Goal: Task Accomplishment & Management: Manage account settings

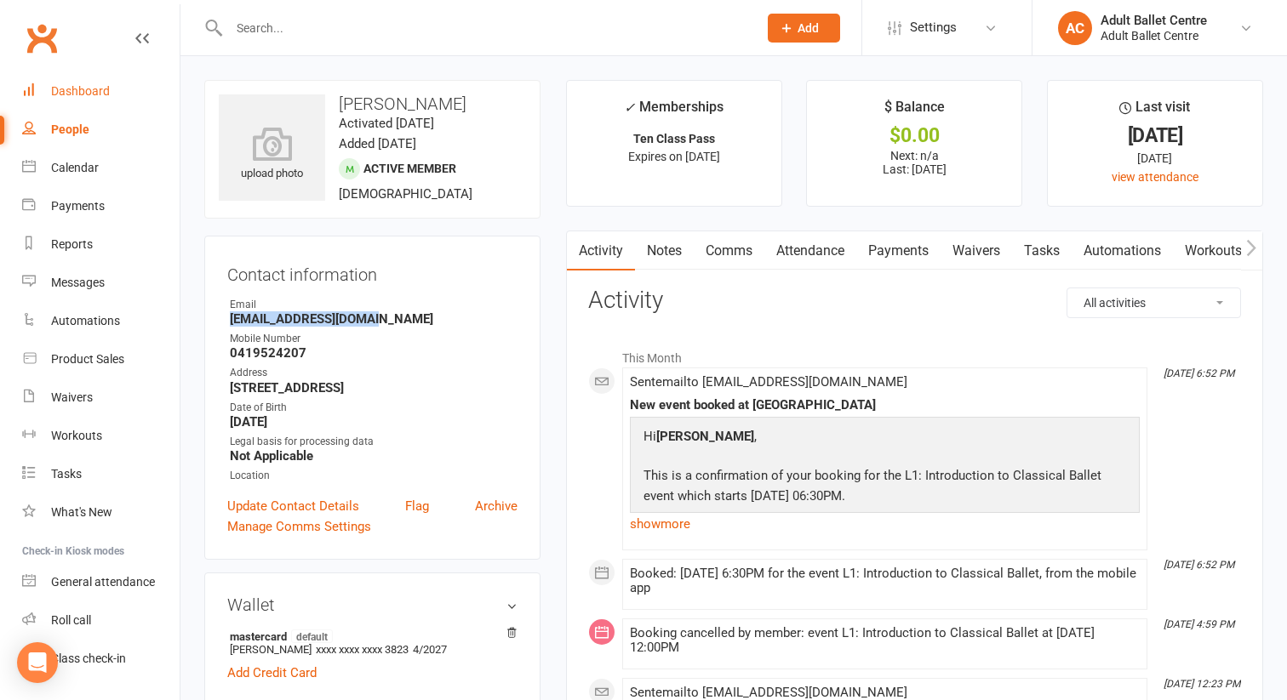
click at [82, 93] on div "Dashboard" at bounding box center [80, 91] width 59 height 14
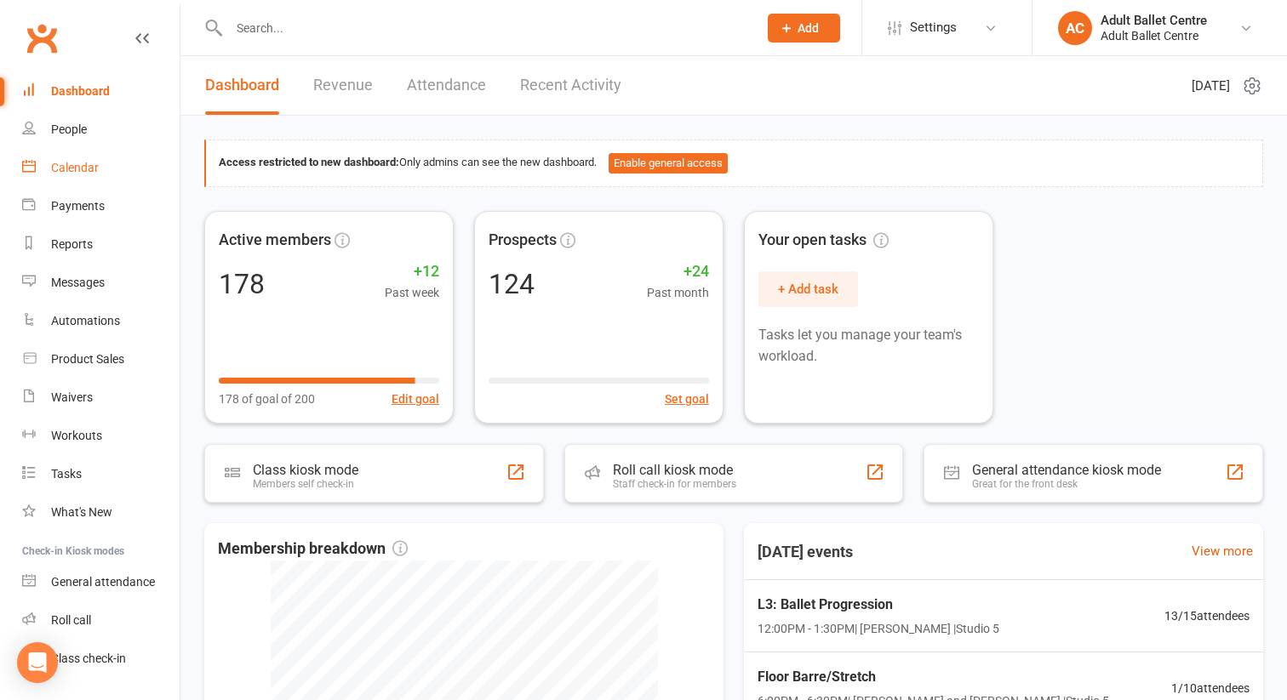
click at [99, 160] on link "Calendar" at bounding box center [100, 168] width 157 height 38
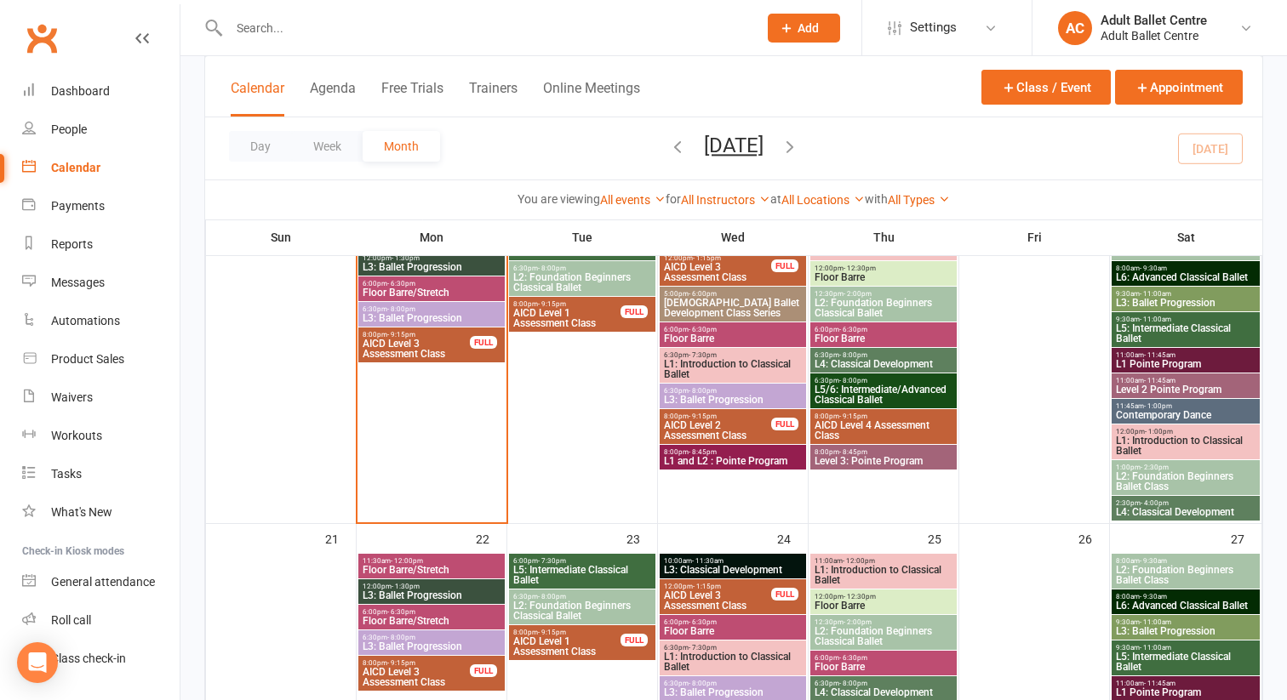
scroll to position [789, 0]
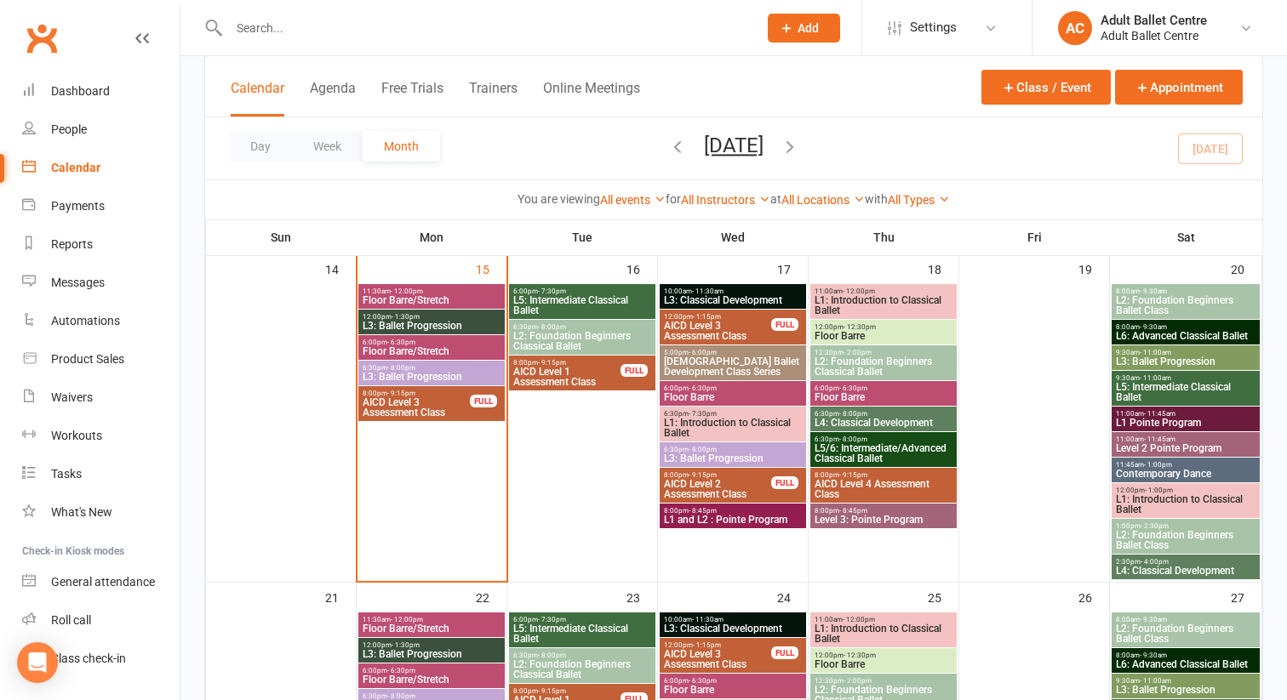
click at [424, 374] on span "L3: Ballet Progression" at bounding box center [432, 377] width 140 height 10
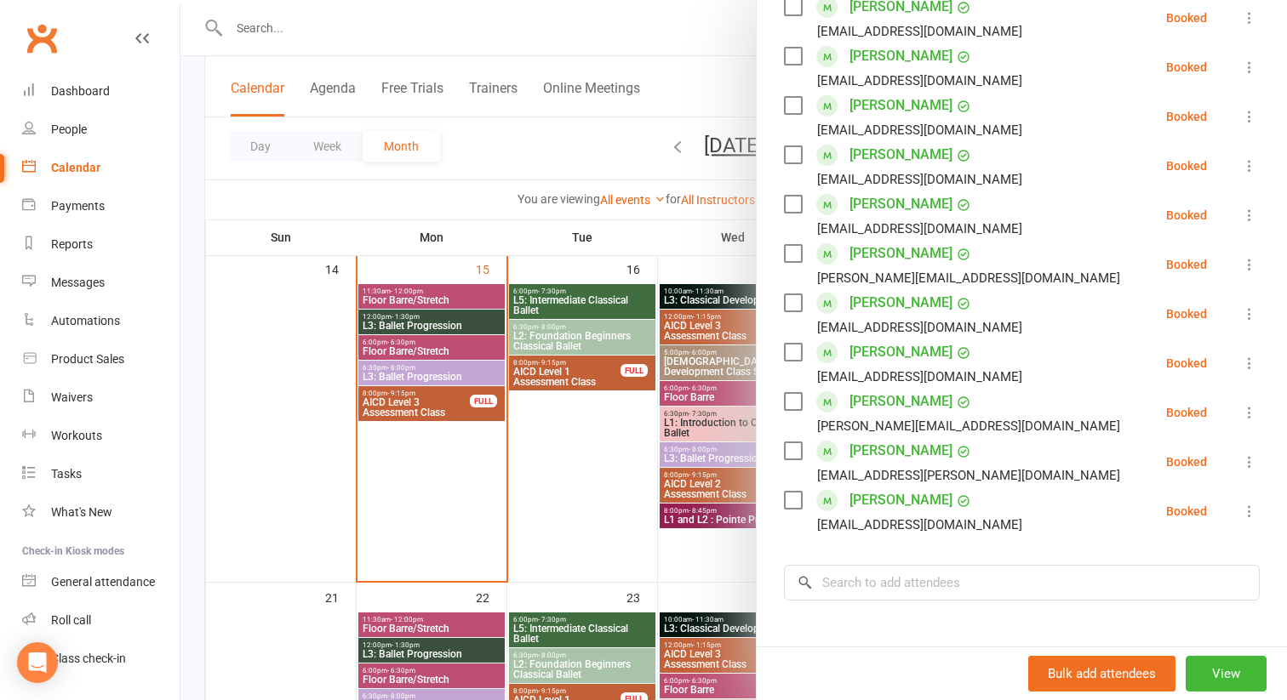
scroll to position [374, 0]
click at [401, 410] on div at bounding box center [733, 350] width 1106 height 700
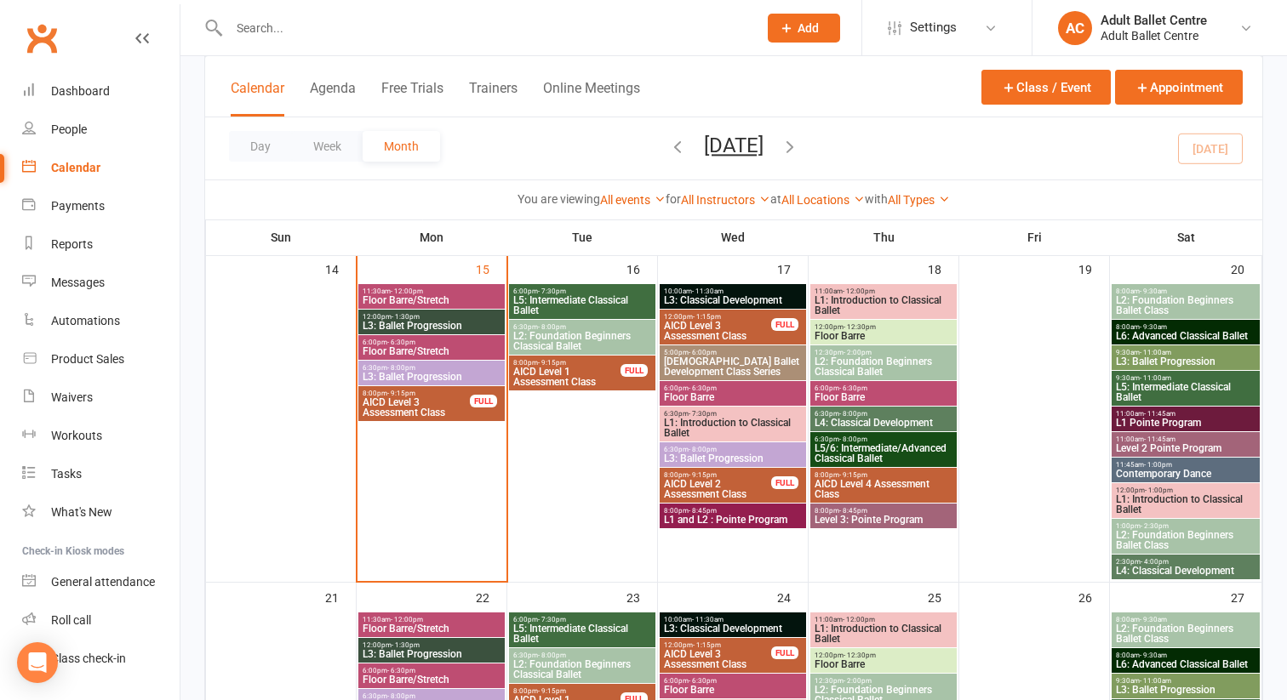
click at [401, 410] on span "AICD Level 3 Assessment Class" at bounding box center [416, 407] width 109 height 20
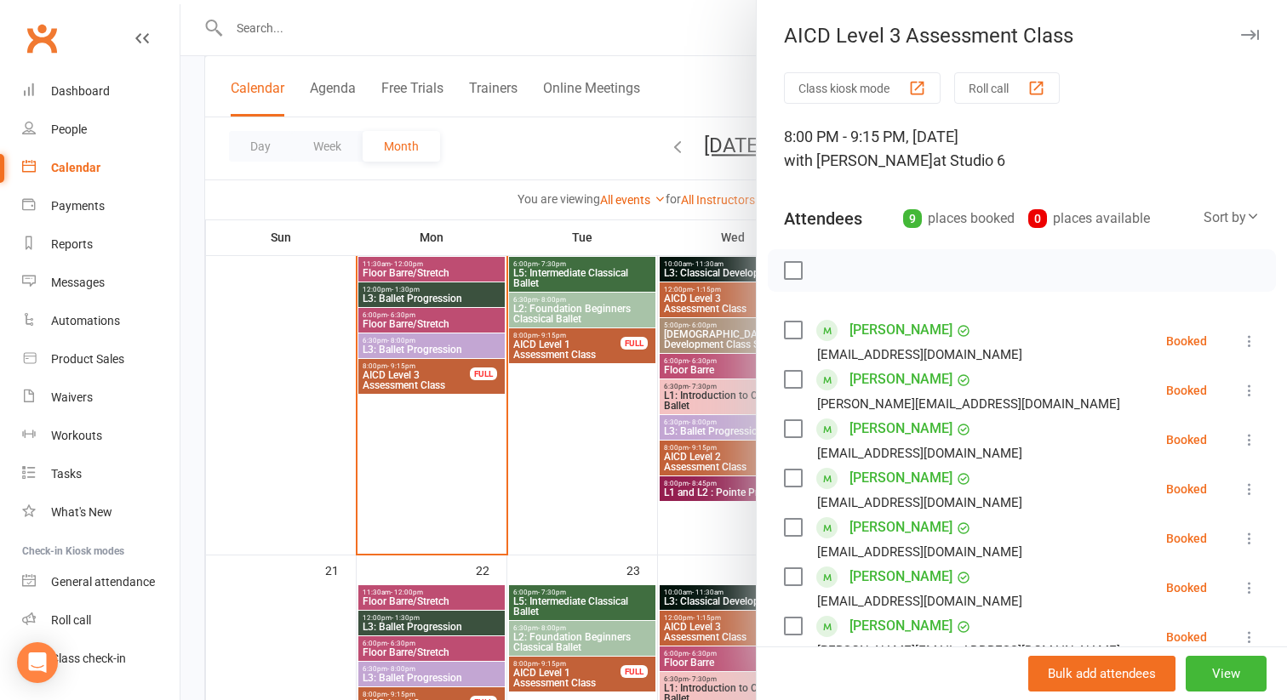
scroll to position [819, 0]
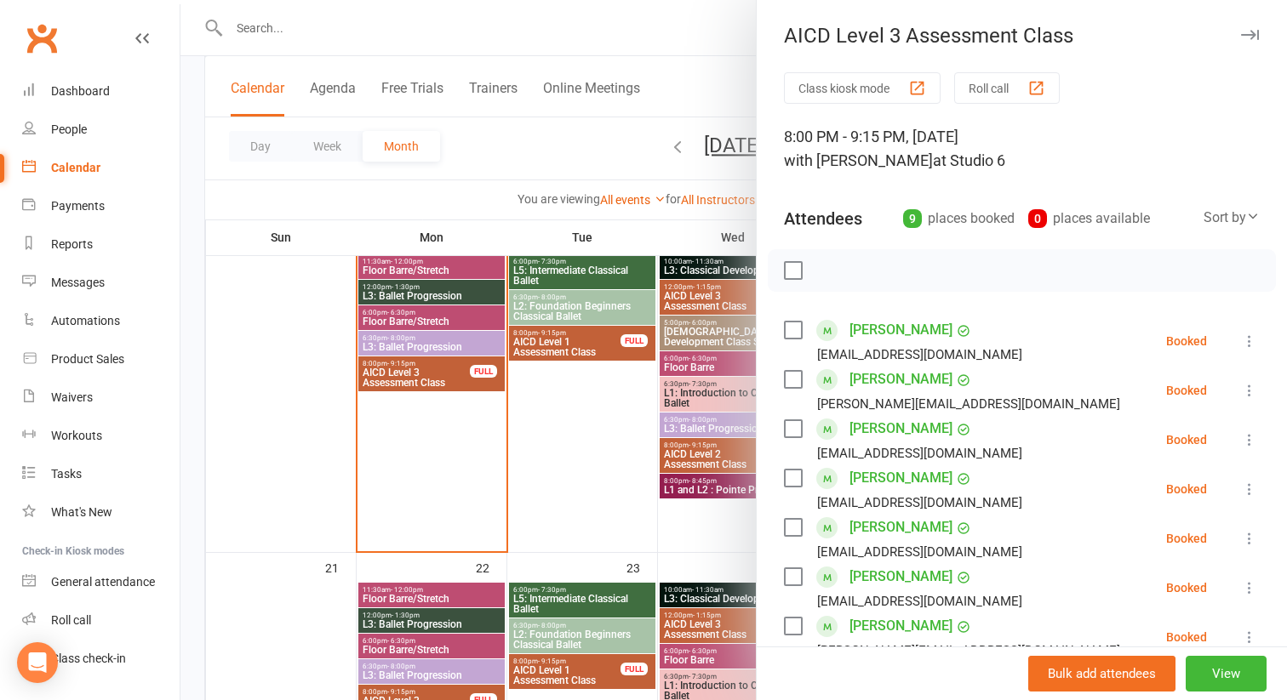
click at [412, 340] on div at bounding box center [733, 350] width 1106 height 700
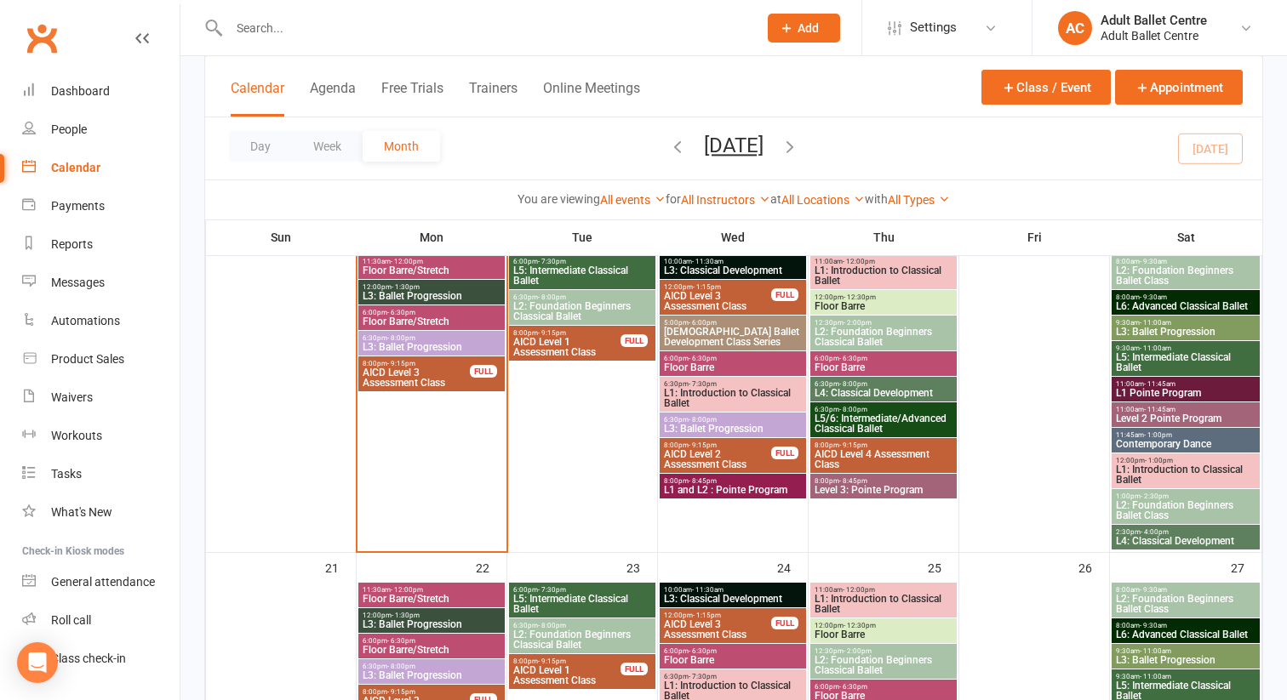
click at [412, 342] on span "L3: Ballet Progression" at bounding box center [432, 347] width 140 height 10
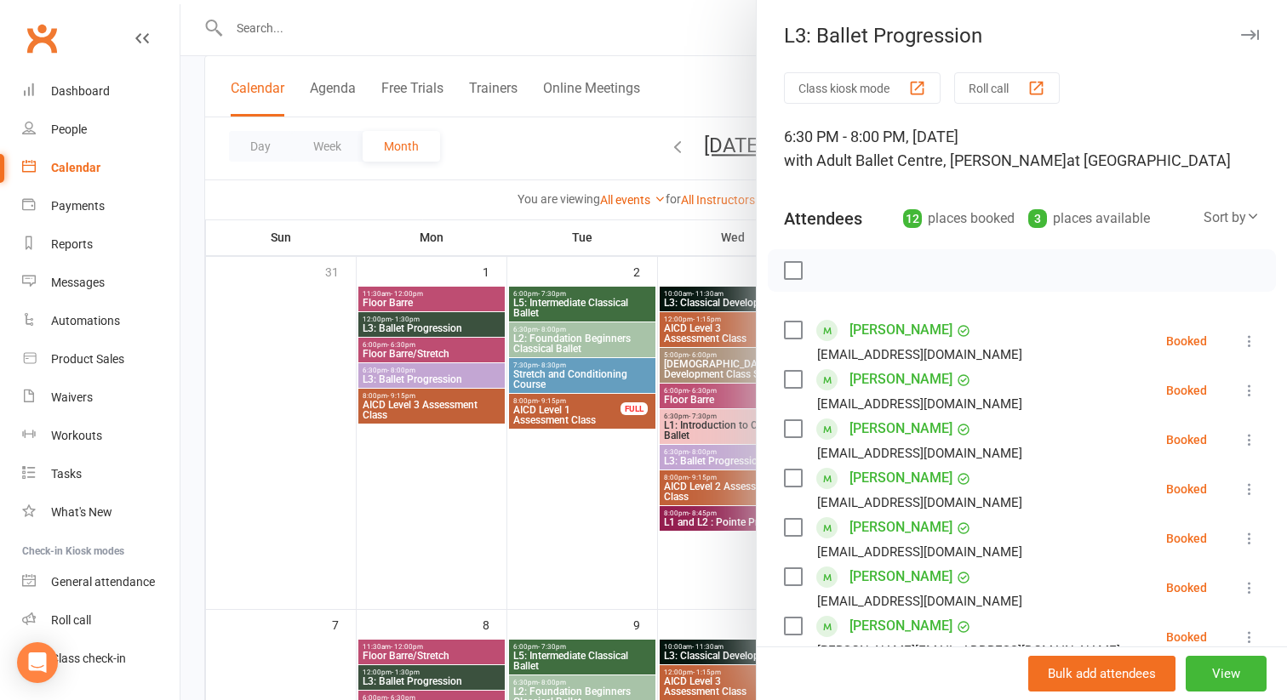
scroll to position [128, 0]
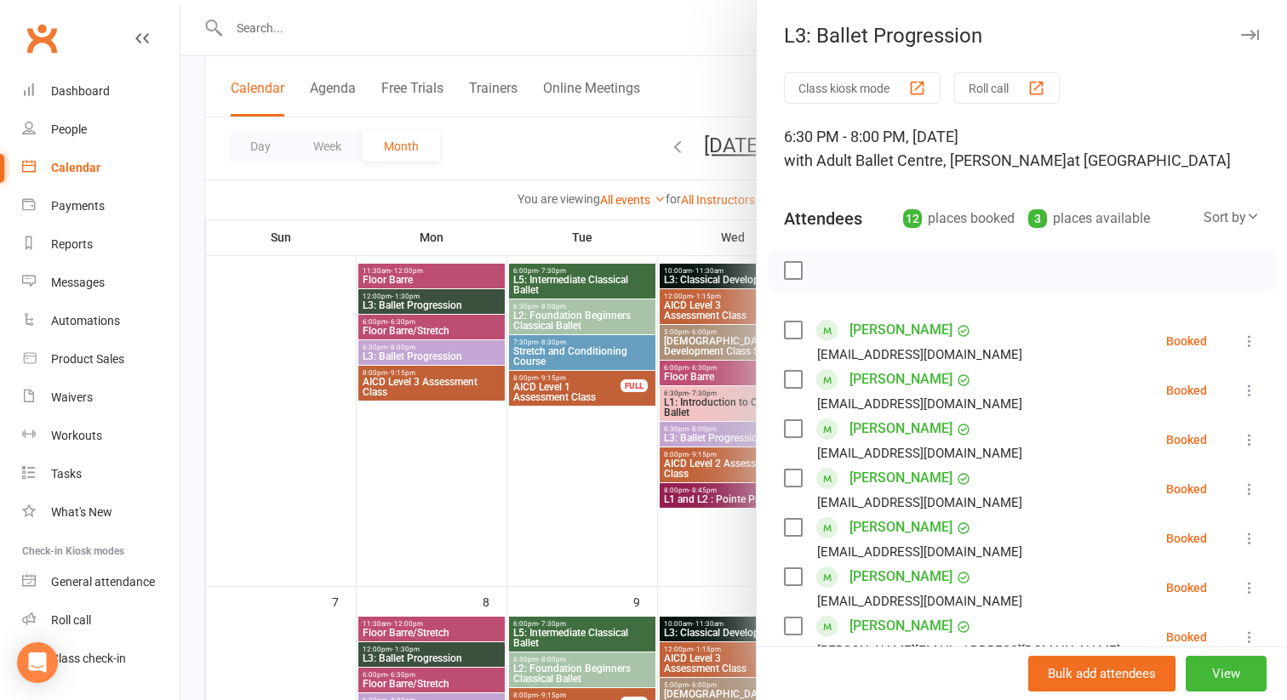
click at [306, 26] on div at bounding box center [733, 350] width 1106 height 700
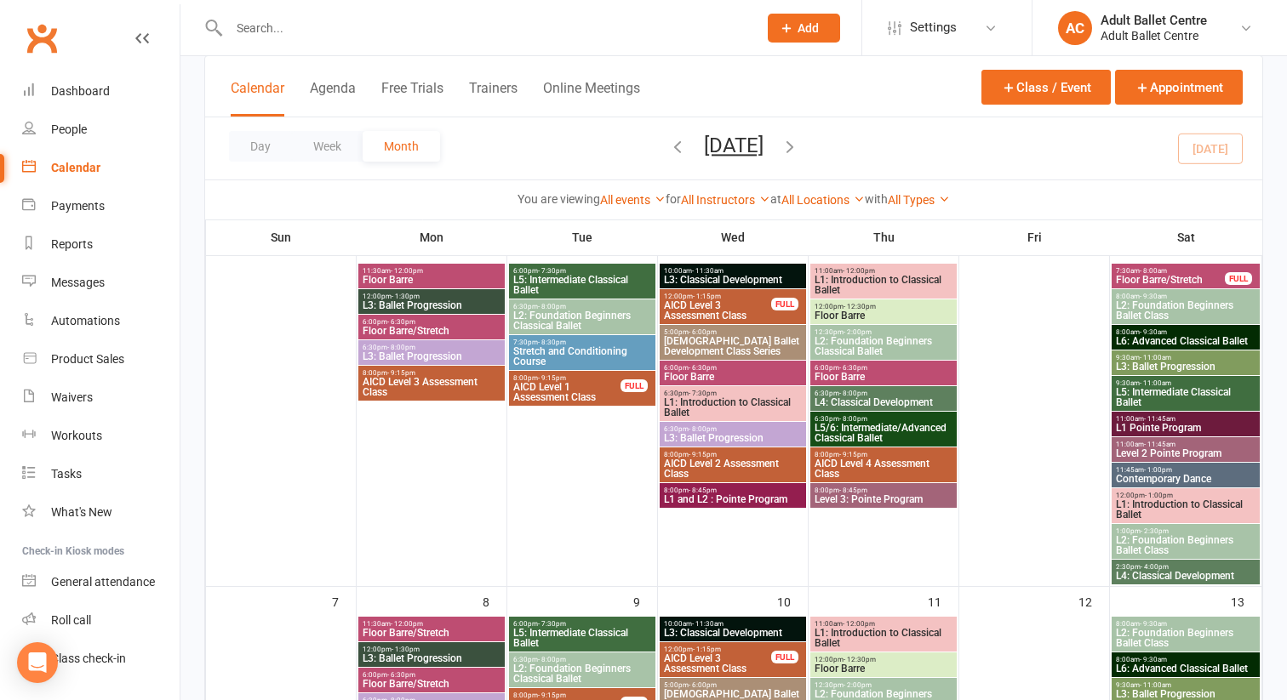
click at [291, 25] on input "text" at bounding box center [485, 28] width 522 height 24
paste input "[PERSON_NAME]"
type input "[PERSON_NAME]"
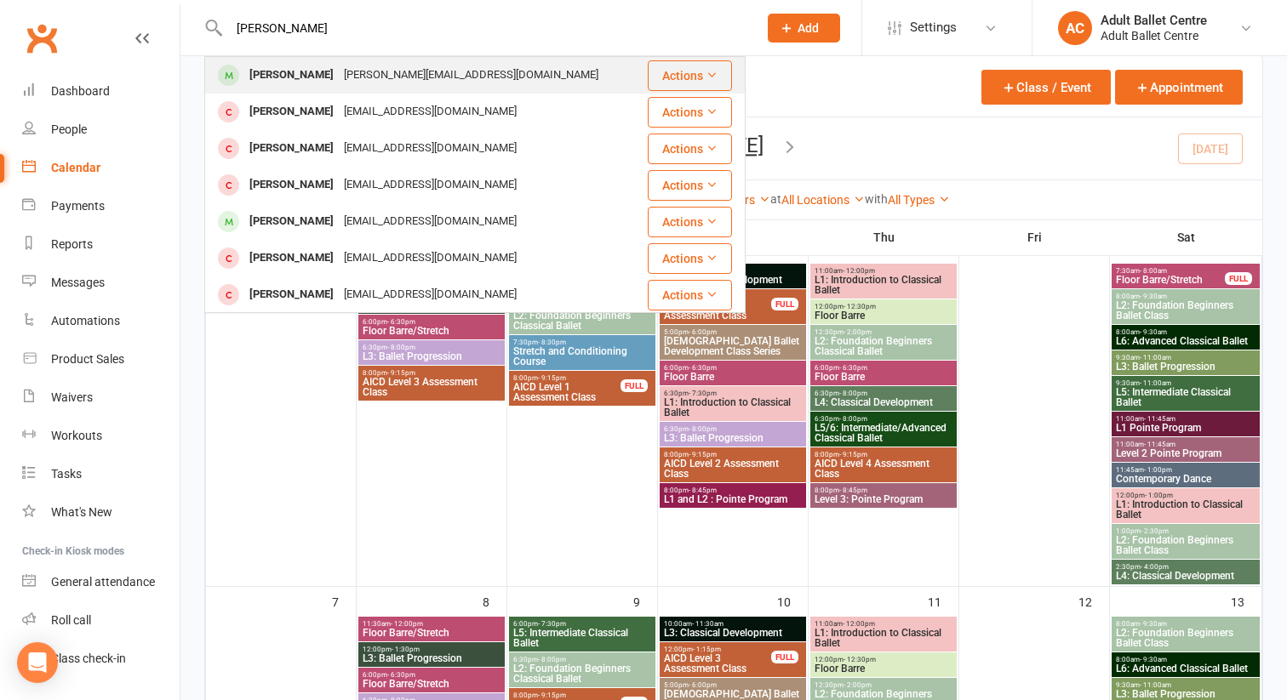
click at [302, 75] on div "[PERSON_NAME]" at bounding box center [291, 75] width 94 height 25
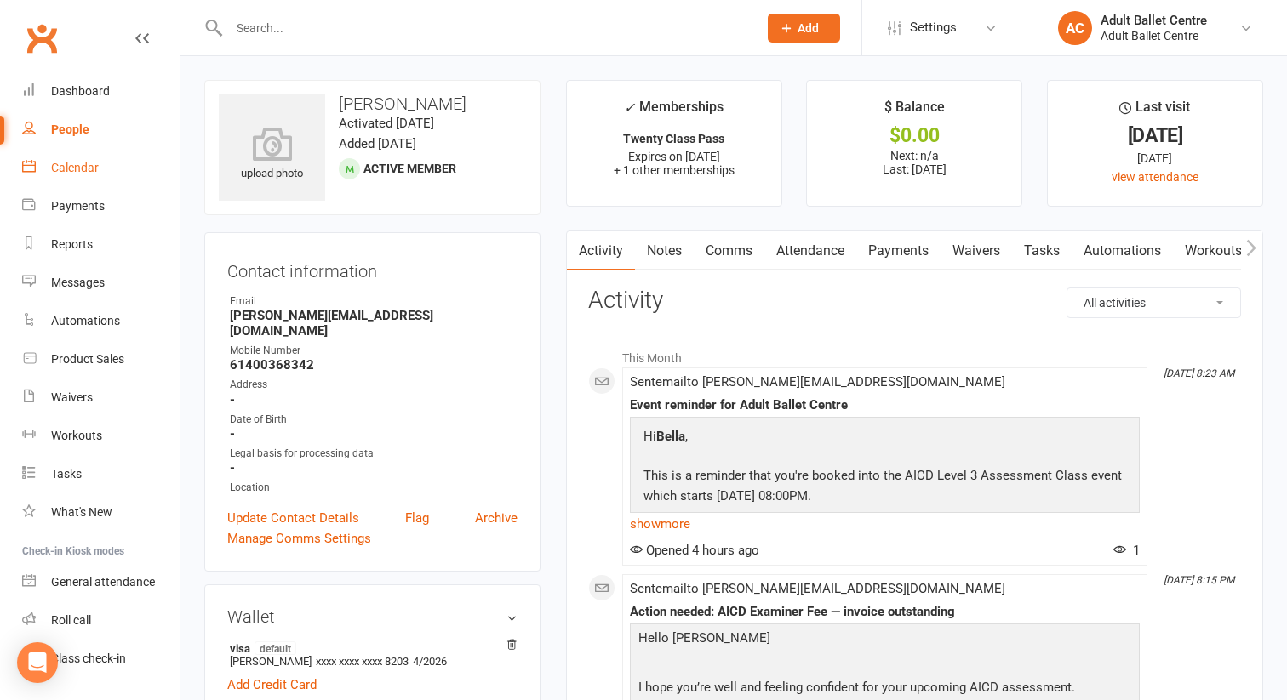
click at [79, 168] on div "Calendar" at bounding box center [75, 168] width 48 height 14
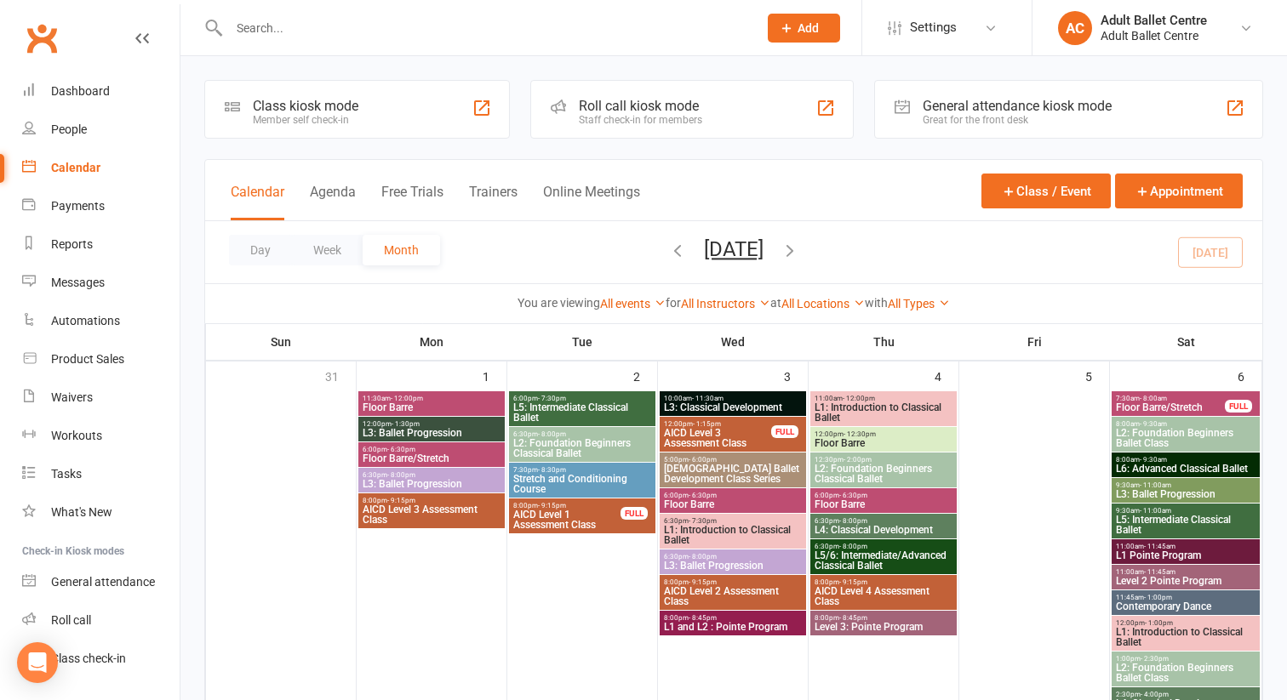
click at [257, 14] on div at bounding box center [474, 27] width 541 height 55
click at [237, 24] on input "text" at bounding box center [485, 28] width 522 height 24
paste input "[PERSON_NAME]"
type input "[PERSON_NAME]"
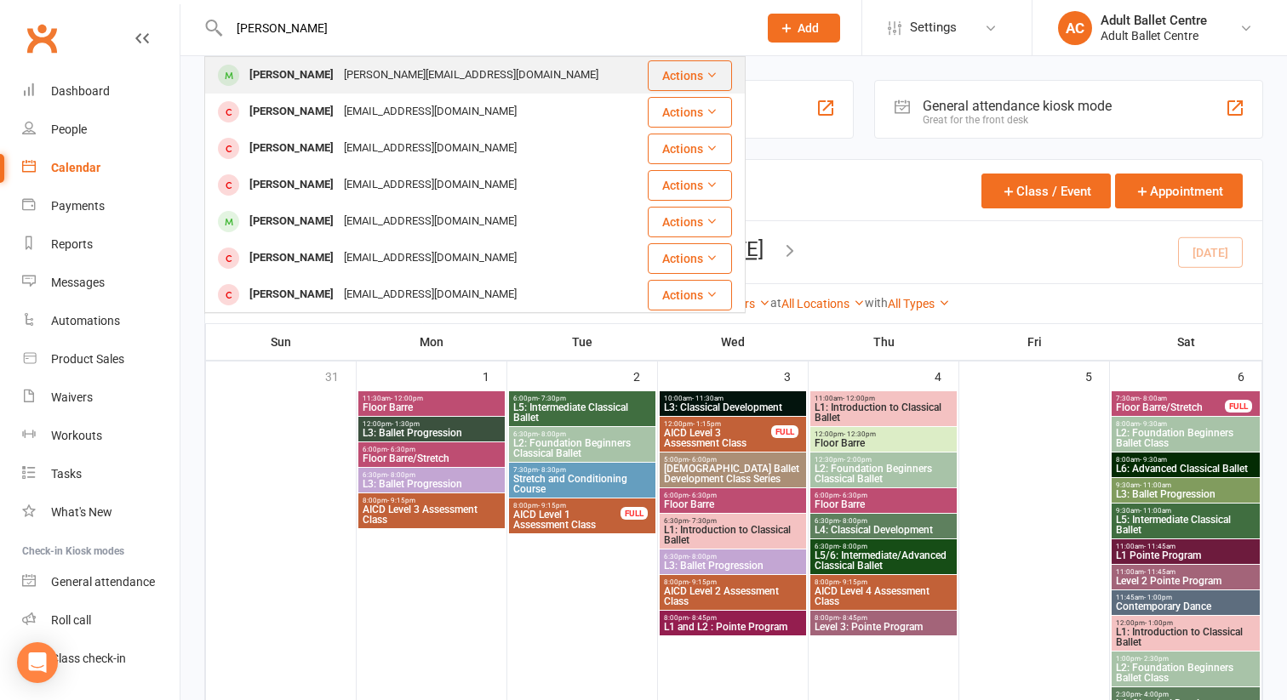
click at [357, 77] on div "[PERSON_NAME][EMAIL_ADDRESS][DOMAIN_NAME]" at bounding box center [471, 75] width 265 height 25
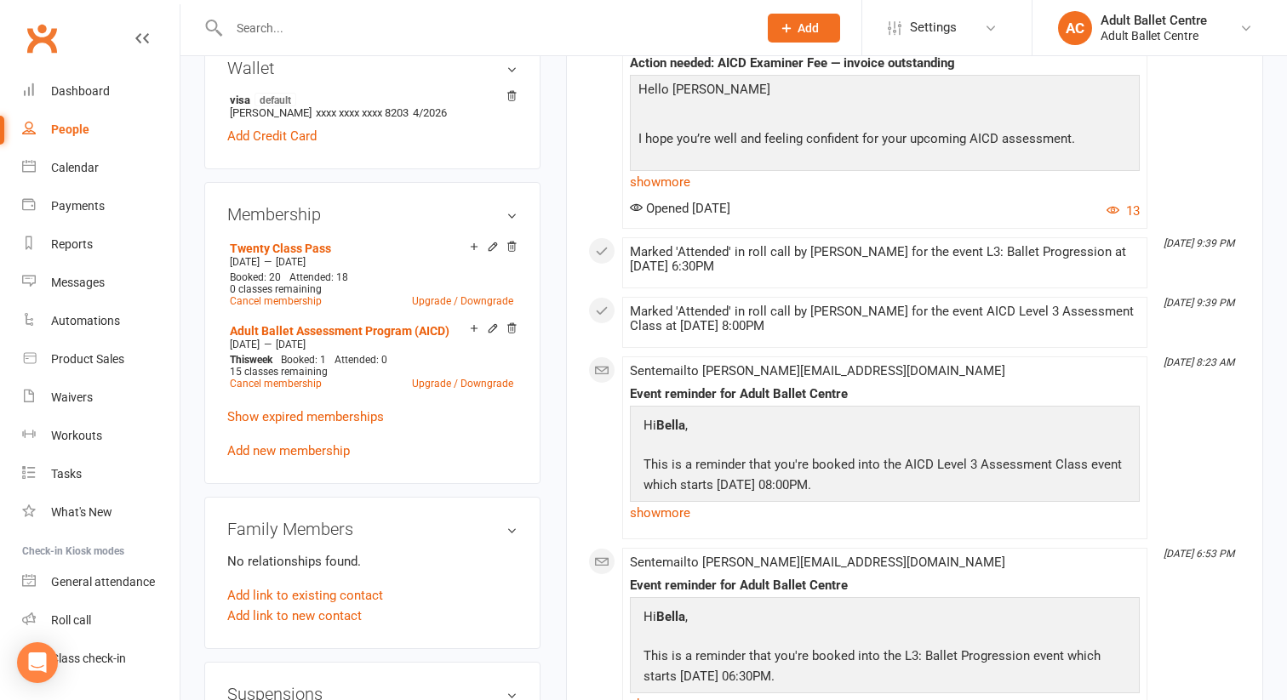
scroll to position [551, 0]
click at [304, 442] on link "Add new membership" at bounding box center [288, 449] width 123 height 15
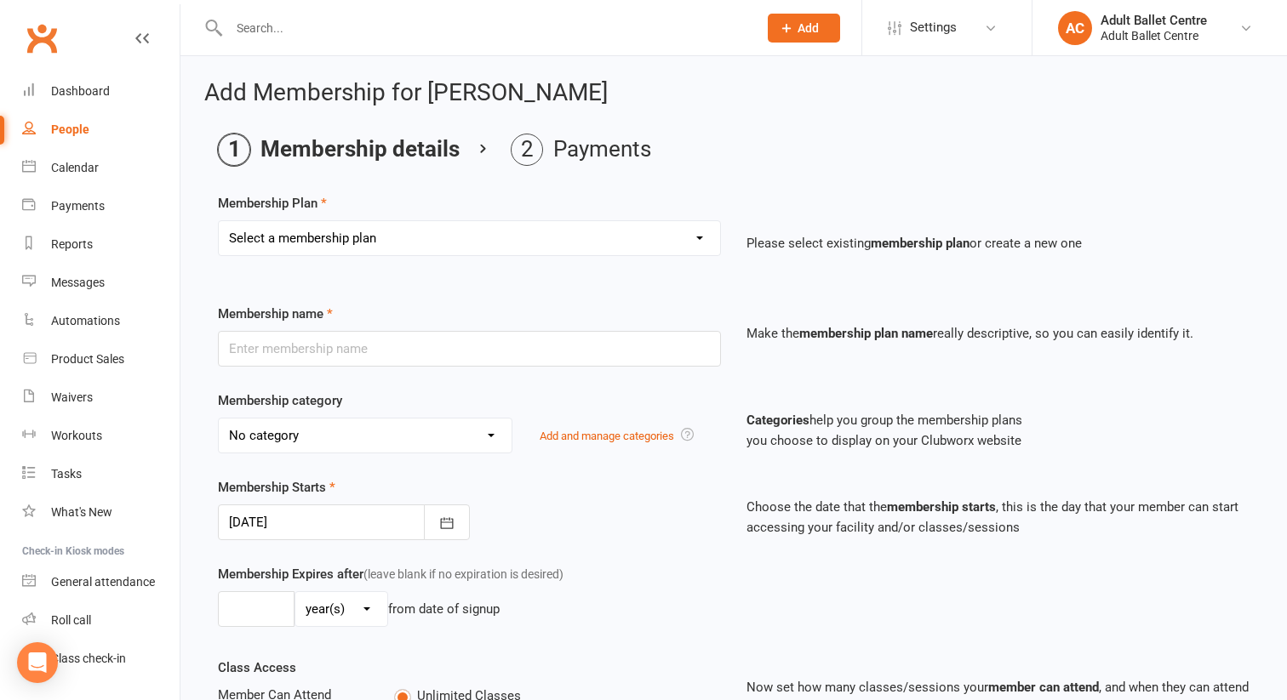
click at [356, 242] on select "Select a membership plan Create new Membership Plan The Ballet Lounge - Unlimit…" at bounding box center [469, 238] width 501 height 34
select select "20"
click at [219, 221] on select "Select a membership plan Create new Membership Plan The Ballet Lounge - Unlimit…" at bounding box center [469, 238] width 501 height 34
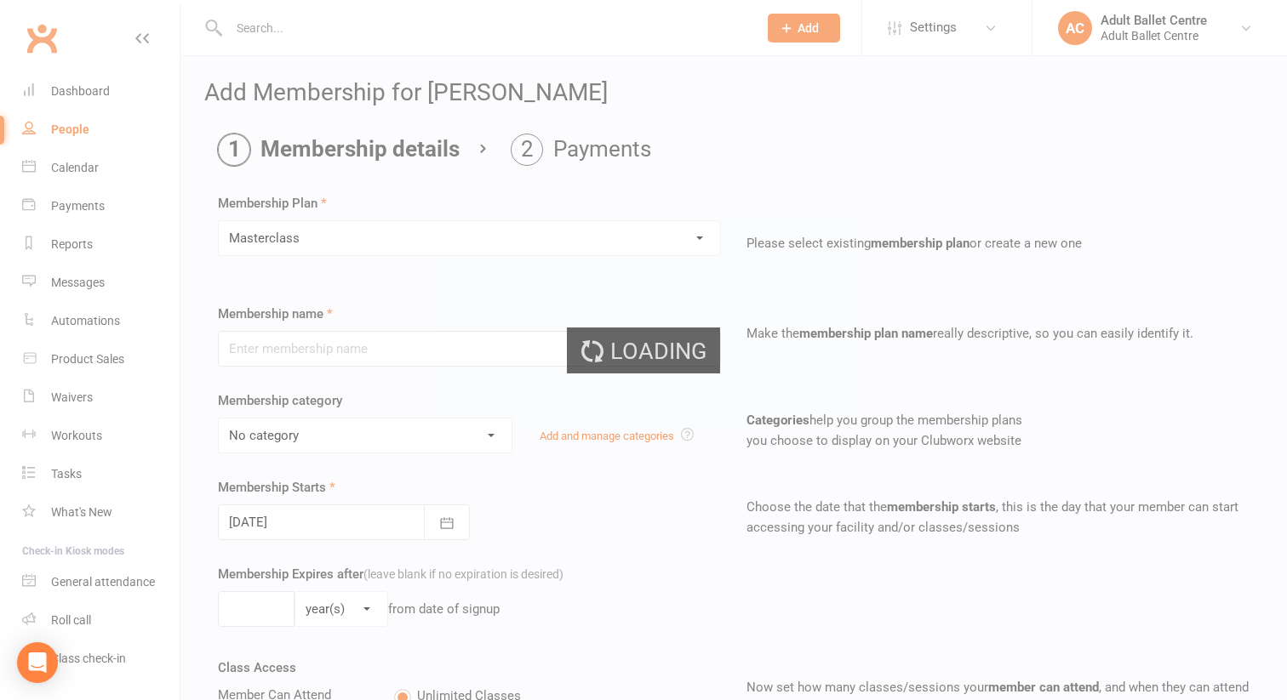
type input "Masterclass"
type input "2"
select select "2"
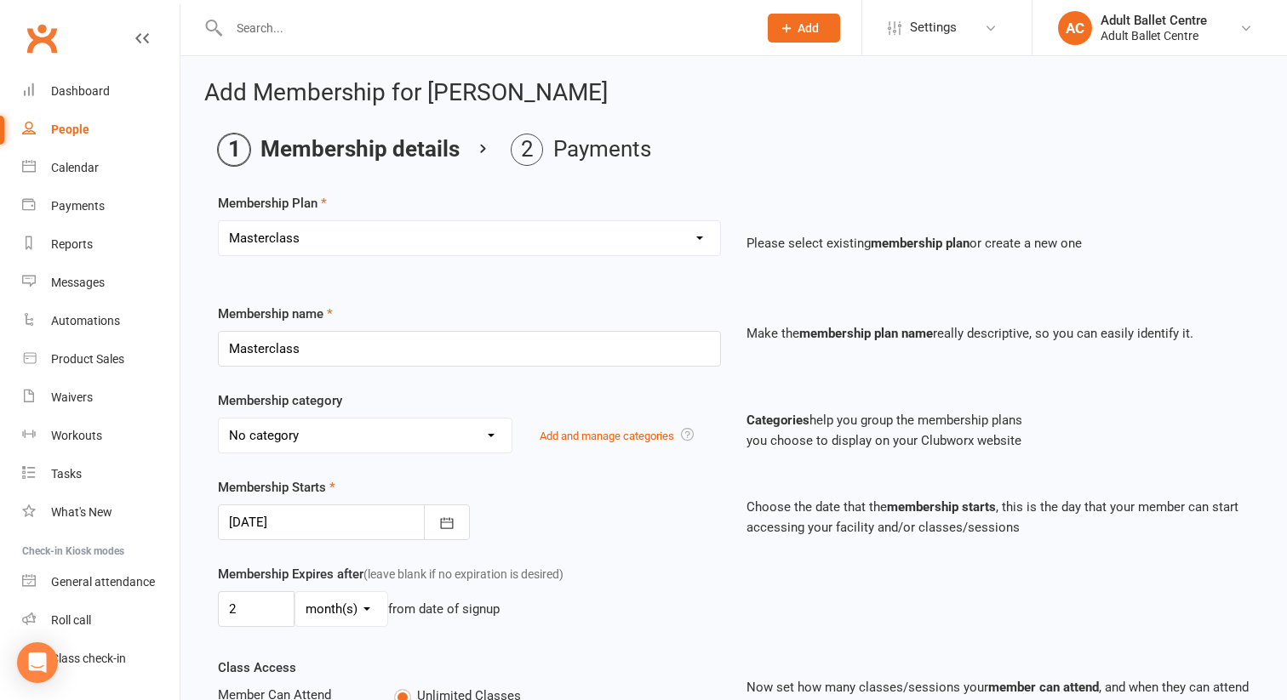
click at [354, 448] on select "No category Adult Ballet Assessment Program Community Event Developing Repertoi…" at bounding box center [365, 436] width 293 height 34
select select "8"
click at [219, 419] on select "No category Adult Ballet Assessment Program Community Event Developing Repertoi…" at bounding box center [365, 436] width 293 height 34
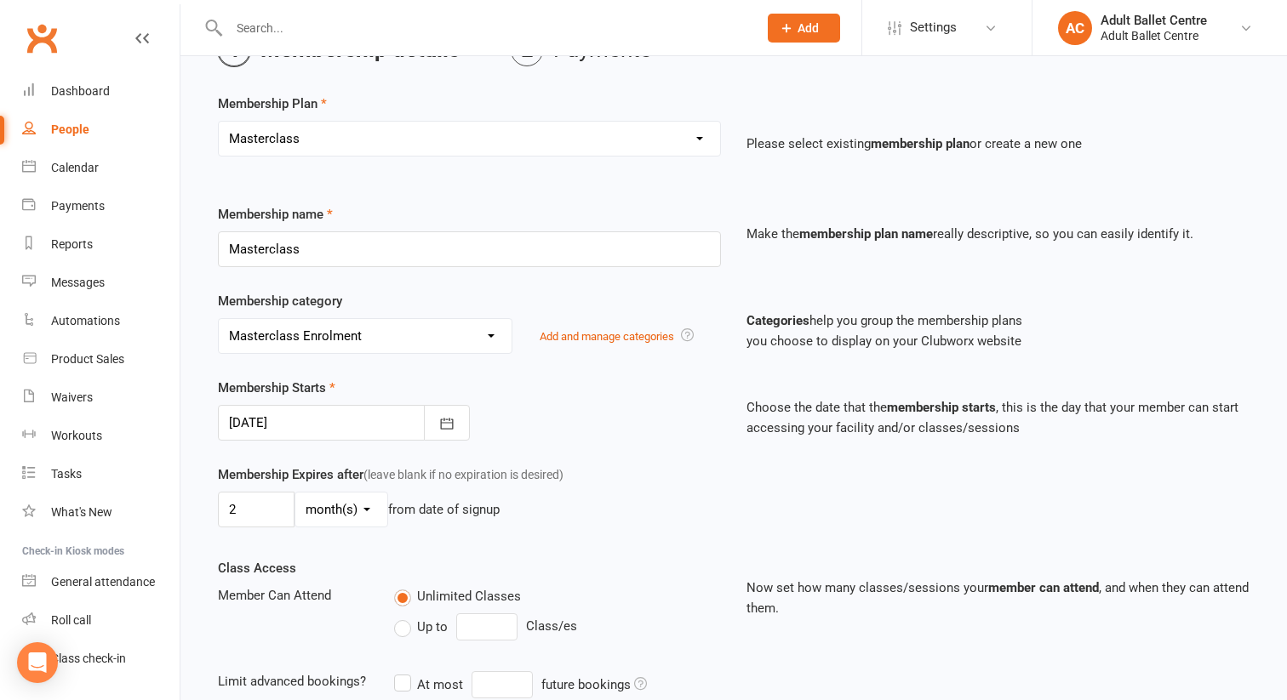
scroll to position [212, 0]
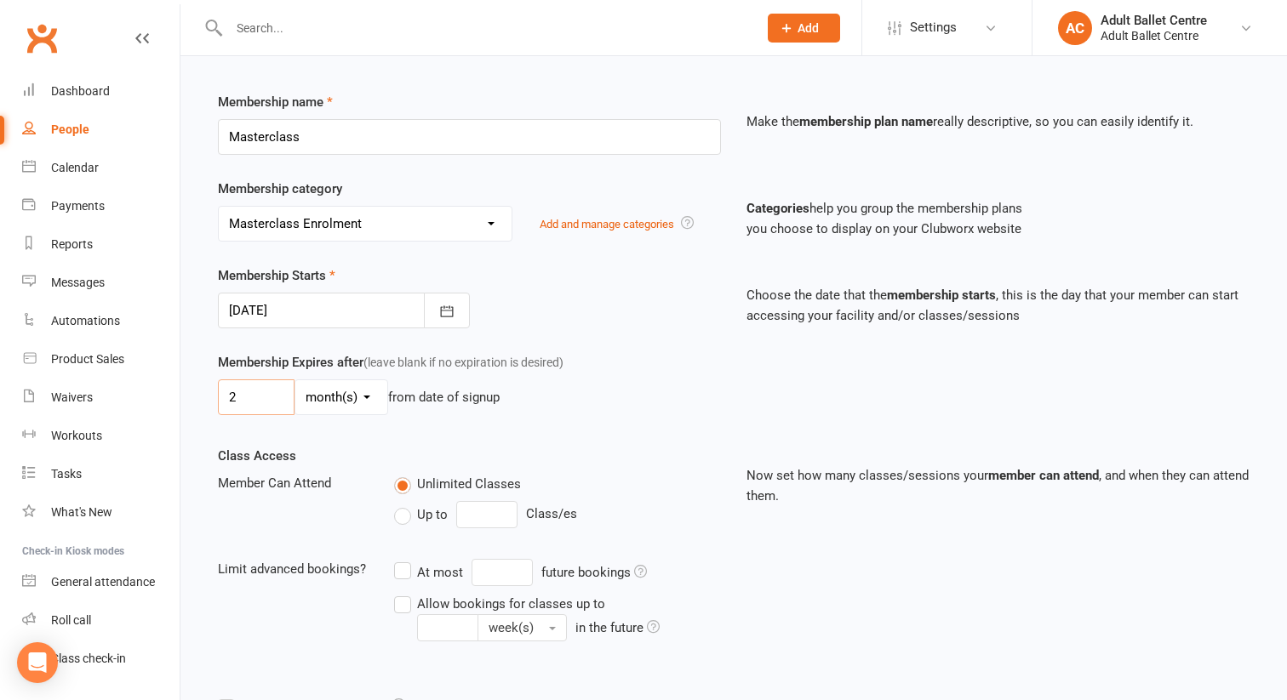
click at [246, 415] on input "2" at bounding box center [256, 398] width 77 height 36
type input "1"
click at [526, 446] on div "Membership Expires after (leave blank if no expiration is desired) 1 day(s) wee…" at bounding box center [733, 399] width 1057 height 94
click at [480, 528] on input "number" at bounding box center [486, 514] width 61 height 27
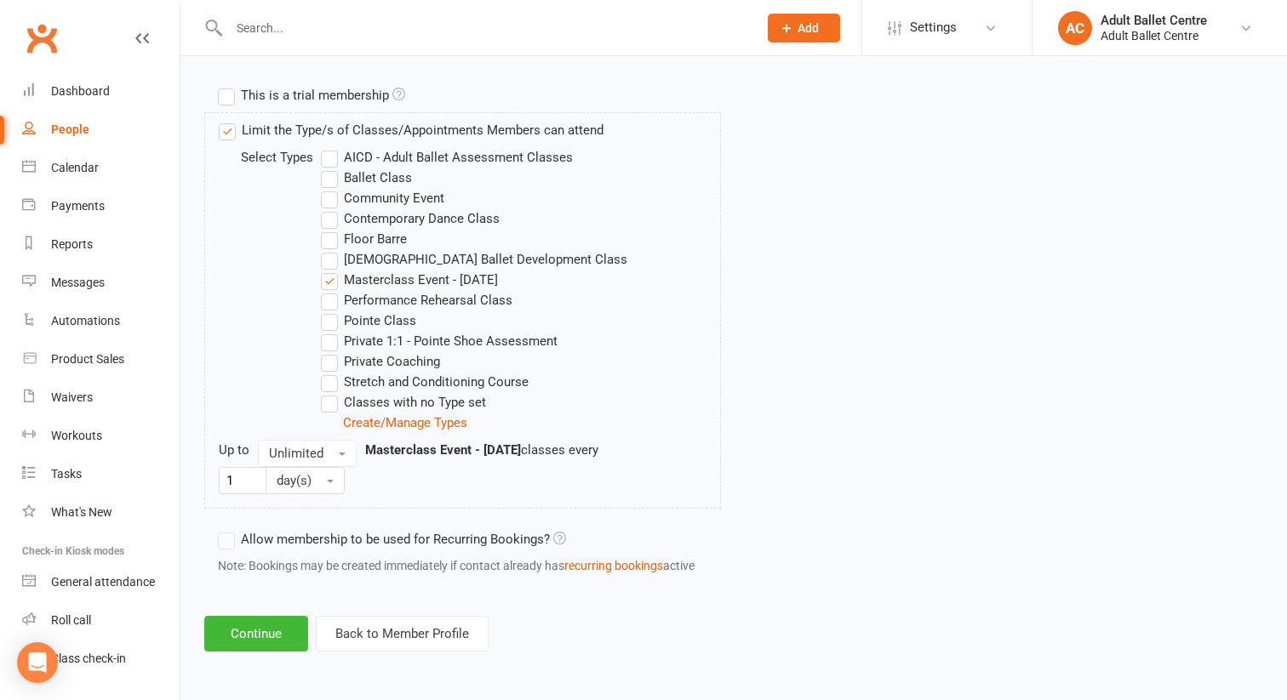
scroll to position [824, 0]
type input "1"
click at [324, 450] on button "Unlimited" at bounding box center [307, 453] width 99 height 27
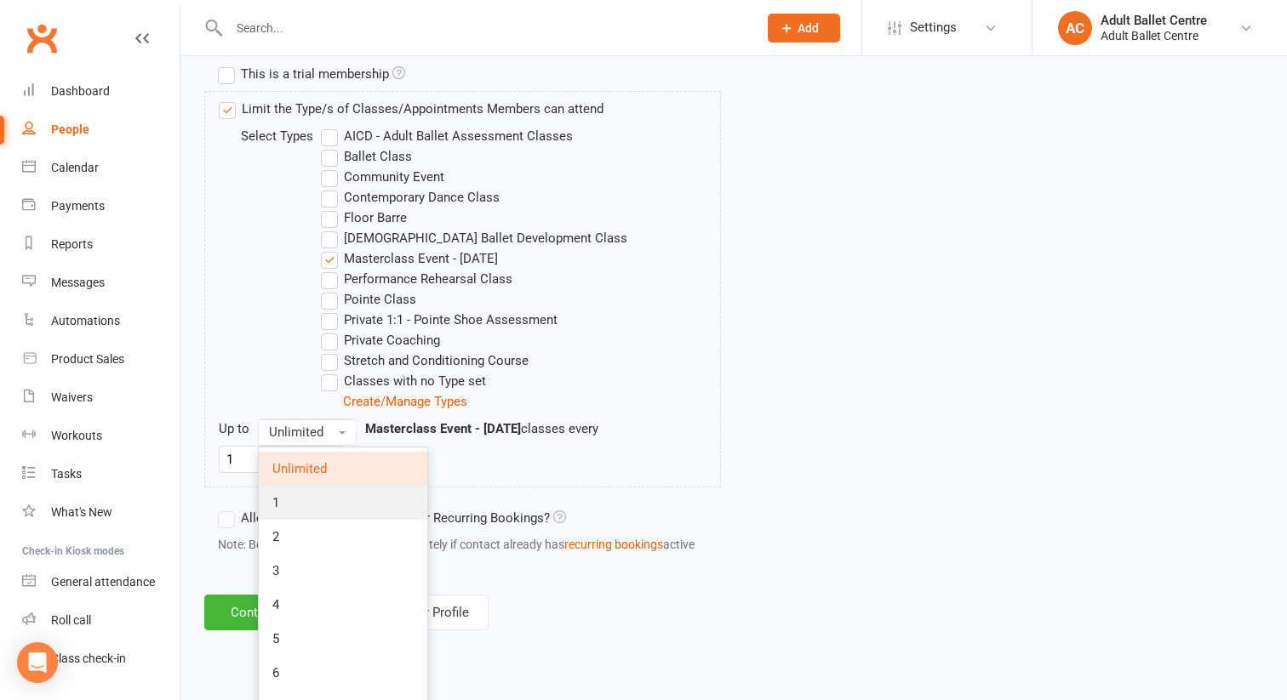
click at [311, 514] on link "1" at bounding box center [343, 503] width 168 height 34
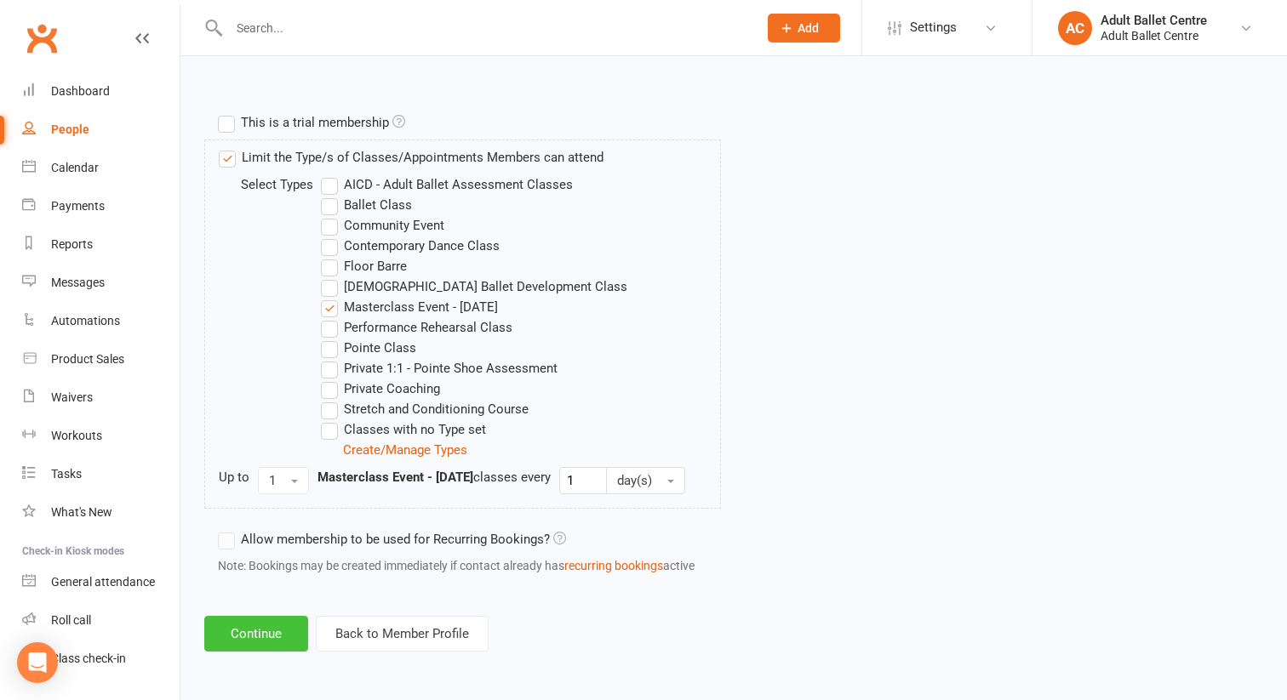
click at [271, 638] on button "Continue" at bounding box center [256, 634] width 104 height 36
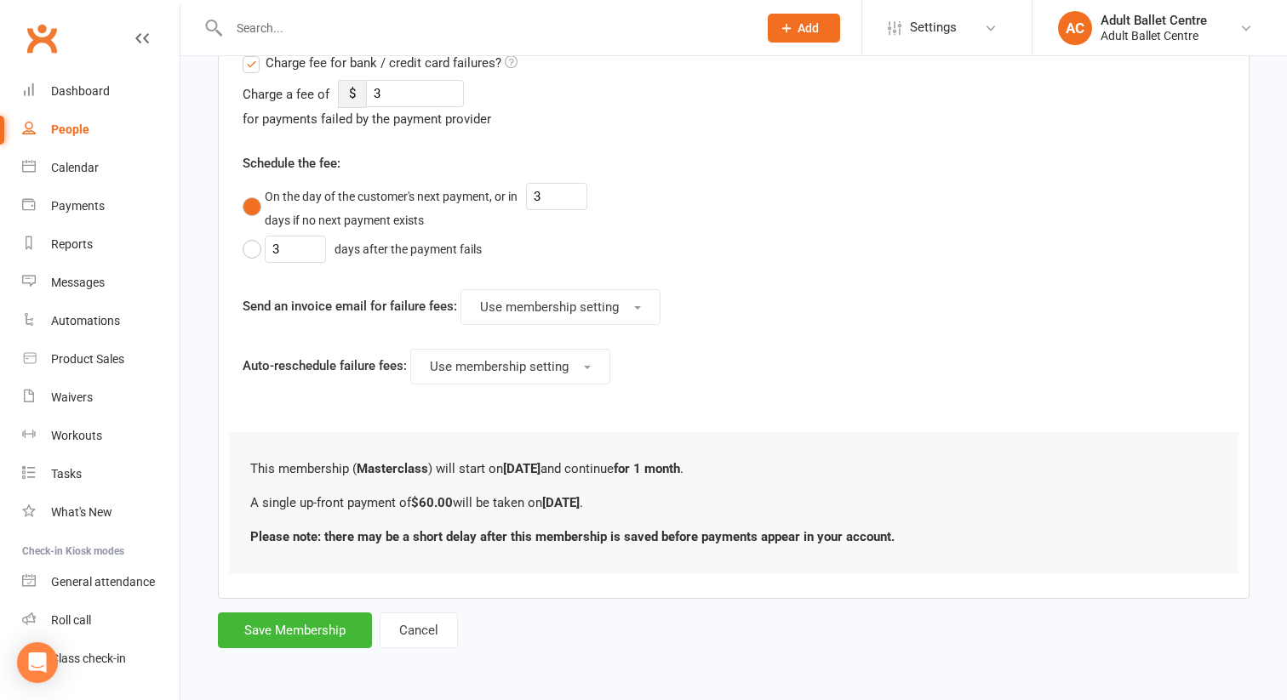
scroll to position [0, 0]
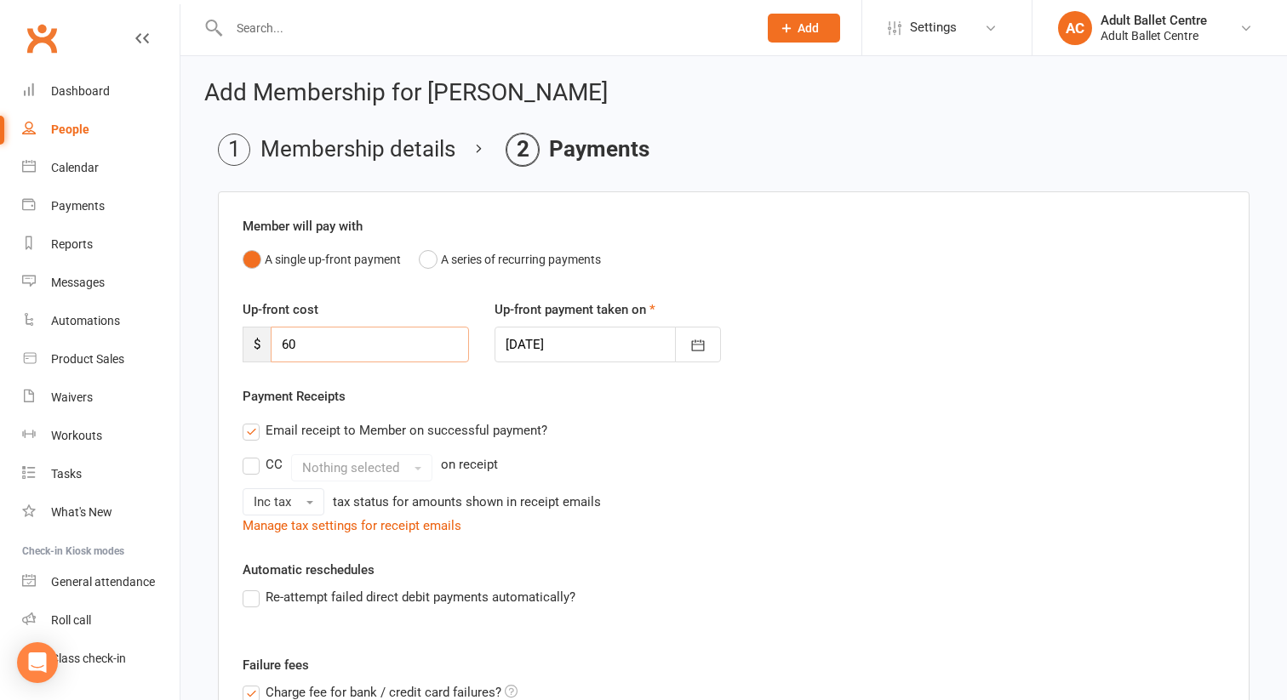
click at [319, 336] on input "60" at bounding box center [370, 345] width 198 height 36
type input "6"
type input "0"
click at [640, 462] on div "CC Nothing selected on receipt" at bounding box center [734, 467] width 982 height 27
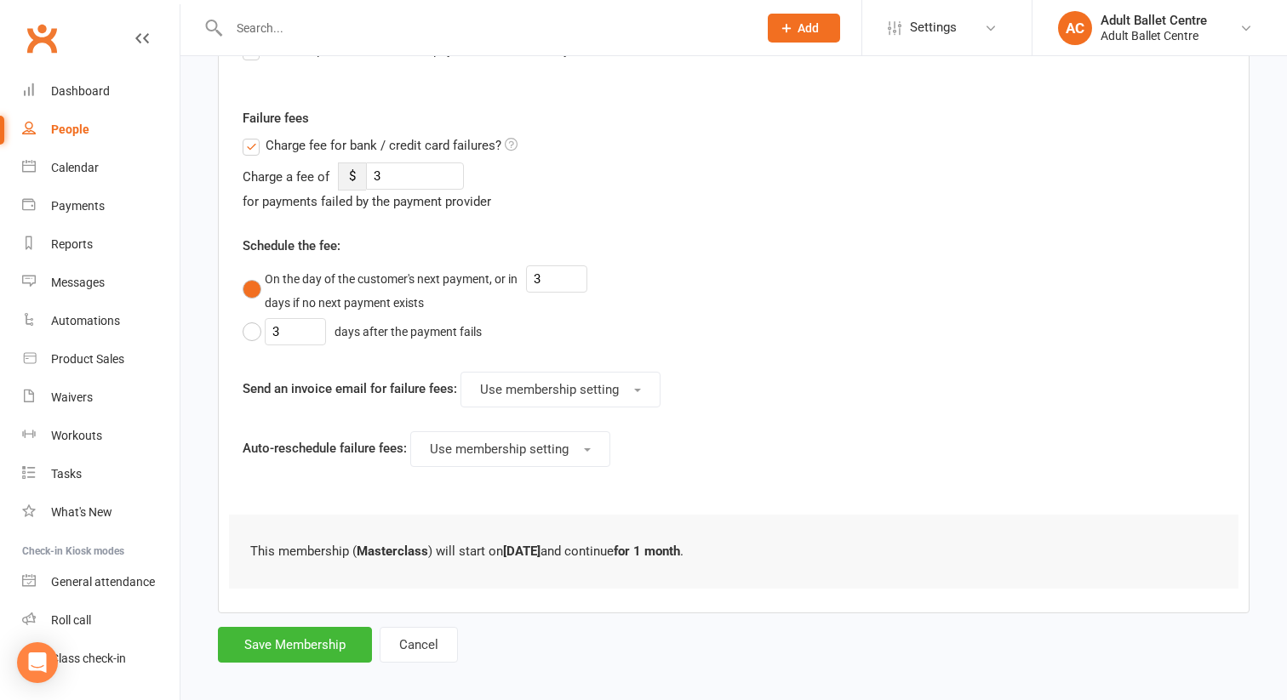
scroll to position [561, 0]
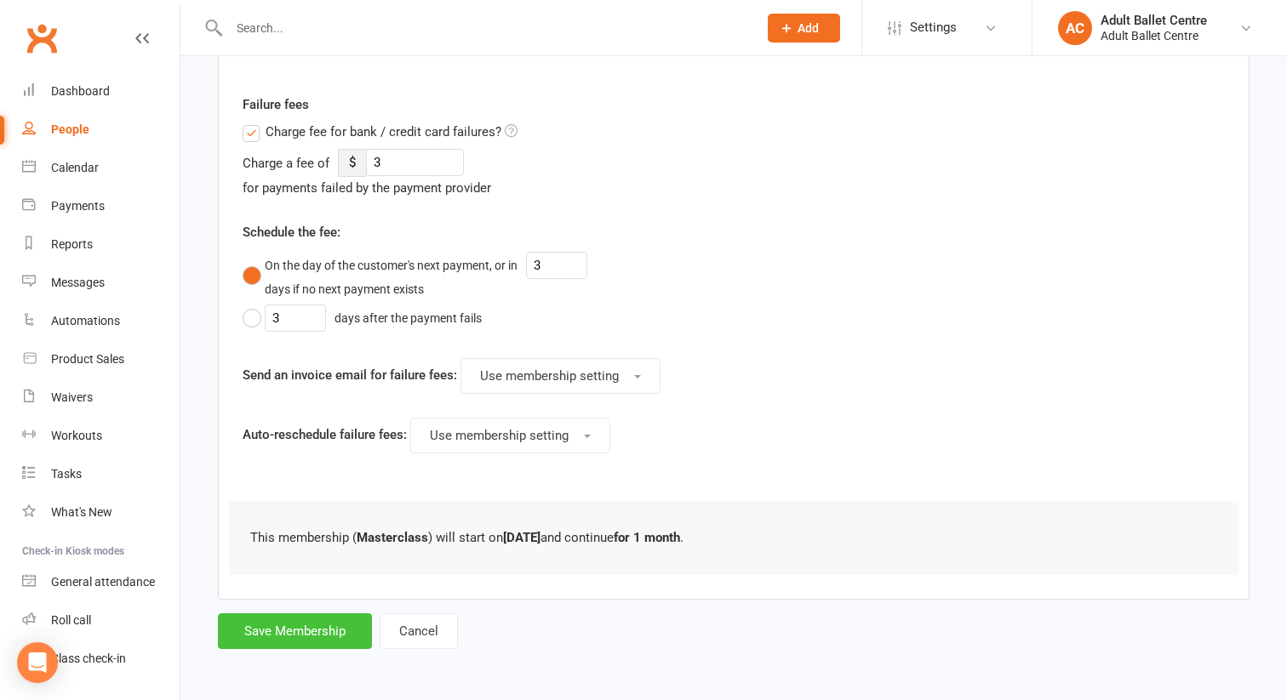
click at [311, 628] on button "Save Membership" at bounding box center [295, 632] width 154 height 36
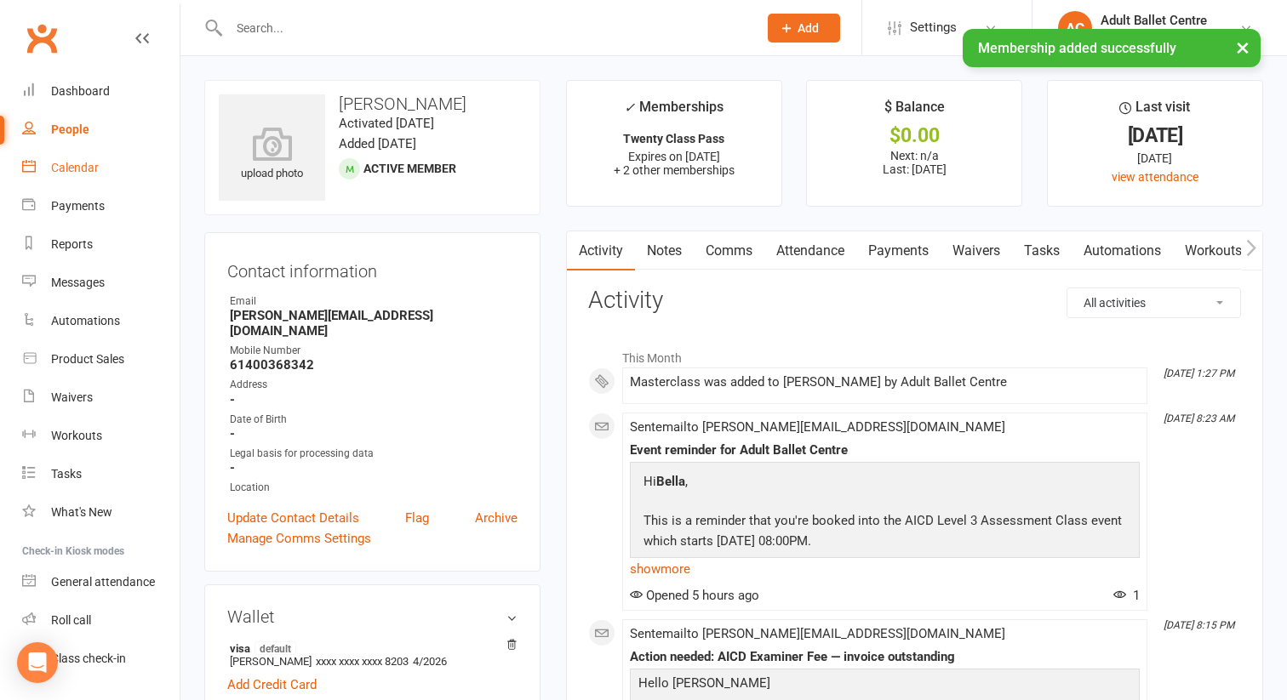
click at [73, 164] on div "Calendar" at bounding box center [75, 168] width 48 height 14
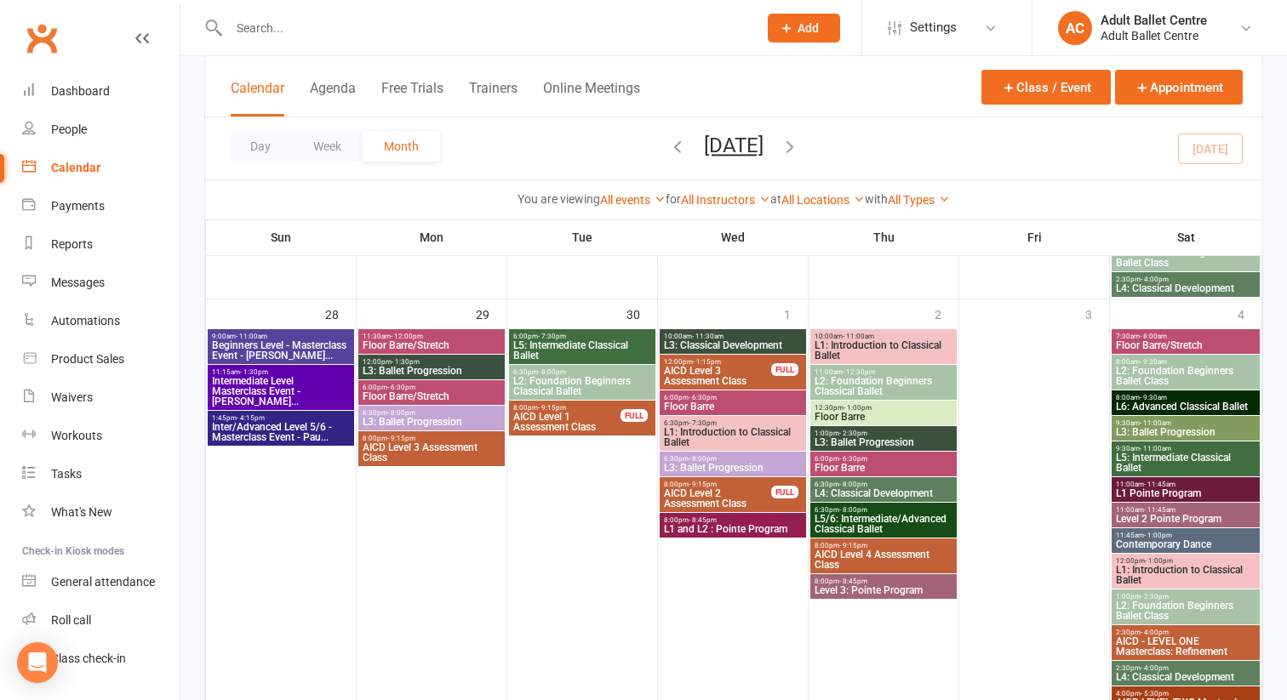
scroll to position [1395, 0]
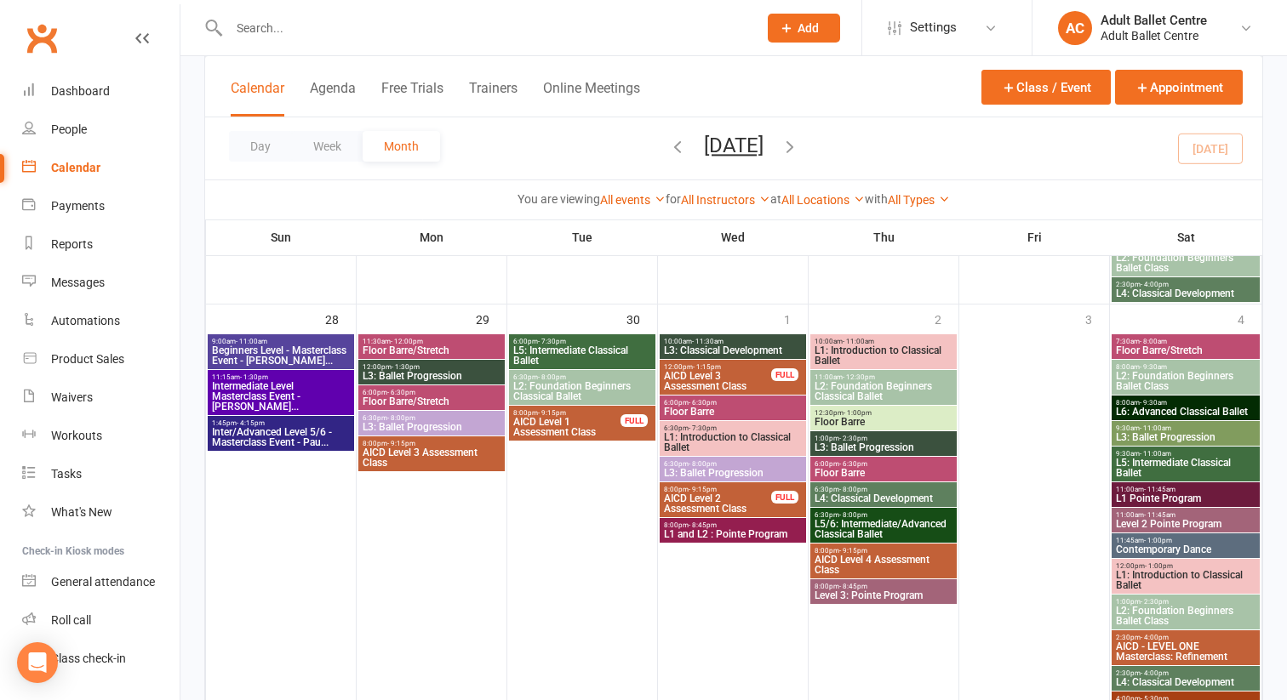
click at [275, 351] on span "Beginners Level - Masterclass Event - [PERSON_NAME]..." at bounding box center [281, 355] width 140 height 20
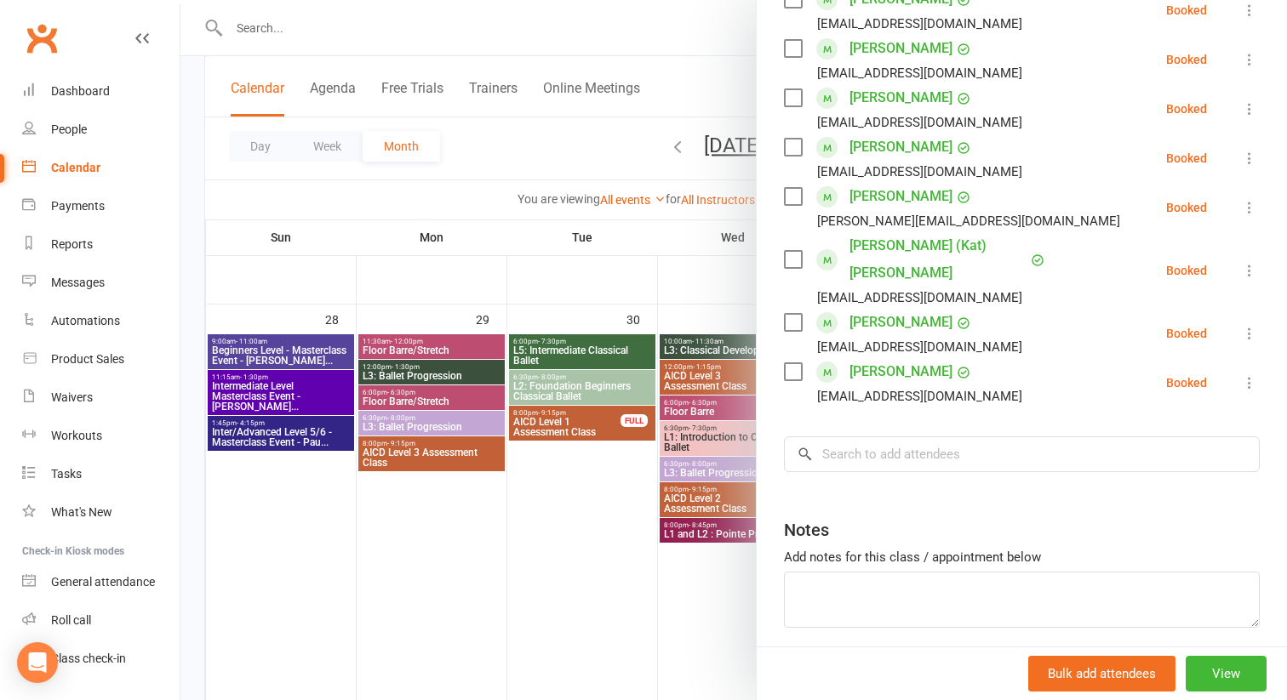
scroll to position [385, 0]
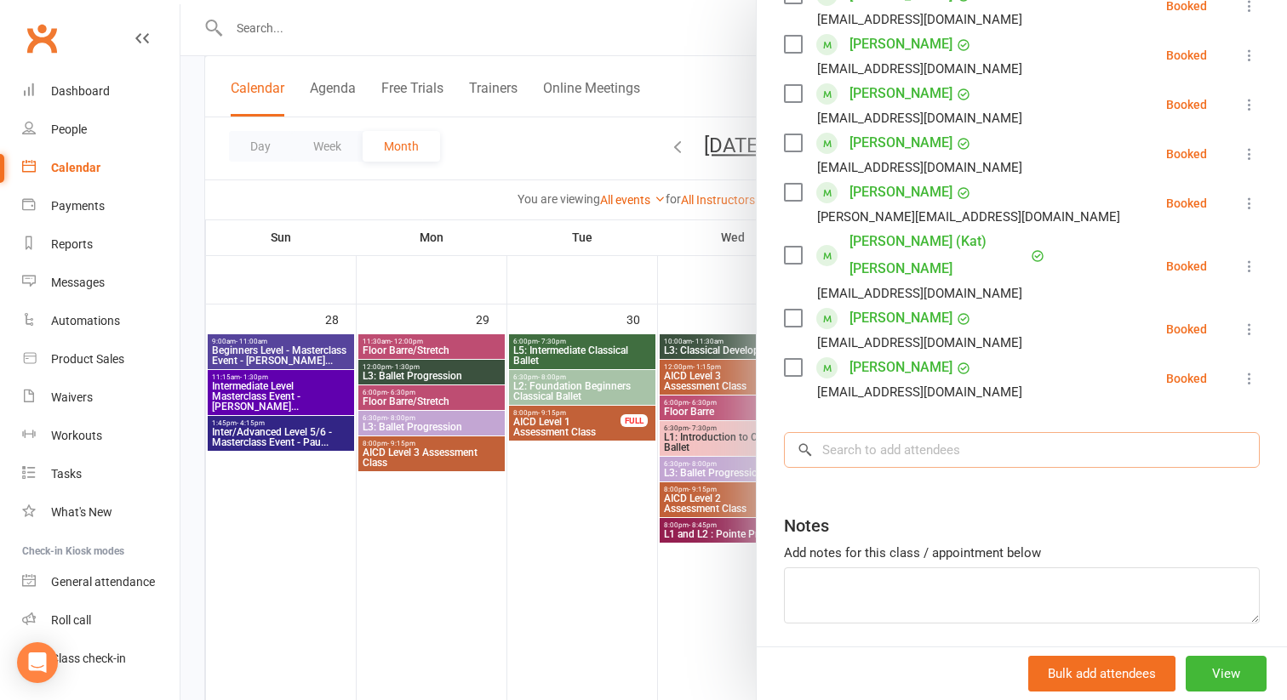
click at [830, 432] on input "search" at bounding box center [1022, 450] width 476 height 36
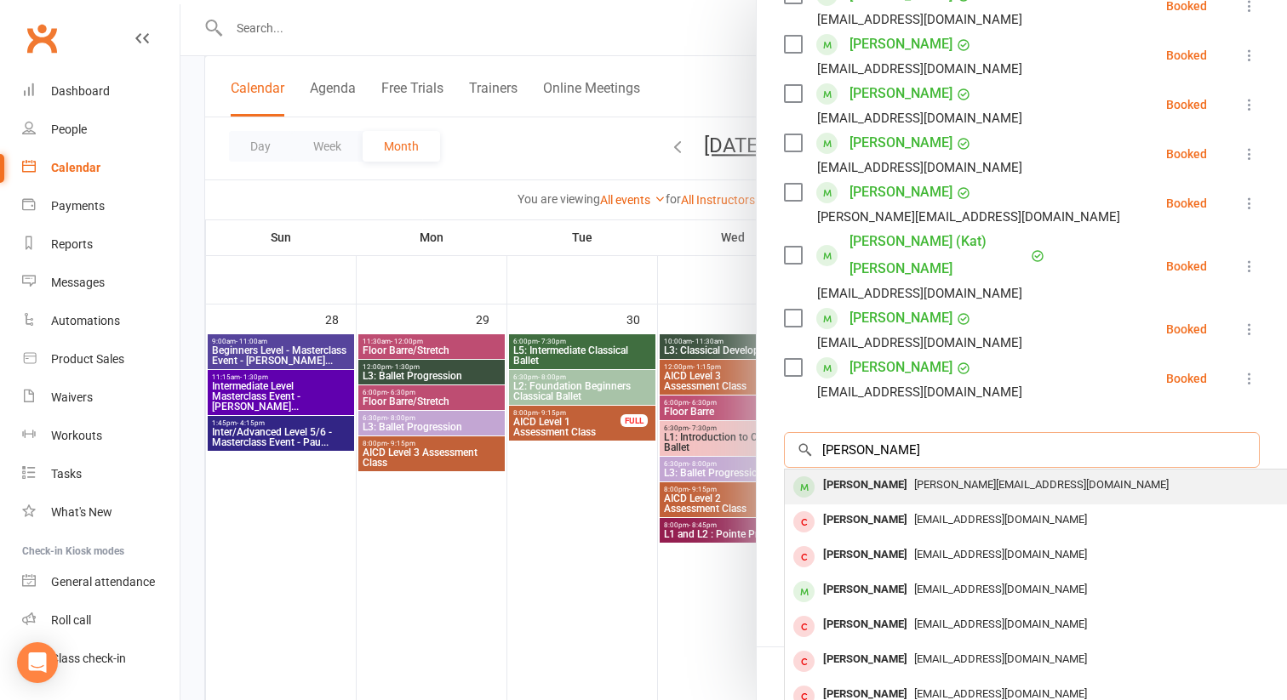
type input "[PERSON_NAME]"
click at [894, 473] on div "[PERSON_NAME]" at bounding box center [865, 485] width 98 height 25
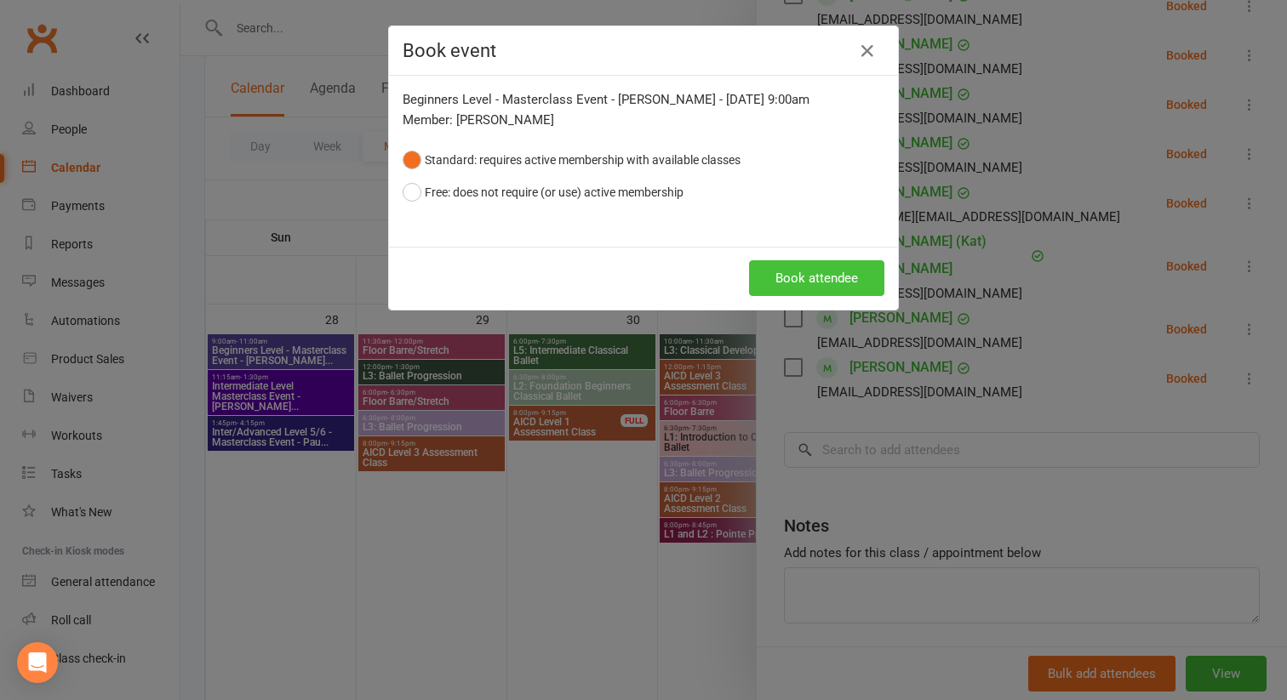
click at [797, 283] on button "Book attendee" at bounding box center [816, 278] width 135 height 36
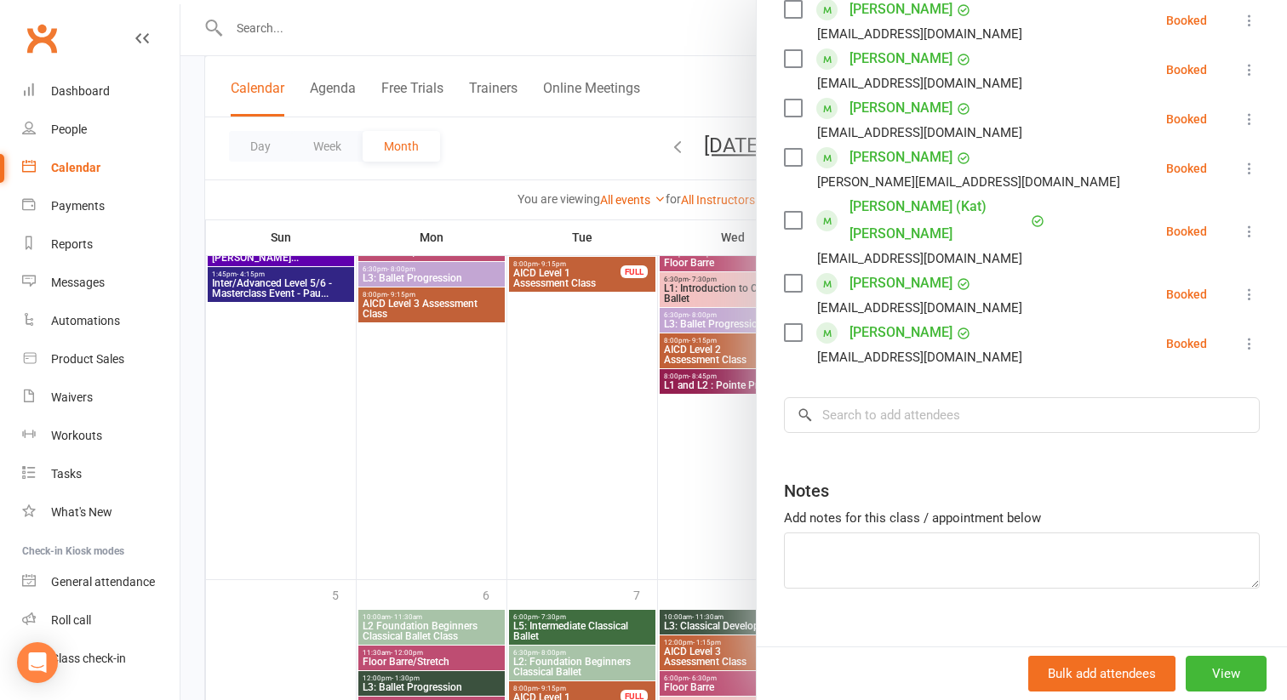
scroll to position [1552, 0]
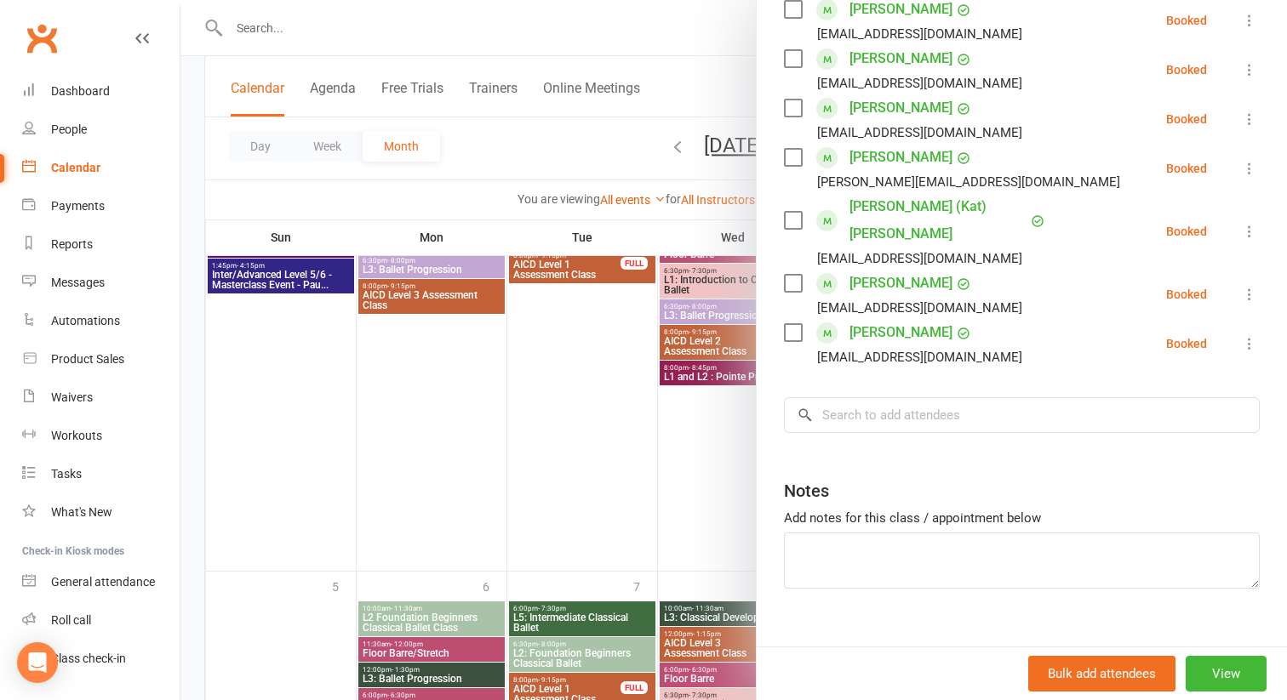
click at [716, 537] on div at bounding box center [733, 350] width 1106 height 700
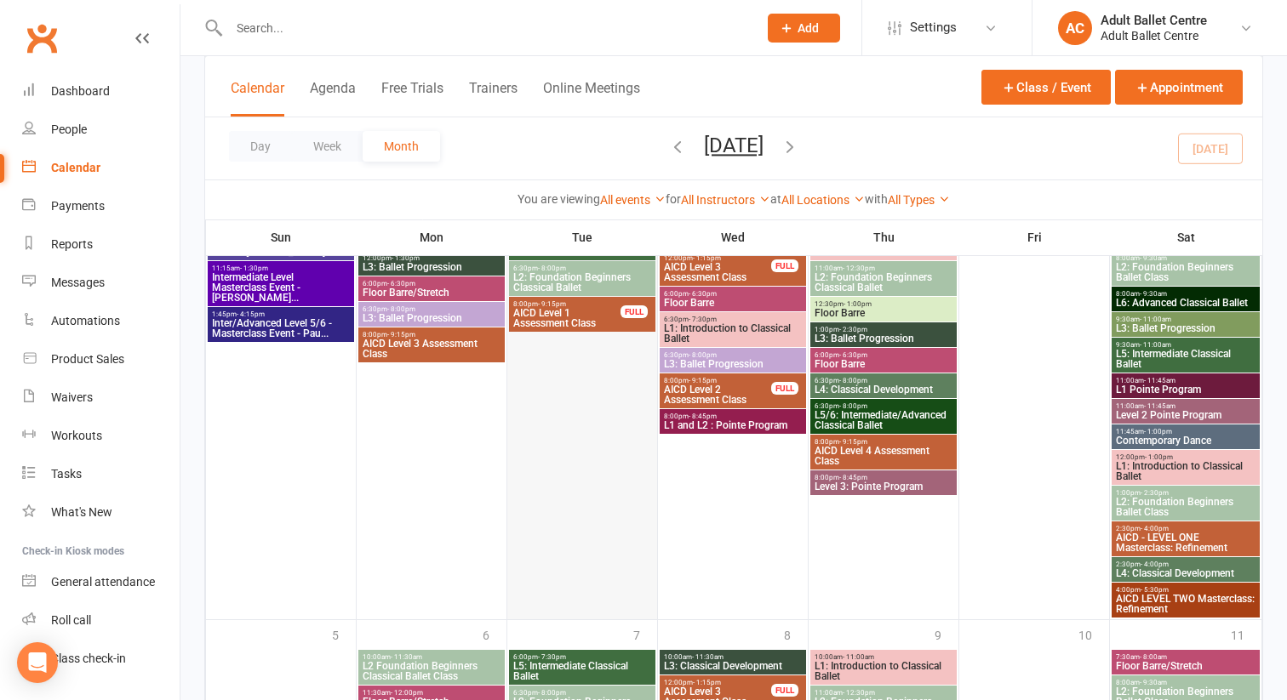
scroll to position [1451, 0]
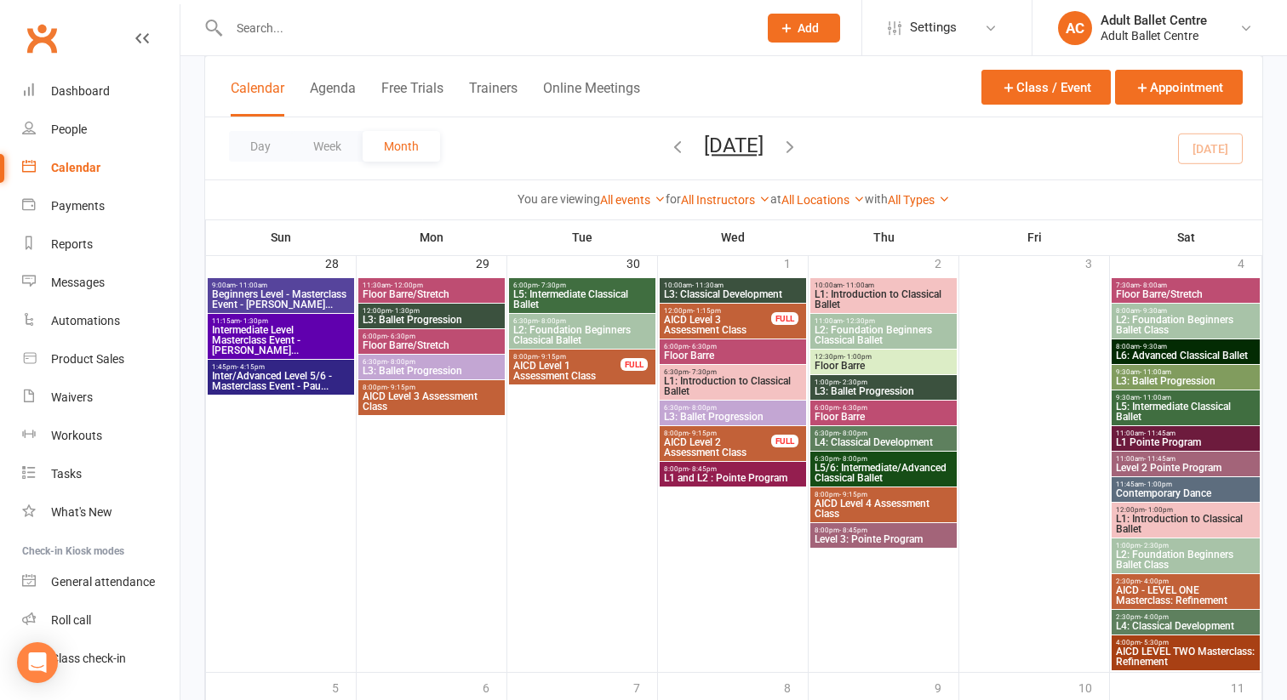
click at [246, 371] on span "Inter/Advanced Level 5/6 - Masterclass Event - Pau..." at bounding box center [281, 381] width 140 height 20
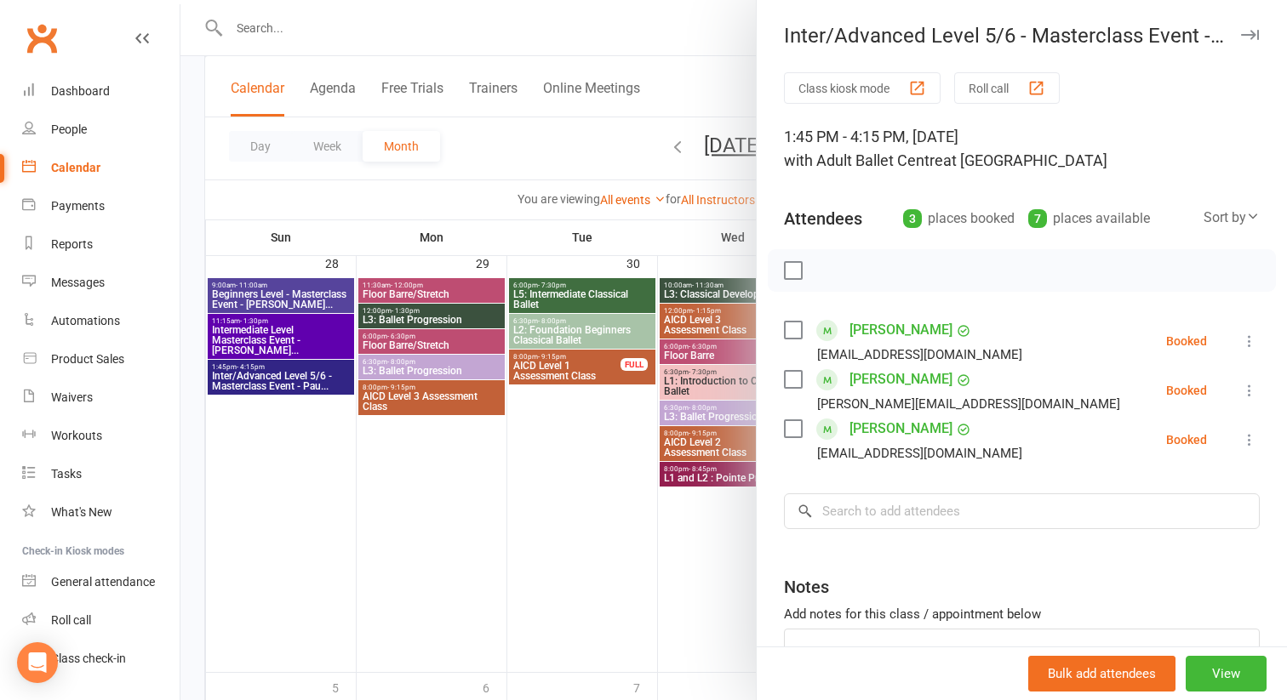
click at [271, 483] on div at bounding box center [733, 350] width 1106 height 700
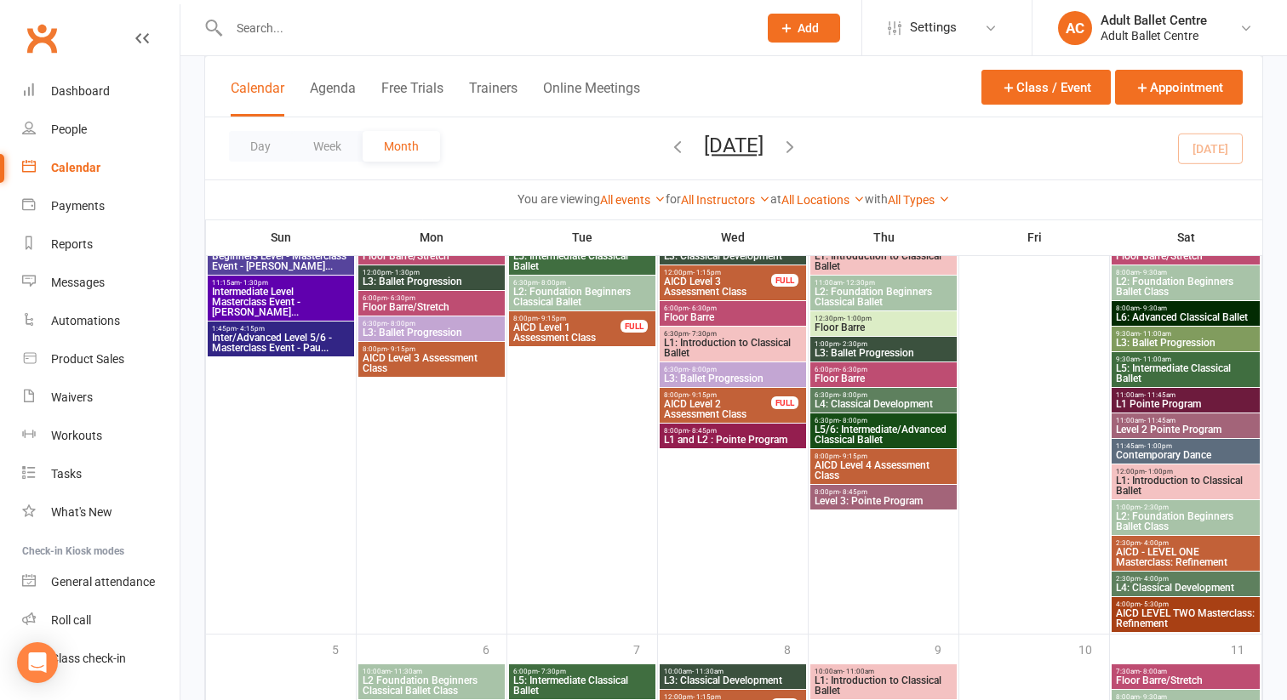
scroll to position [1490, 0]
click at [98, 89] on div "Dashboard" at bounding box center [80, 91] width 59 height 14
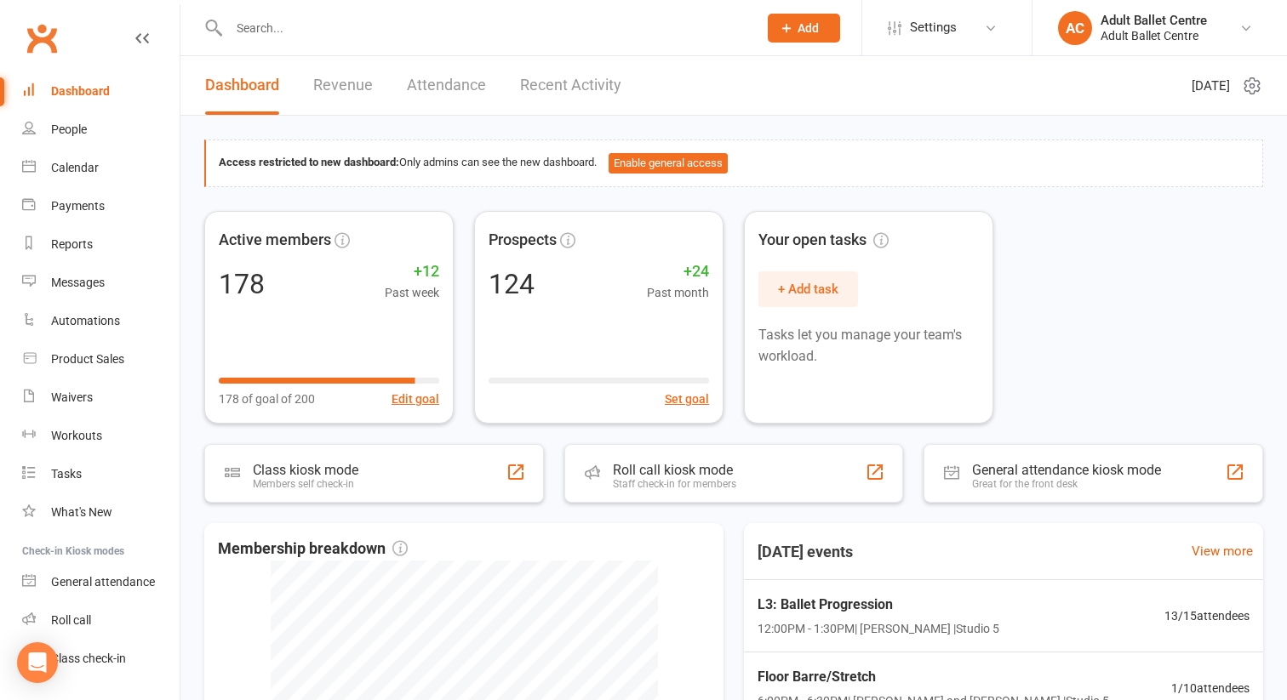
click at [555, 83] on link "Recent Activity" at bounding box center [570, 85] width 101 height 59
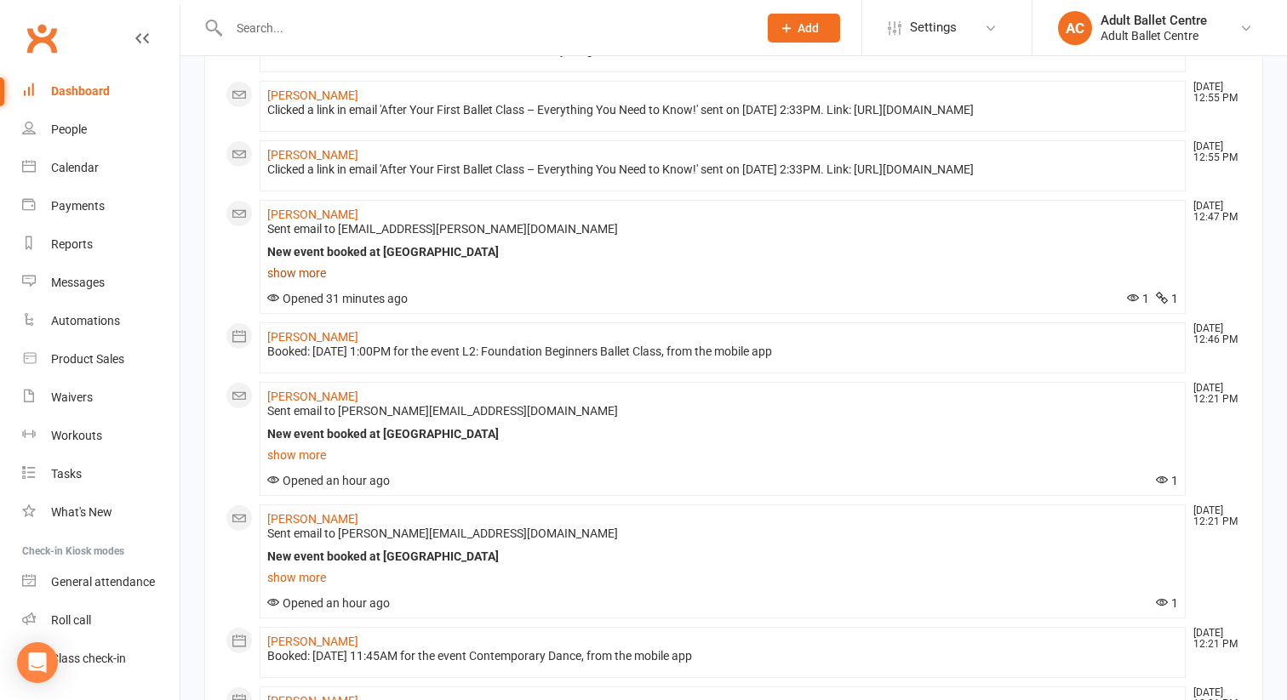
scroll to position [822, 0]
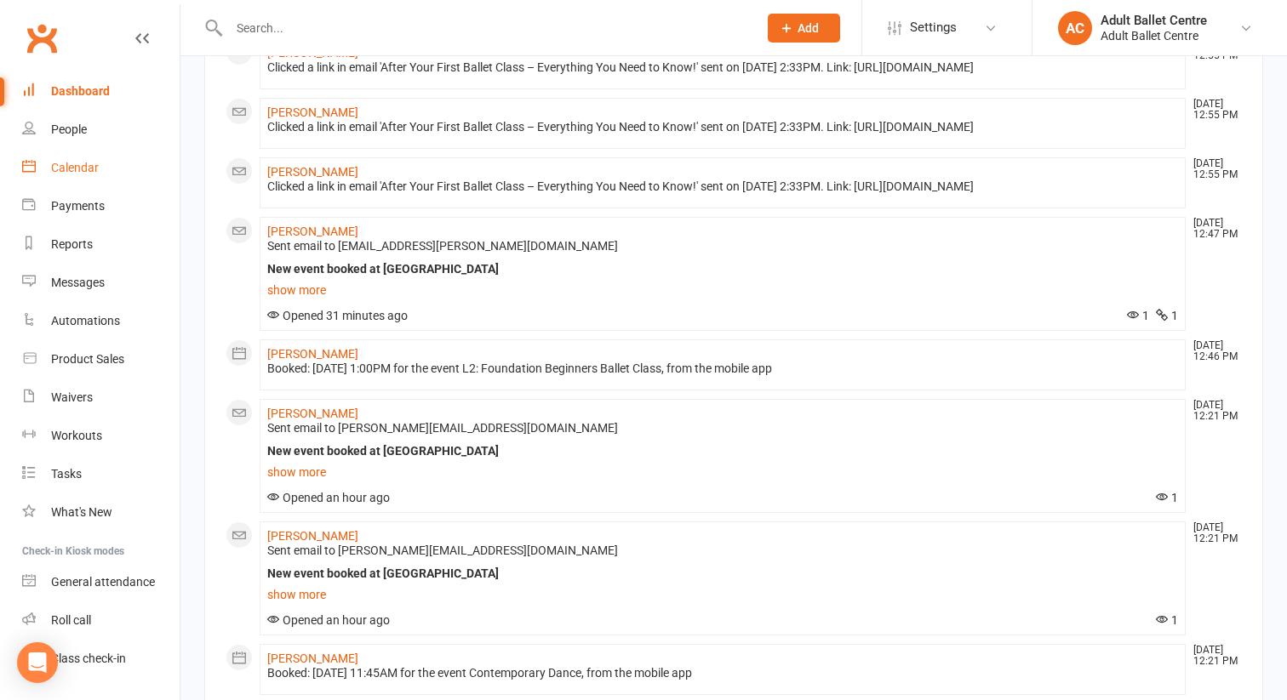
click at [80, 163] on div "Calendar" at bounding box center [75, 168] width 48 height 14
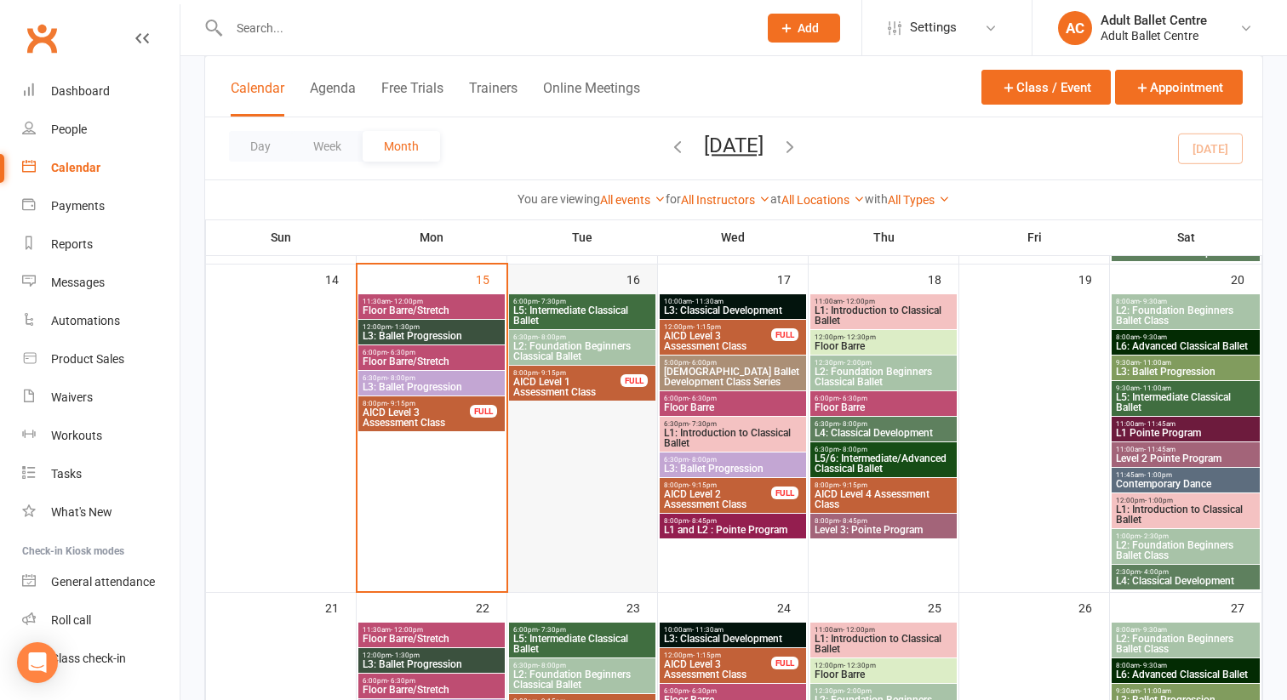
scroll to position [778, 0]
click at [407, 307] on span "Floor Barre/Stretch" at bounding box center [432, 311] width 140 height 10
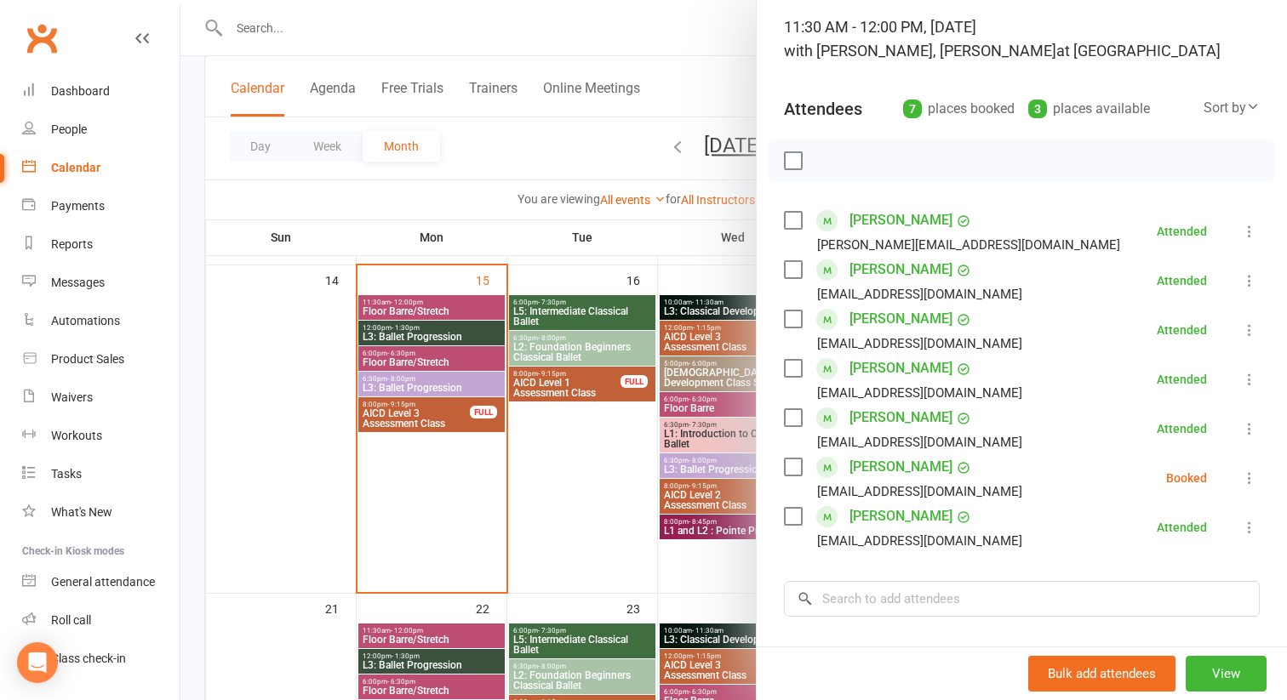
scroll to position [111, 0]
click at [393, 362] on div at bounding box center [733, 350] width 1106 height 700
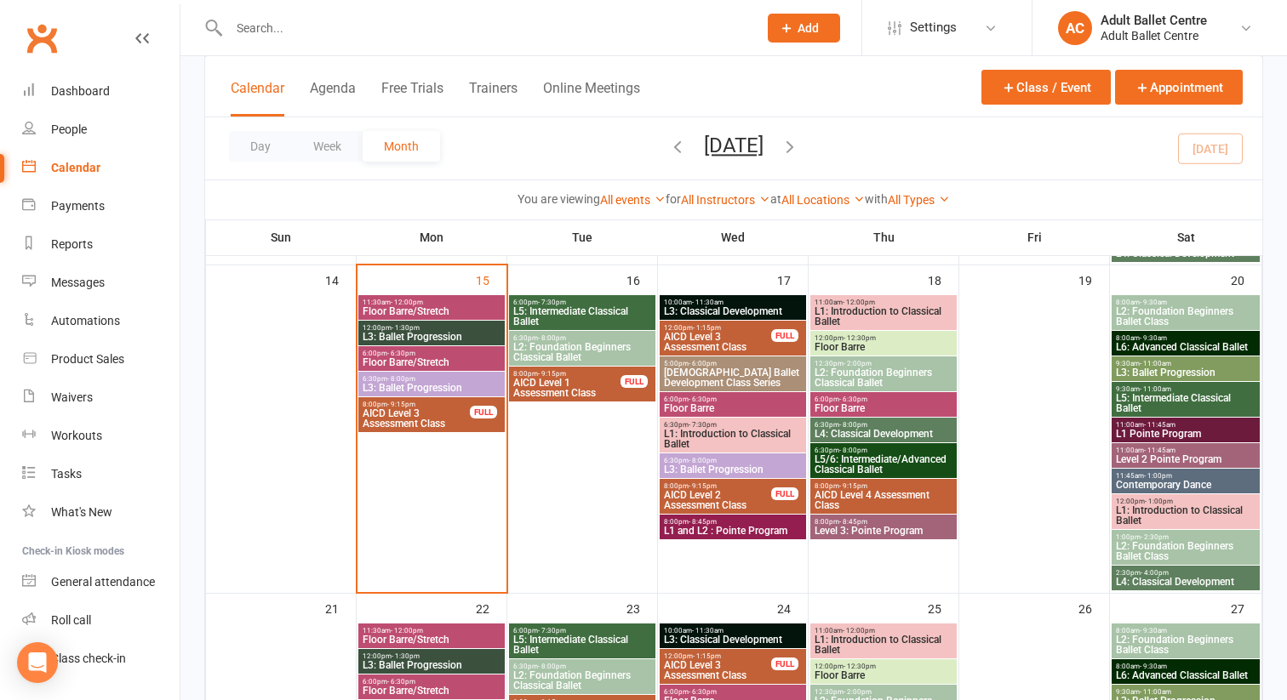
click at [393, 362] on span "Floor Barre/Stretch" at bounding box center [432, 362] width 140 height 10
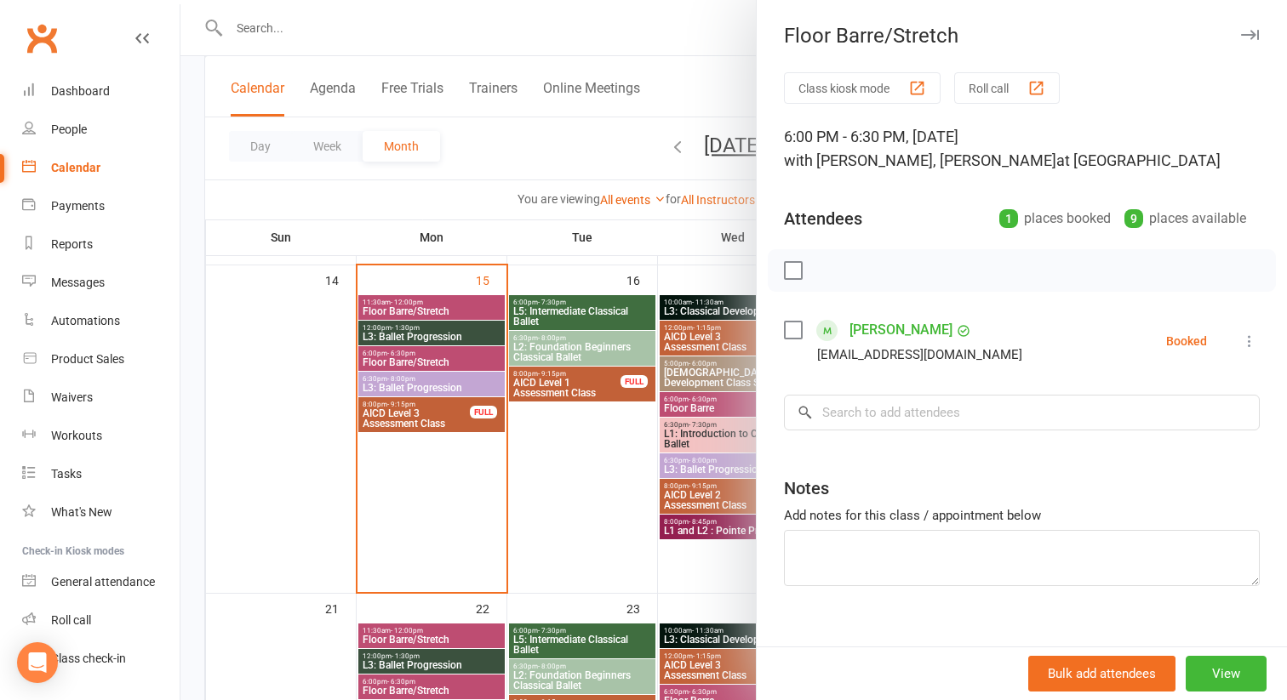
click at [391, 384] on div at bounding box center [733, 350] width 1106 height 700
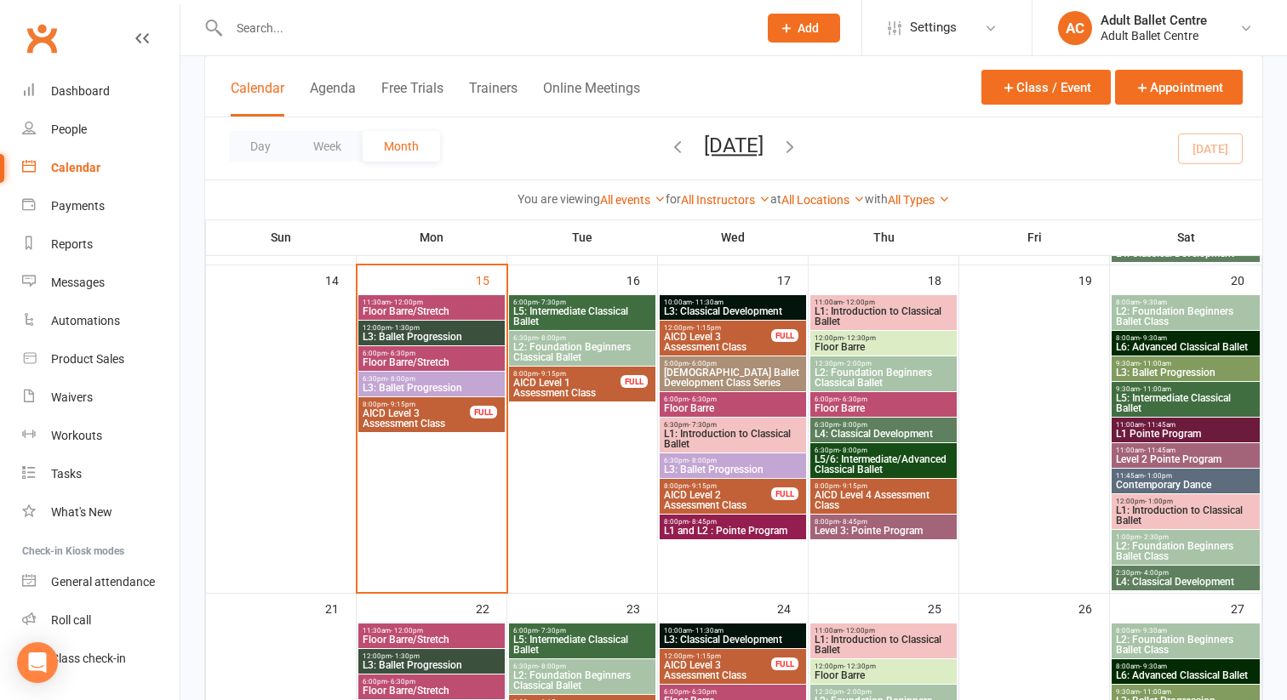
click at [391, 384] on span "L3: Ballet Progression" at bounding box center [432, 388] width 140 height 10
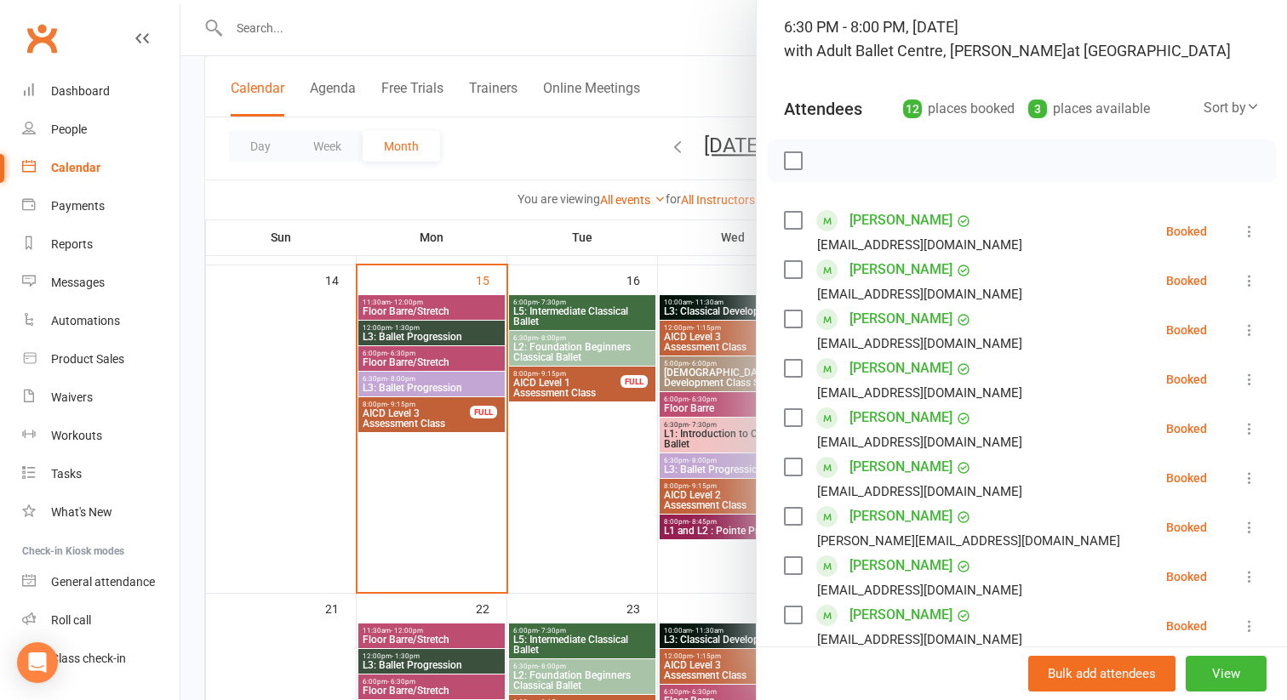
scroll to position [0, 0]
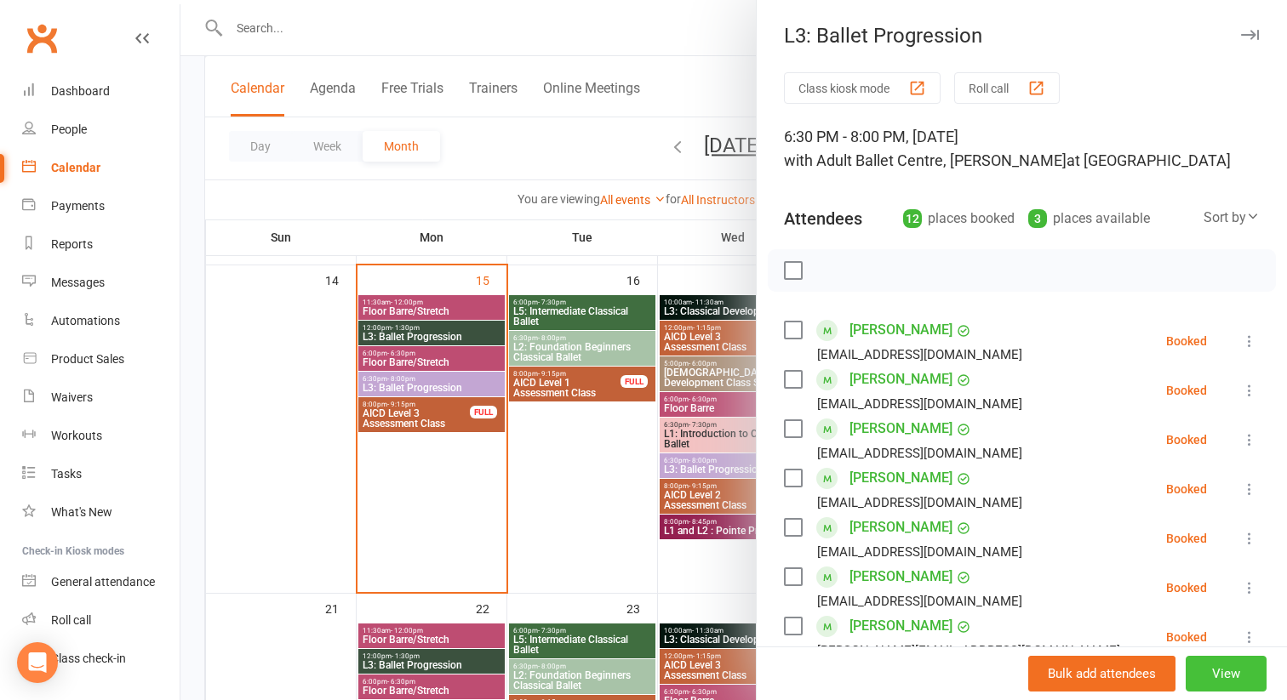
click at [1217, 661] on button "View" at bounding box center [1225, 674] width 81 height 36
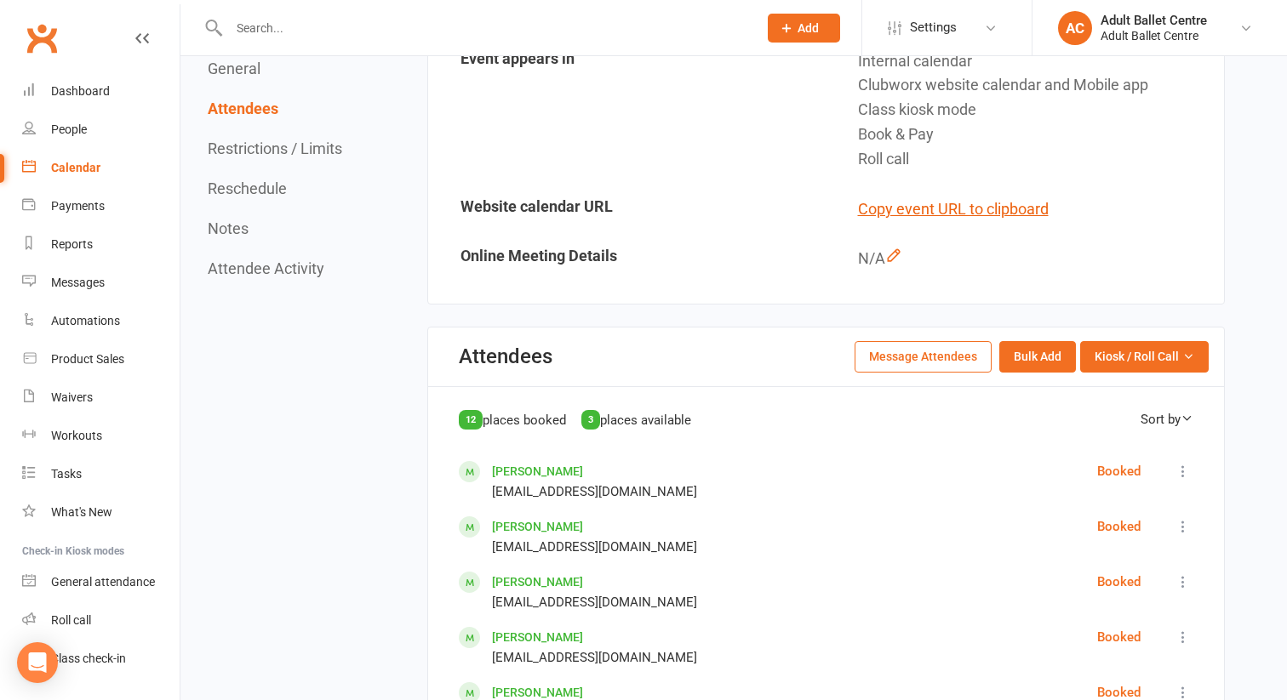
scroll to position [669, 0]
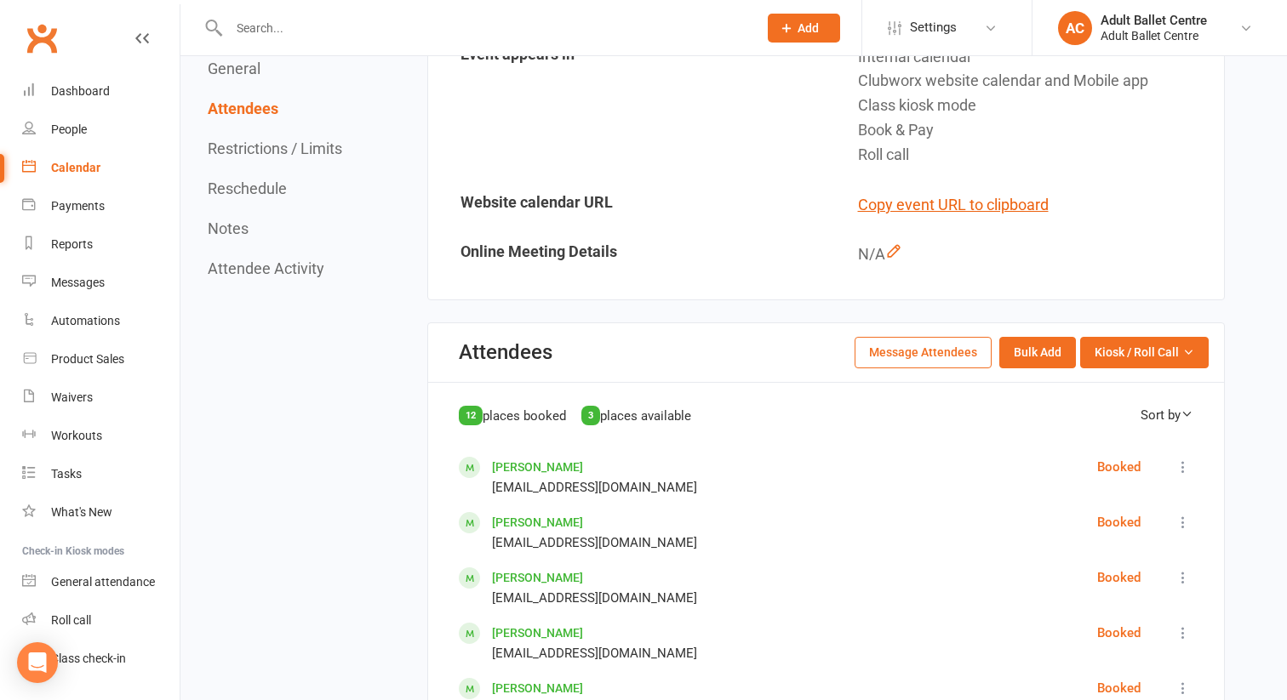
click at [941, 360] on button "Message Attendees" at bounding box center [922, 352] width 137 height 31
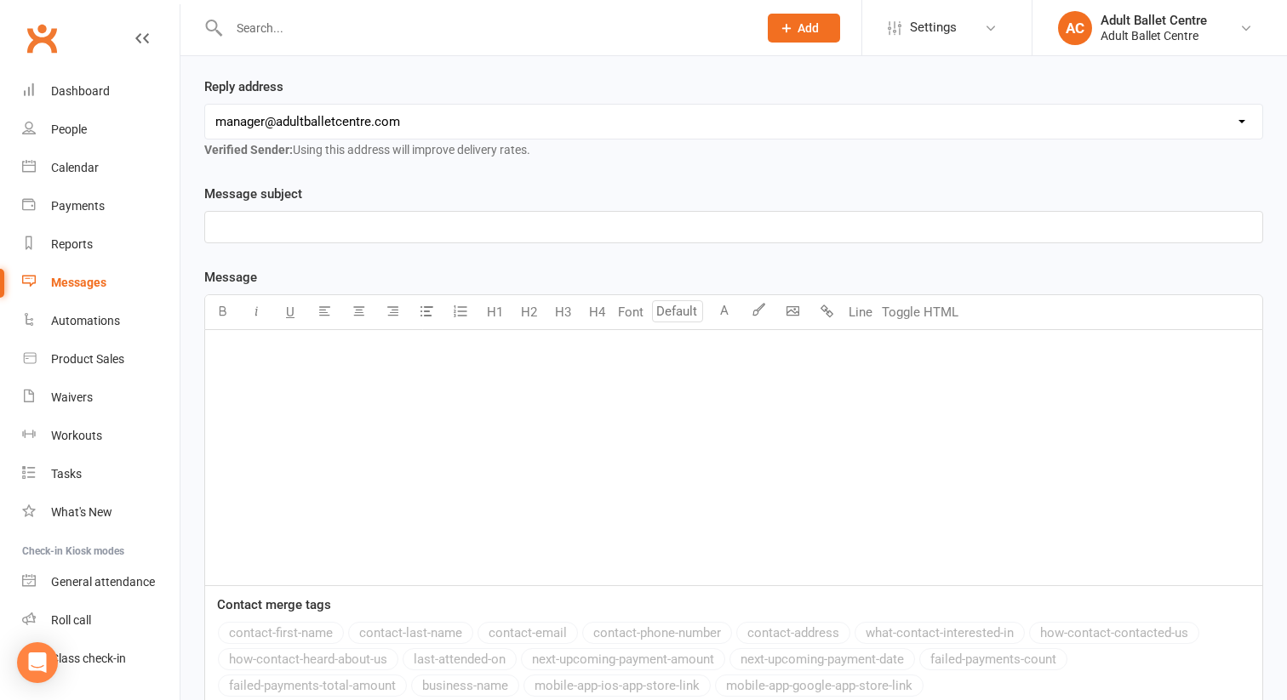
scroll to position [322, 0]
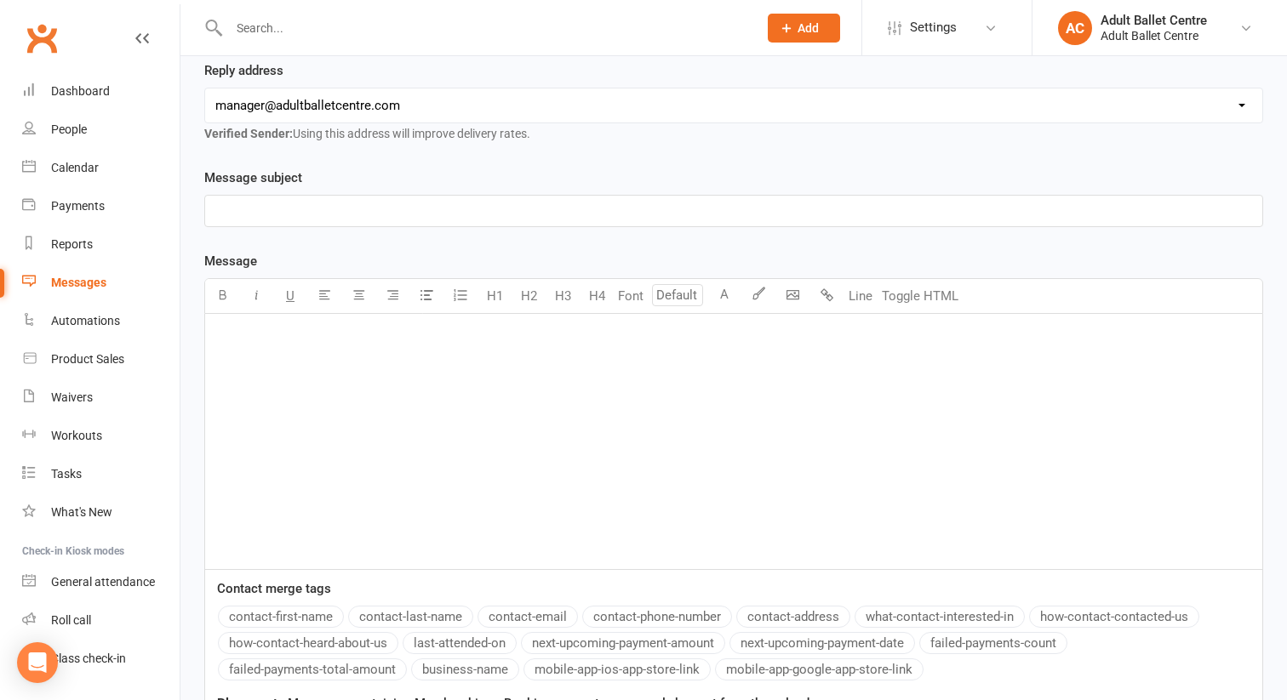
click at [294, 317] on div "﻿" at bounding box center [733, 441] width 1057 height 255
drag, startPoint x: 633, startPoint y: 311, endPoint x: 208, endPoint y: 305, distance: 424.6
click at [208, 314] on div "Tonight: Class cancellations + AICD Level 3 still proceeding ([DATE])" at bounding box center [733, 441] width 1057 height 255
copy span "Tonight: Class cancellations + AICD Level 3 still proceeding ([DATE])"
click at [252, 201] on p "﻿" at bounding box center [733, 211] width 1036 height 20
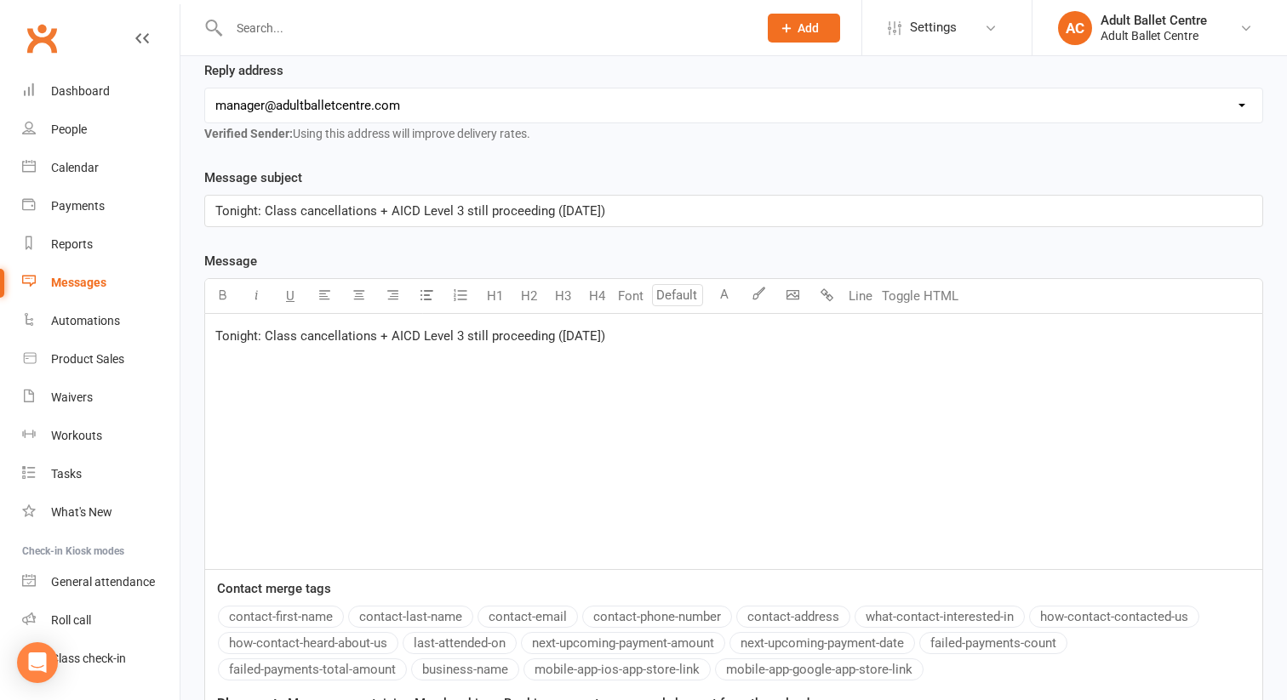
drag, startPoint x: 654, startPoint y: 320, endPoint x: 197, endPoint y: 305, distance: 458.0
click at [197, 305] on div "Message subject Tonight: Class cancellations + AICD Level 3 still proceeding ([…" at bounding box center [733, 559] width 1084 height 783
click at [284, 326] on p "﻿" at bounding box center [733, 336] width 1036 height 20
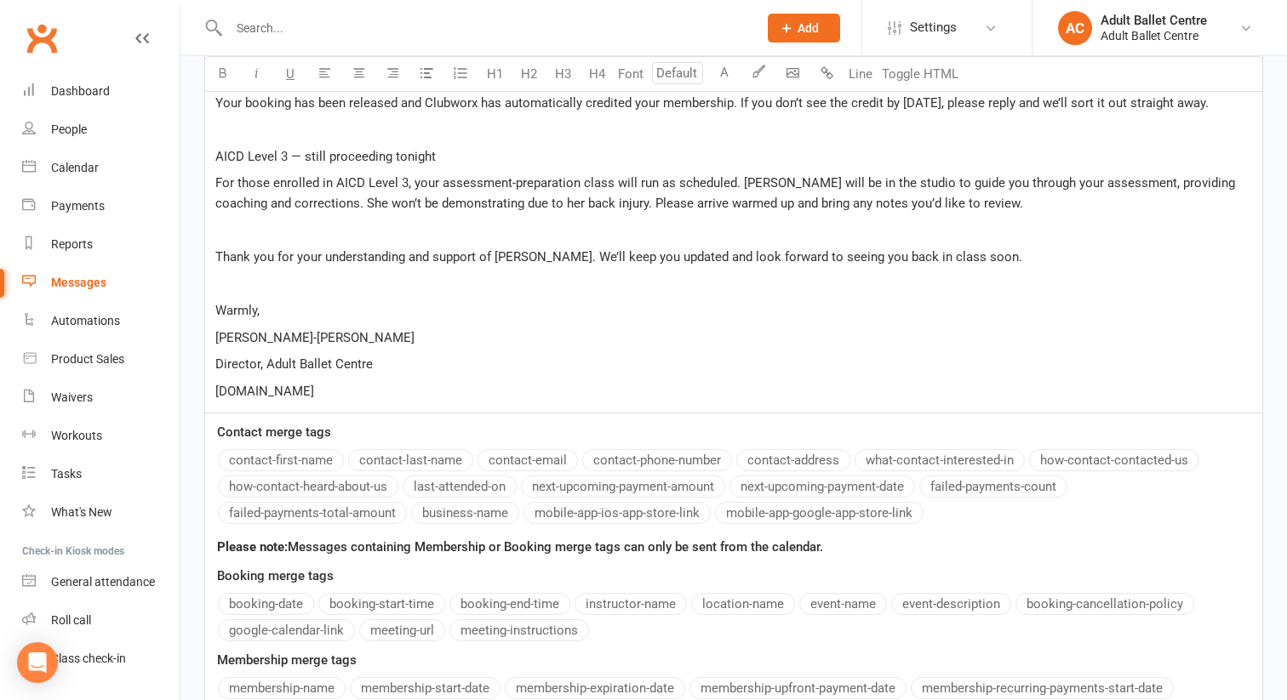
scroll to position [768, 0]
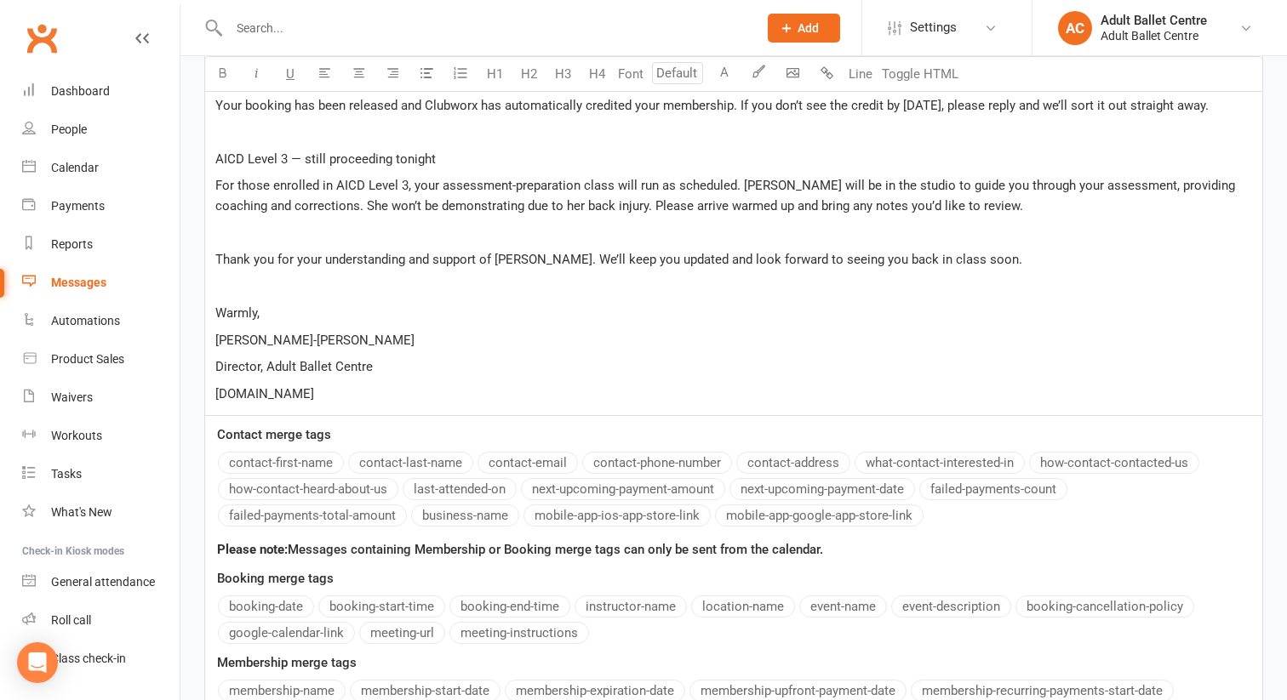
drag, startPoint x: 366, startPoint y: 366, endPoint x: 204, endPoint y: 353, distance: 162.2
click at [205, 353] on div "Hi {{FirstName}}, ﻿ I’m so sorry for the late notice. [PERSON_NAME] has injured…" at bounding box center [733, 142] width 1057 height 546
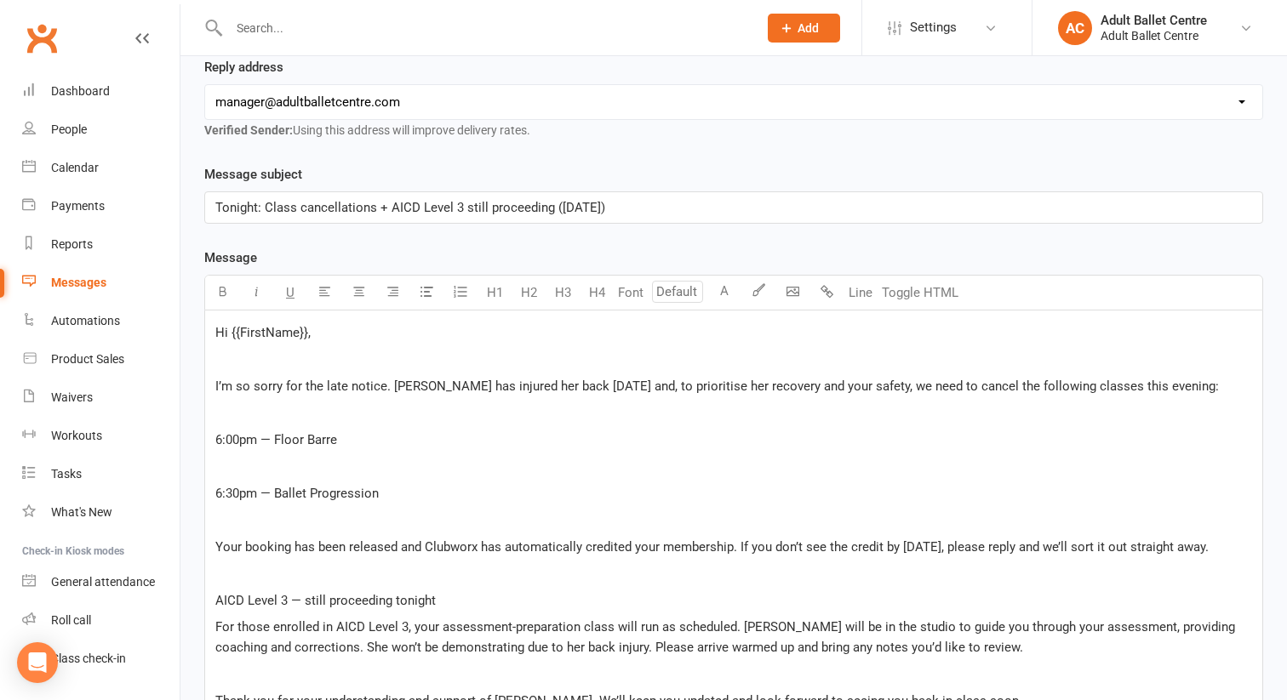
scroll to position [311, 0]
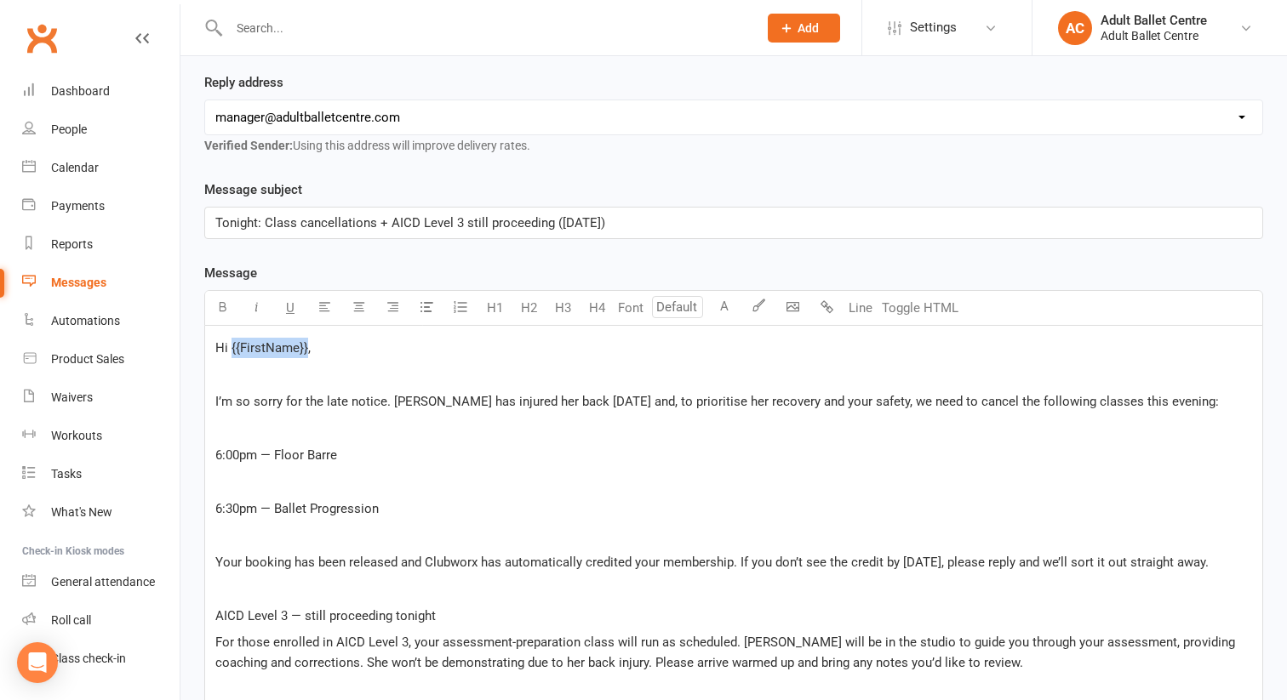
drag, startPoint x: 305, startPoint y: 316, endPoint x: 230, endPoint y: 319, distance: 75.8
click at [230, 340] on span "Hi {{FirstName}}," at bounding box center [262, 347] width 95 height 15
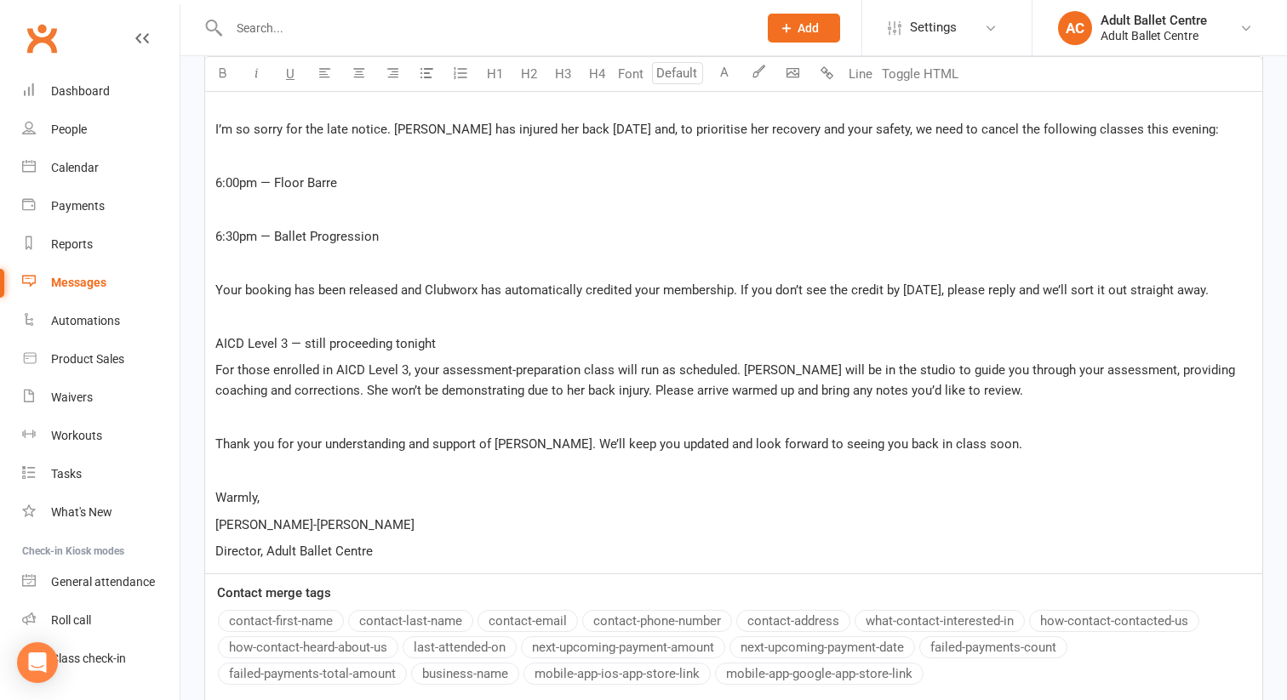
scroll to position [587, 0]
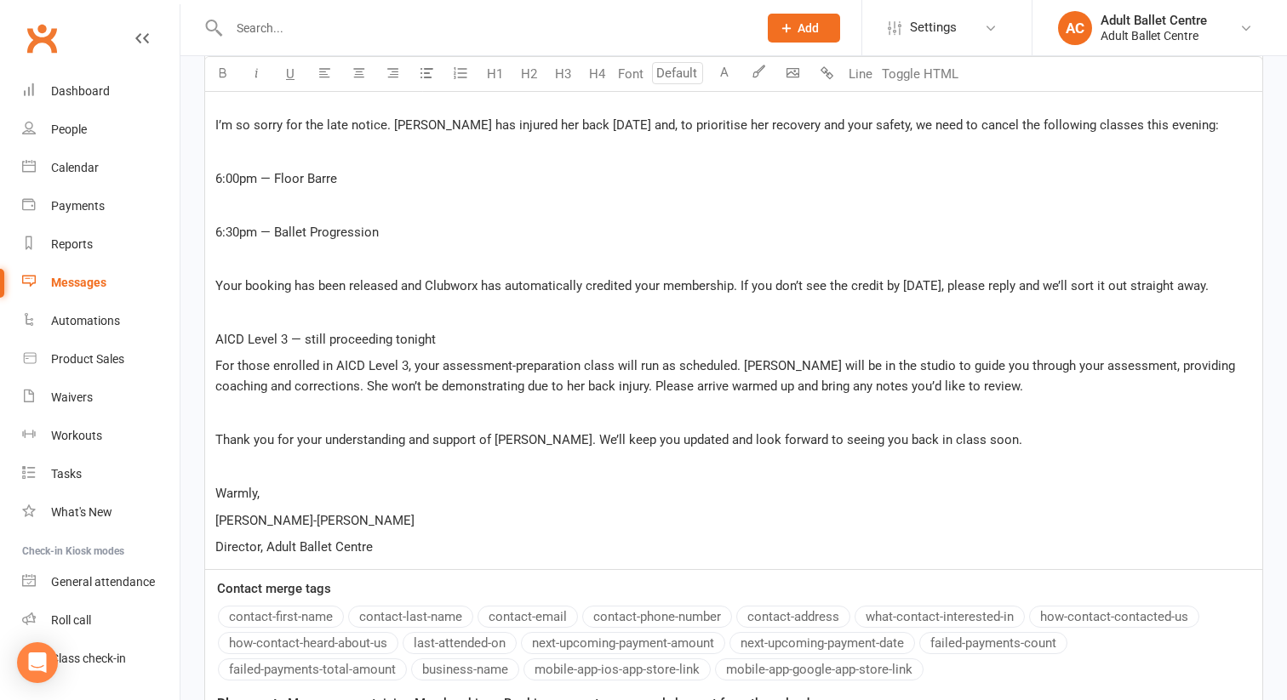
click at [265, 606] on button "contact-first-name" at bounding box center [281, 617] width 126 height 22
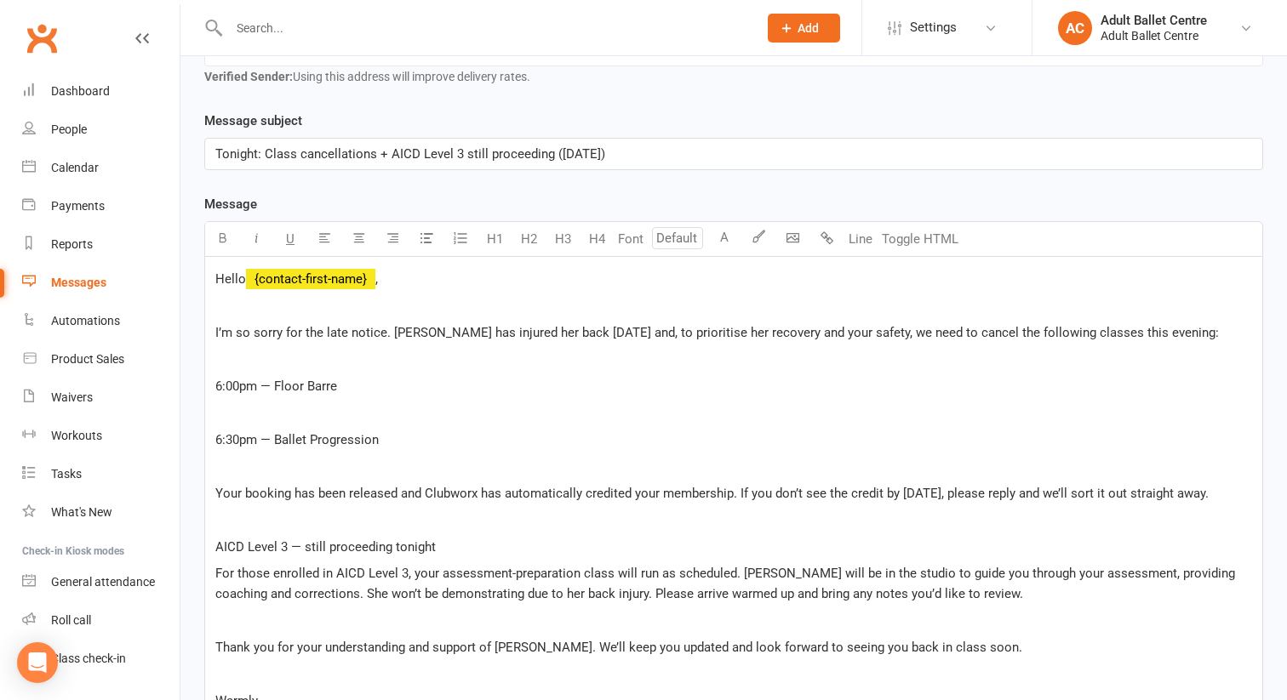
scroll to position [383, 0]
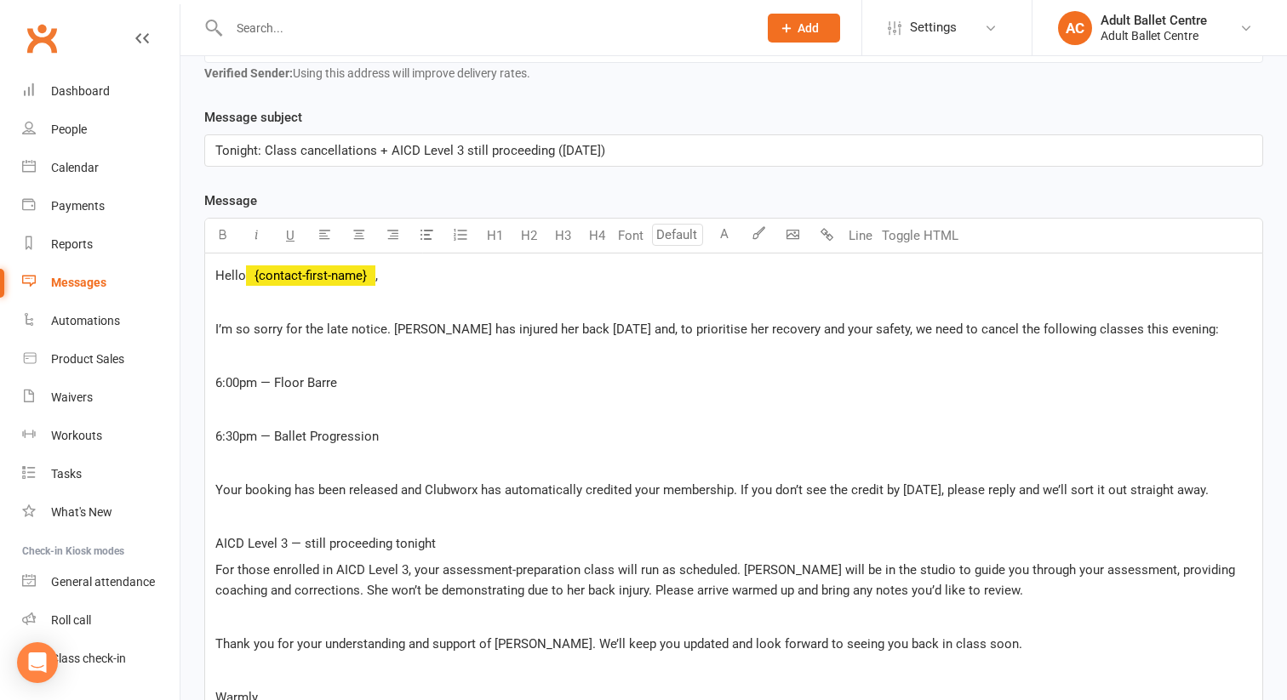
click at [293, 345] on p "﻿" at bounding box center [733, 355] width 1036 height 20
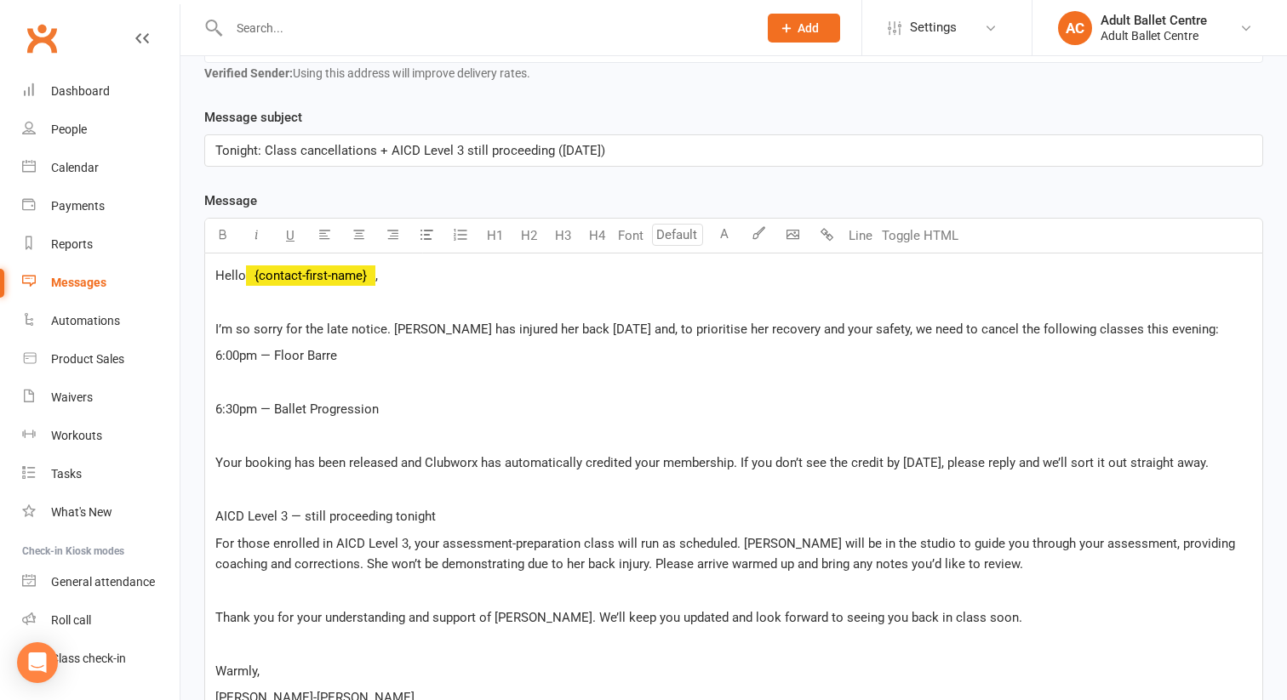
click at [269, 373] on p "﻿" at bounding box center [733, 383] width 1036 height 20
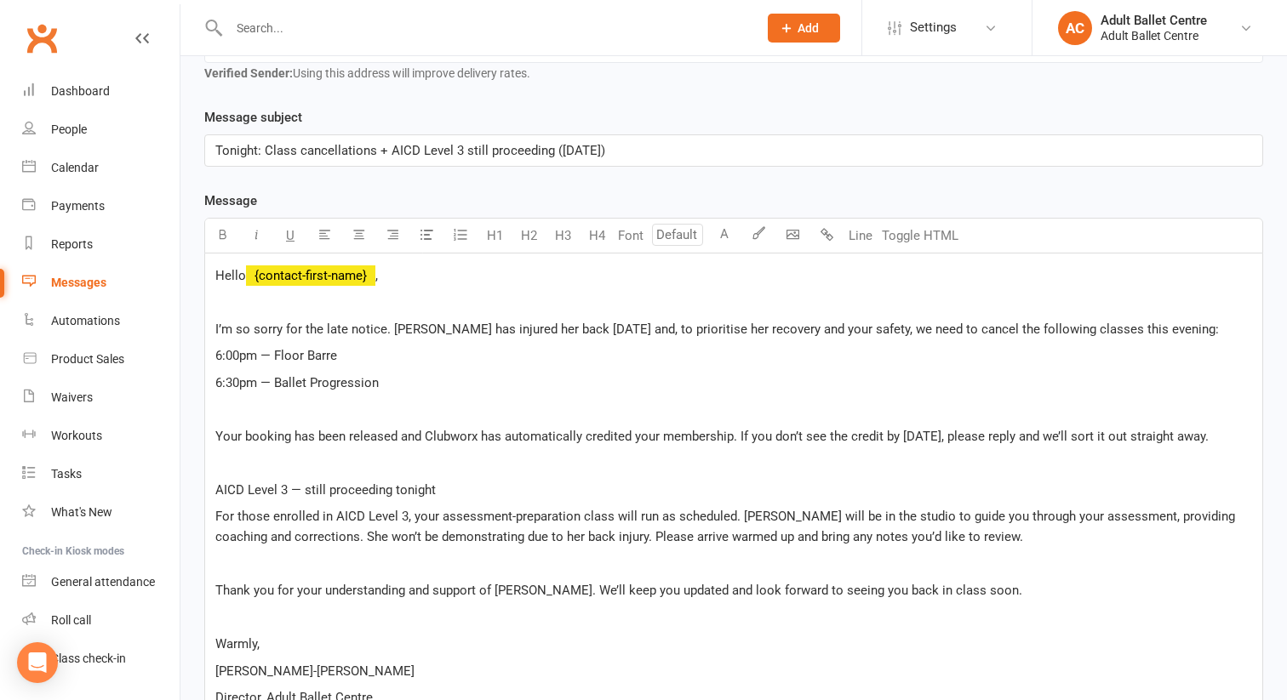
click at [244, 399] on p "﻿" at bounding box center [733, 409] width 1036 height 20
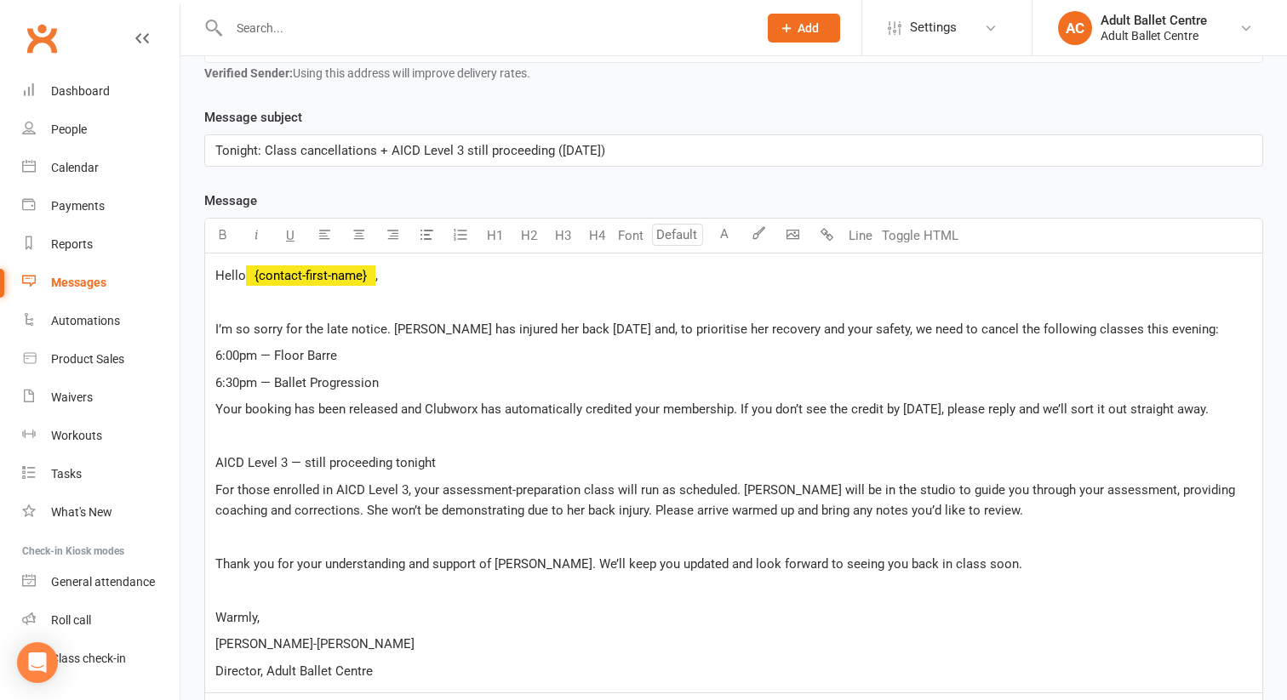
click at [1131, 322] on span "I’m so sorry for the late notice. [PERSON_NAME] has injured her back [DATE] and…" at bounding box center [716, 329] width 1003 height 15
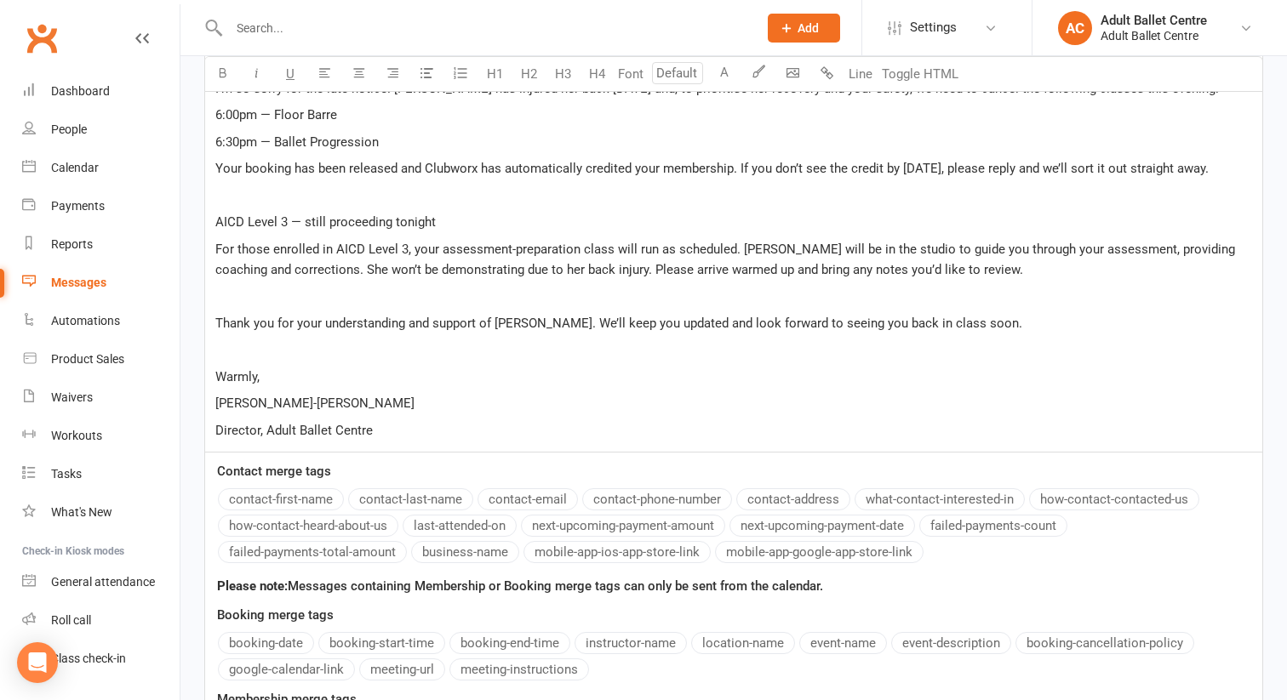
scroll to position [619, 0]
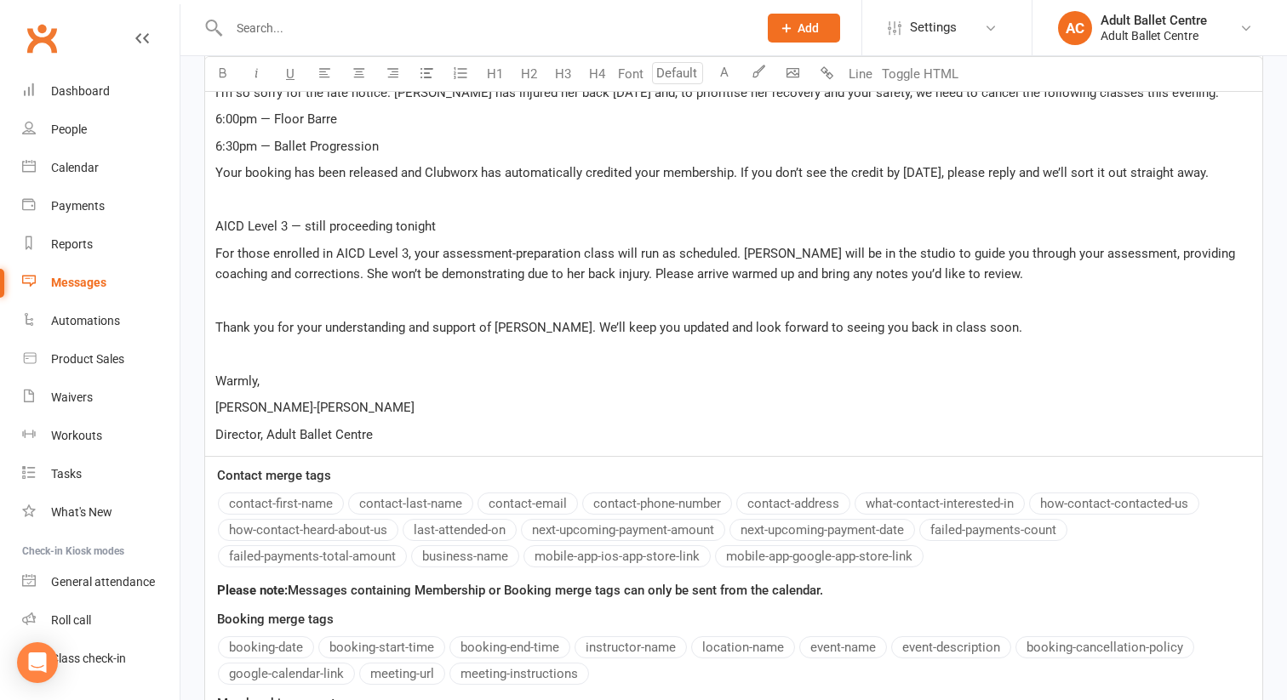
click at [449, 290] on p "﻿" at bounding box center [733, 300] width 1036 height 20
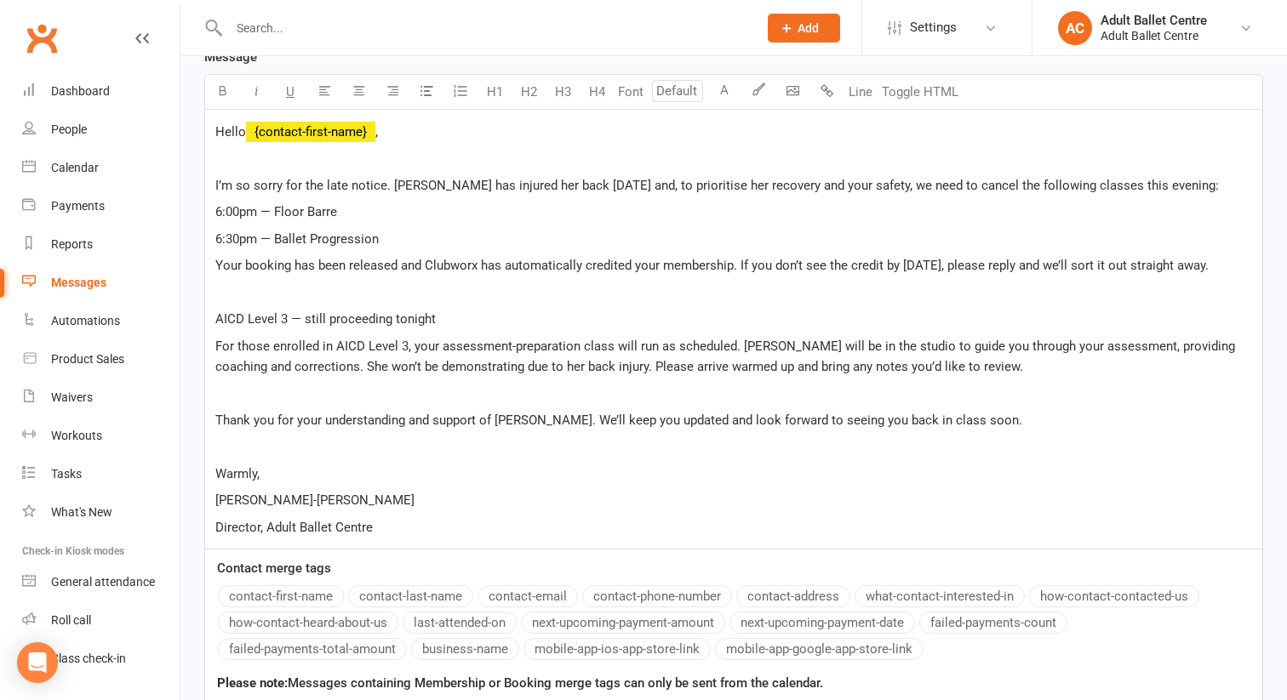
scroll to position [380, 0]
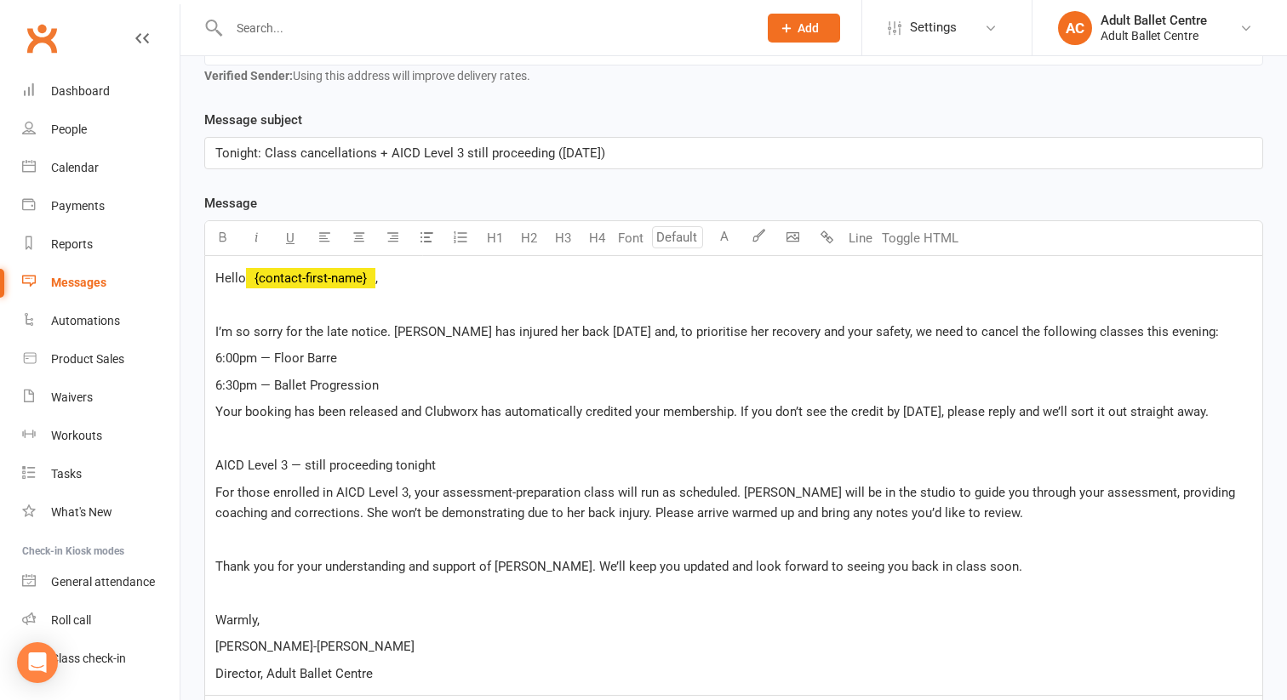
click at [1128, 324] on span "I’m so sorry for the late notice. [PERSON_NAME] has injured her back [DATE] and…" at bounding box center [716, 331] width 1003 height 15
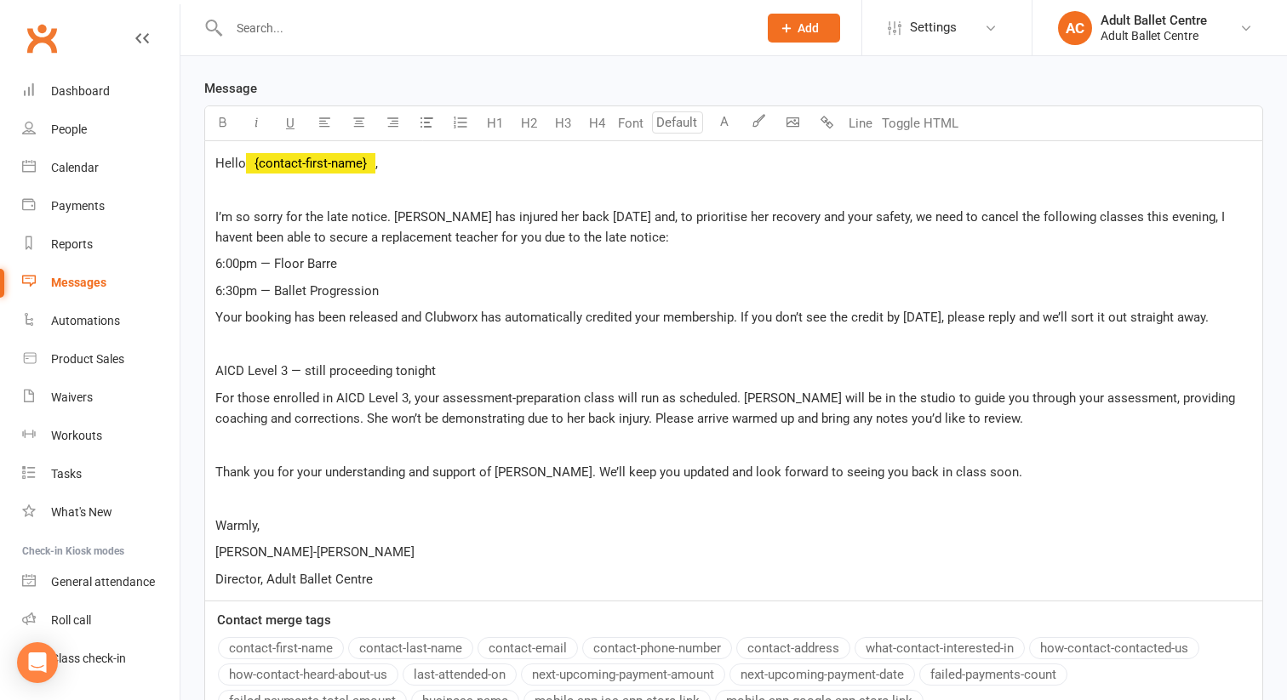
scroll to position [520, 0]
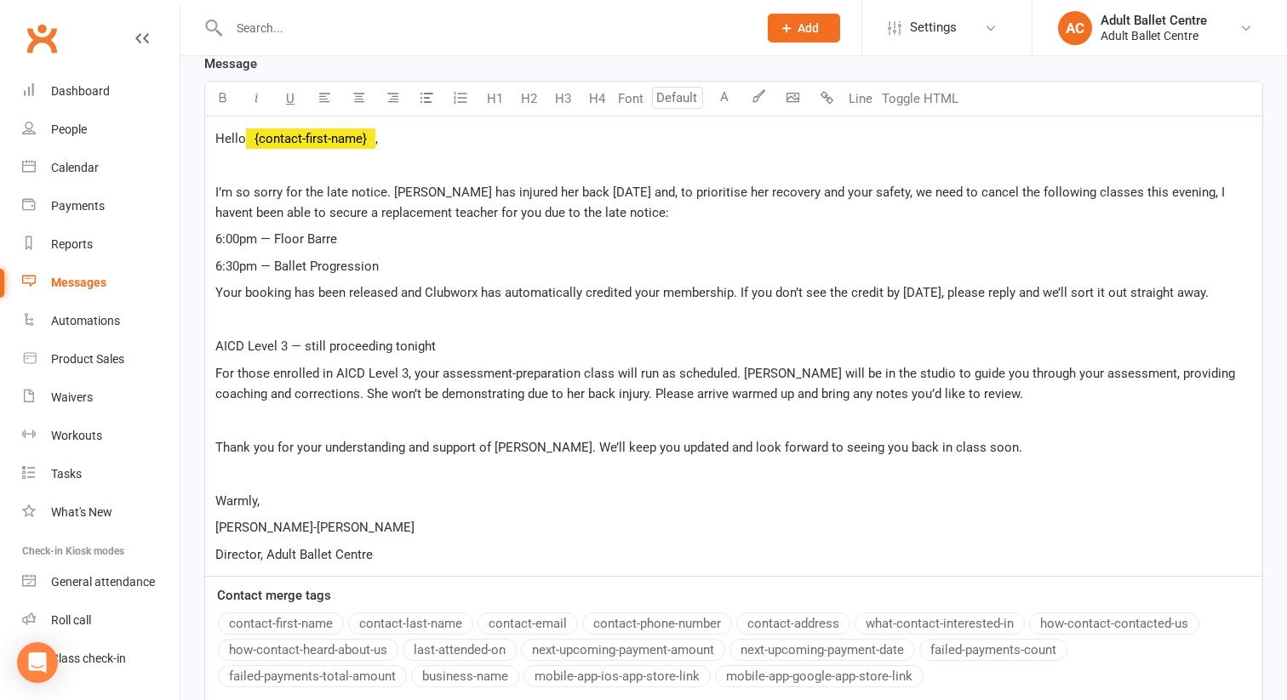
click at [213, 209] on div "Hello ﻿ {contact-first-name} , ﻿ I’m so sorry for the late notice. [PERSON_NAME…" at bounding box center [733, 346] width 1057 height 459
click at [215, 259] on span "6:30pm — Ballet Progression" at bounding box center [296, 266] width 163 height 15
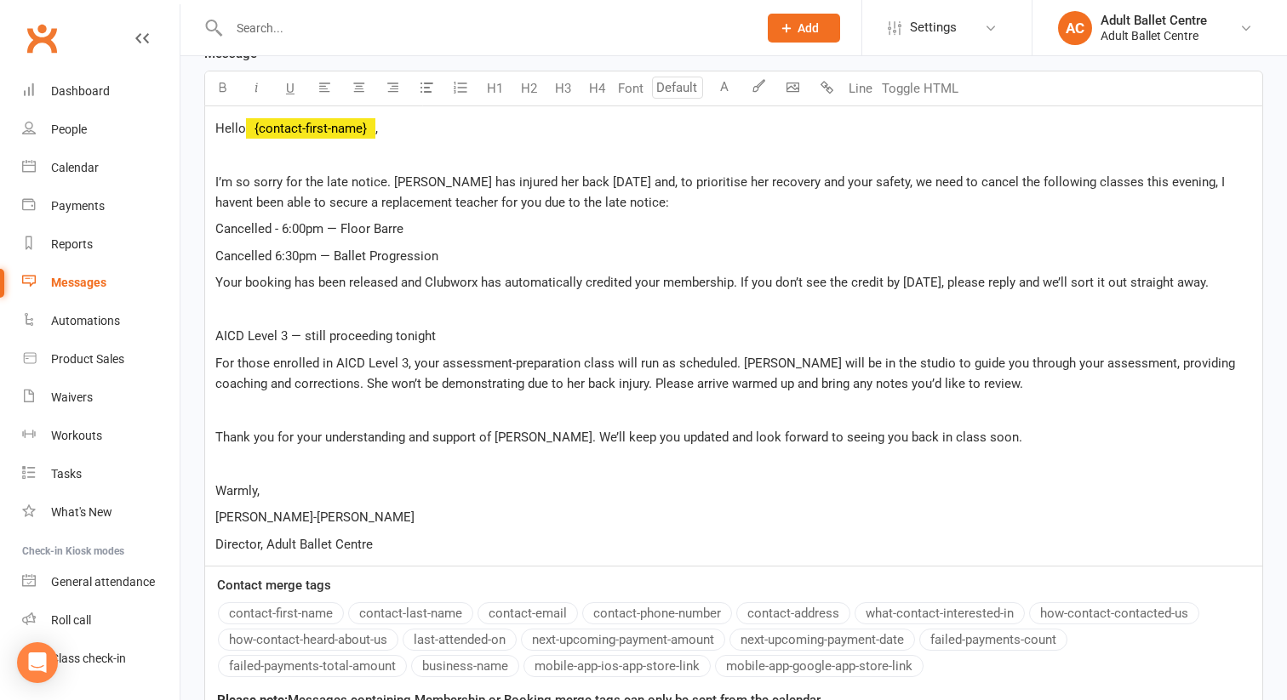
scroll to position [534, 0]
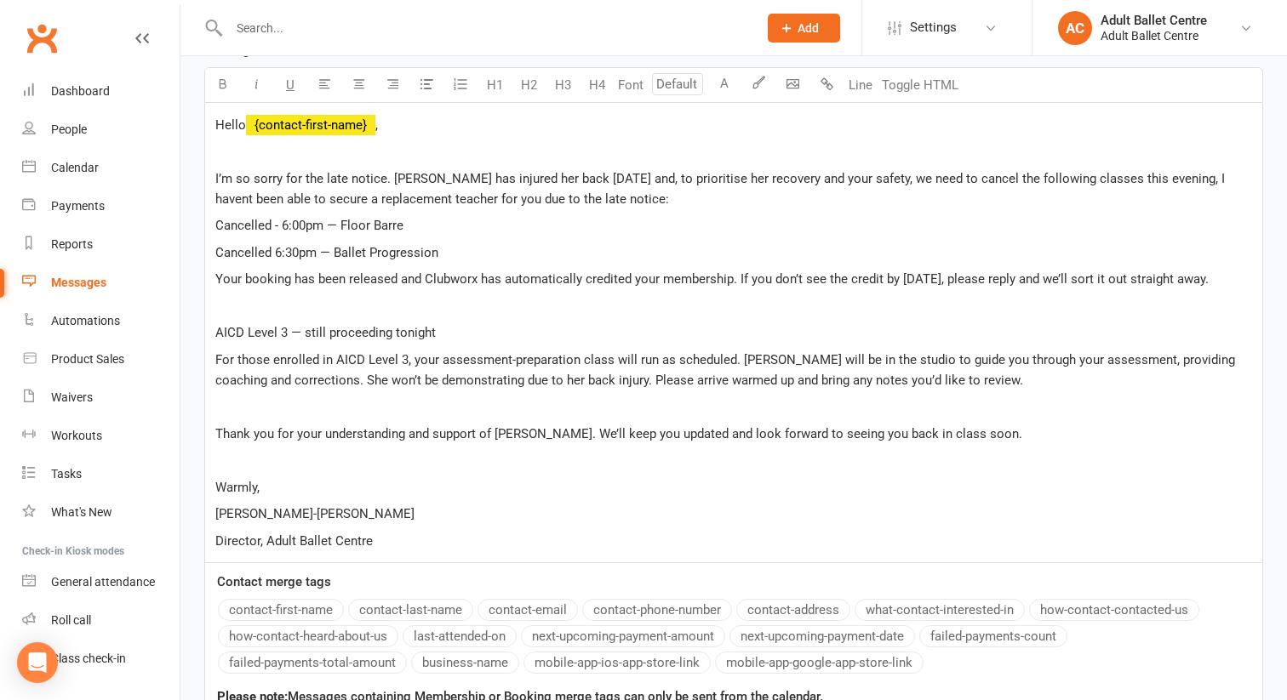
click at [304, 325] on span "AICD Level 3 — still proceeding tonight" at bounding box center [325, 332] width 220 height 15
click at [339, 325] on span "AICD Level 3 — 8pm still proceeding tonight" at bounding box center [339, 332] width 248 height 15
drag, startPoint x: 332, startPoint y: 303, endPoint x: 505, endPoint y: 298, distance: 173.7
click at [505, 322] on p "AICD Level 3 — 8pm Still proceeding tonight" at bounding box center [733, 332] width 1036 height 20
copy span "Still proceeding tonight"
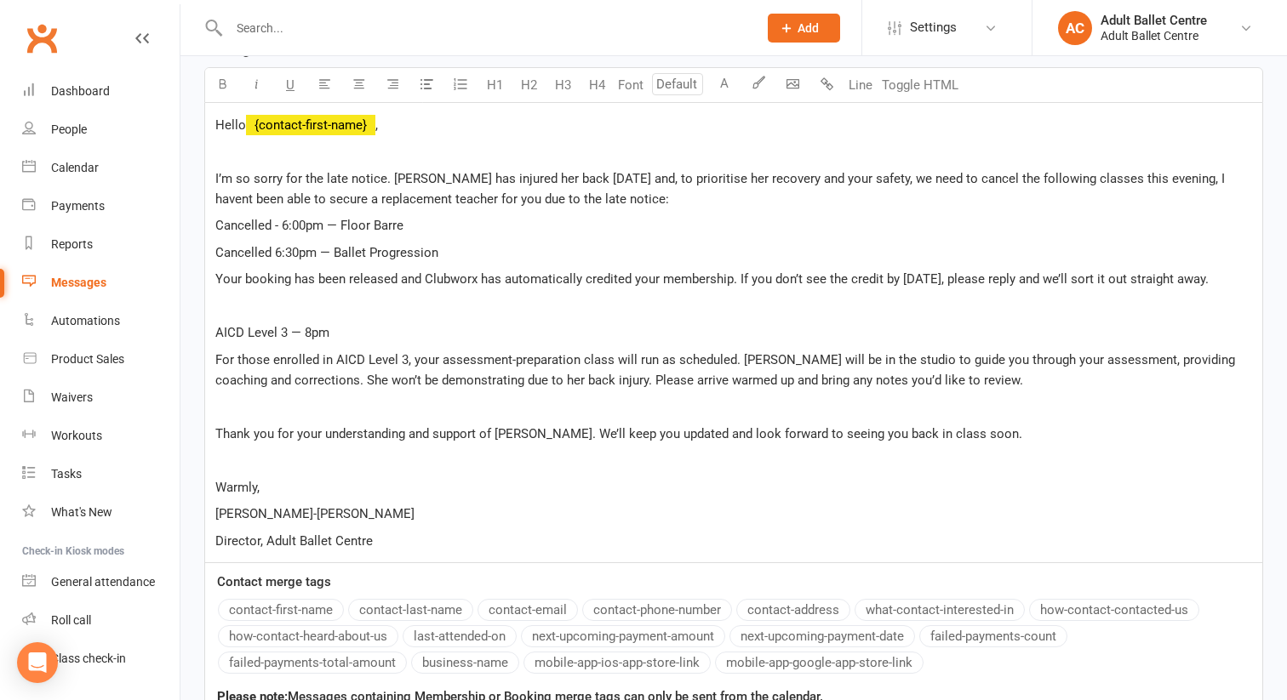
click at [216, 325] on span "AICD Level 3 — 8pm" at bounding box center [272, 332] width 114 height 15
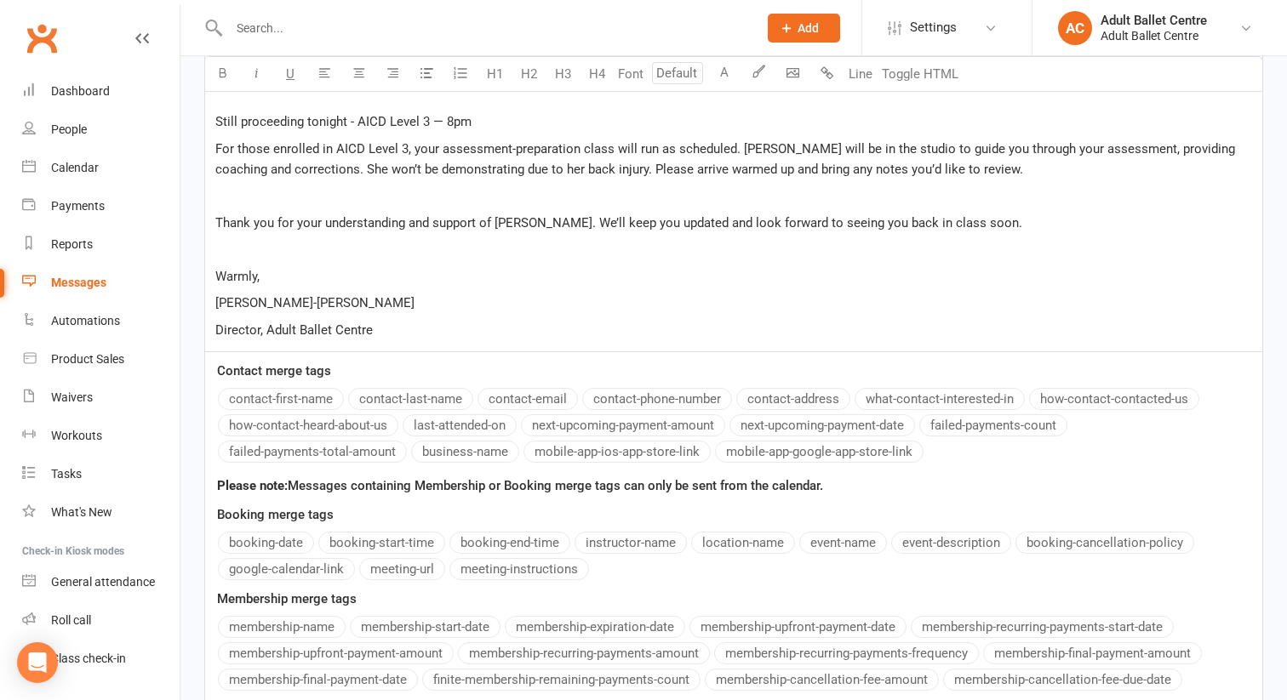
scroll to position [709, 0]
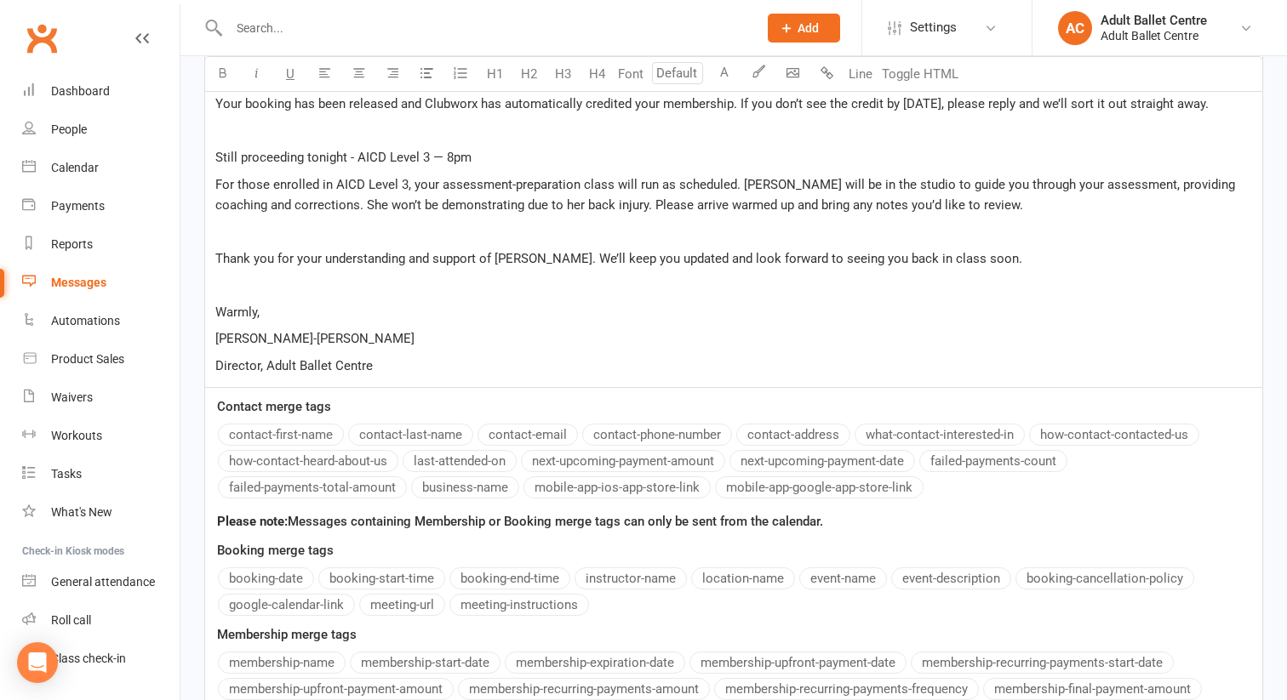
click at [651, 179] on span "For those enrolled in AICD Level 3, your assessment-preparation class will run …" at bounding box center [726, 195] width 1023 height 36
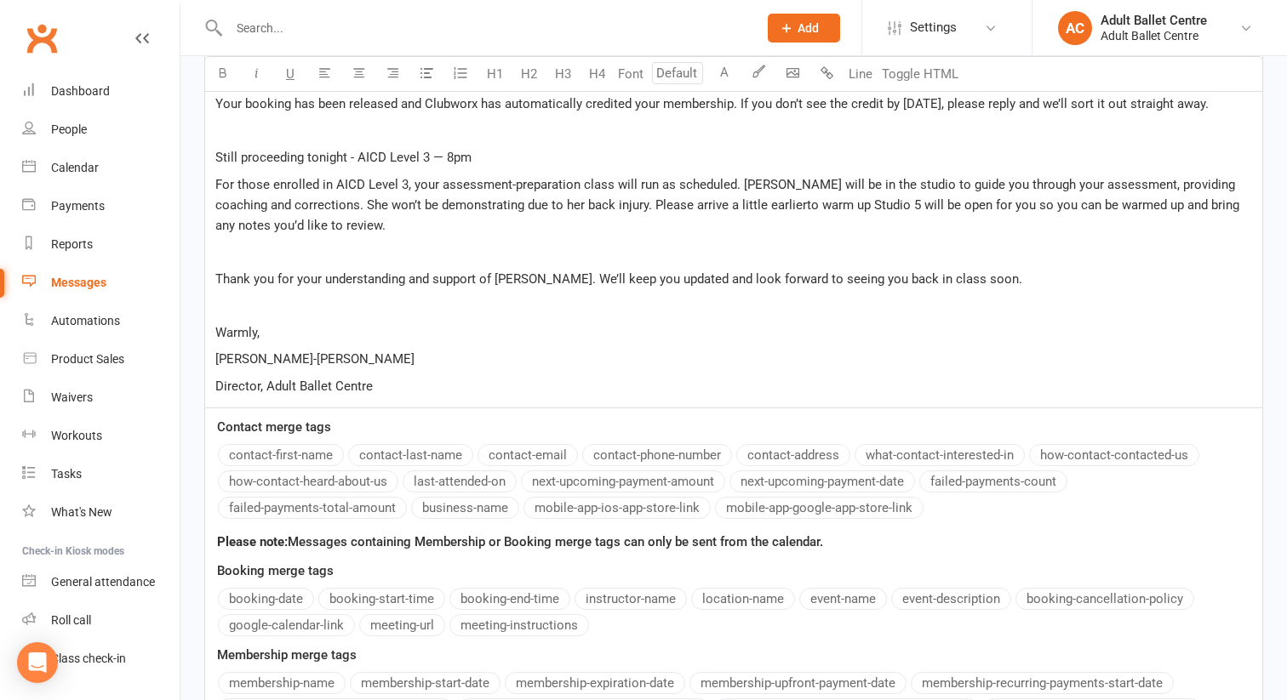
scroll to position [897, 0]
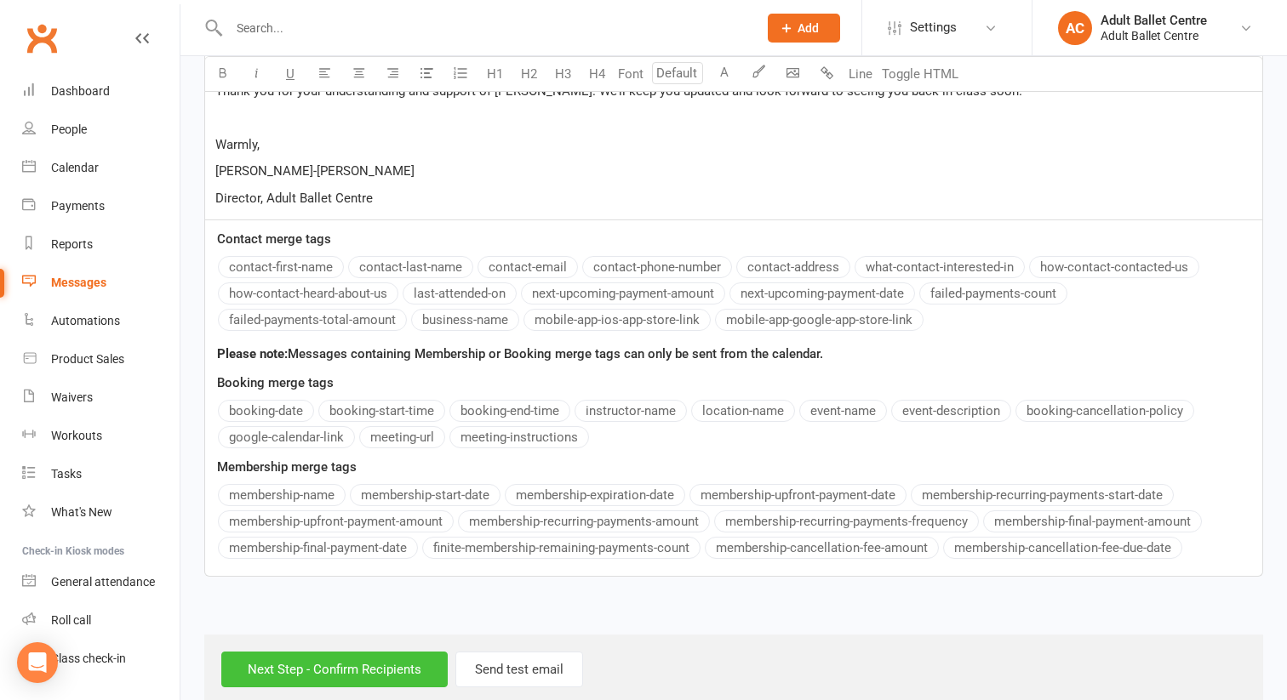
click at [312, 652] on input "Next Step - Confirm Recipients" at bounding box center [334, 670] width 226 height 36
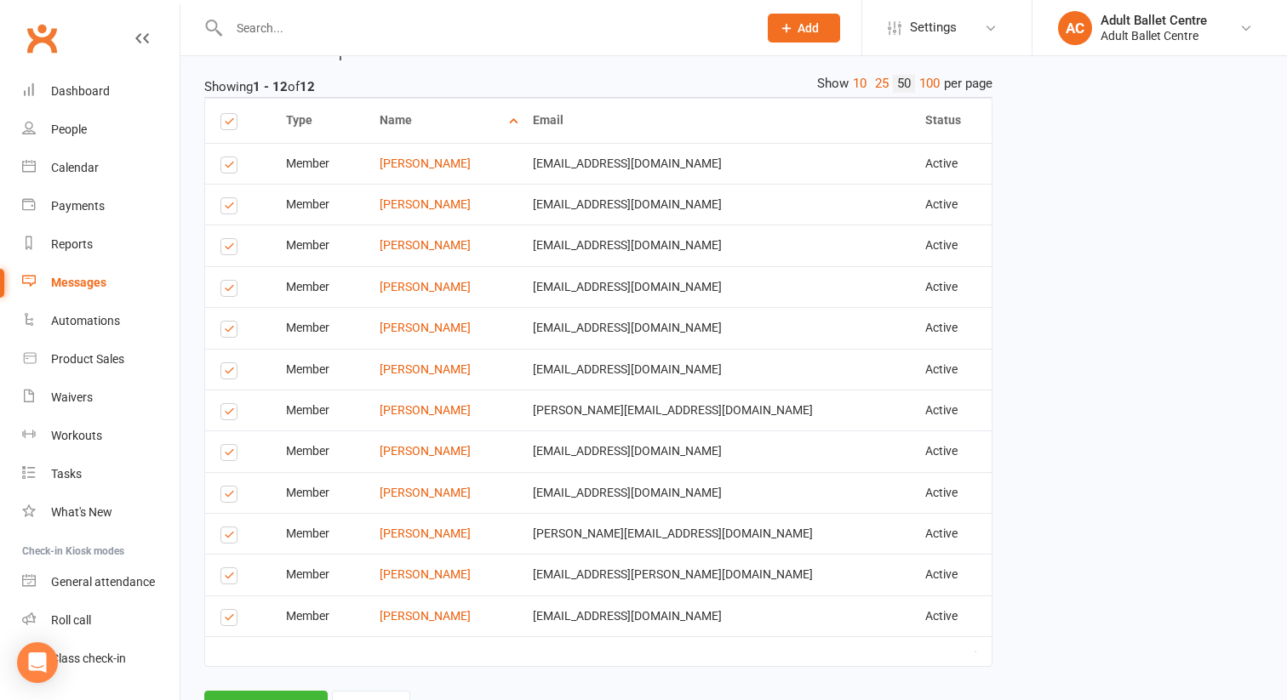
scroll to position [898, 0]
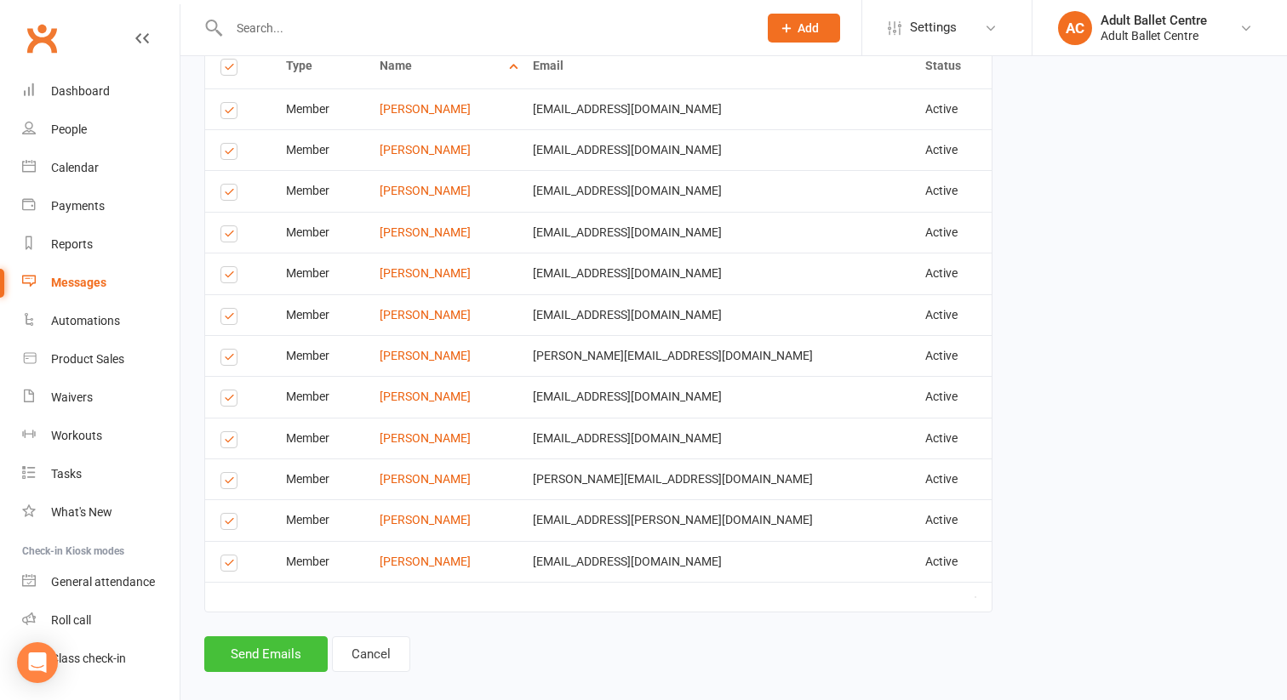
click at [272, 636] on button "Send Emails" at bounding box center [265, 654] width 123 height 36
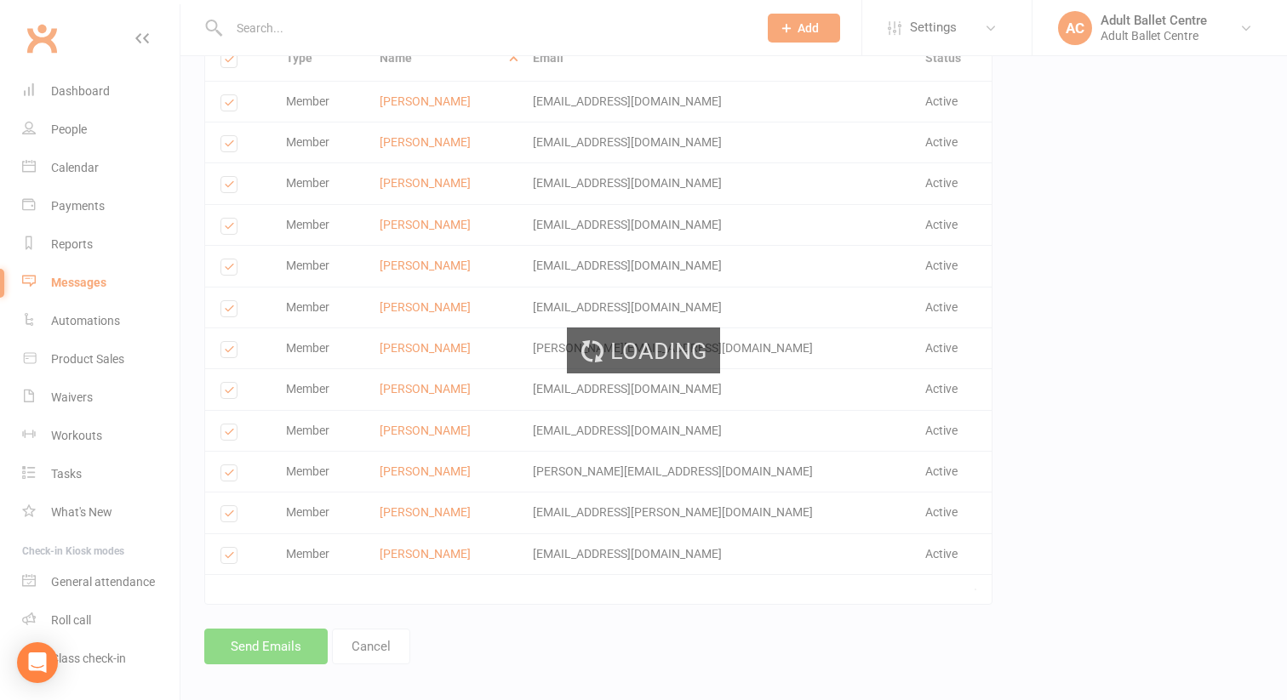
scroll to position [890, 0]
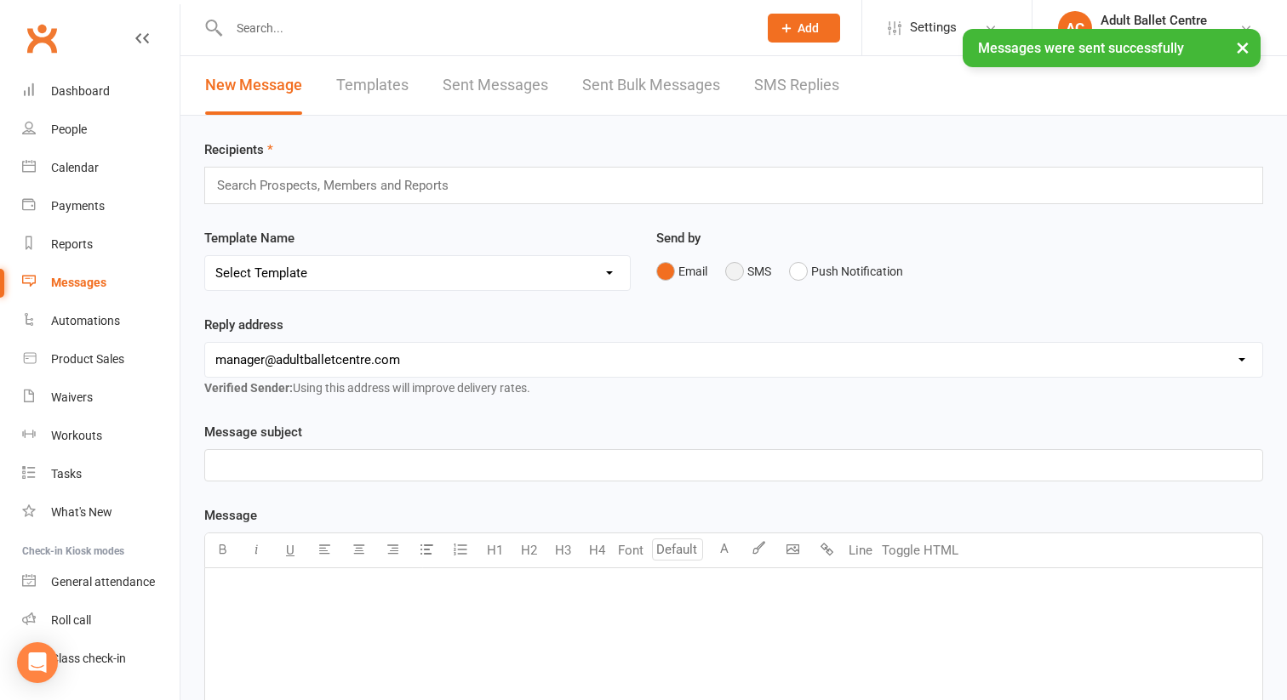
click at [731, 273] on button "SMS" at bounding box center [748, 271] width 46 height 32
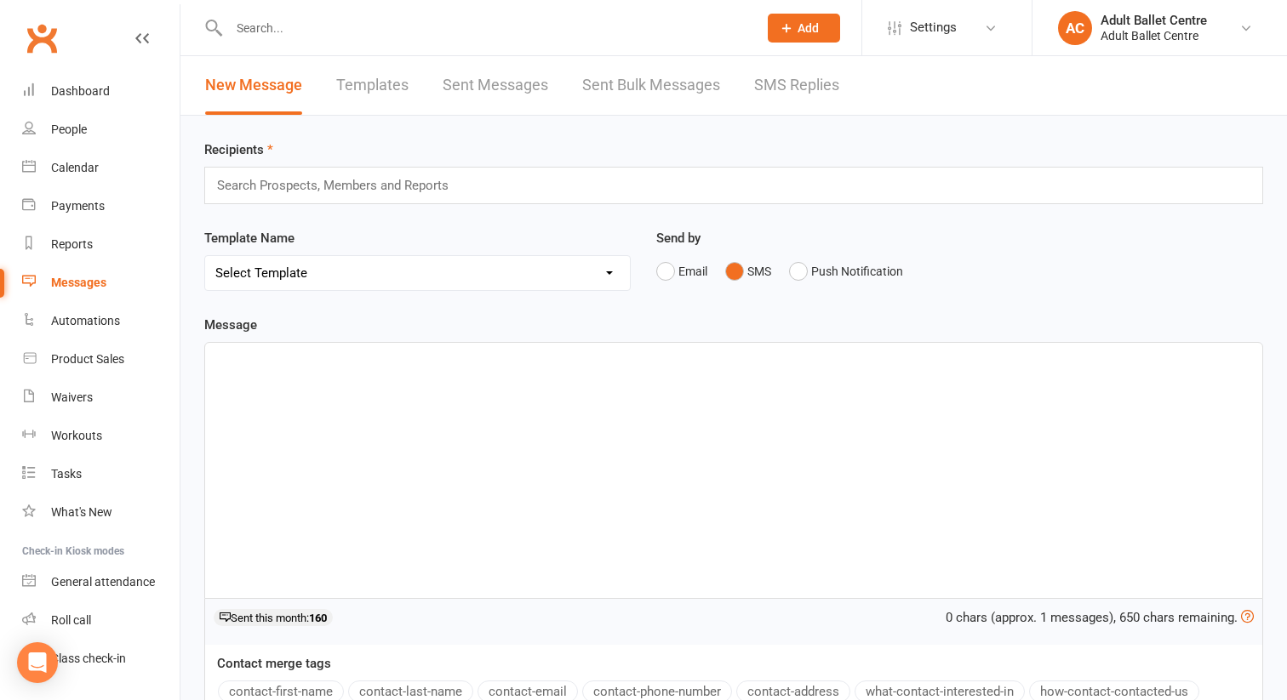
click at [285, 361] on p "﻿" at bounding box center [733, 358] width 1036 height 20
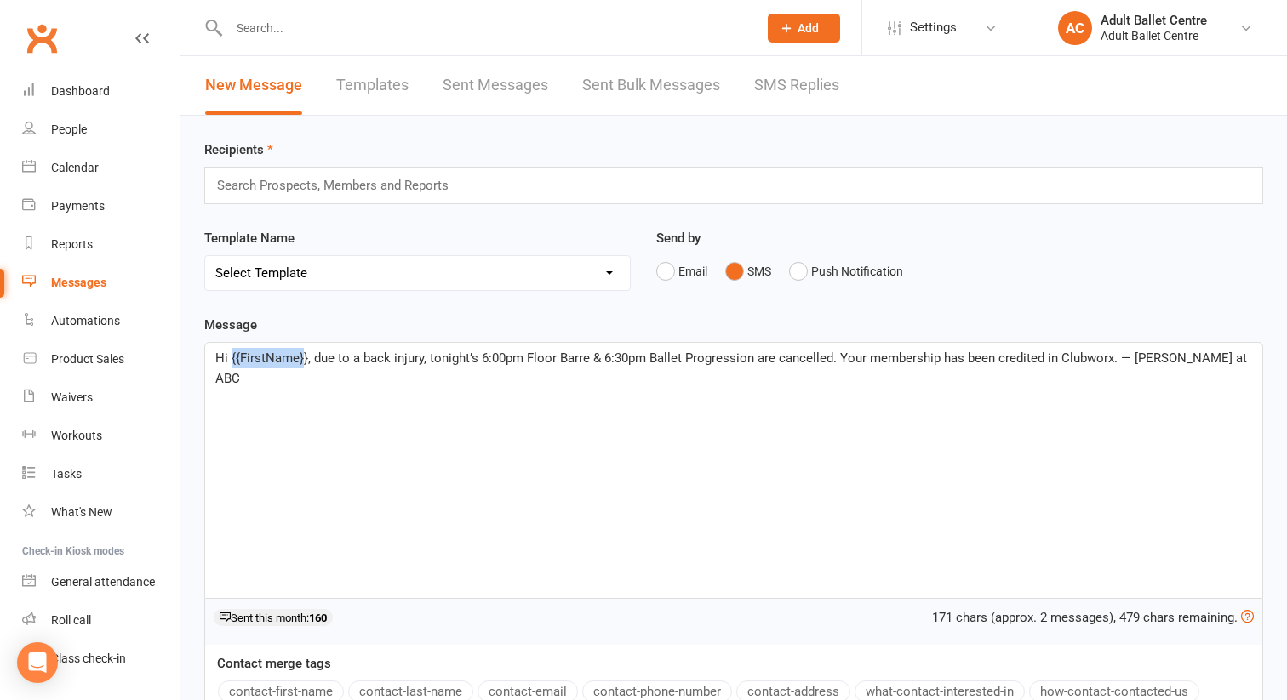
drag, startPoint x: 304, startPoint y: 359, endPoint x: 231, endPoint y: 357, distance: 73.2
click at [231, 357] on span "Hi {{FirstName}}, due to a back injury, tonight’s 6:00pm Floor Barre & 6:30pm B…" at bounding box center [732, 369] width 1035 height 36
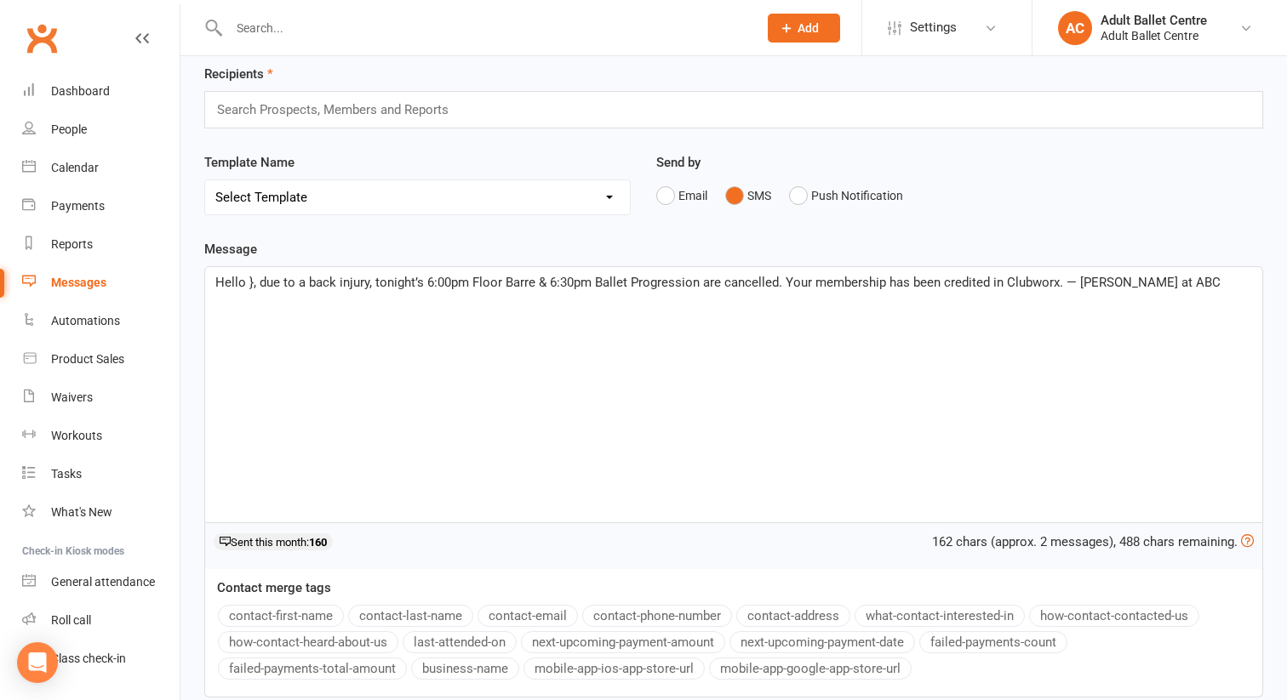
scroll to position [88, 0]
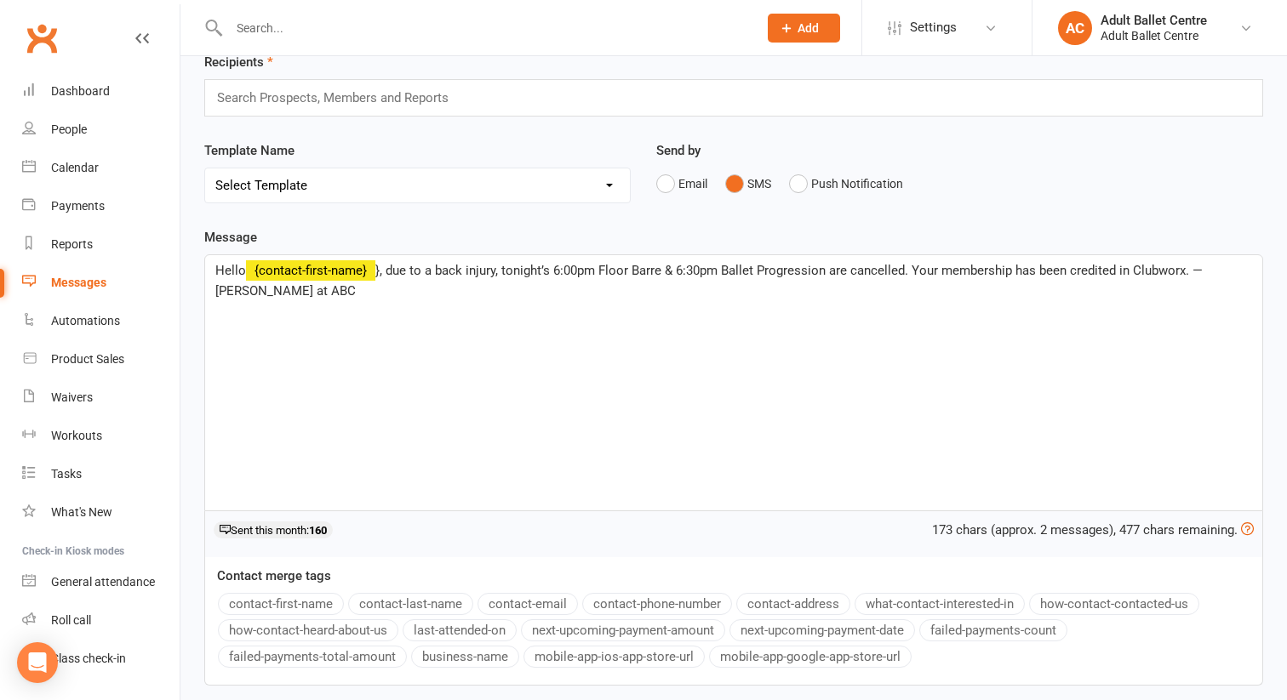
click at [260, 602] on button "contact-first-name" at bounding box center [281, 604] width 126 height 22
click at [387, 271] on span "}, due to a back injury, tonight’s 6:00pm Floor Barre & 6:30pm Ballet Progressi…" at bounding box center [710, 281] width 990 height 36
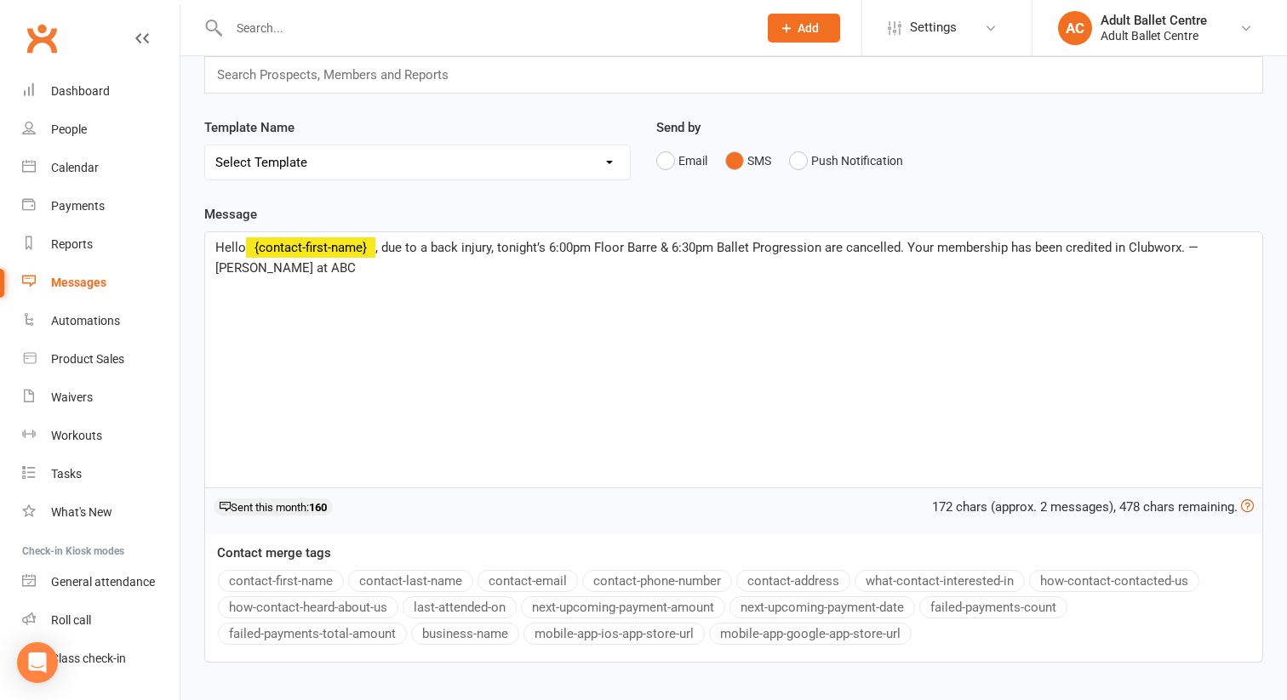
scroll to position [112, 0]
click at [425, 248] on span ", due to a back injury, tonight’s 6:00pm Floor Barre & 6:30pm Ballet Progressio…" at bounding box center [708, 256] width 986 height 36
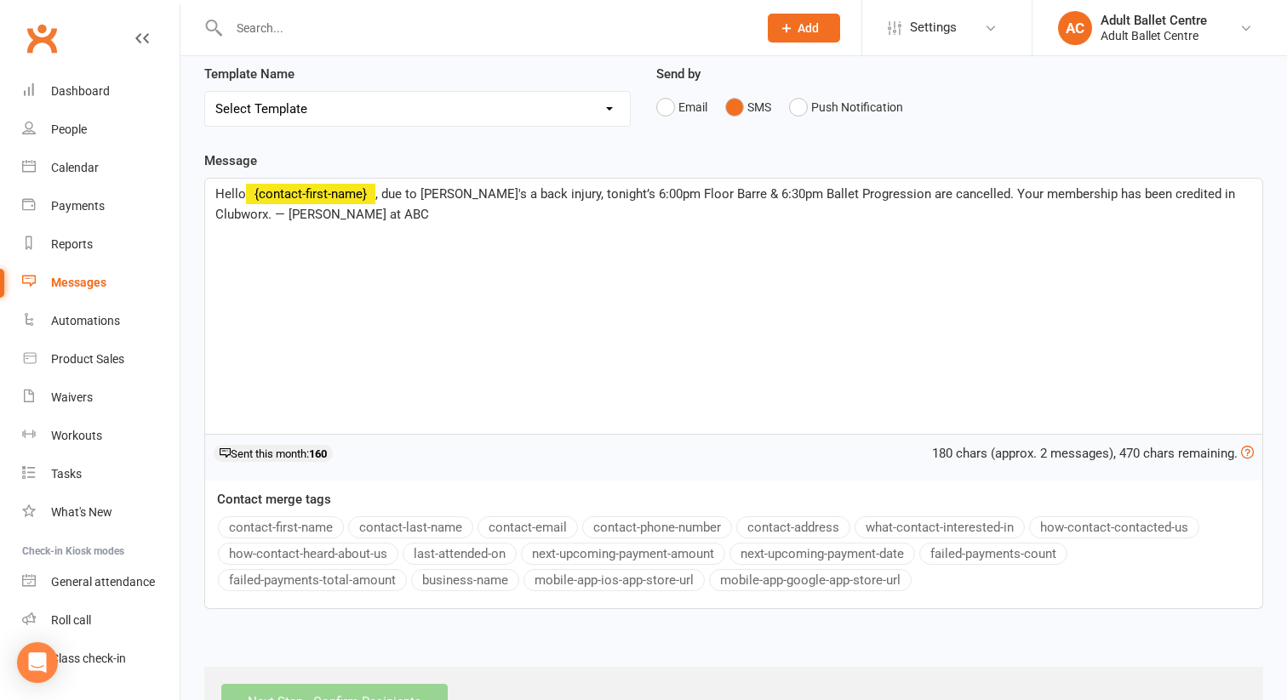
scroll to position [166, 0]
click at [216, 208] on span ", due to [PERSON_NAME]'s a back injury, tonight’s 6:00pm Floor Barre & 6:30pm B…" at bounding box center [726, 203] width 1023 height 36
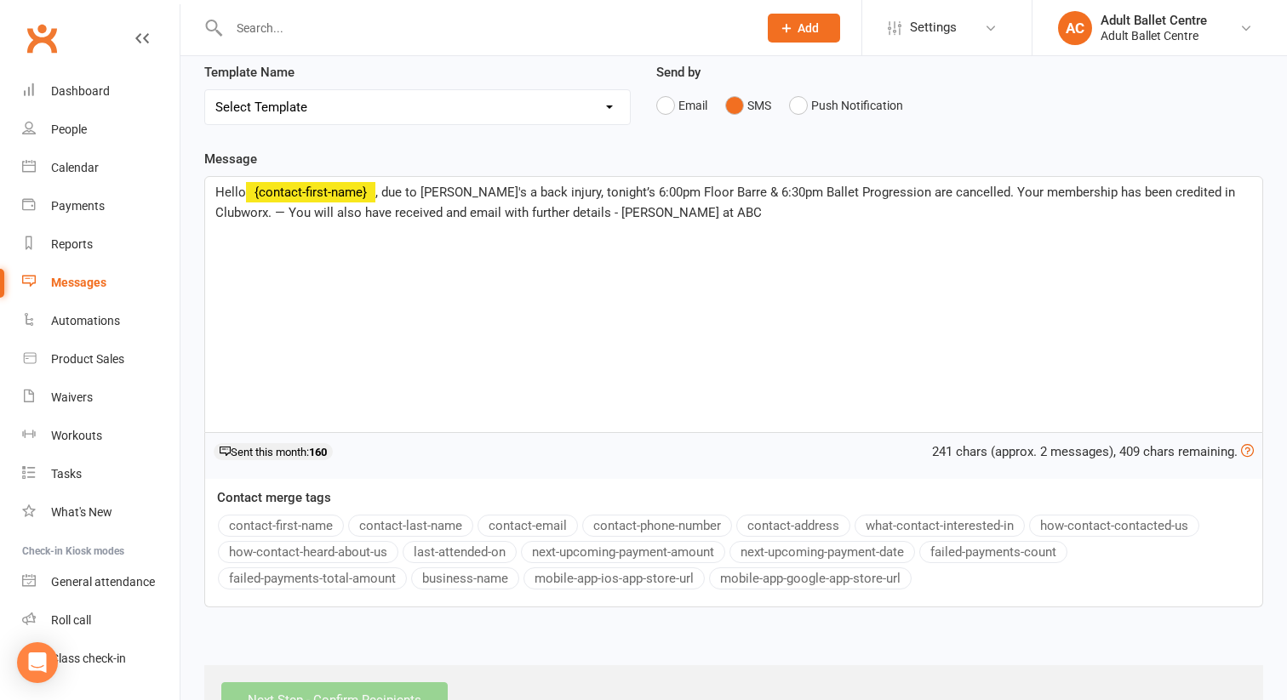
click at [625, 214] on p "Hello ﻿ {contact-first-name} , due to [PERSON_NAME]'s a back injury, tonight’s …" at bounding box center [733, 202] width 1036 height 41
click at [544, 211] on span ", due to [PERSON_NAME]'s a back injury, tonight’s 6:00pm Floor Barre & 6:30pm B…" at bounding box center [726, 203] width 1023 height 36
click at [542, 210] on span ", due to [PERSON_NAME]'s a back injury, tonight’s 6:00pm Floor Barre & 6:30pm B…" at bounding box center [726, 203] width 1023 height 36
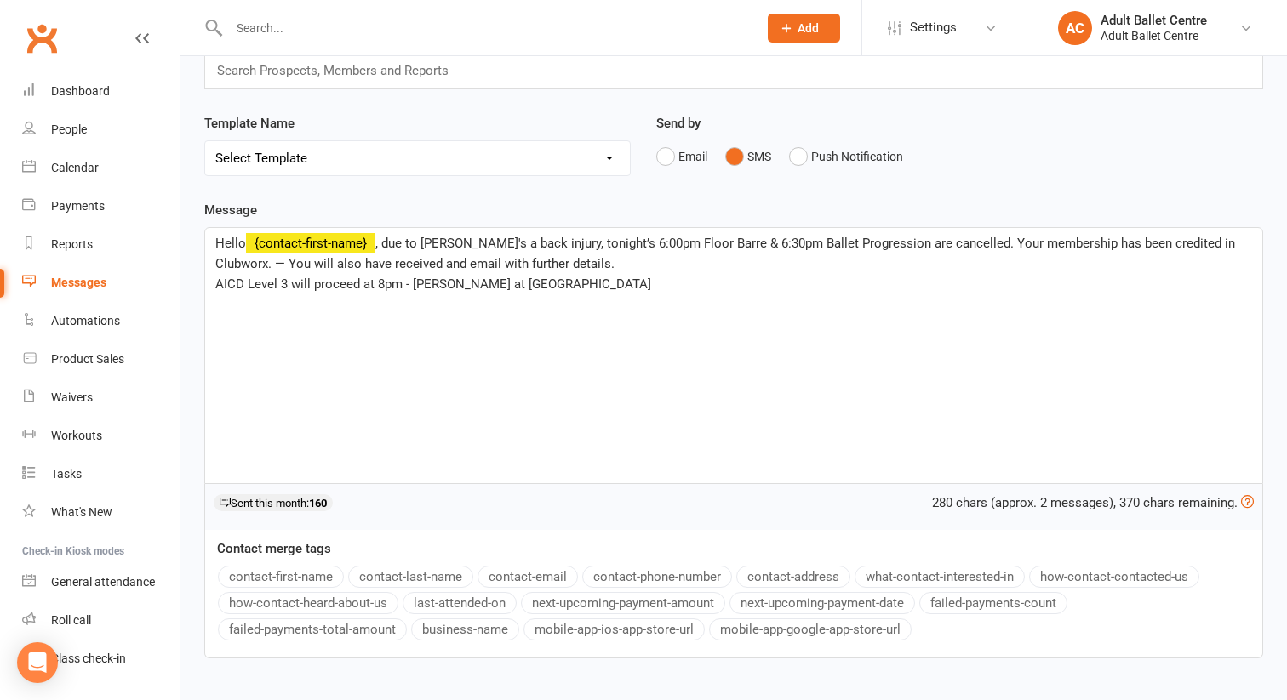
scroll to position [225, 0]
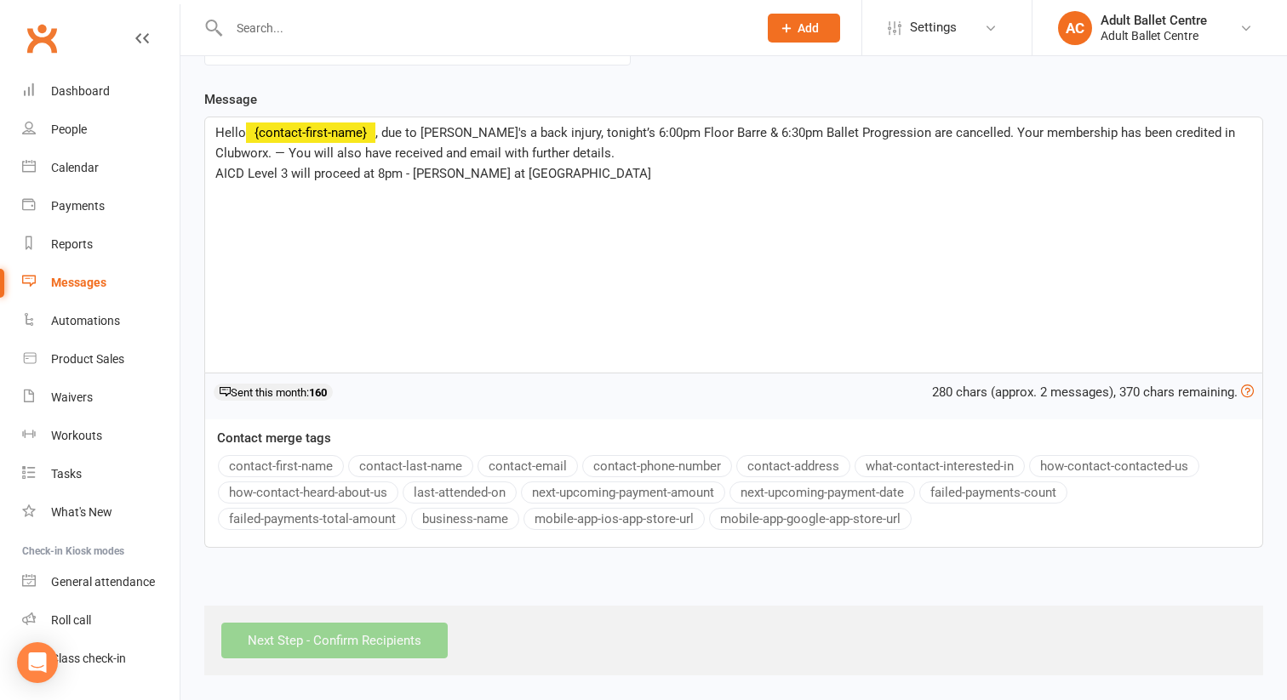
click at [269, 642] on div "Next Step - Confirm Recipients" at bounding box center [733, 641] width 1059 height 70
click at [282, 642] on div "Next Step - Confirm Recipients" at bounding box center [733, 641] width 1059 height 70
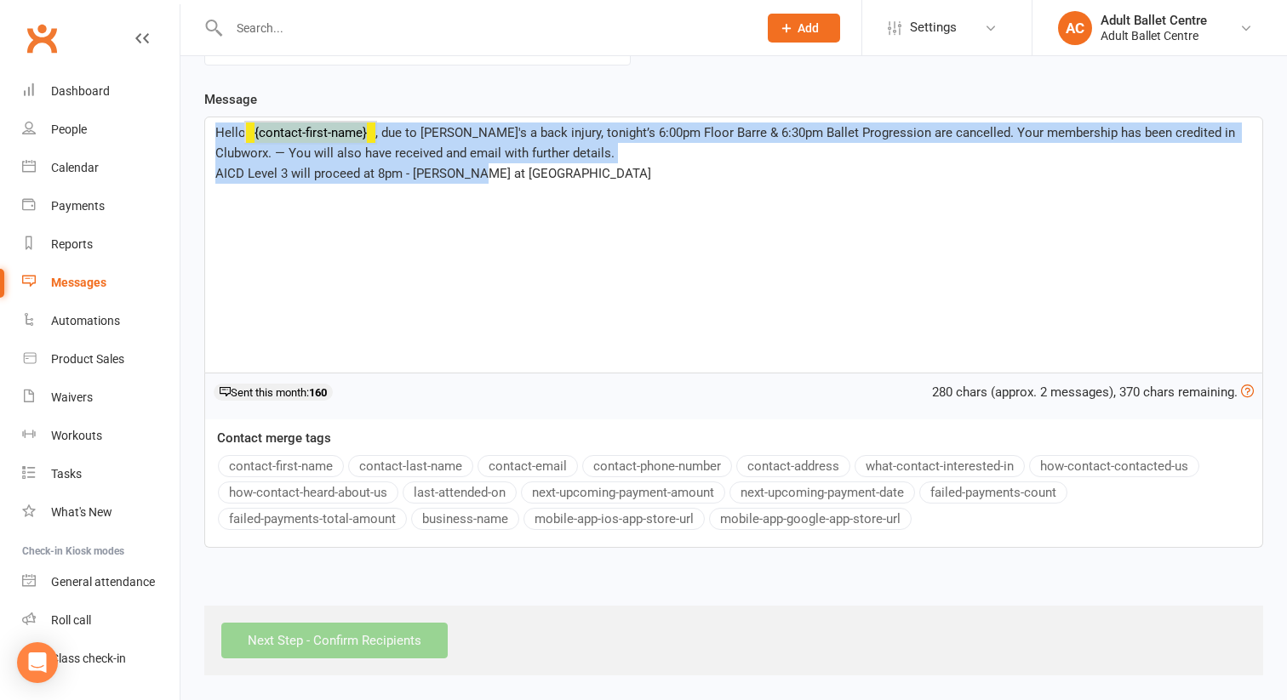
drag, startPoint x: 479, startPoint y: 179, endPoint x: 194, endPoint y: 91, distance: 298.2
click at [194, 91] on div "Message Hello ﻿ {contact-first-name} , due to [PERSON_NAME]'s a back injury, to…" at bounding box center [733, 330] width 1084 height 482
copy div "Hello ﻿ {contact-first-name} , due to [PERSON_NAME]'s a back injury, tonight’s …"
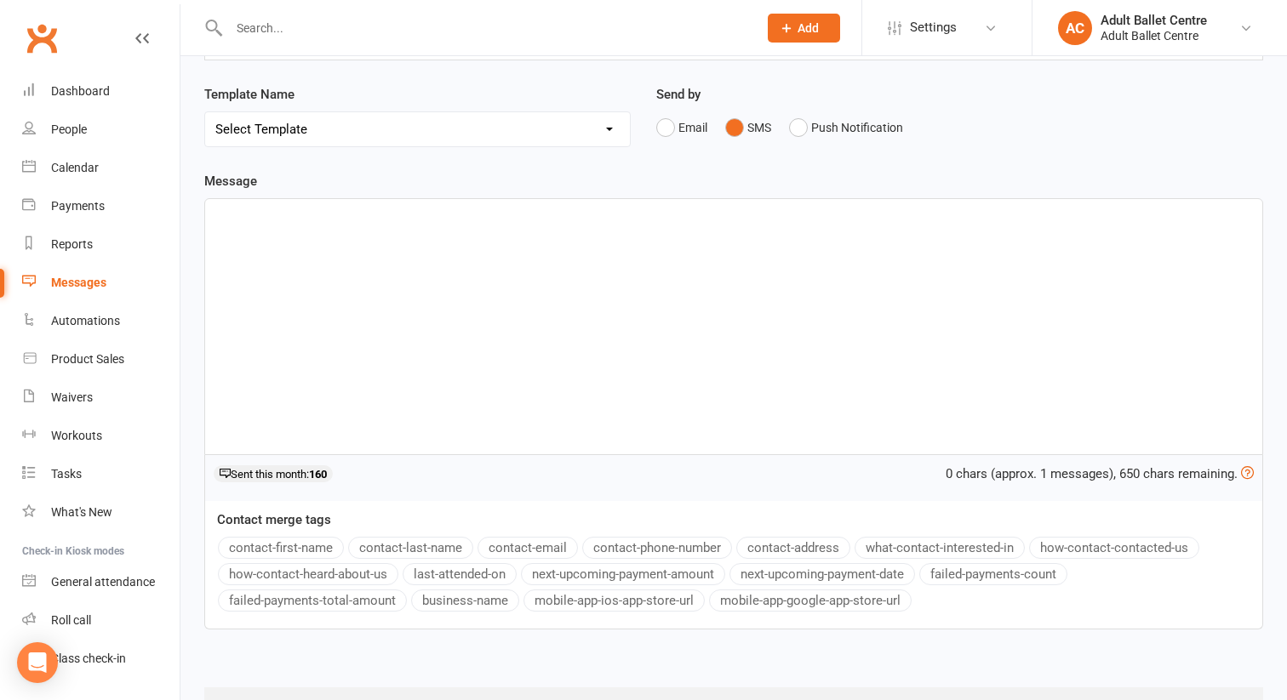
scroll to position [0, 0]
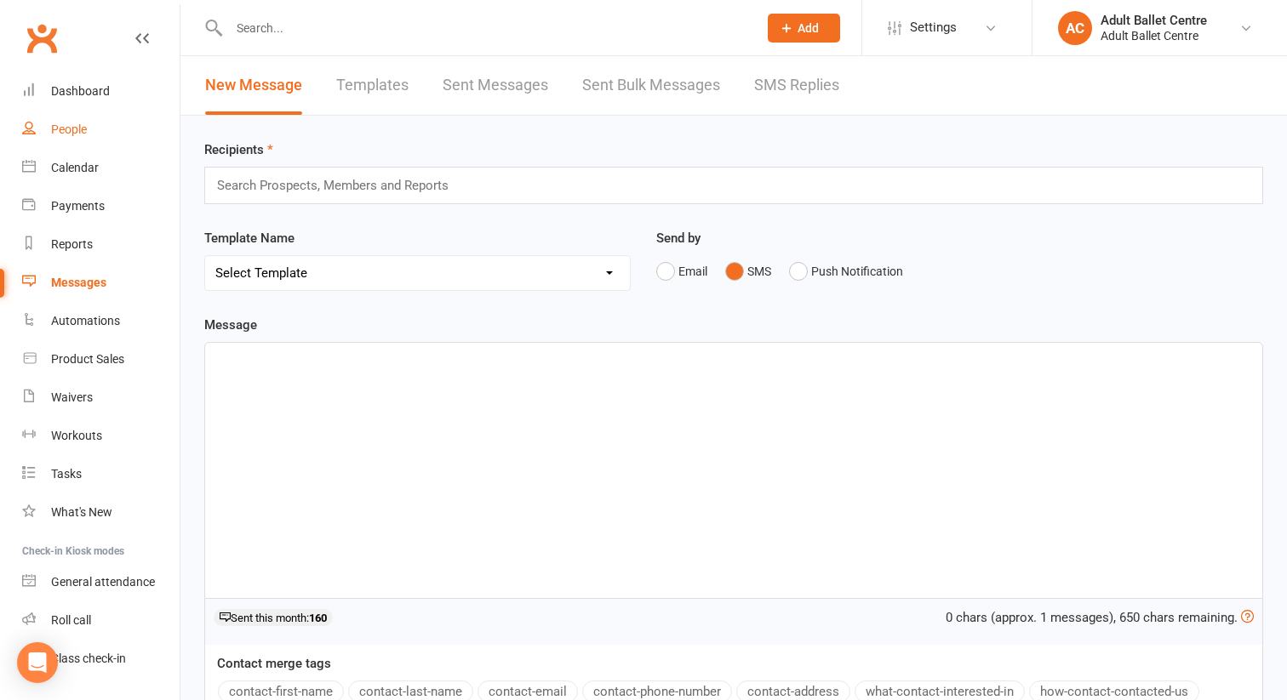
click at [65, 128] on div "People" at bounding box center [69, 130] width 36 height 14
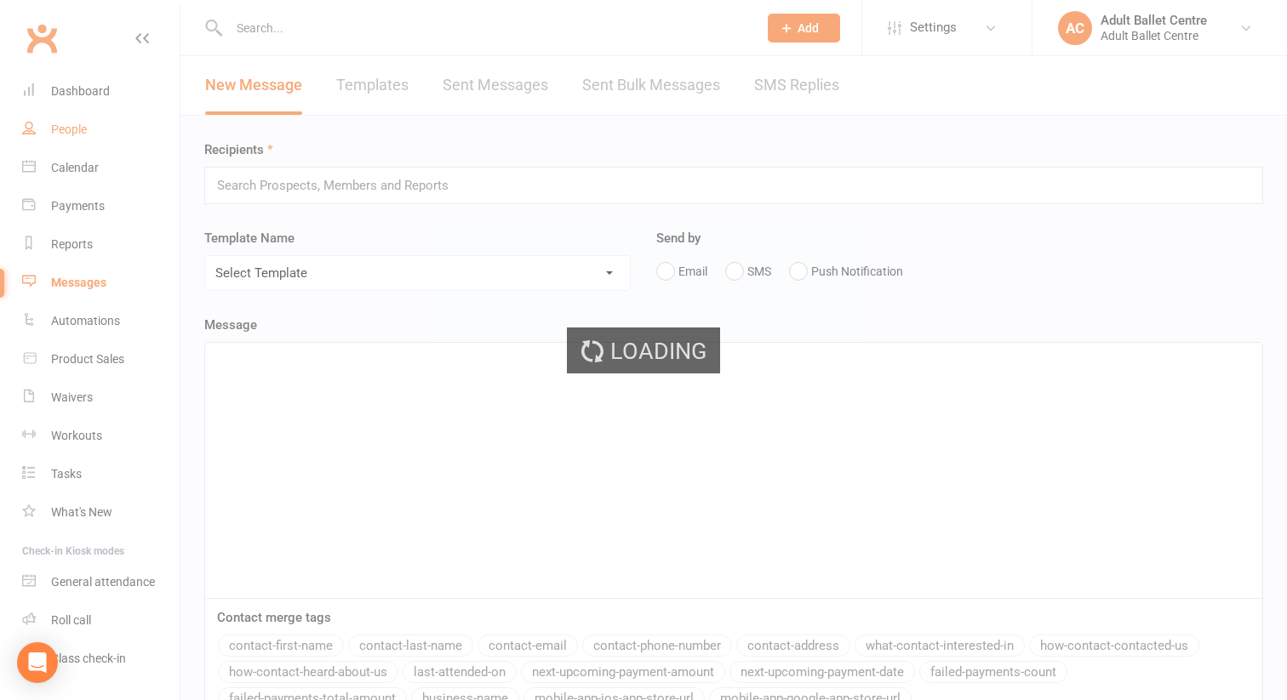
select select "100"
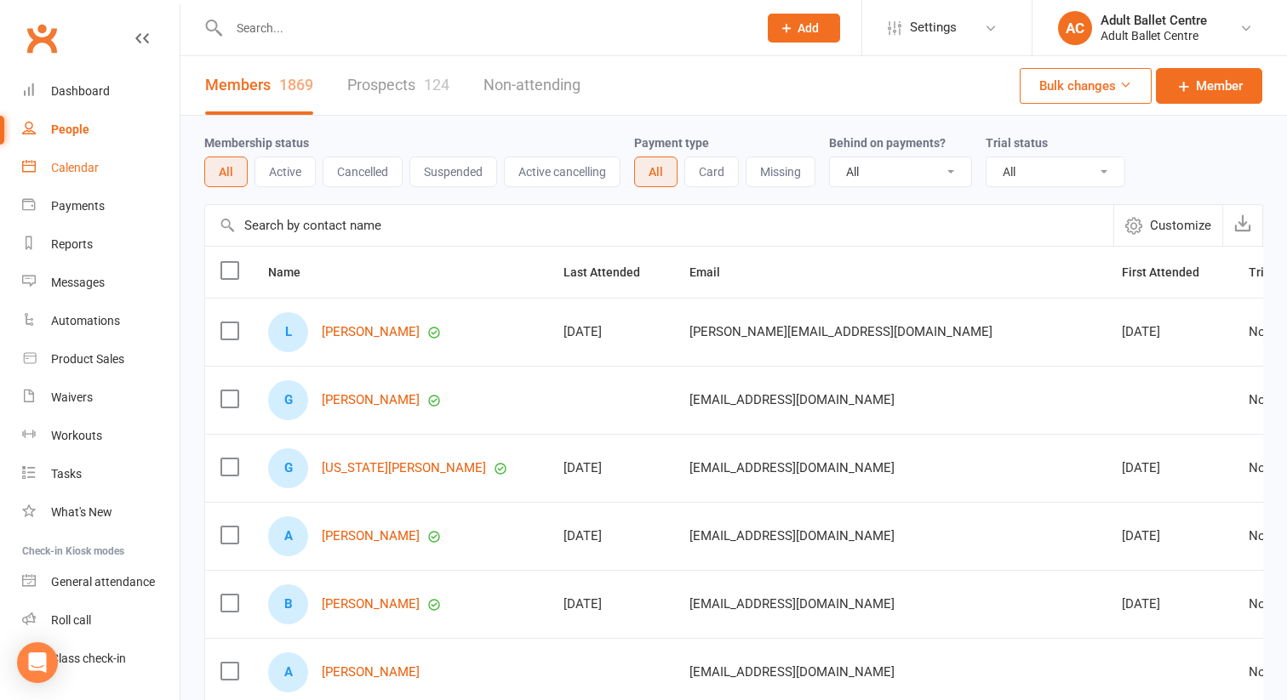
click at [79, 166] on div "Calendar" at bounding box center [75, 168] width 48 height 14
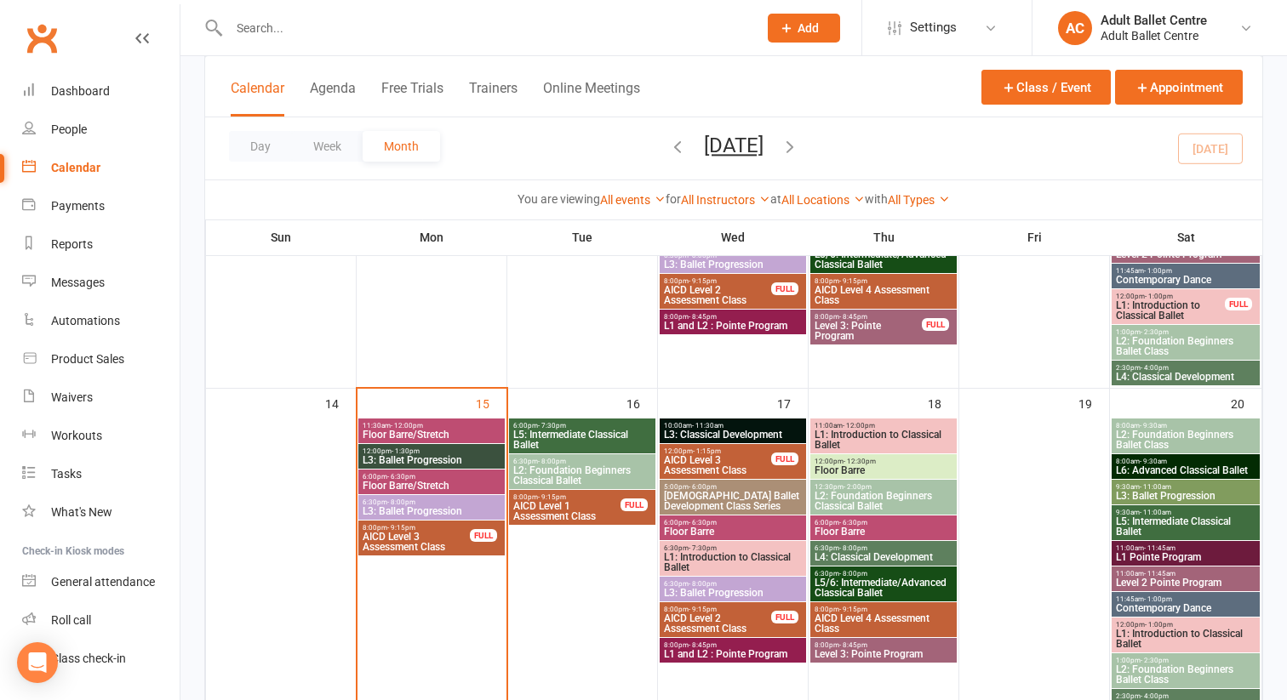
scroll to position [665, 0]
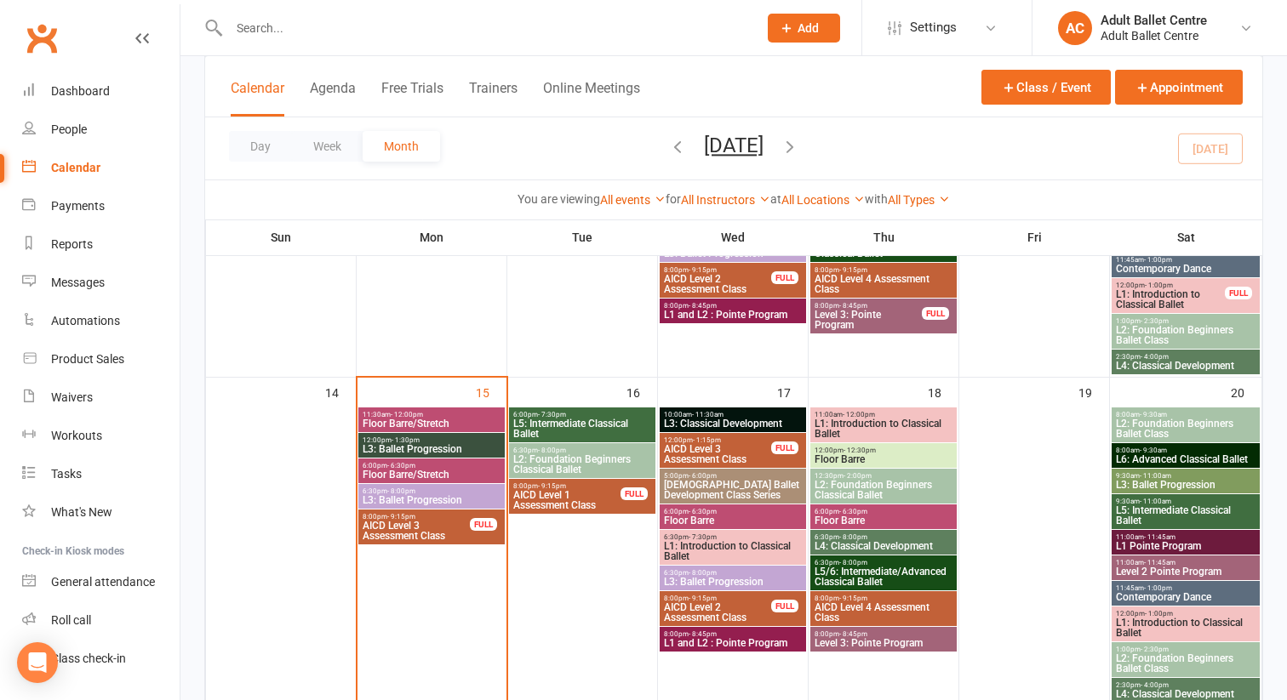
click at [417, 496] on span "L3: Ballet Progression" at bounding box center [432, 500] width 140 height 10
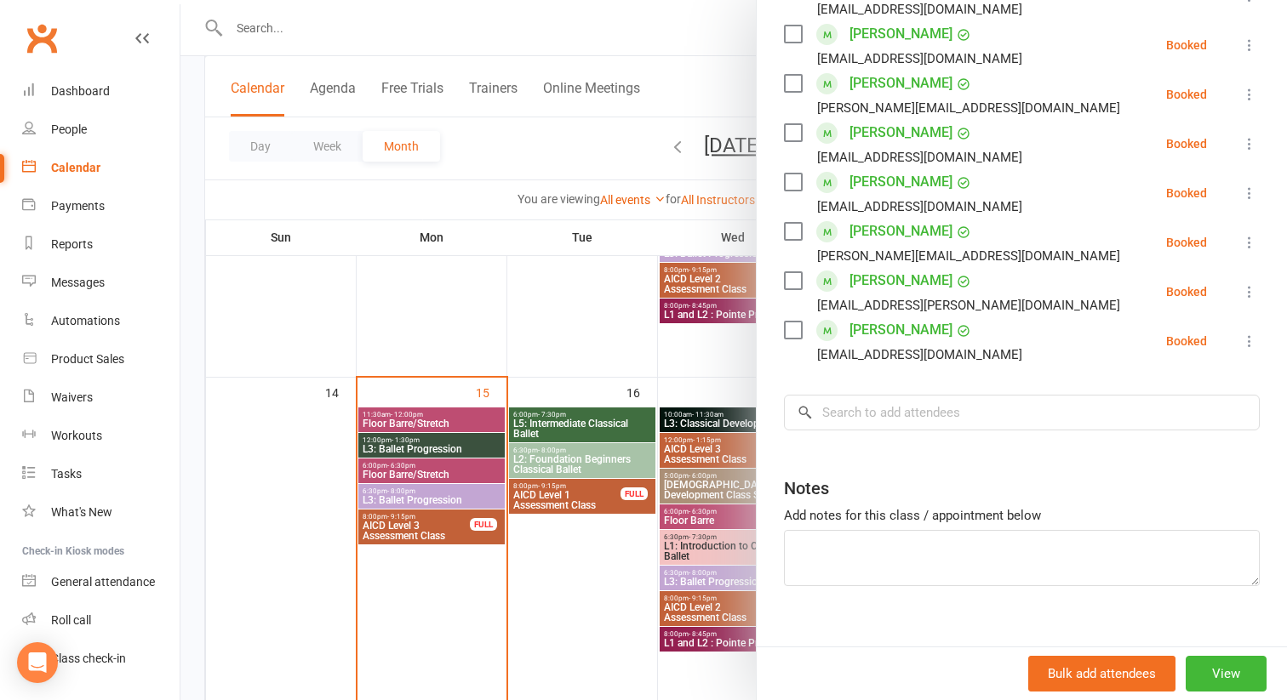
scroll to position [568, 0]
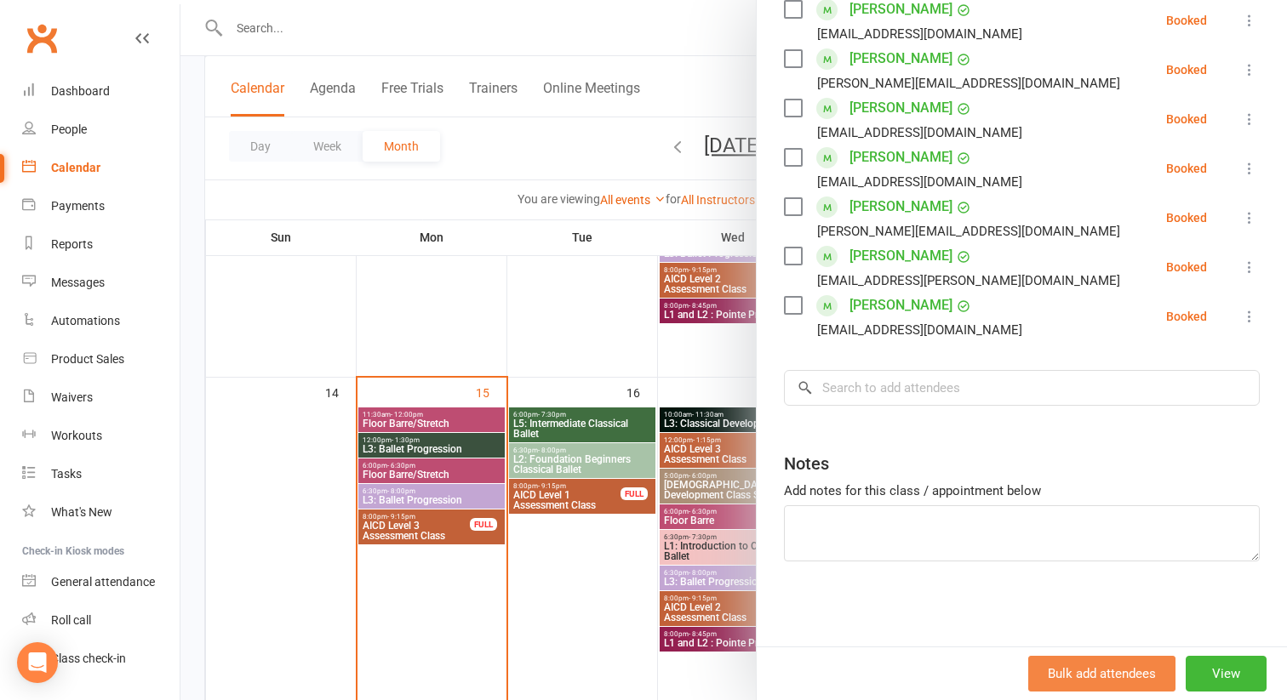
click at [1090, 671] on button "Bulk add attendees" at bounding box center [1101, 674] width 147 height 36
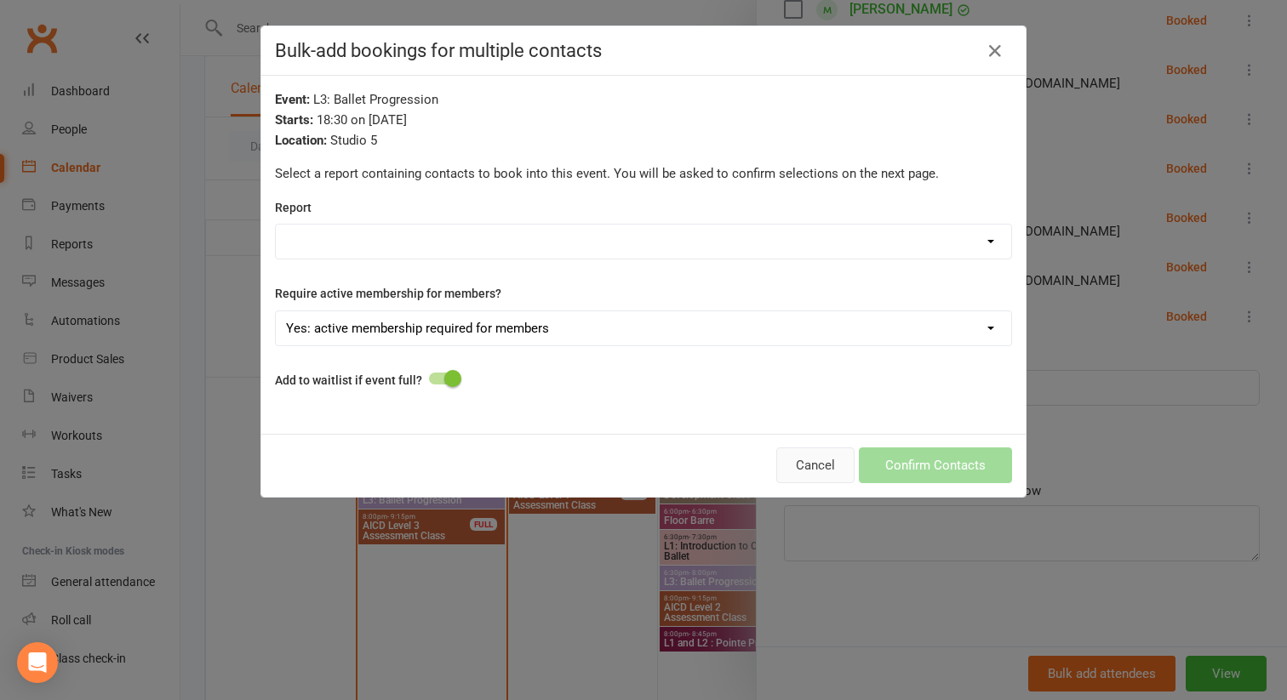
click at [815, 473] on button "Cancel" at bounding box center [815, 466] width 78 height 36
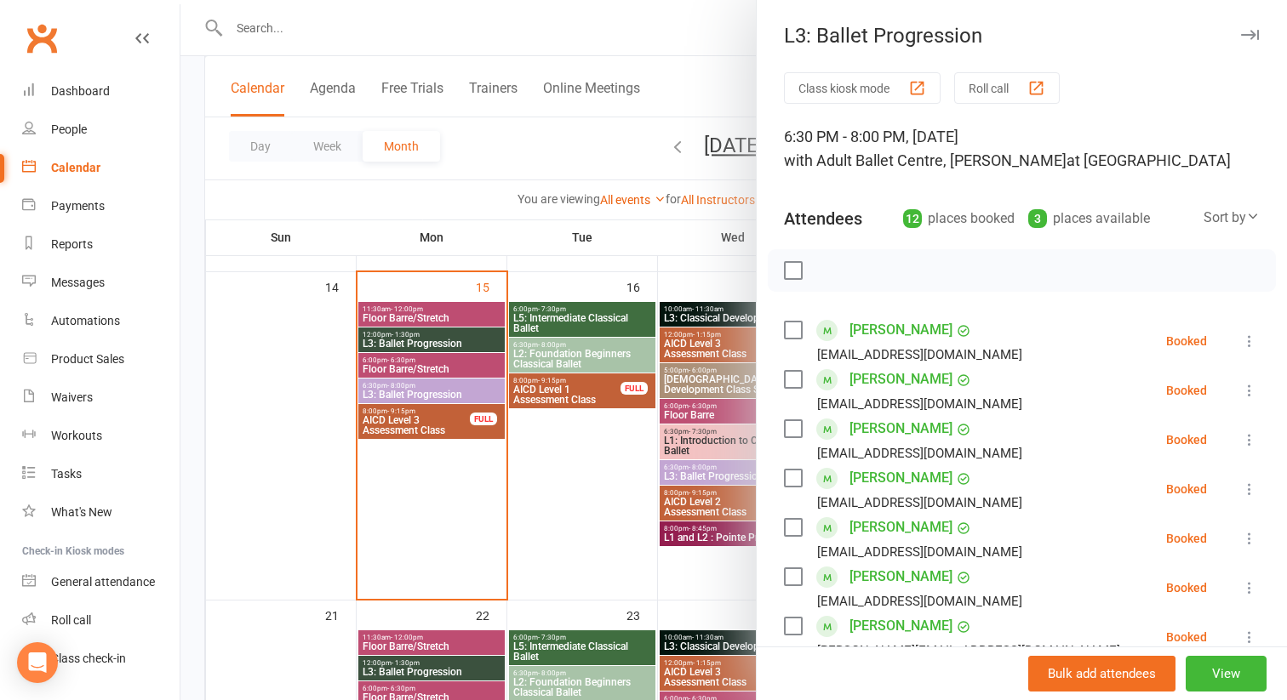
scroll to position [656, 0]
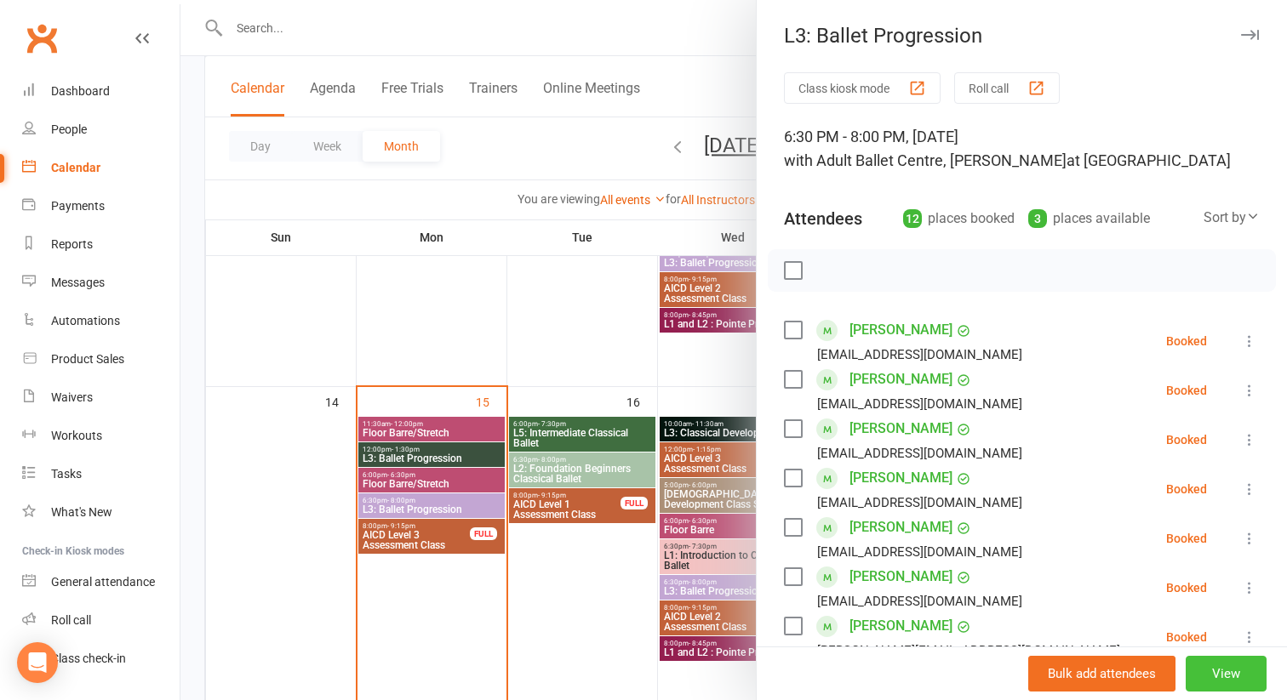
click at [1213, 669] on button "View" at bounding box center [1225, 674] width 81 height 36
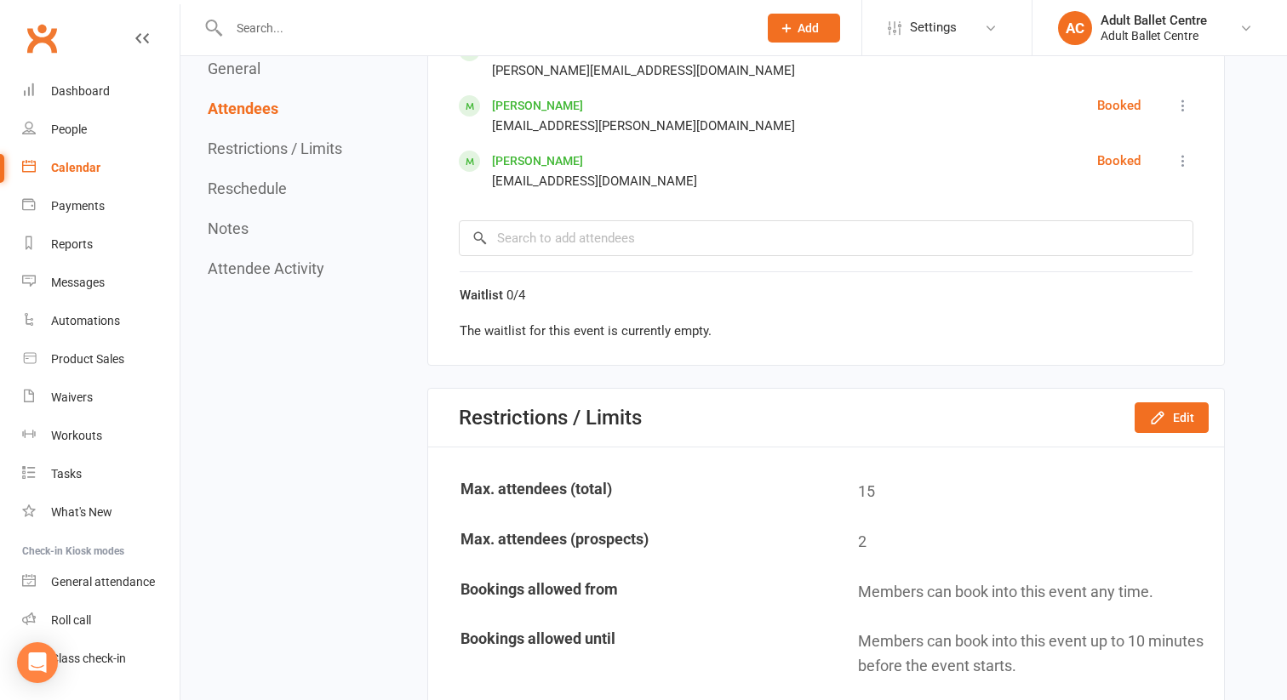
scroll to position [1583, 0]
click at [1155, 416] on icon "button" at bounding box center [1157, 418] width 17 height 17
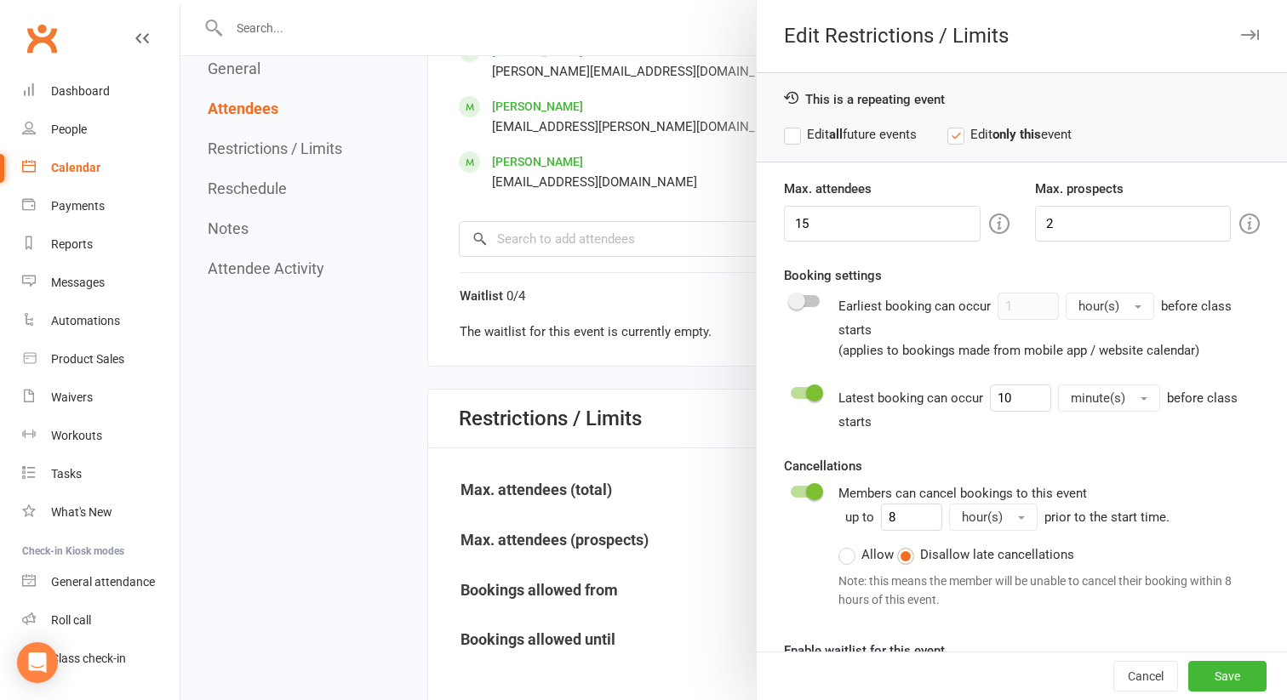
scroll to position [67, 0]
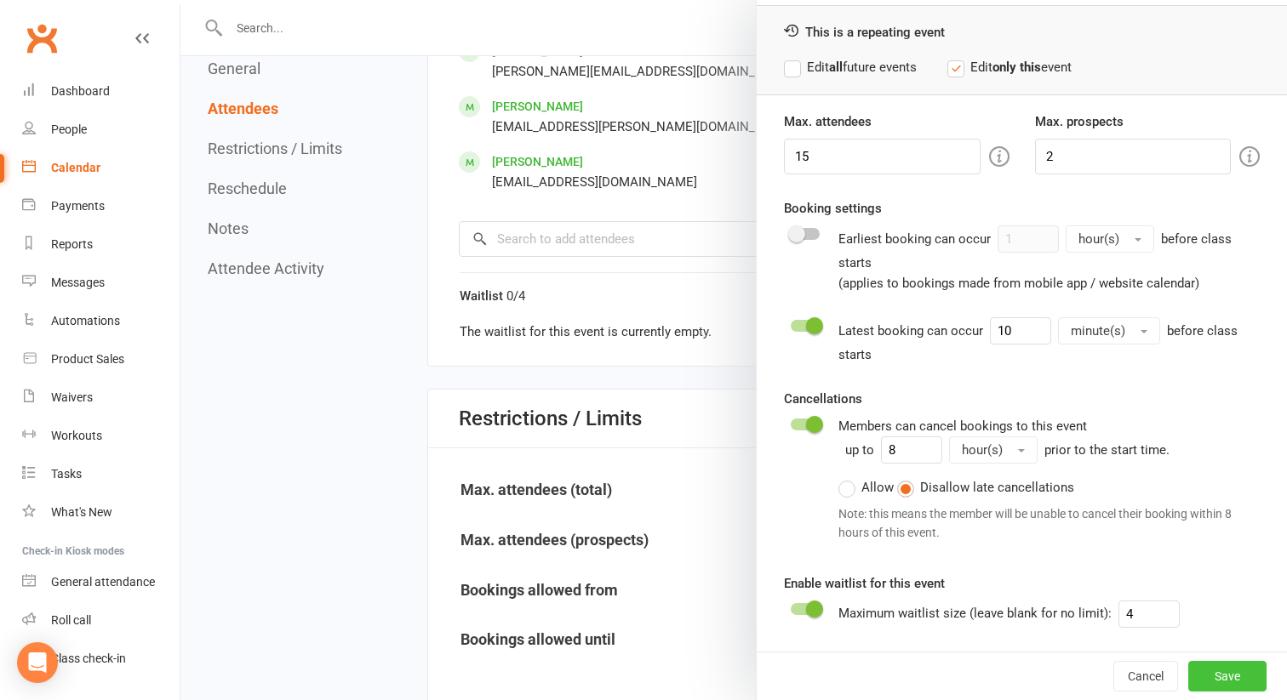
click at [1195, 673] on button "Save" at bounding box center [1227, 676] width 78 height 31
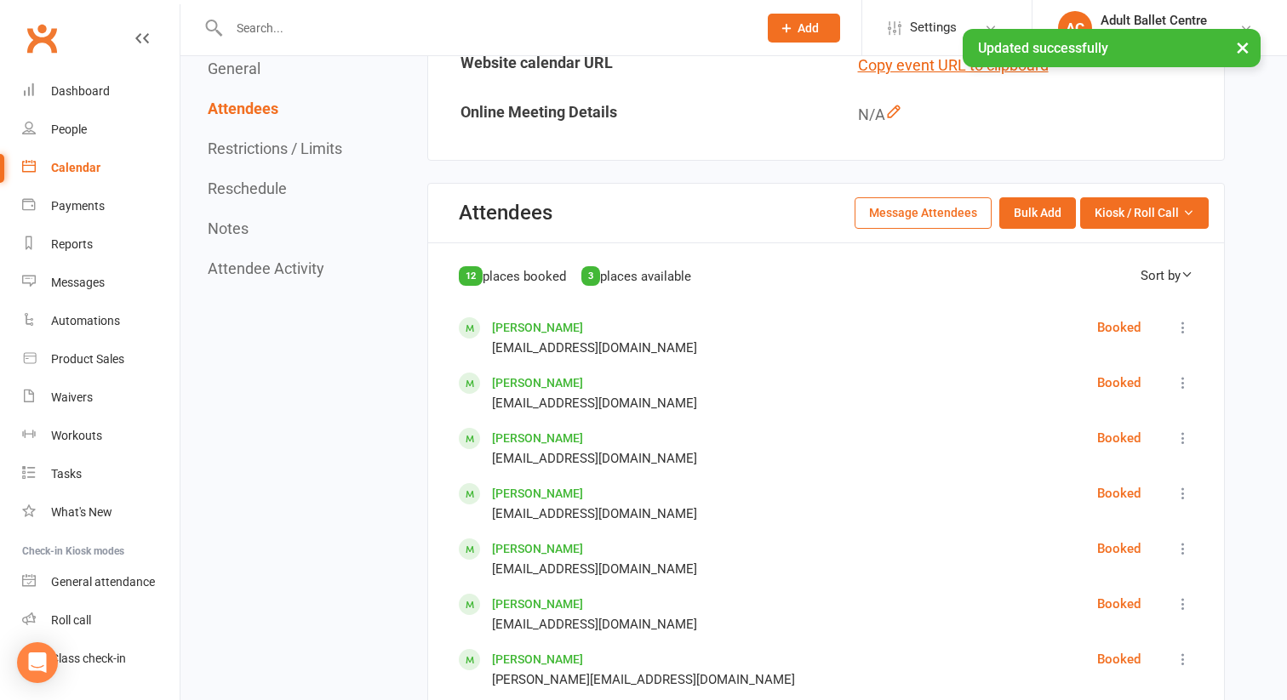
scroll to position [820, 0]
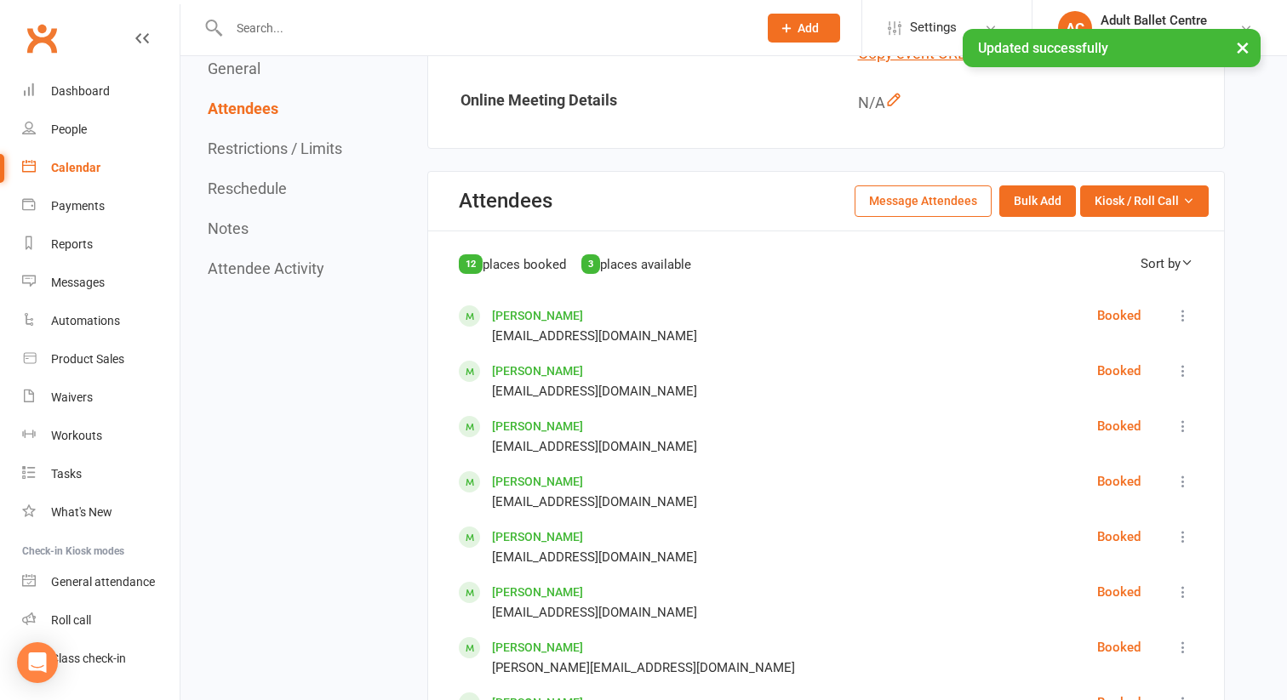
click at [912, 197] on button "Message Attendees" at bounding box center [922, 201] width 137 height 31
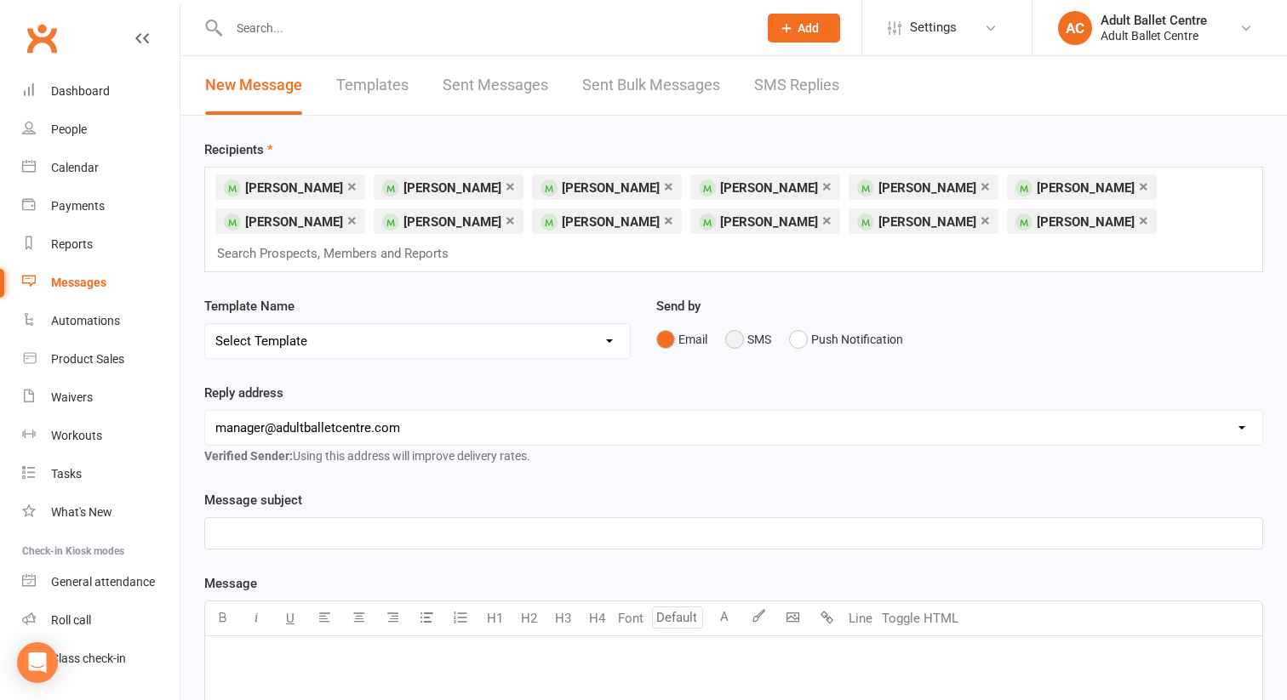
click at [737, 323] on button "SMS" at bounding box center [748, 339] width 46 height 32
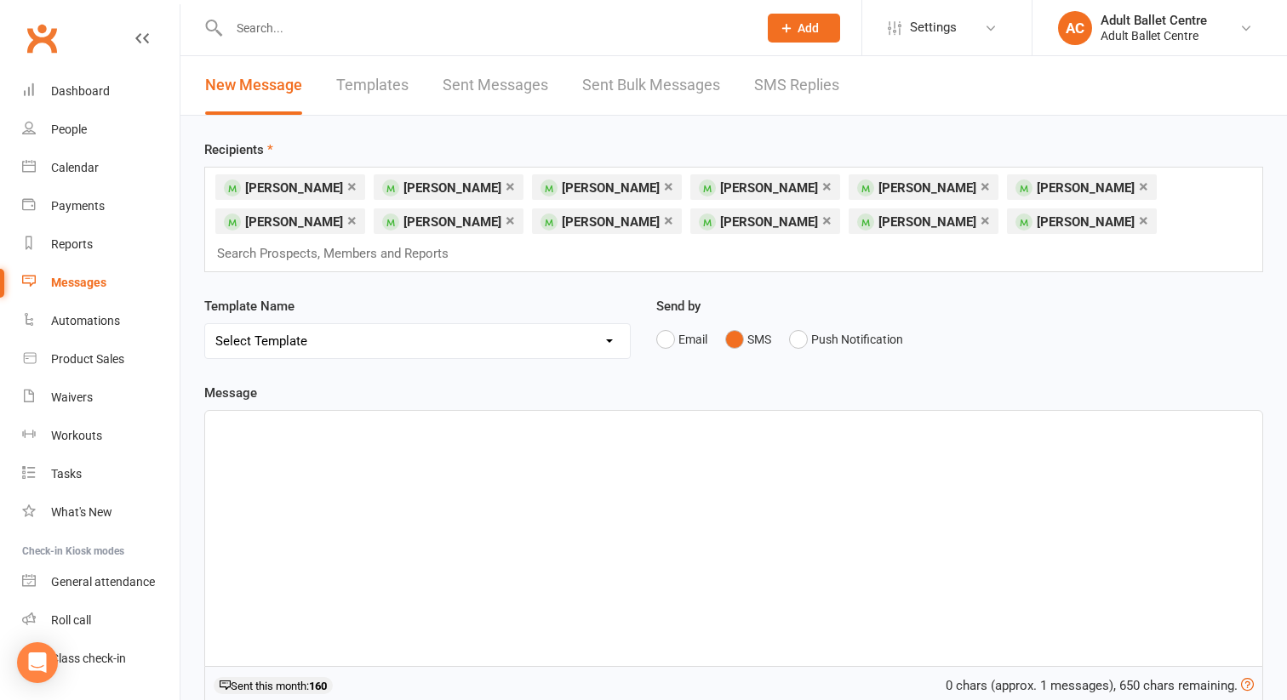
click at [236, 416] on p "﻿" at bounding box center [733, 426] width 1036 height 20
paste div
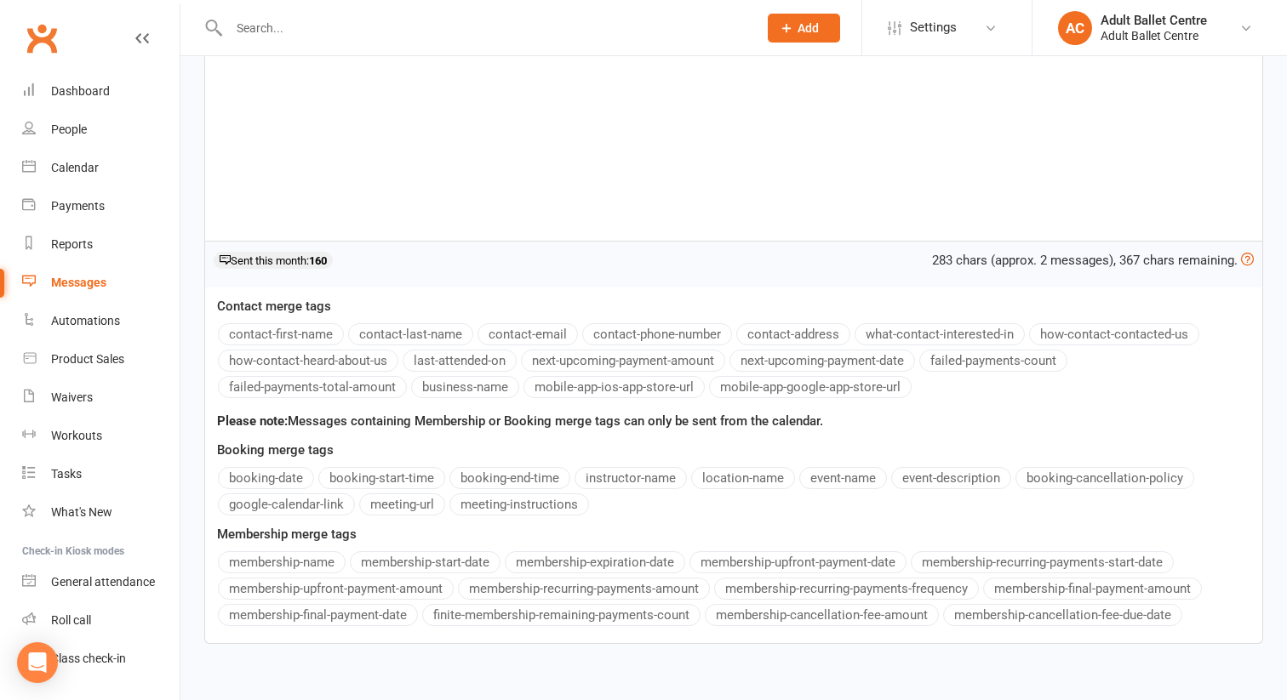
scroll to position [493, 0]
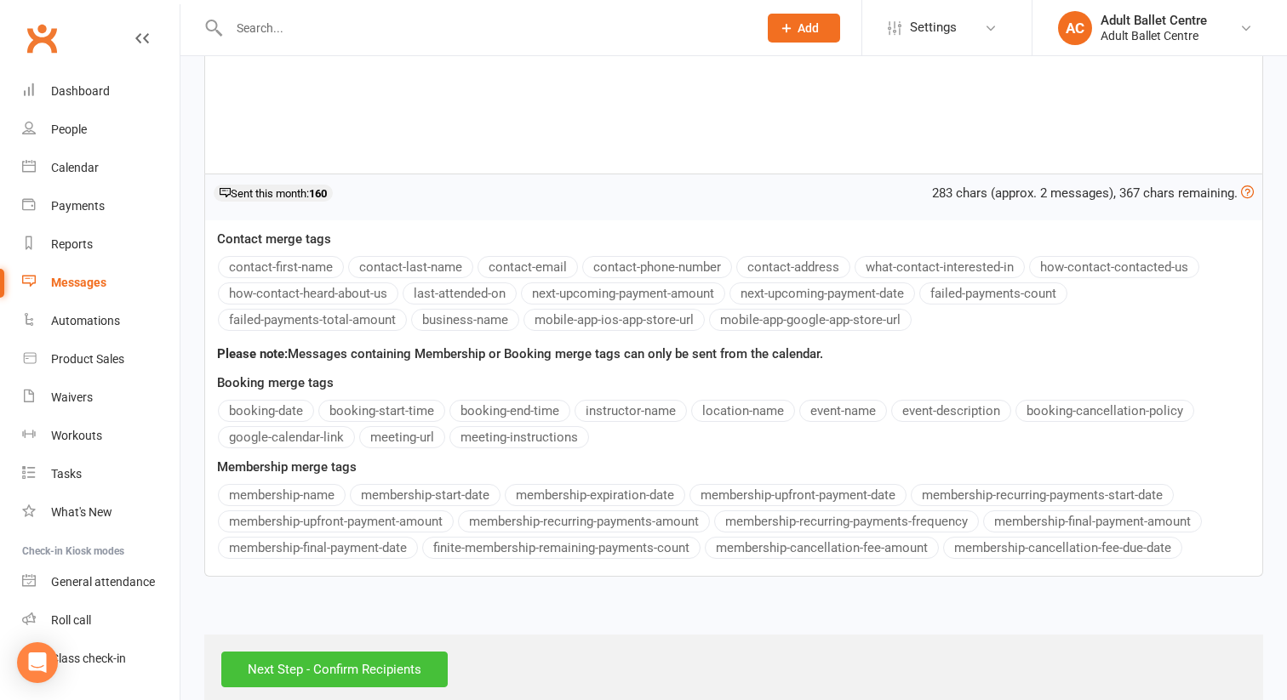
click at [318, 652] on input "Next Step - Confirm Recipients" at bounding box center [334, 670] width 226 height 36
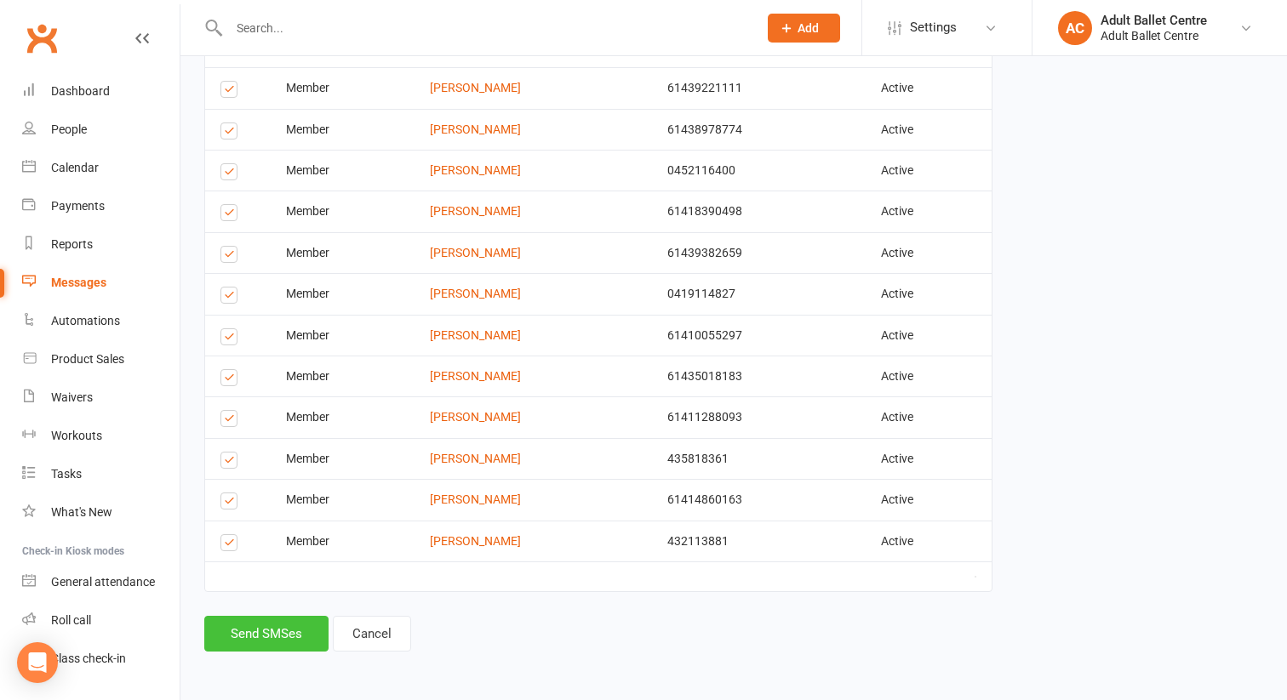
click at [301, 642] on button "Send SMSes" at bounding box center [266, 634] width 124 height 36
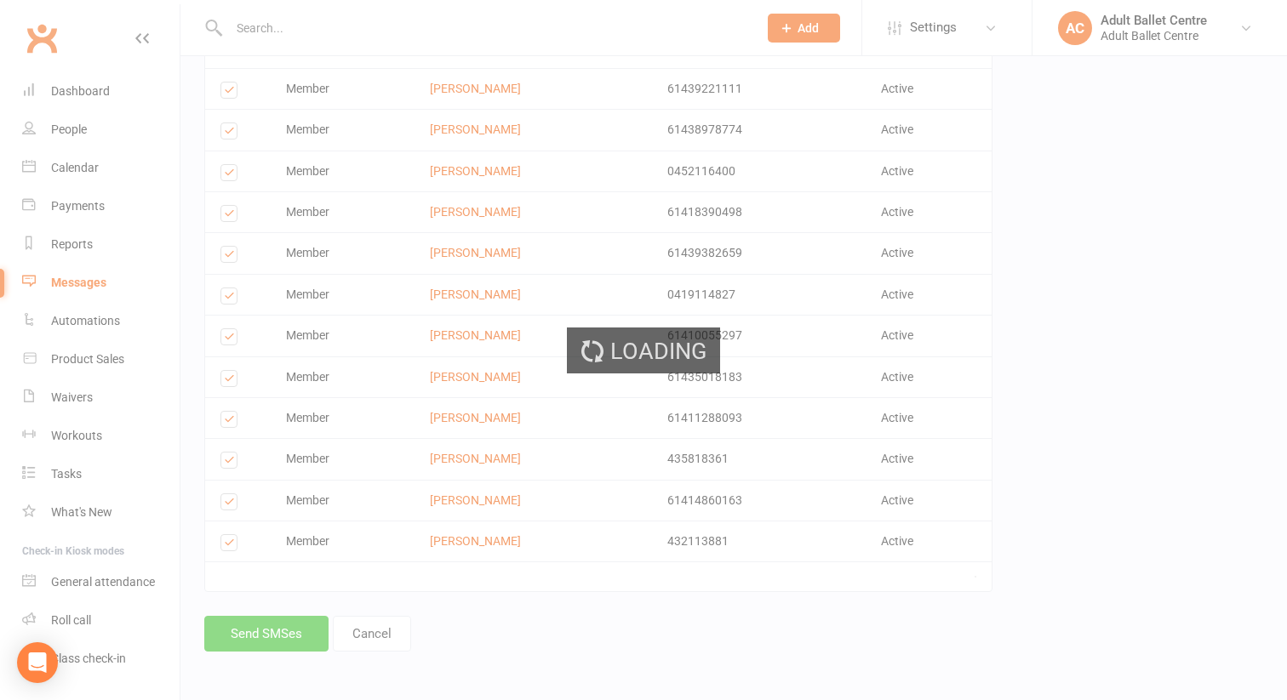
scroll to position [393, 0]
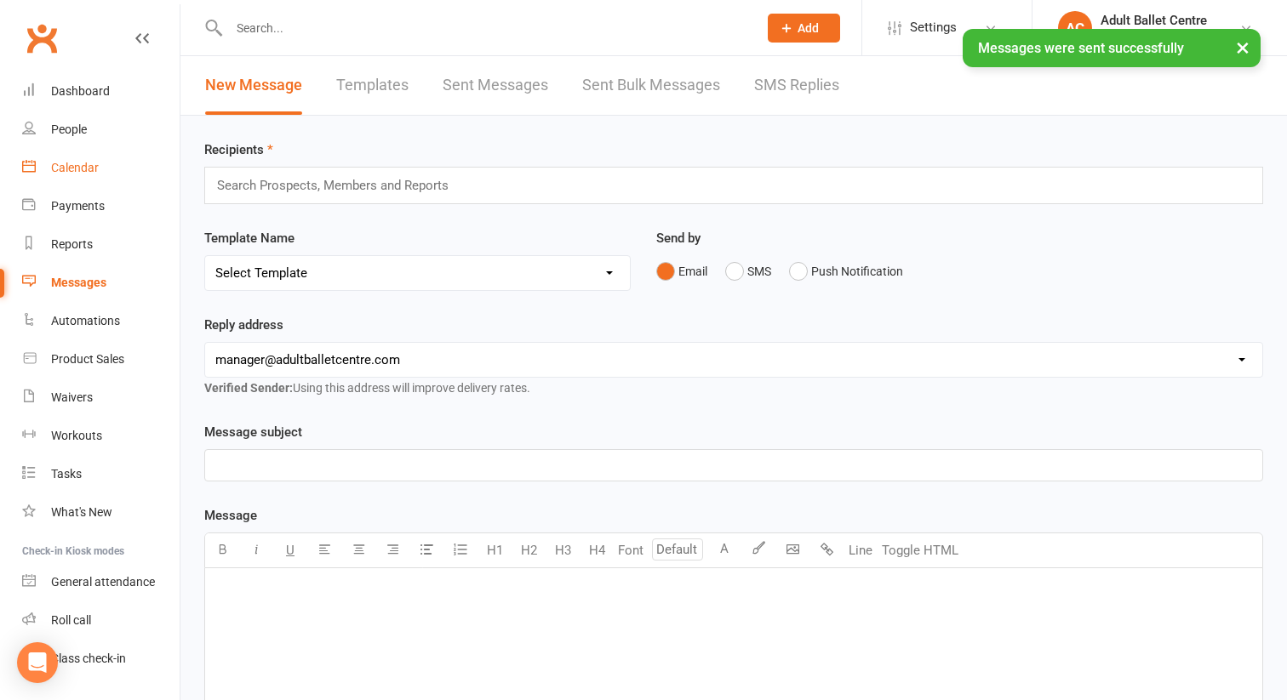
click at [71, 157] on link "Calendar" at bounding box center [100, 168] width 157 height 38
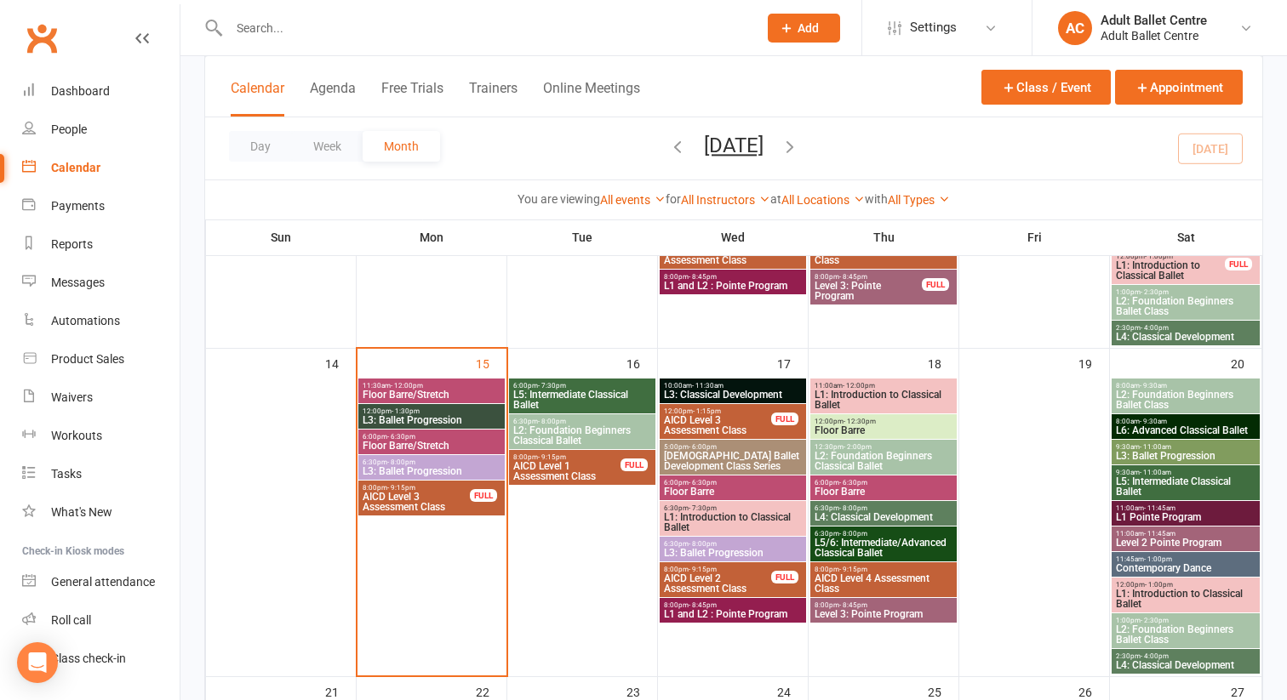
scroll to position [697, 0]
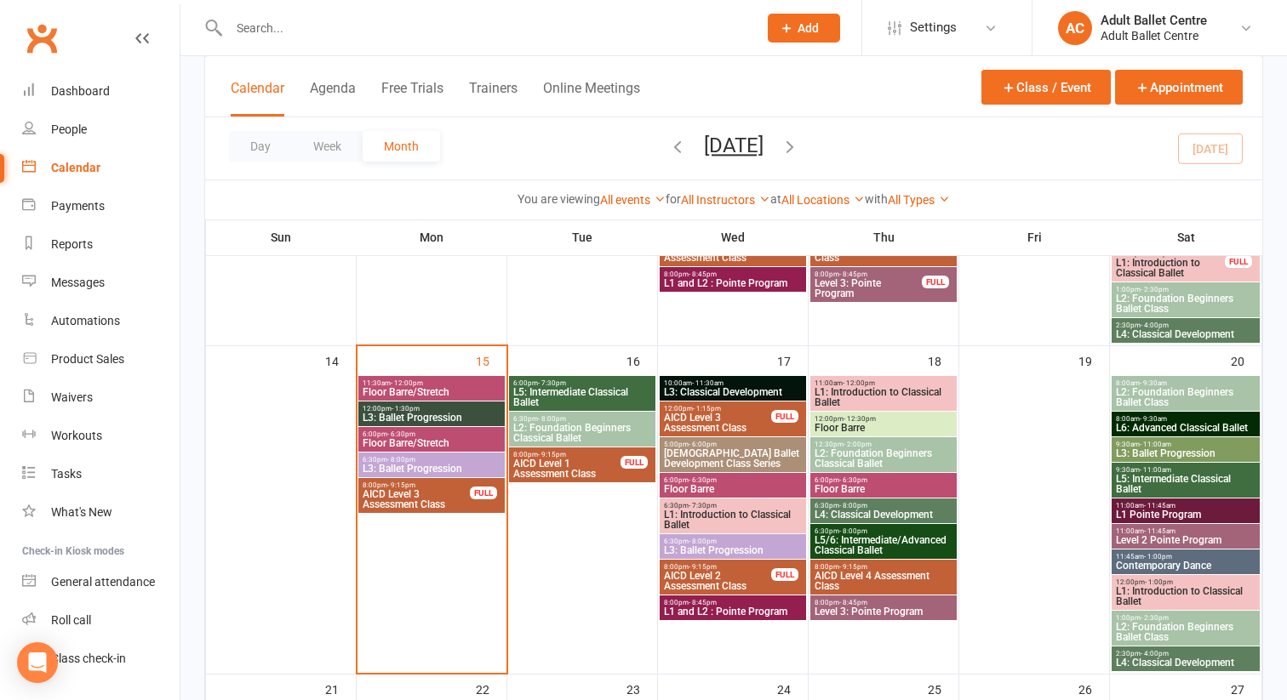
click at [442, 385] on span "11:30am - 12:00pm" at bounding box center [432, 384] width 140 height 8
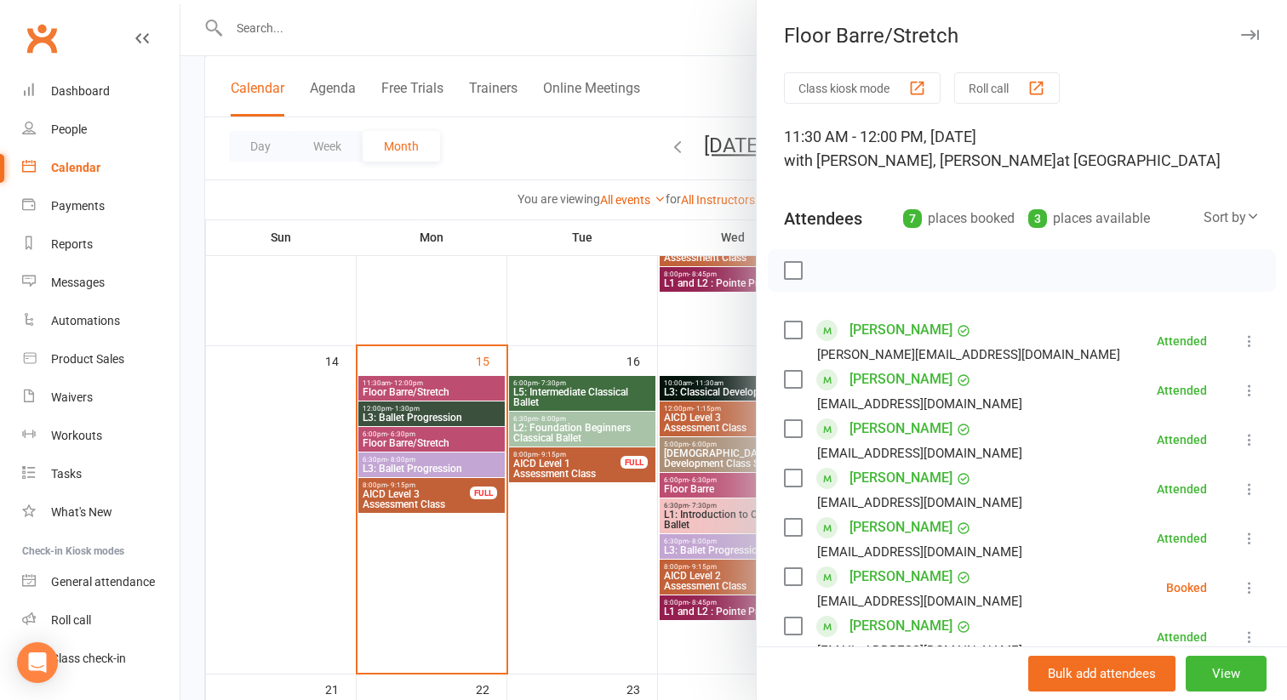
click at [419, 327] on div at bounding box center [733, 350] width 1106 height 700
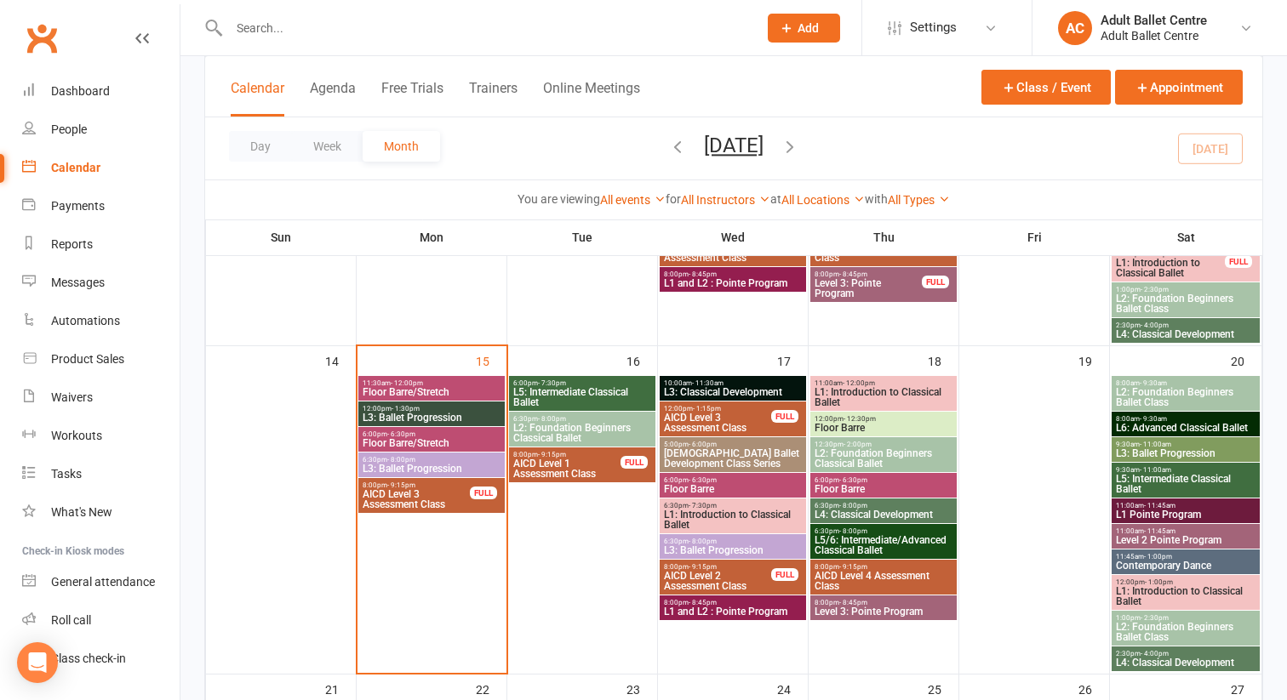
click at [416, 438] on span "Floor Barre/Stretch" at bounding box center [432, 443] width 140 height 10
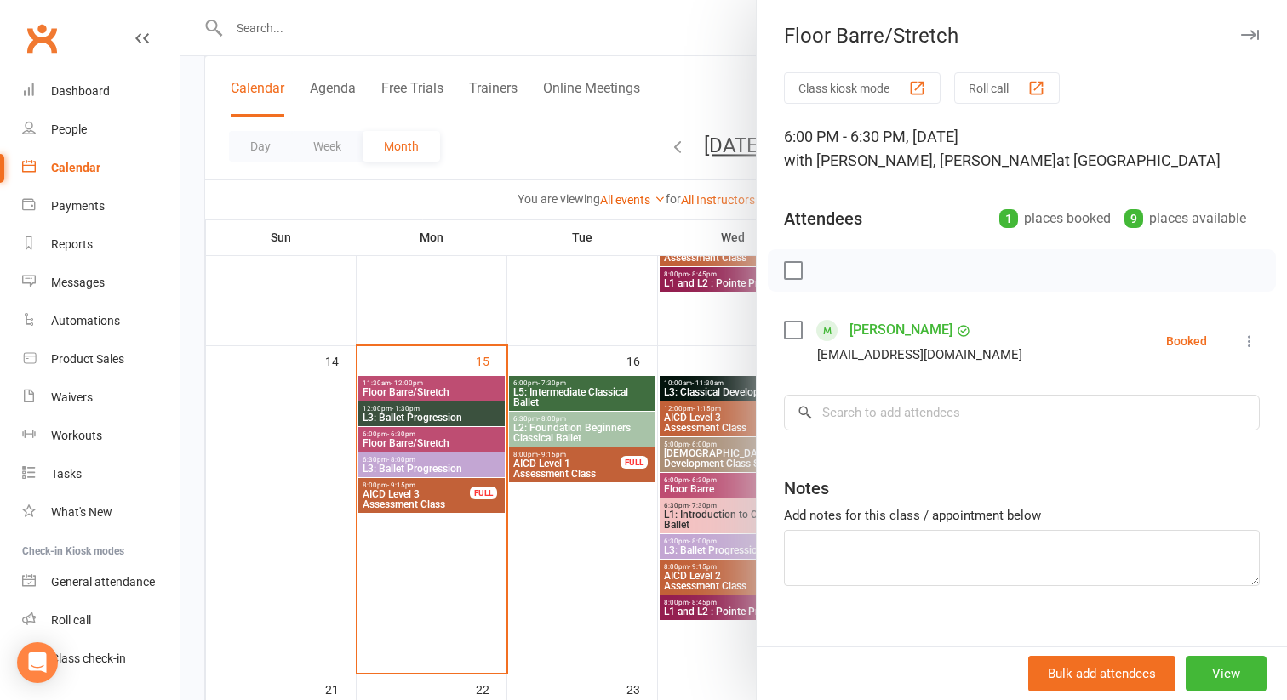
click at [1254, 345] on icon at bounding box center [1249, 341] width 17 height 17
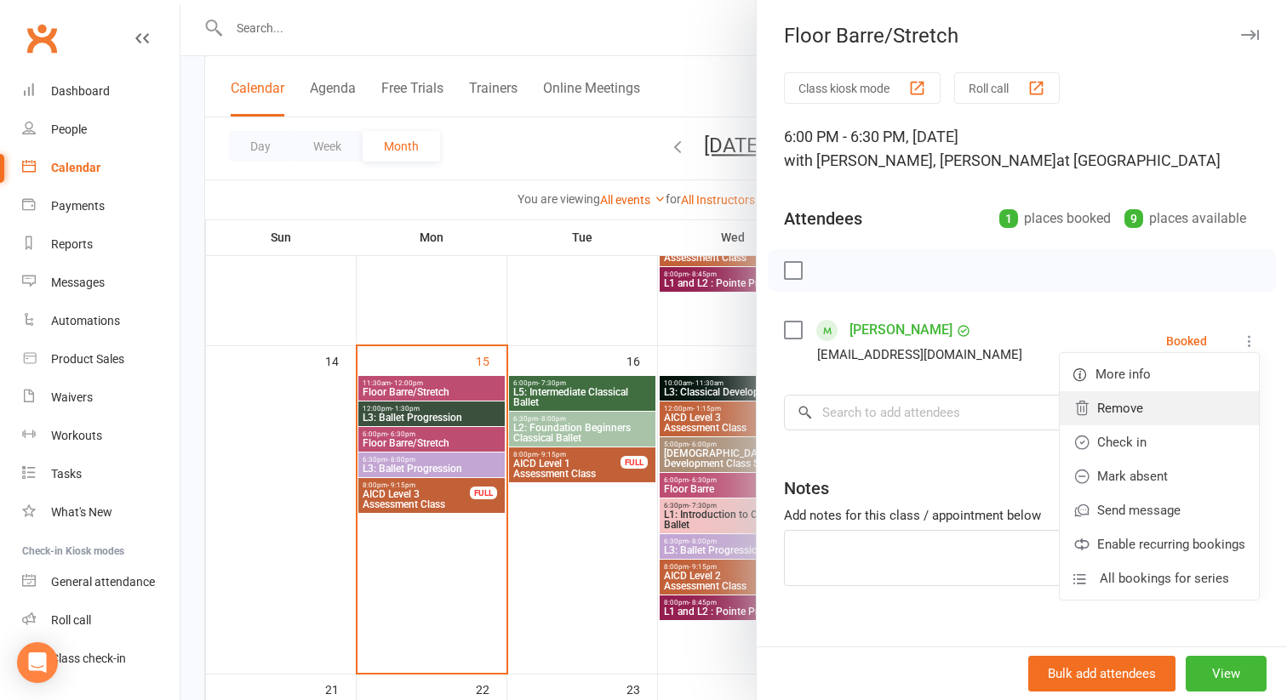
click at [1182, 414] on link "Remove" at bounding box center [1158, 408] width 199 height 34
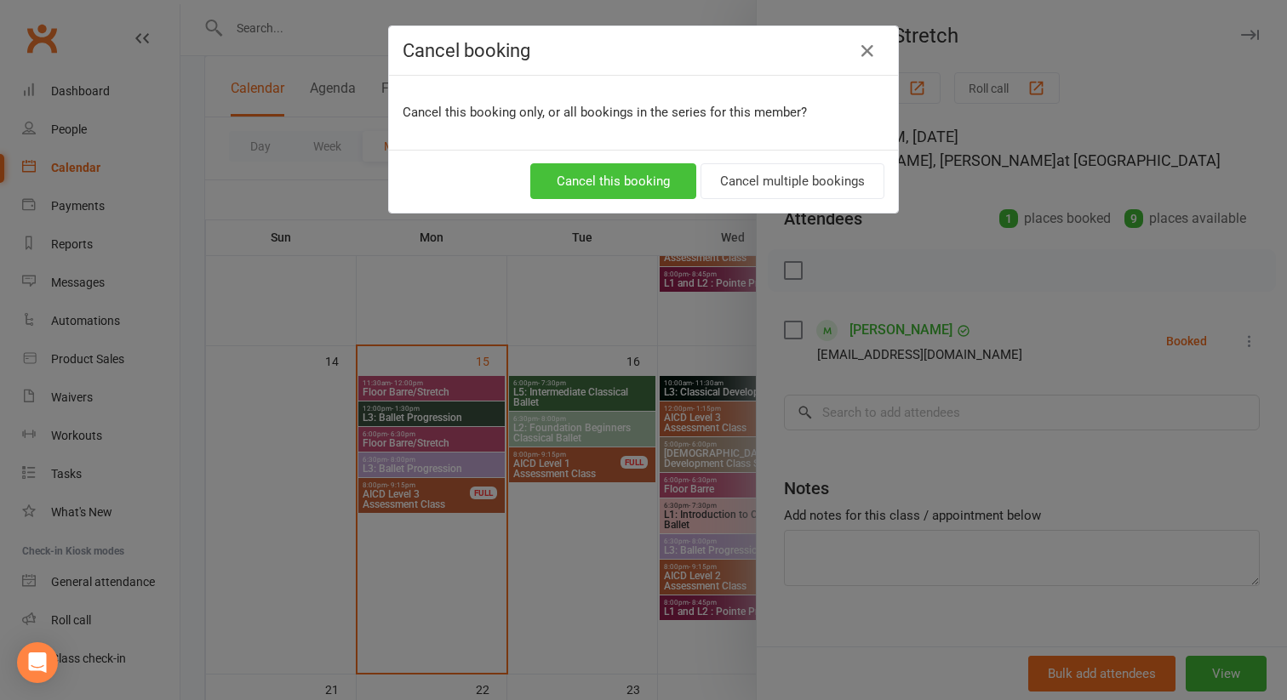
click at [606, 186] on button "Cancel this booking" at bounding box center [613, 181] width 166 height 36
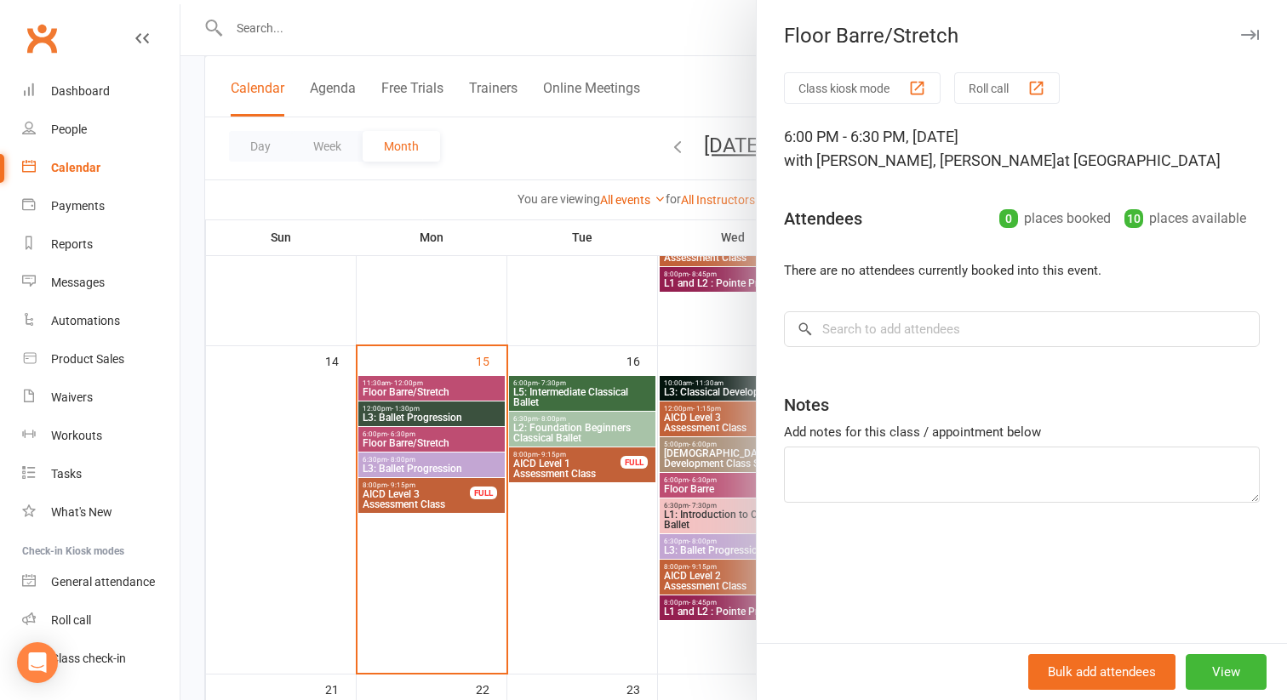
click at [434, 470] on div at bounding box center [733, 350] width 1106 height 700
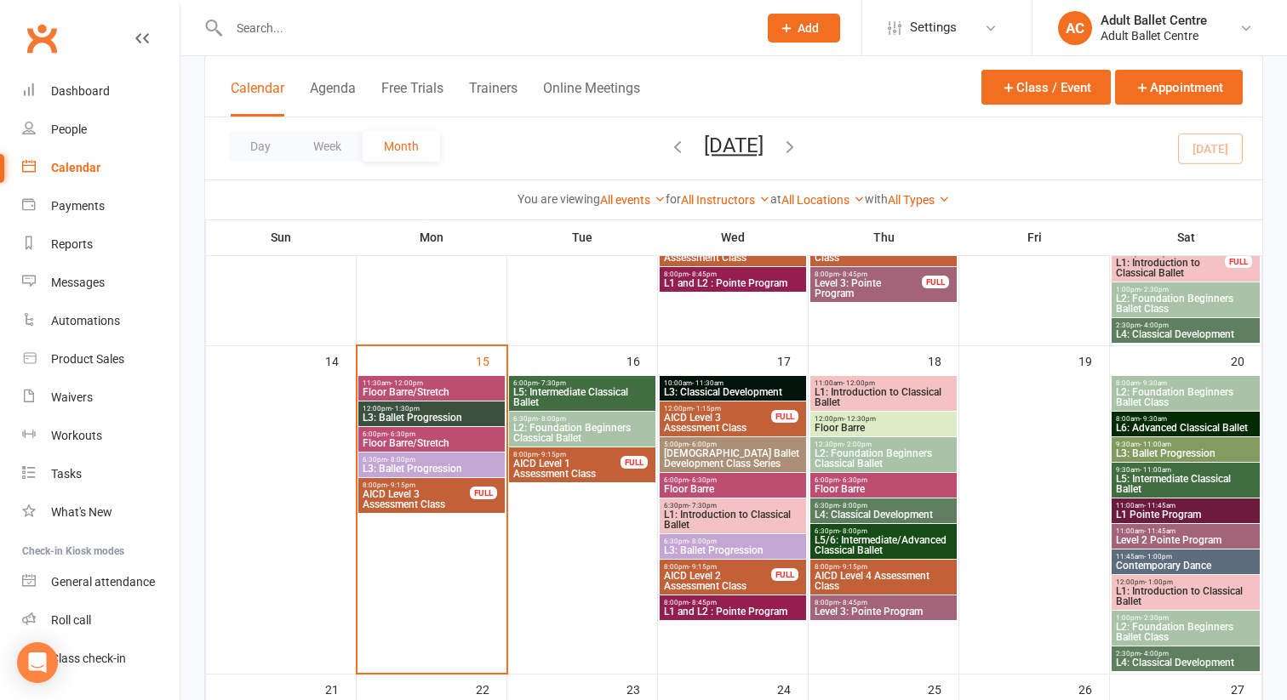
click at [447, 465] on span "L3: Ballet Progression" at bounding box center [432, 469] width 140 height 10
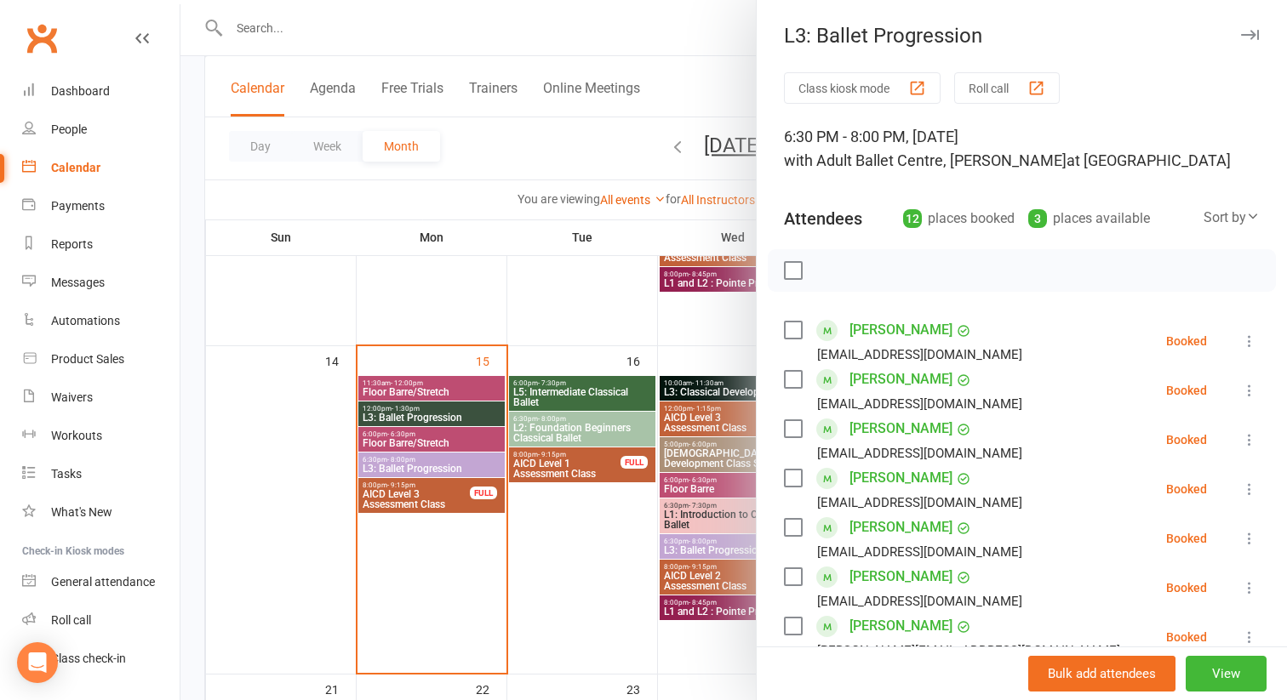
click at [791, 277] on label at bounding box center [792, 270] width 17 height 17
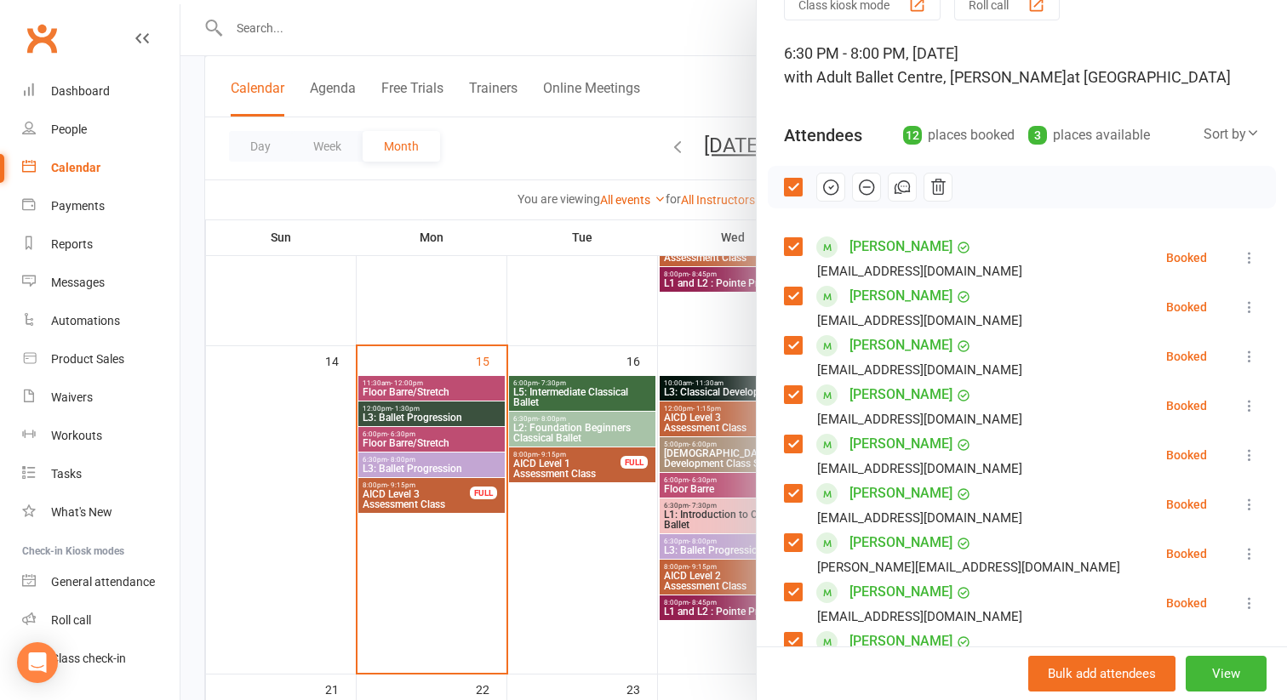
scroll to position [61, 0]
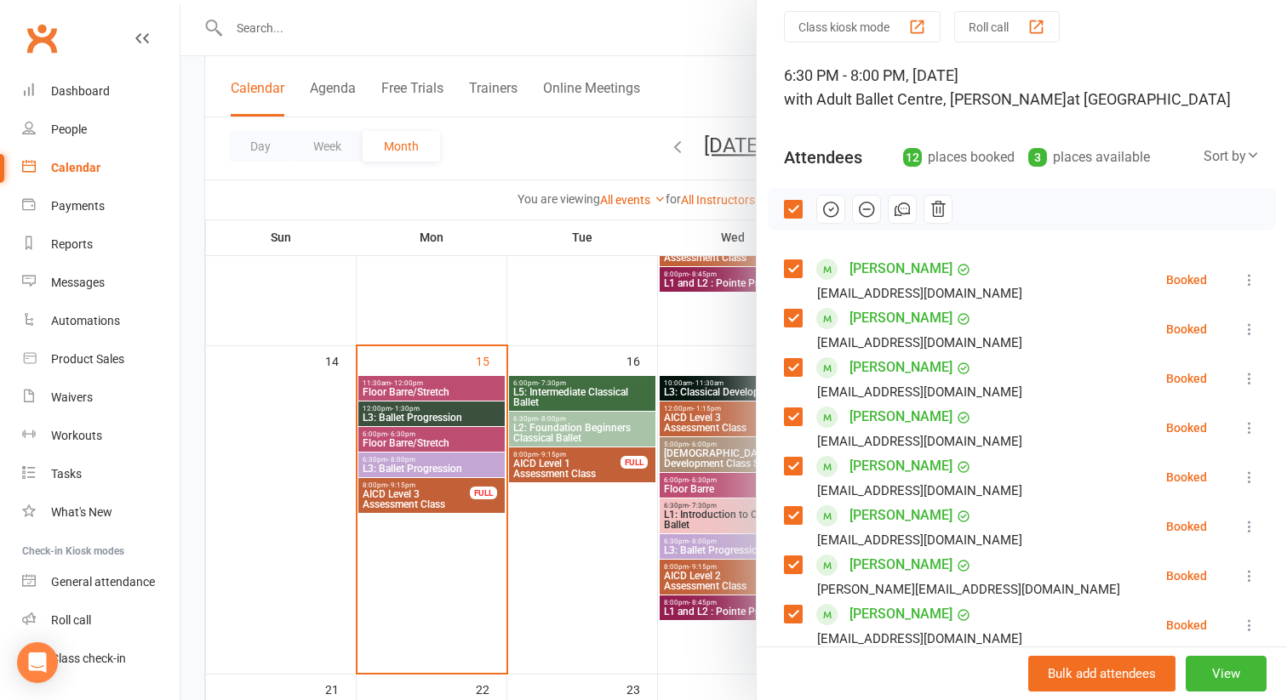
click at [1248, 277] on icon at bounding box center [1249, 279] width 17 height 17
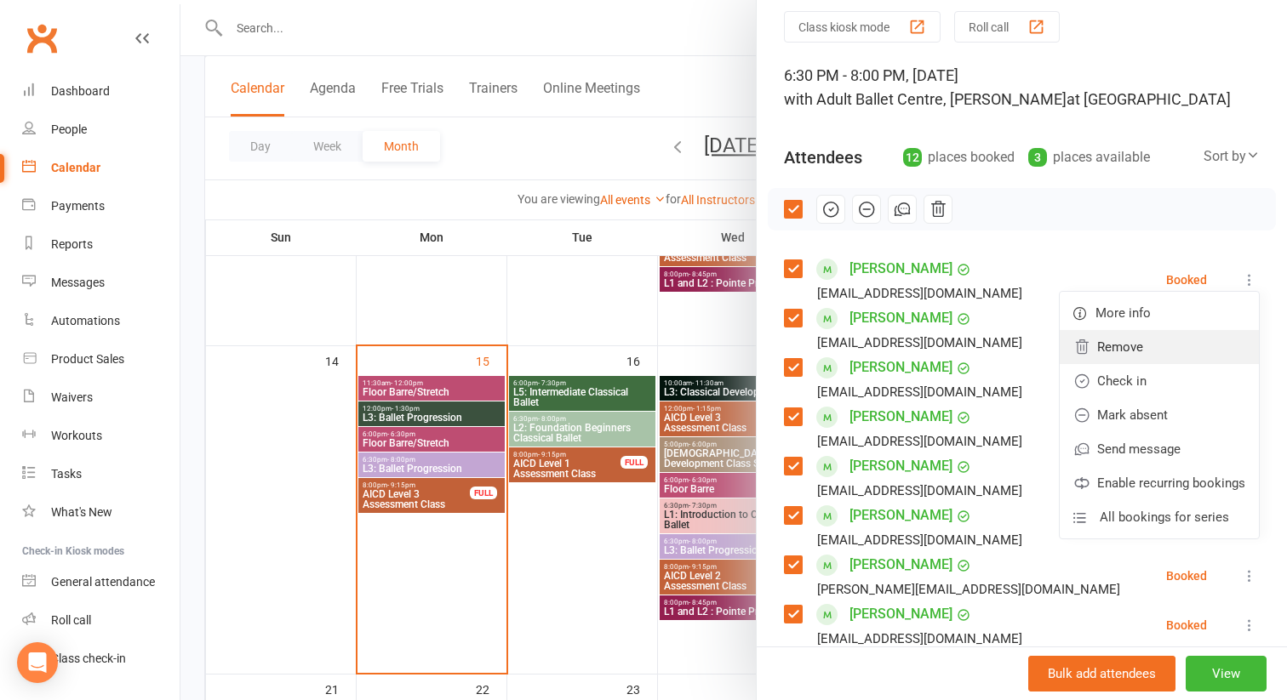
click at [1179, 353] on link "Remove" at bounding box center [1158, 347] width 199 height 34
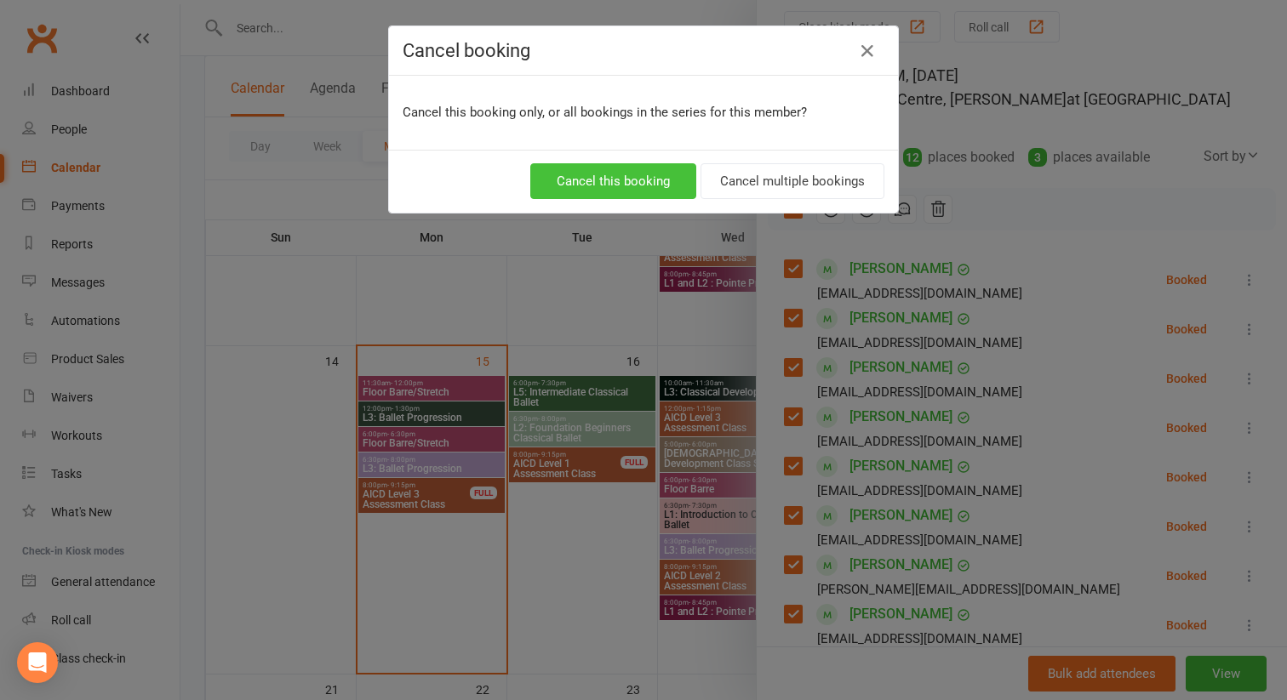
click at [612, 177] on button "Cancel this booking" at bounding box center [613, 181] width 166 height 36
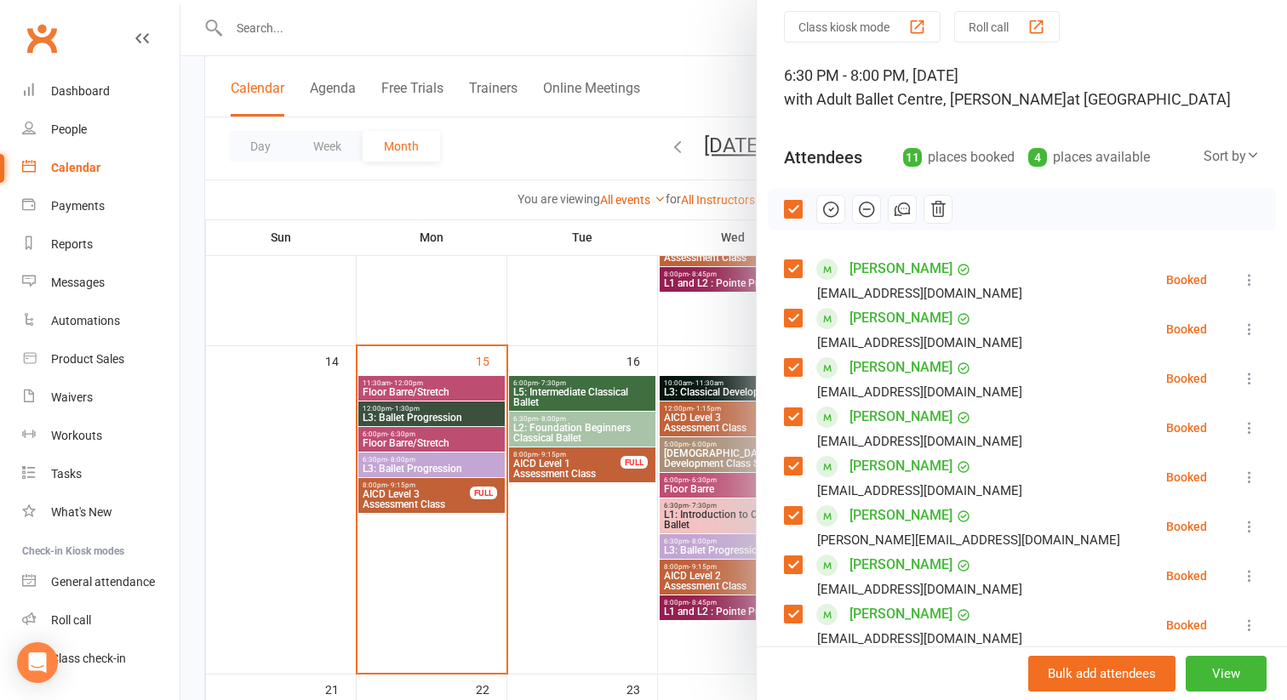
click at [1249, 283] on icon at bounding box center [1249, 279] width 17 height 17
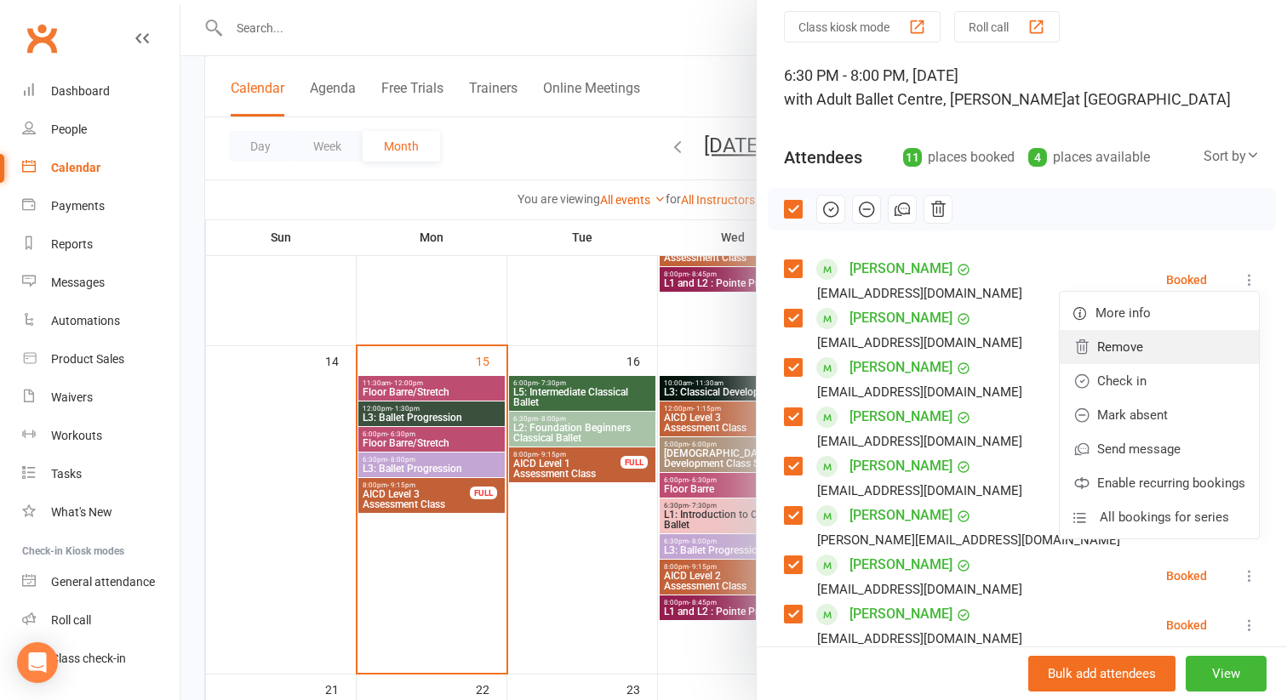
click at [1125, 345] on link "Remove" at bounding box center [1158, 347] width 199 height 34
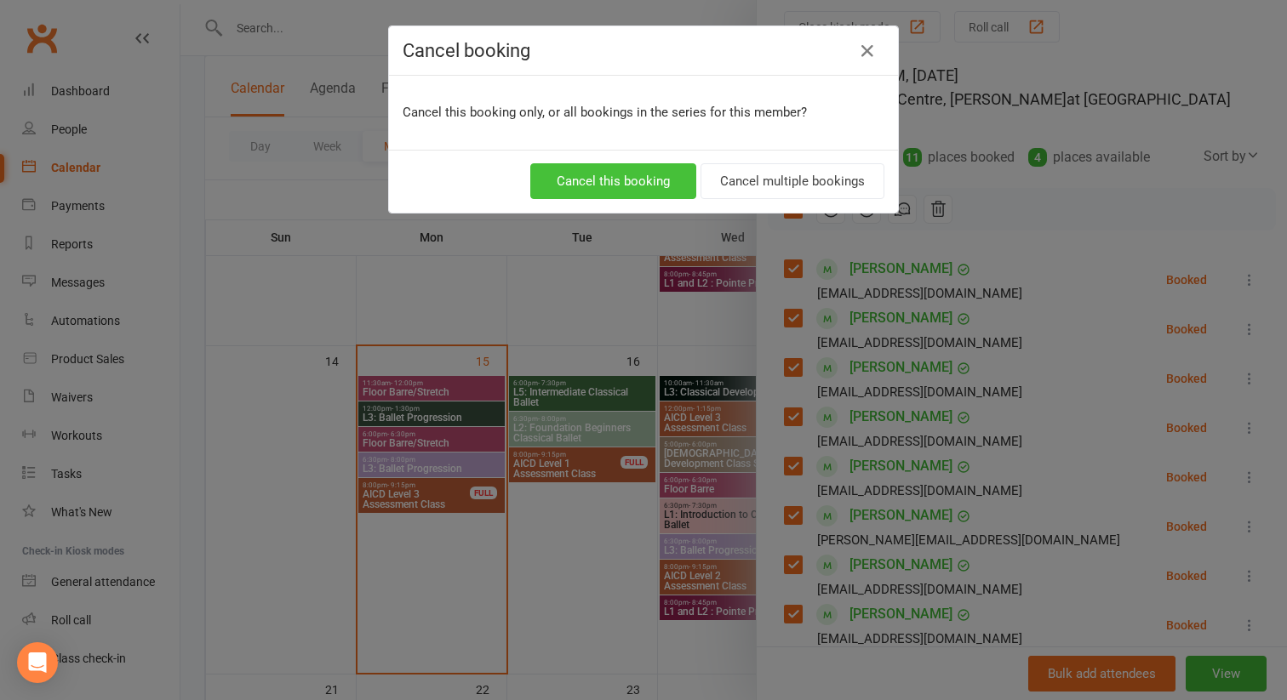
click at [608, 179] on button "Cancel this booking" at bounding box center [613, 181] width 166 height 36
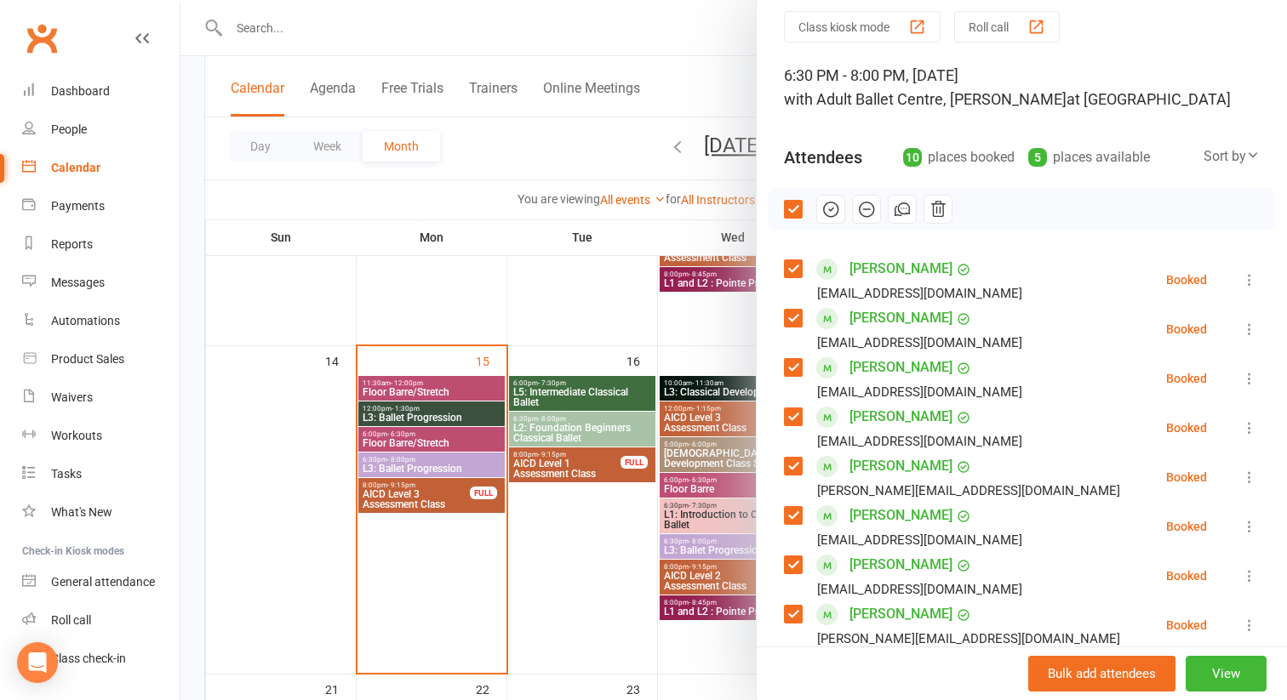
click at [1249, 282] on icon at bounding box center [1249, 279] width 17 height 17
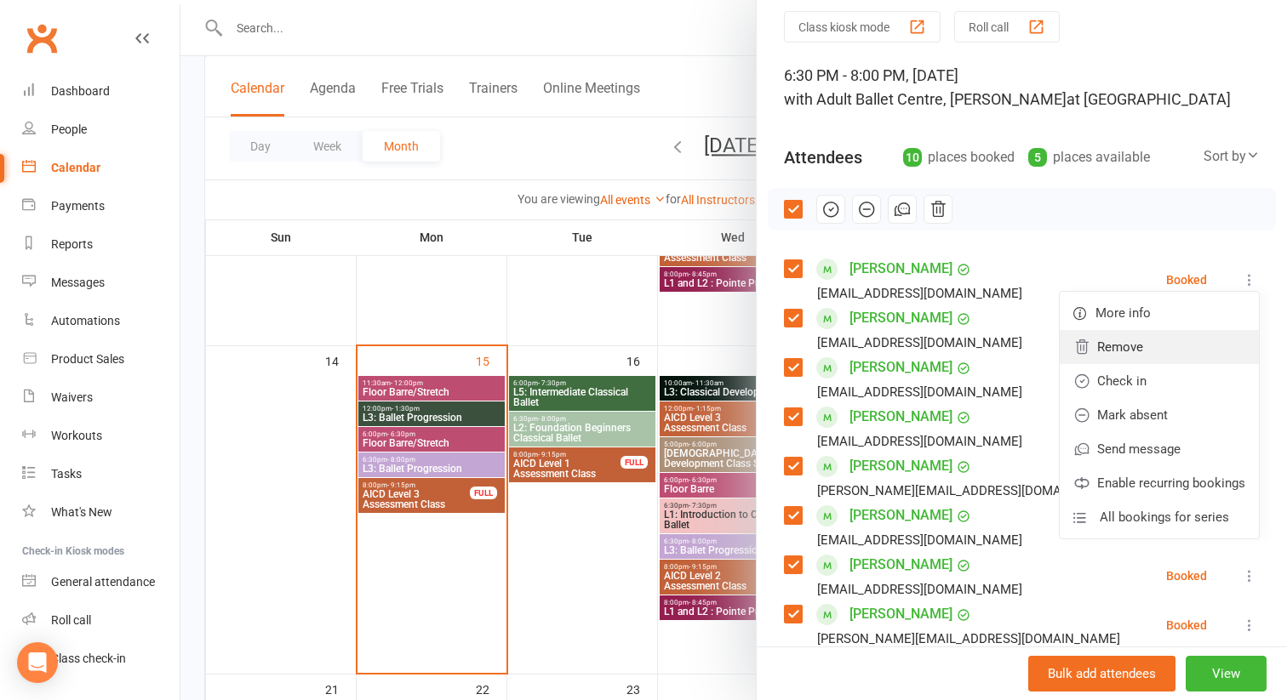
click at [1102, 351] on link "Remove" at bounding box center [1158, 347] width 199 height 34
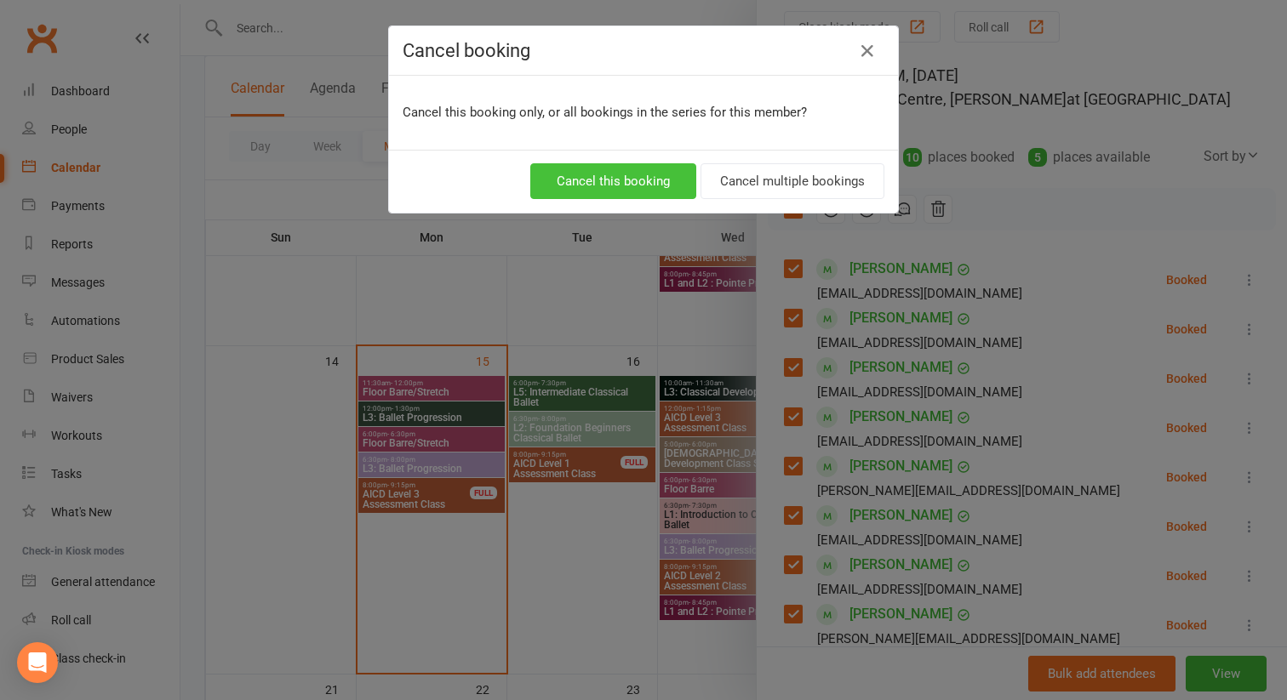
click at [660, 183] on button "Cancel this booking" at bounding box center [613, 181] width 166 height 36
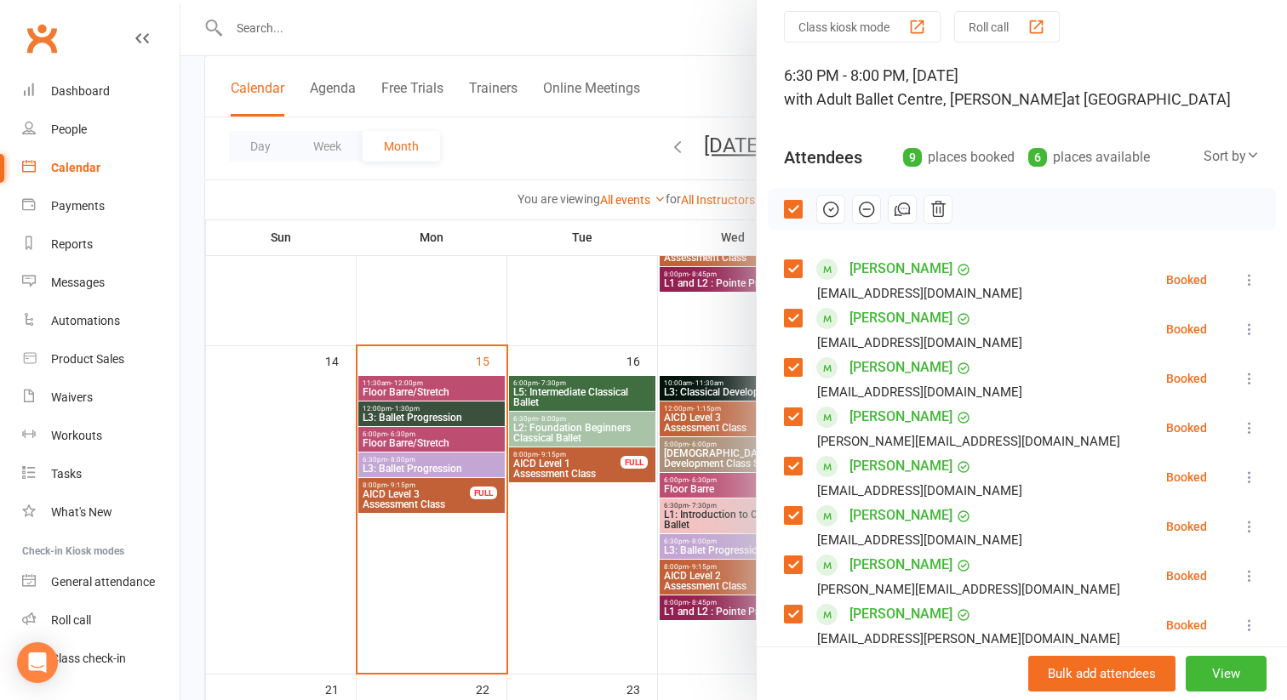
click at [1248, 279] on icon at bounding box center [1249, 279] width 17 height 17
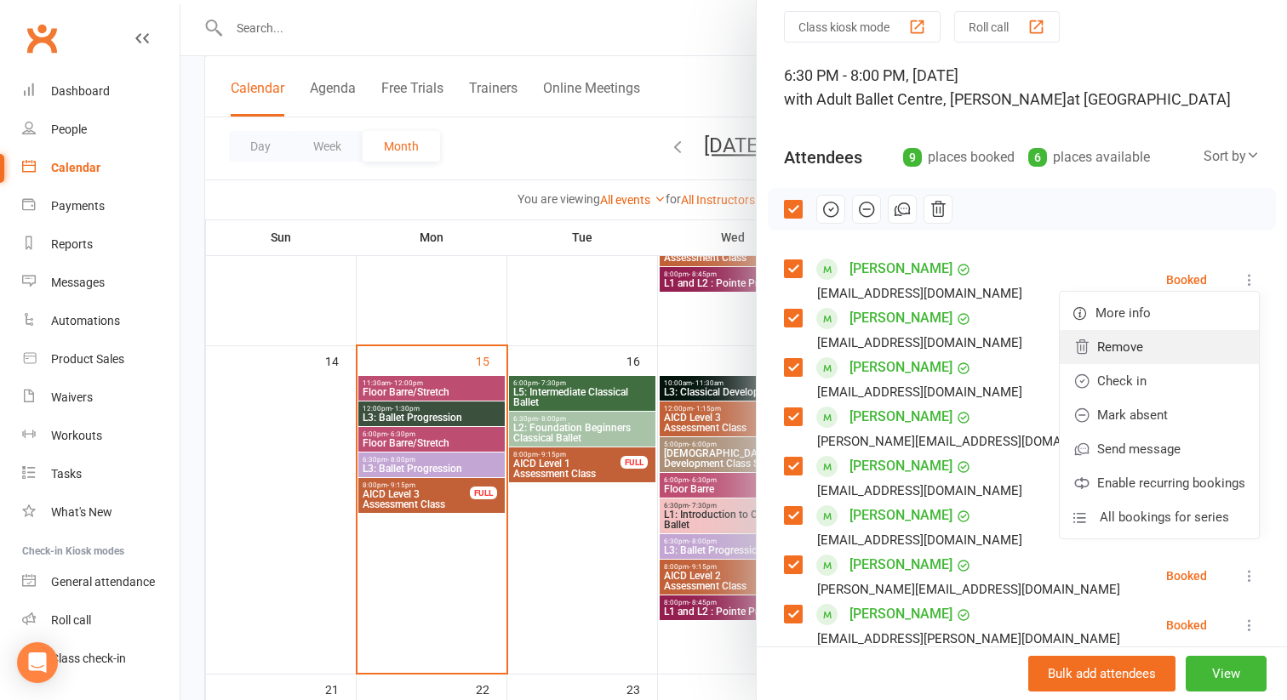
click at [1125, 349] on link "Remove" at bounding box center [1158, 347] width 199 height 34
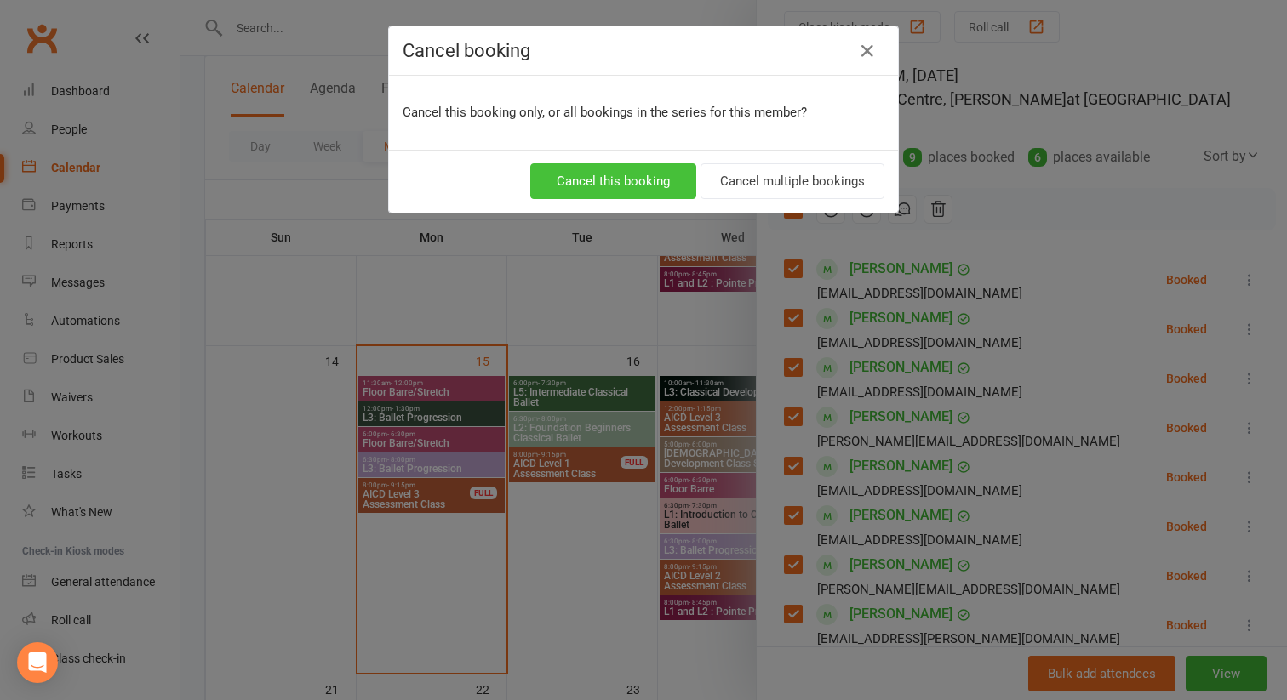
click at [625, 181] on button "Cancel this booking" at bounding box center [613, 181] width 166 height 36
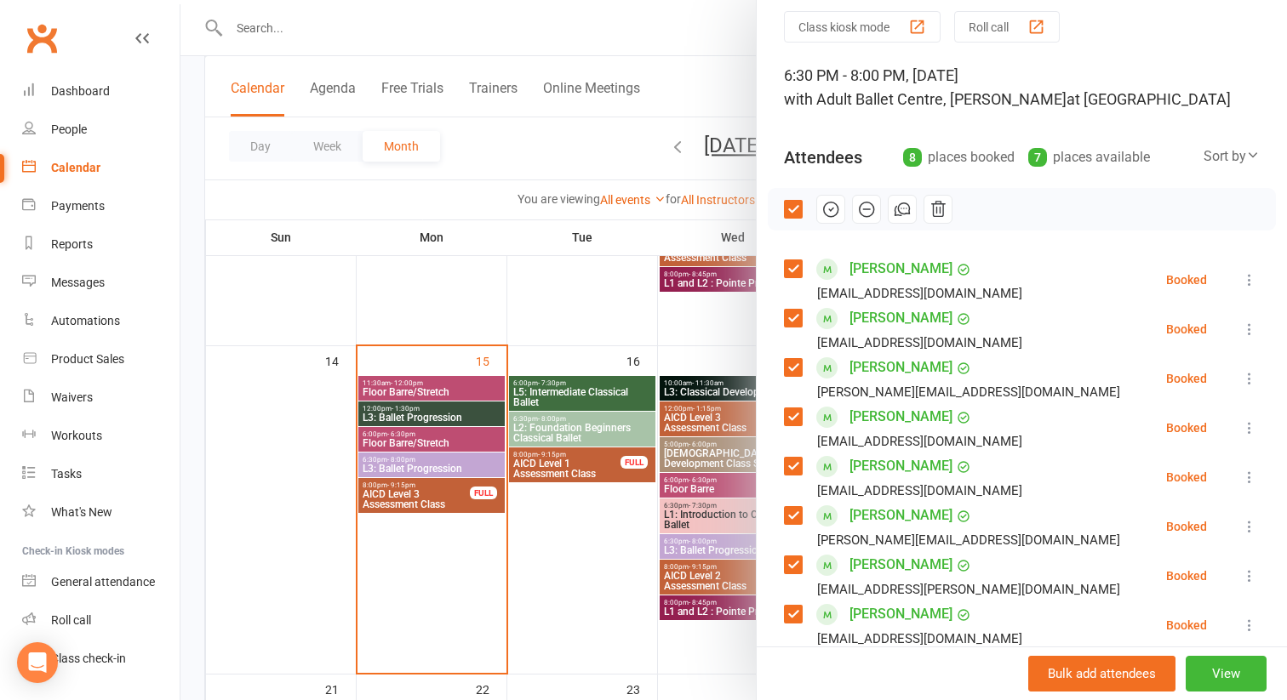
click at [1244, 282] on icon at bounding box center [1249, 279] width 17 height 17
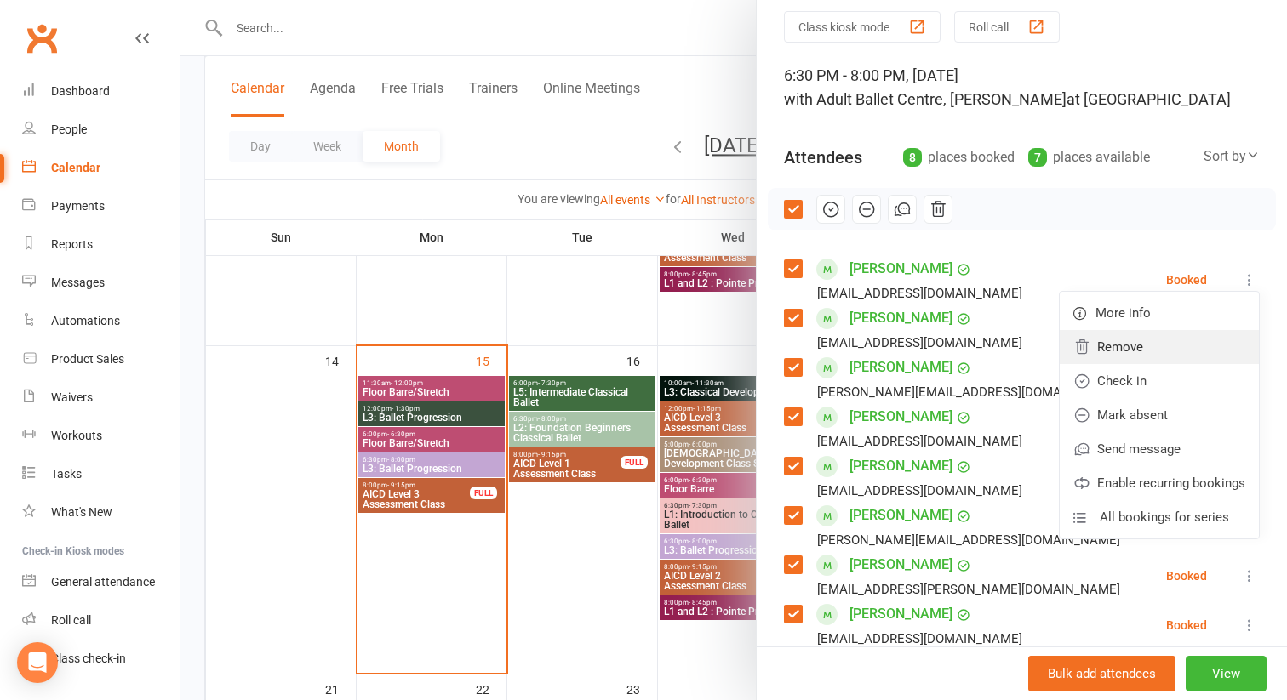
click at [1115, 355] on link "Remove" at bounding box center [1158, 347] width 199 height 34
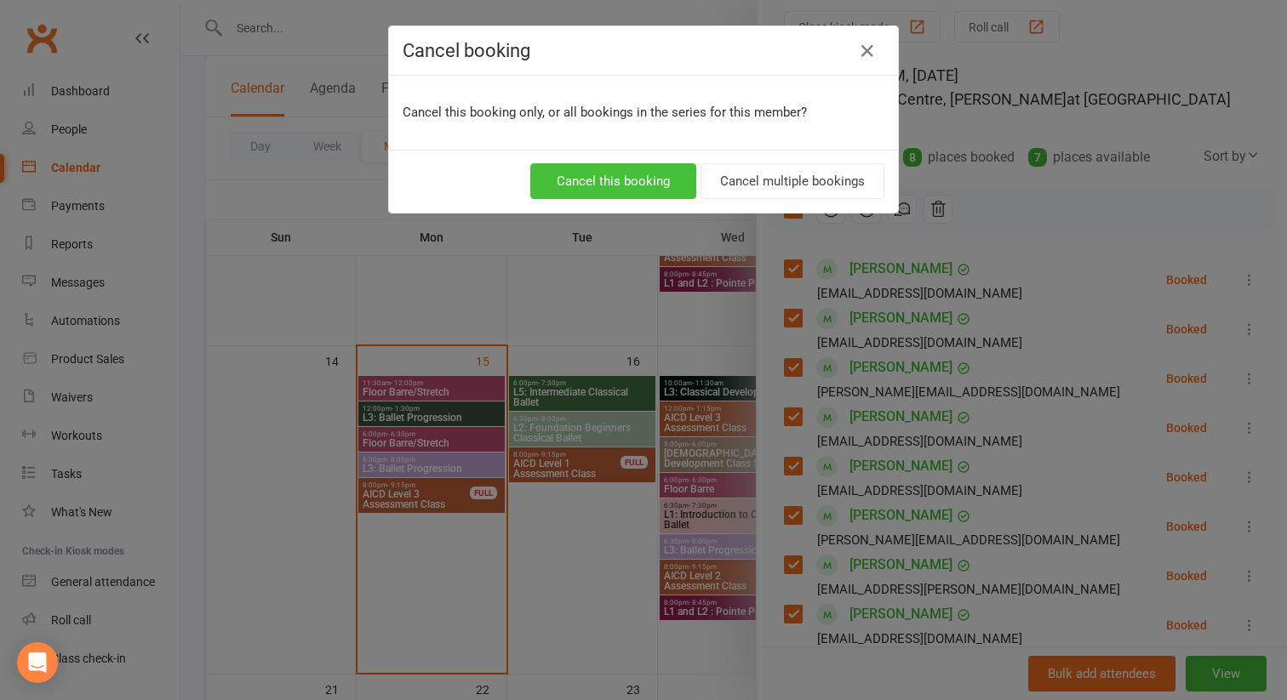
click at [572, 174] on button "Cancel this booking" at bounding box center [613, 181] width 166 height 36
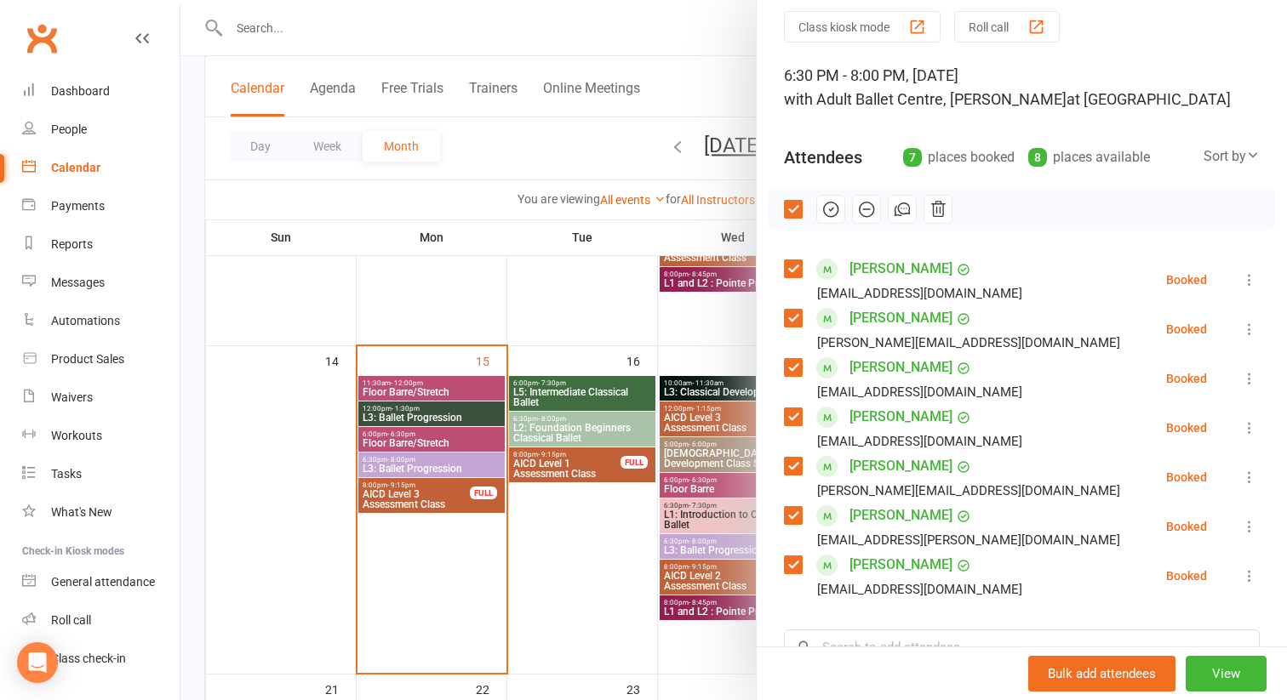
click at [1247, 278] on icon at bounding box center [1249, 279] width 17 height 17
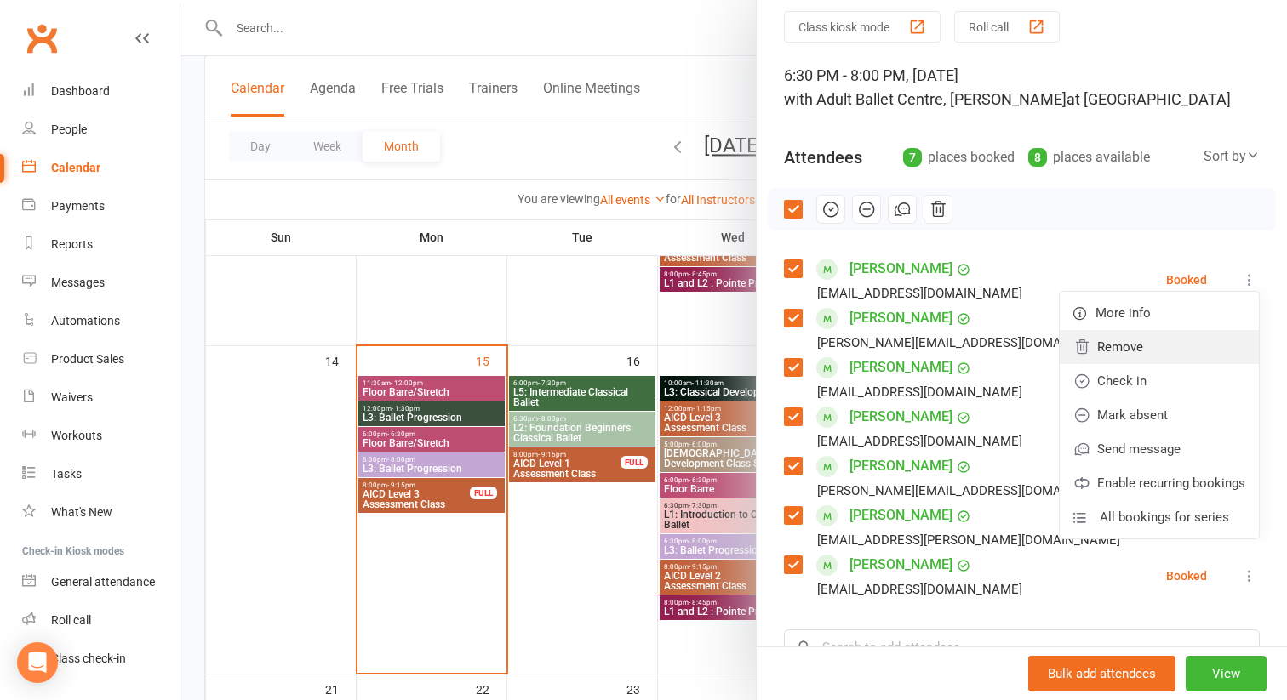
click at [1117, 344] on link "Remove" at bounding box center [1158, 347] width 199 height 34
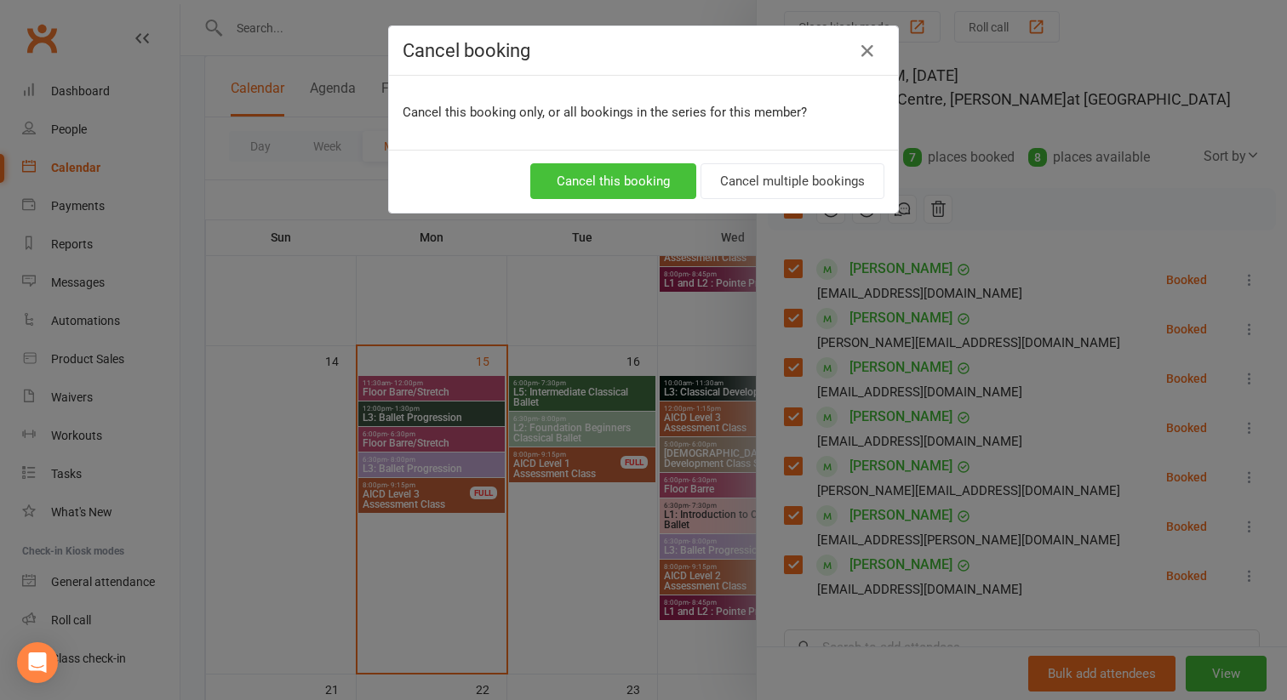
click at [648, 180] on button "Cancel this booking" at bounding box center [613, 181] width 166 height 36
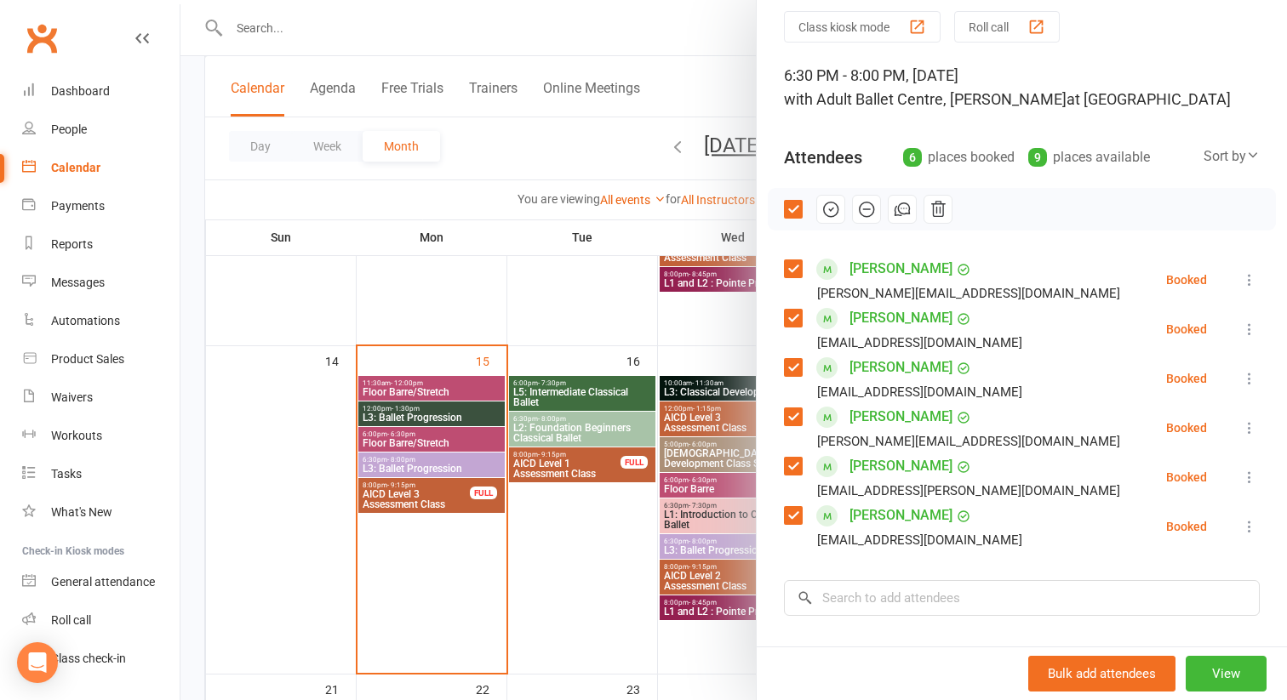
click at [1242, 274] on icon at bounding box center [1249, 279] width 17 height 17
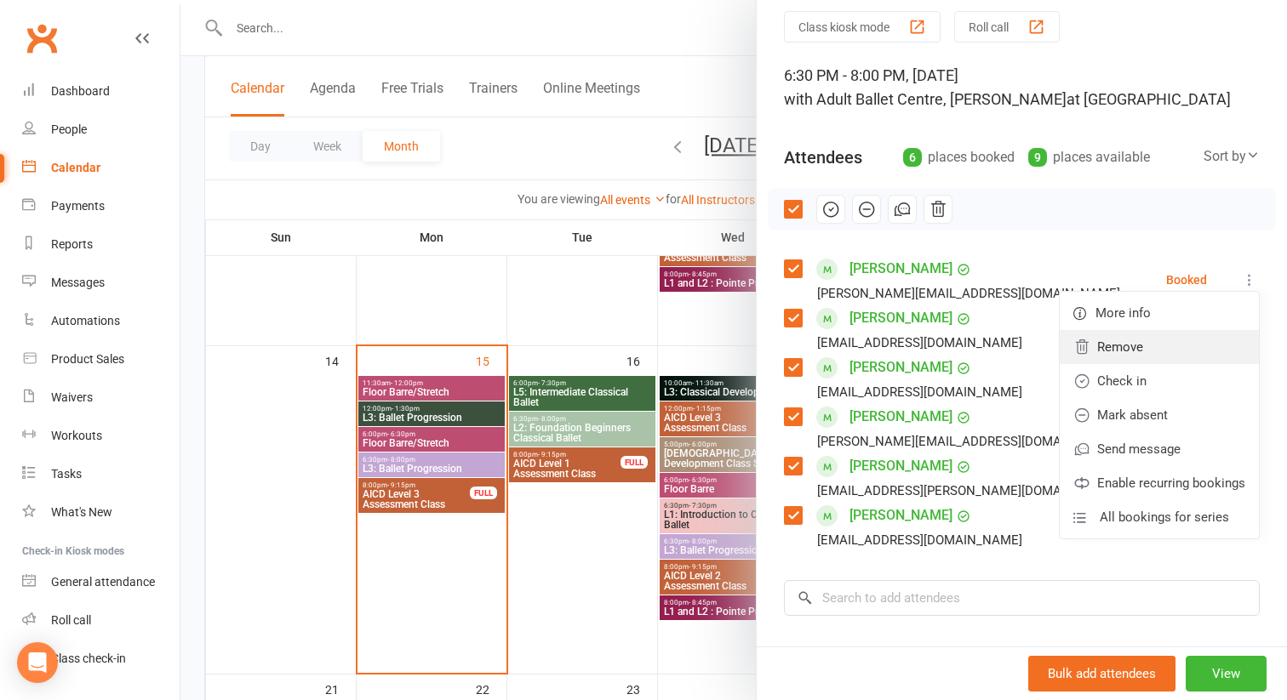
click at [1108, 357] on link "Remove" at bounding box center [1158, 347] width 199 height 34
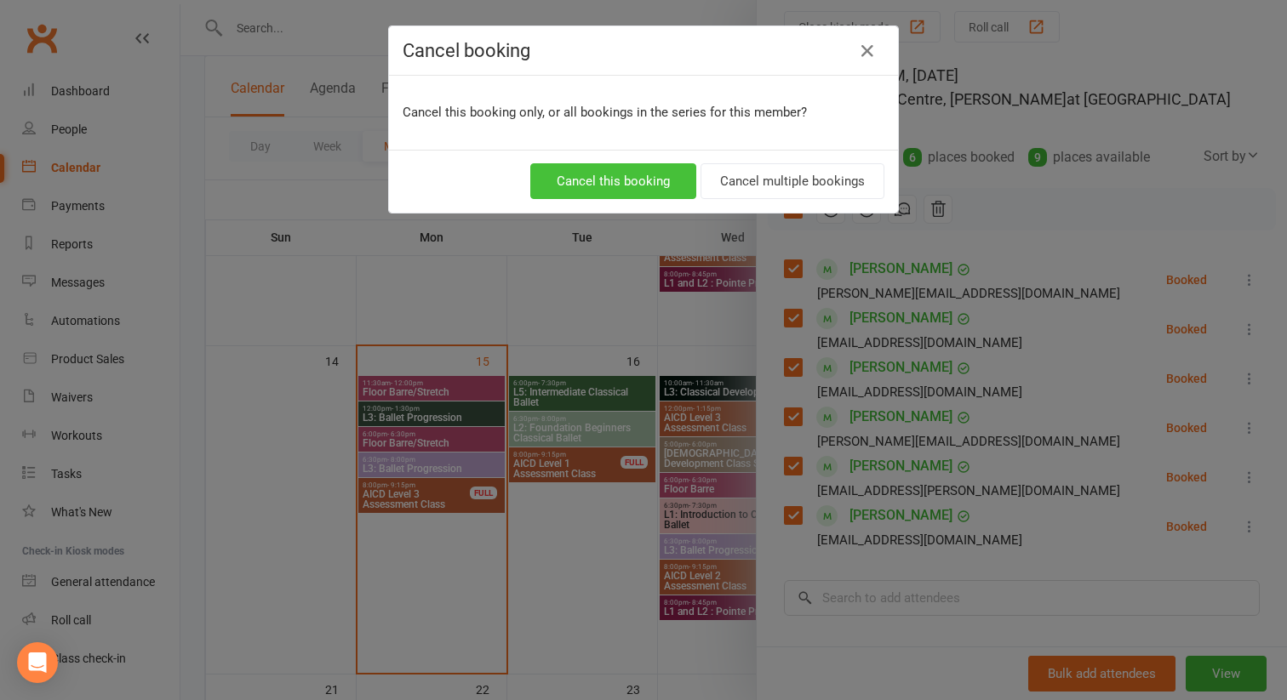
click at [603, 188] on button "Cancel this booking" at bounding box center [613, 181] width 166 height 36
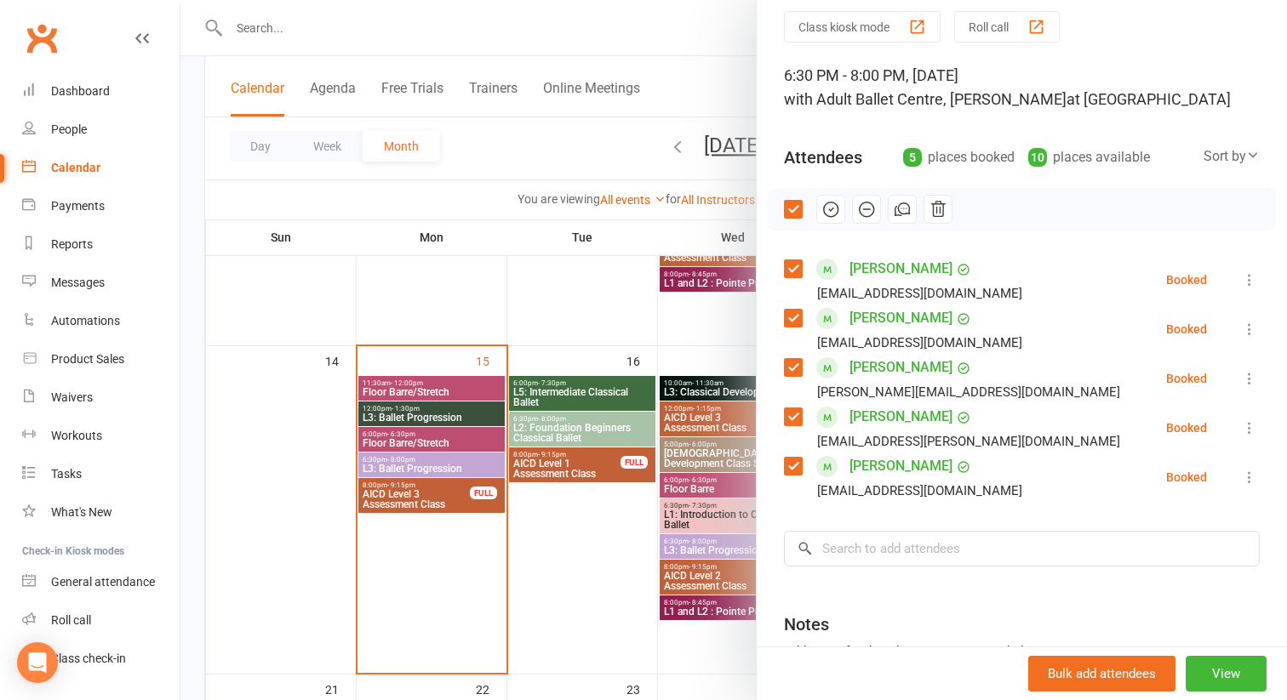
click at [1241, 277] on icon at bounding box center [1249, 279] width 17 height 17
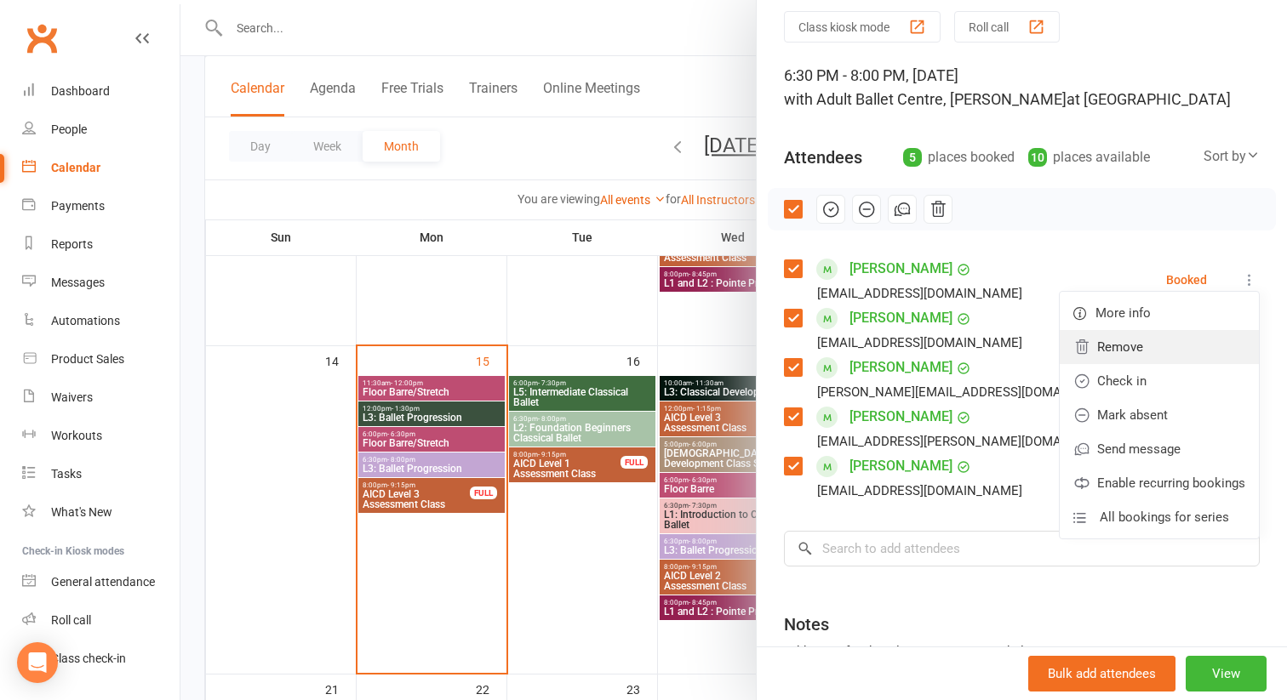
click at [1110, 357] on link "Remove" at bounding box center [1158, 347] width 199 height 34
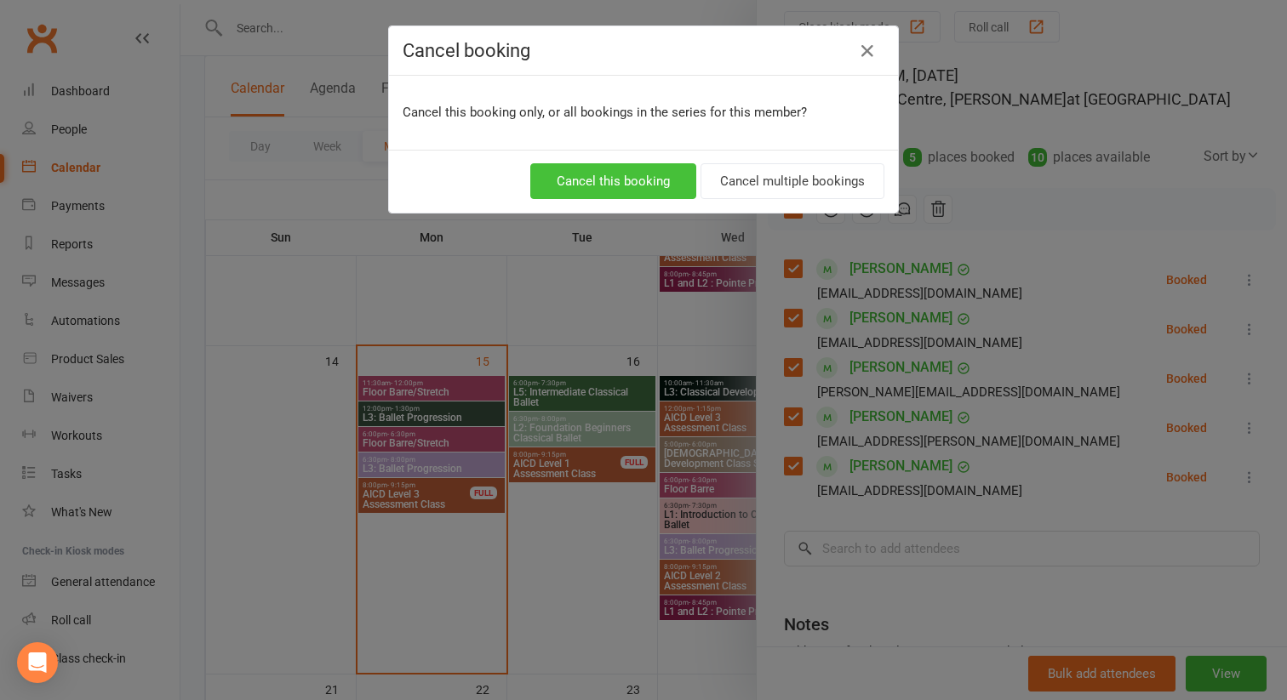
click at [629, 183] on button "Cancel this booking" at bounding box center [613, 181] width 166 height 36
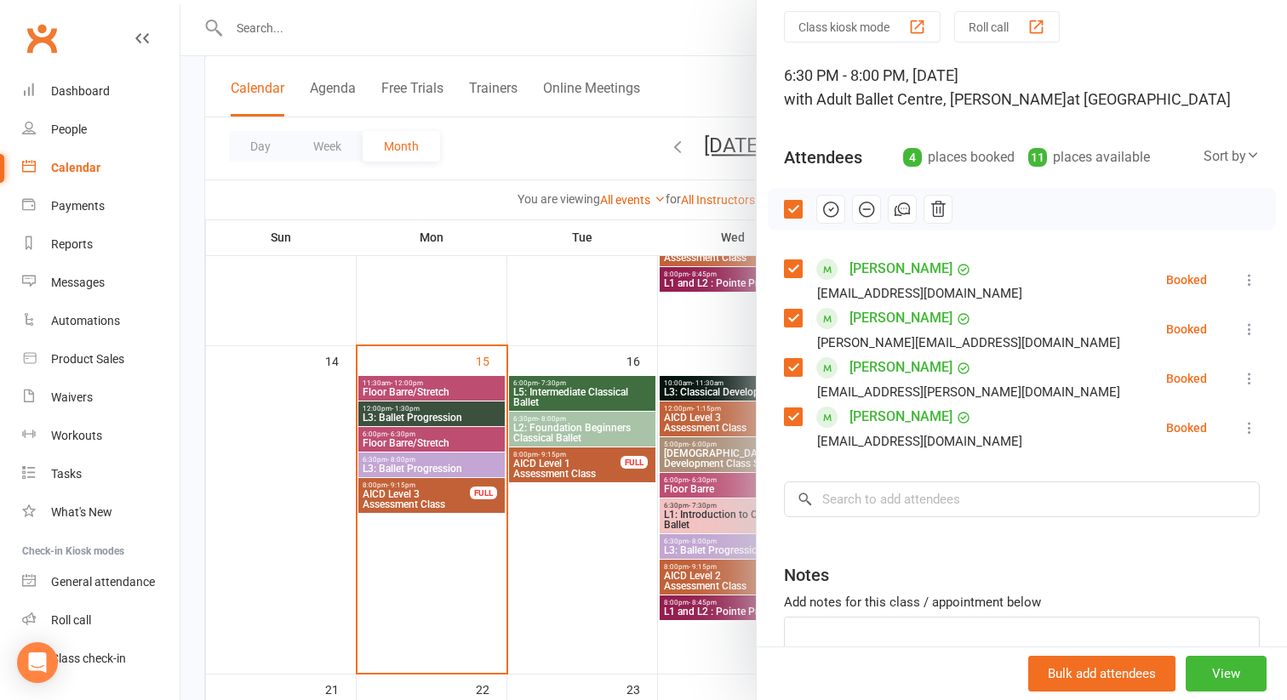
click at [1252, 278] on icon at bounding box center [1249, 279] width 17 height 17
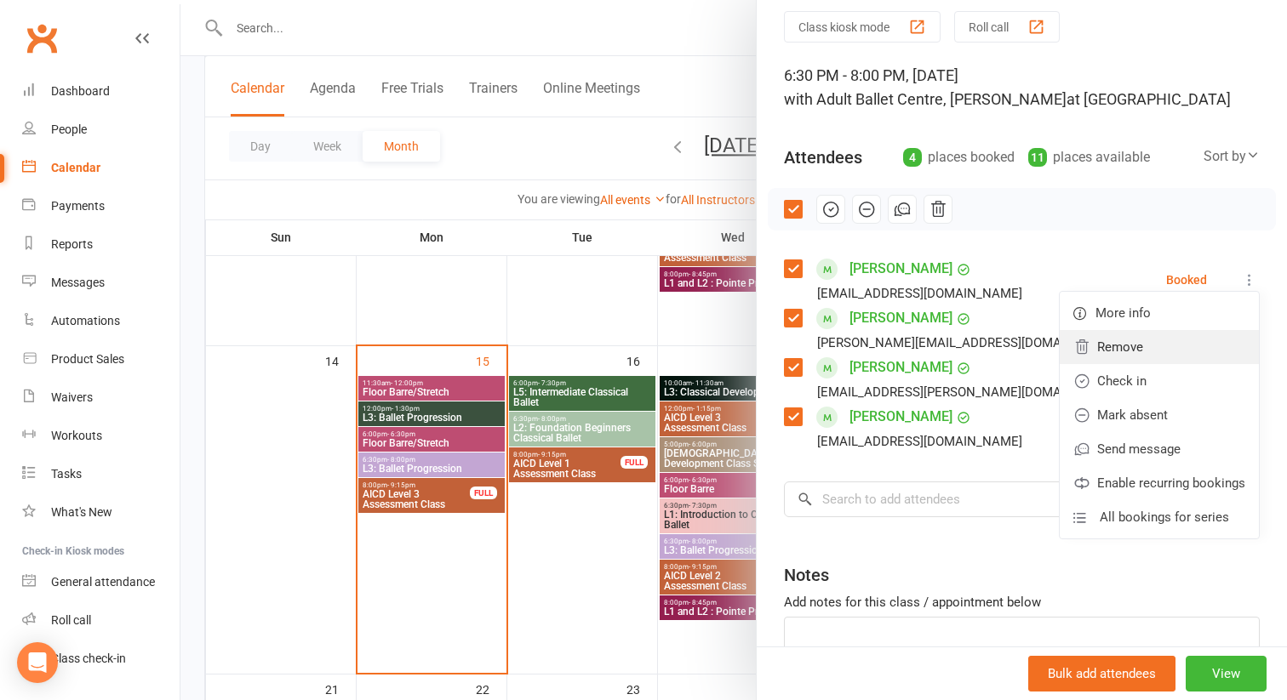
click at [1131, 348] on link "Remove" at bounding box center [1158, 347] width 199 height 34
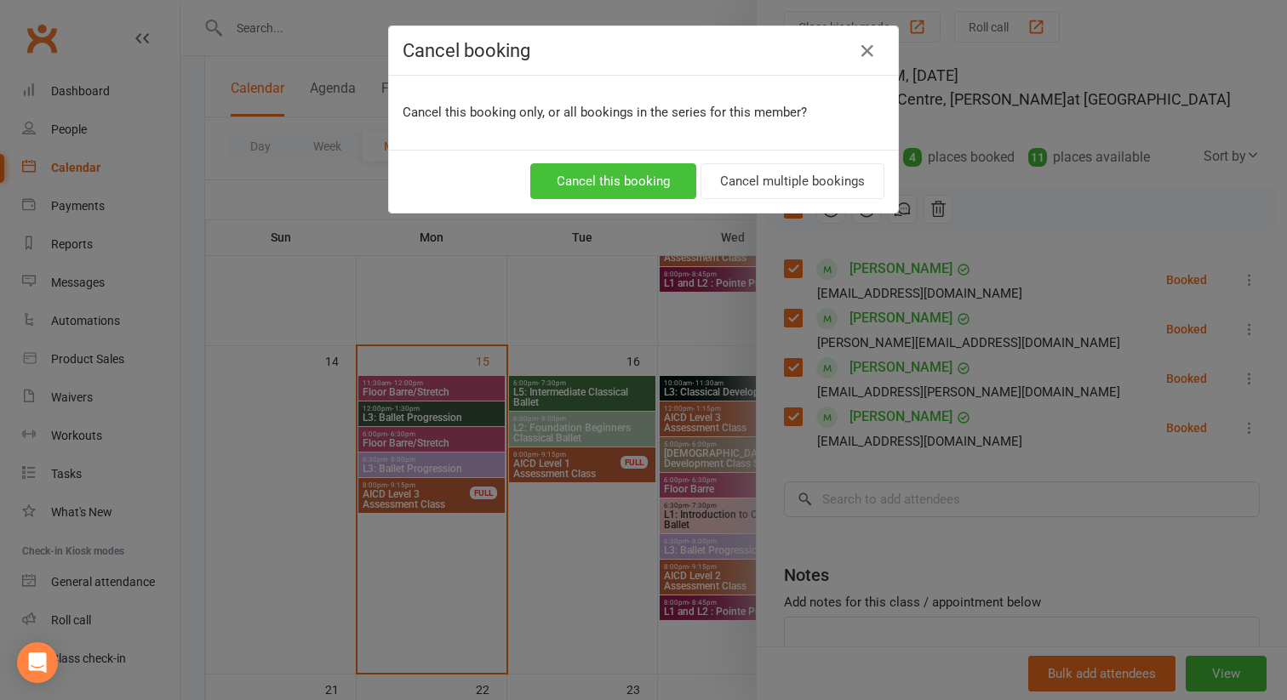
click at [667, 175] on button "Cancel this booking" at bounding box center [613, 181] width 166 height 36
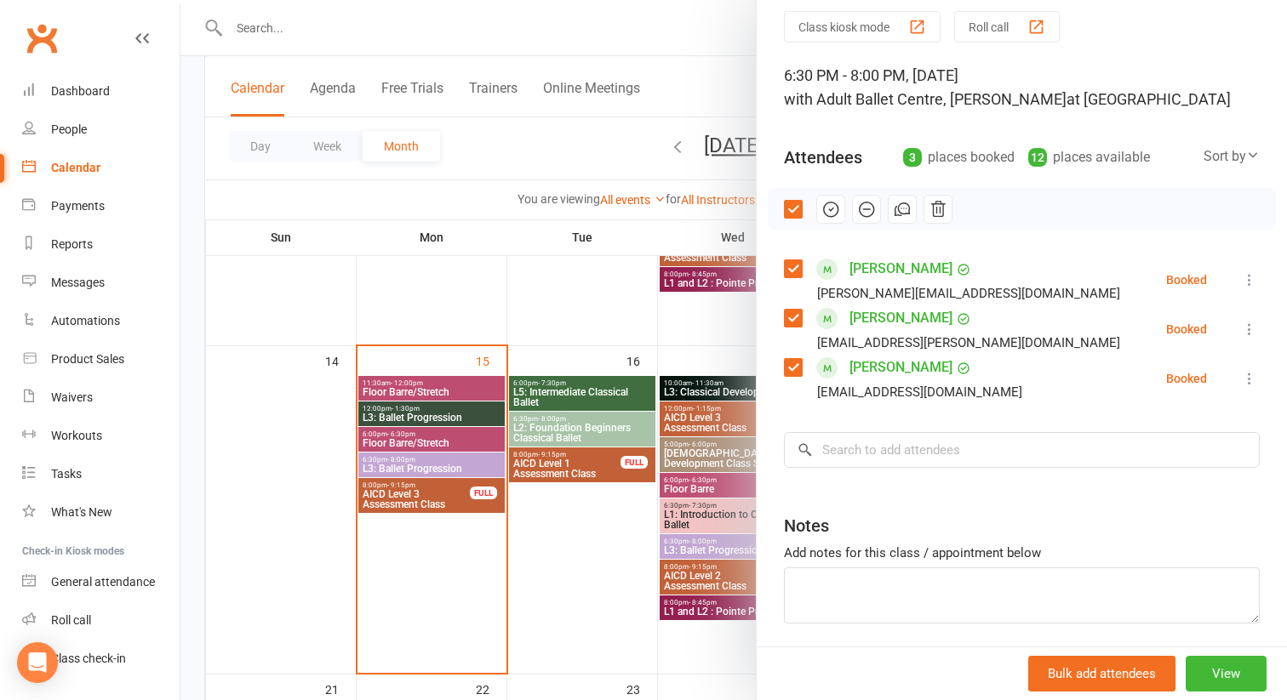
click at [1248, 281] on icon at bounding box center [1249, 279] width 17 height 17
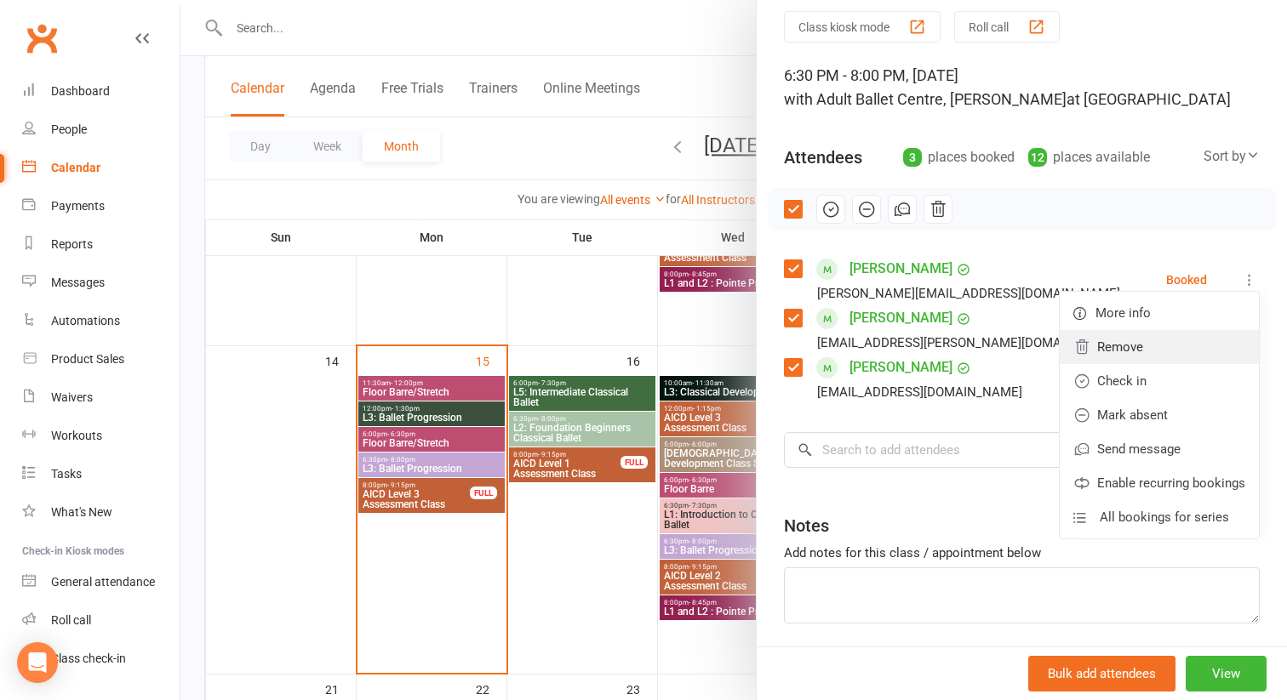
click at [1110, 357] on link "Remove" at bounding box center [1158, 347] width 199 height 34
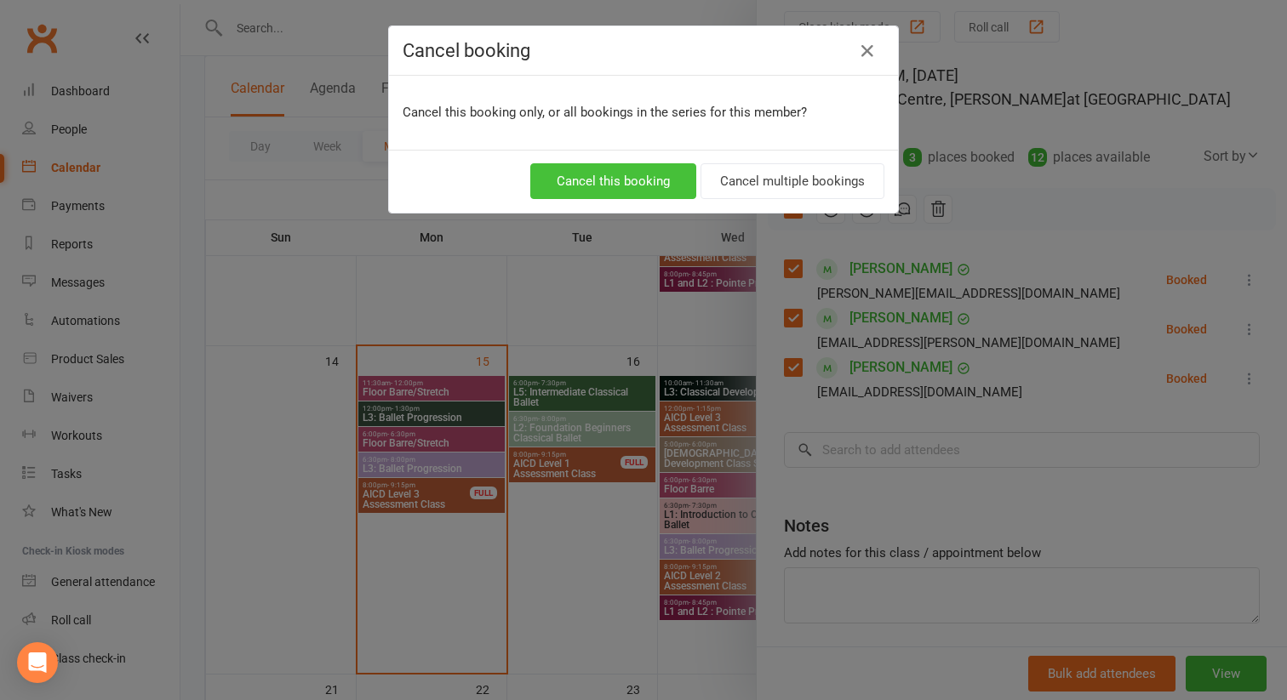
click at [574, 191] on button "Cancel this booking" at bounding box center [613, 181] width 166 height 36
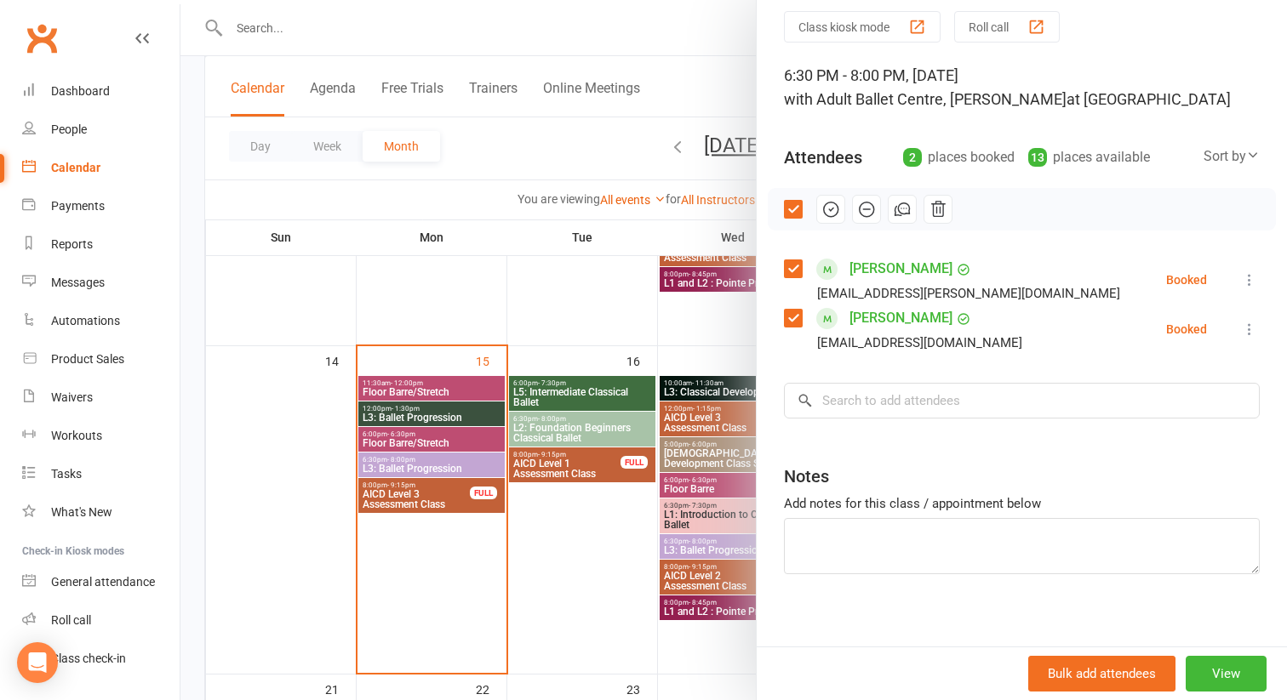
click at [1250, 277] on icon at bounding box center [1249, 279] width 17 height 17
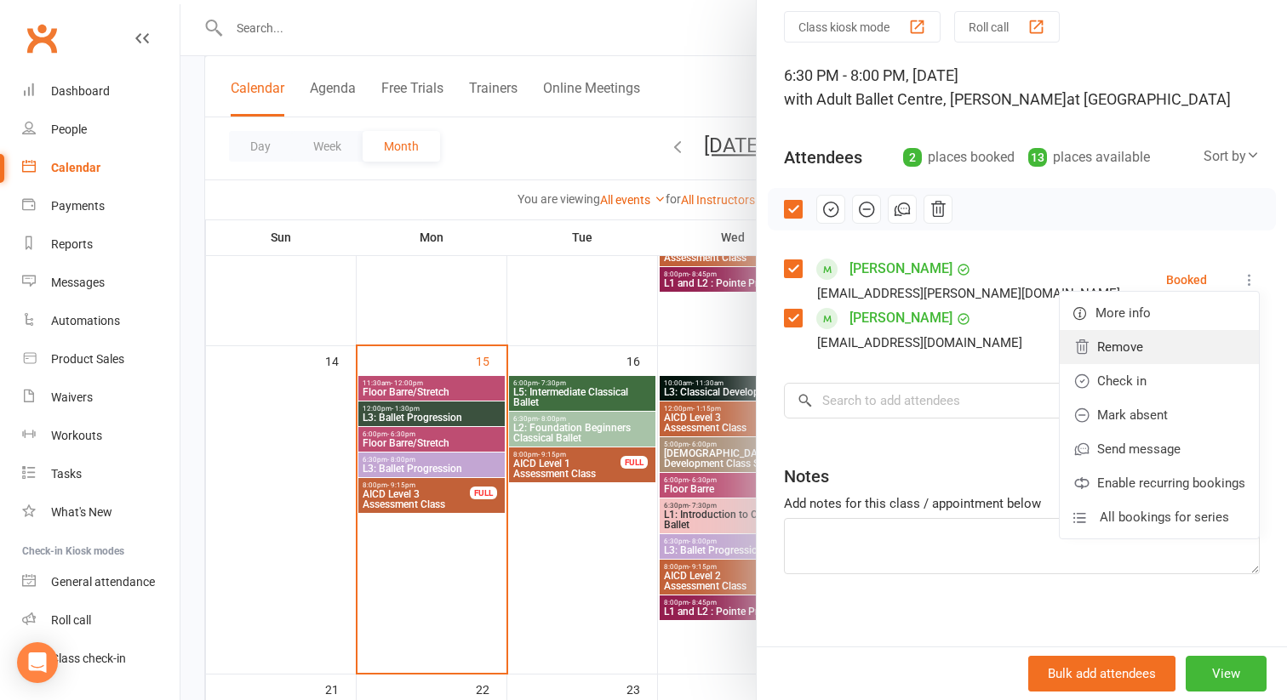
click at [1134, 343] on link "Remove" at bounding box center [1158, 347] width 199 height 34
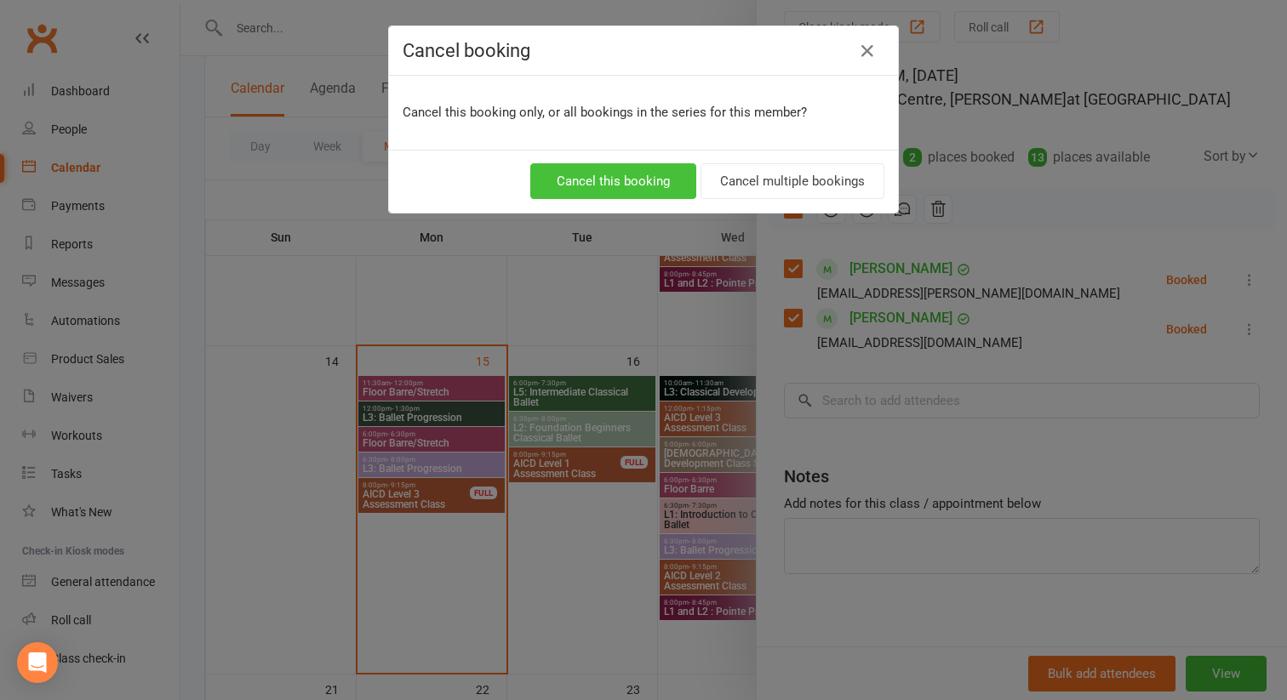
click at [619, 178] on button "Cancel this booking" at bounding box center [613, 181] width 166 height 36
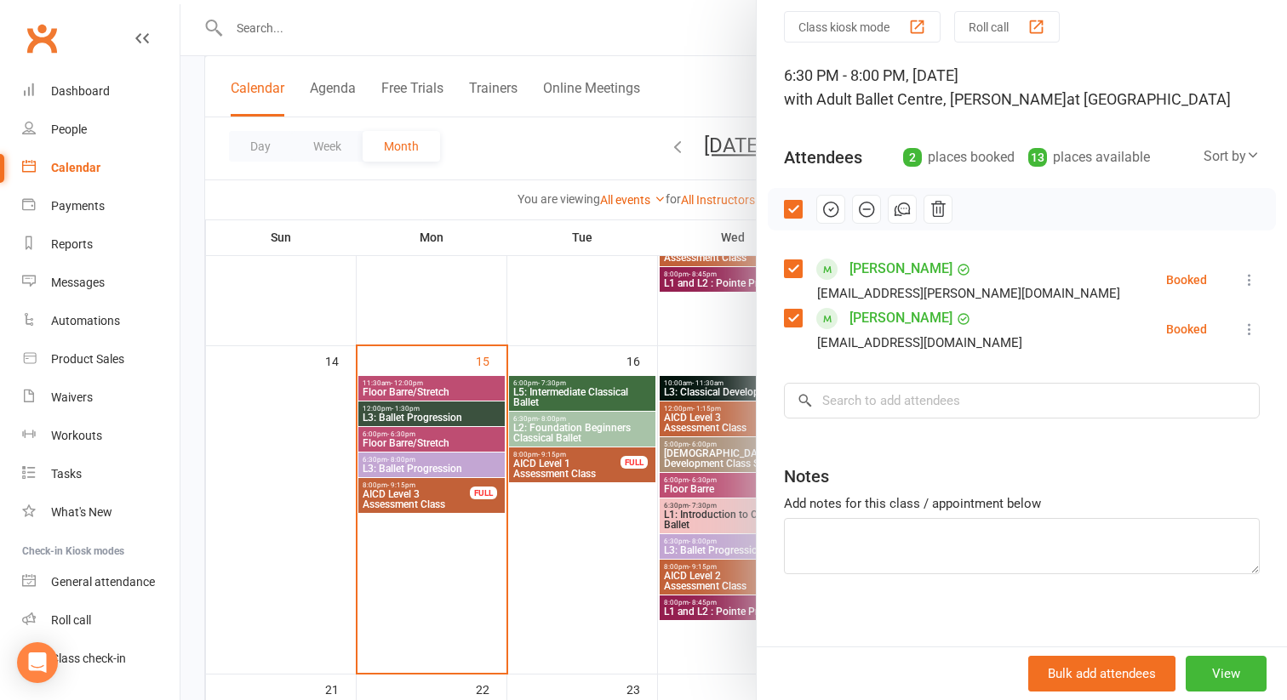
scroll to position [25, 0]
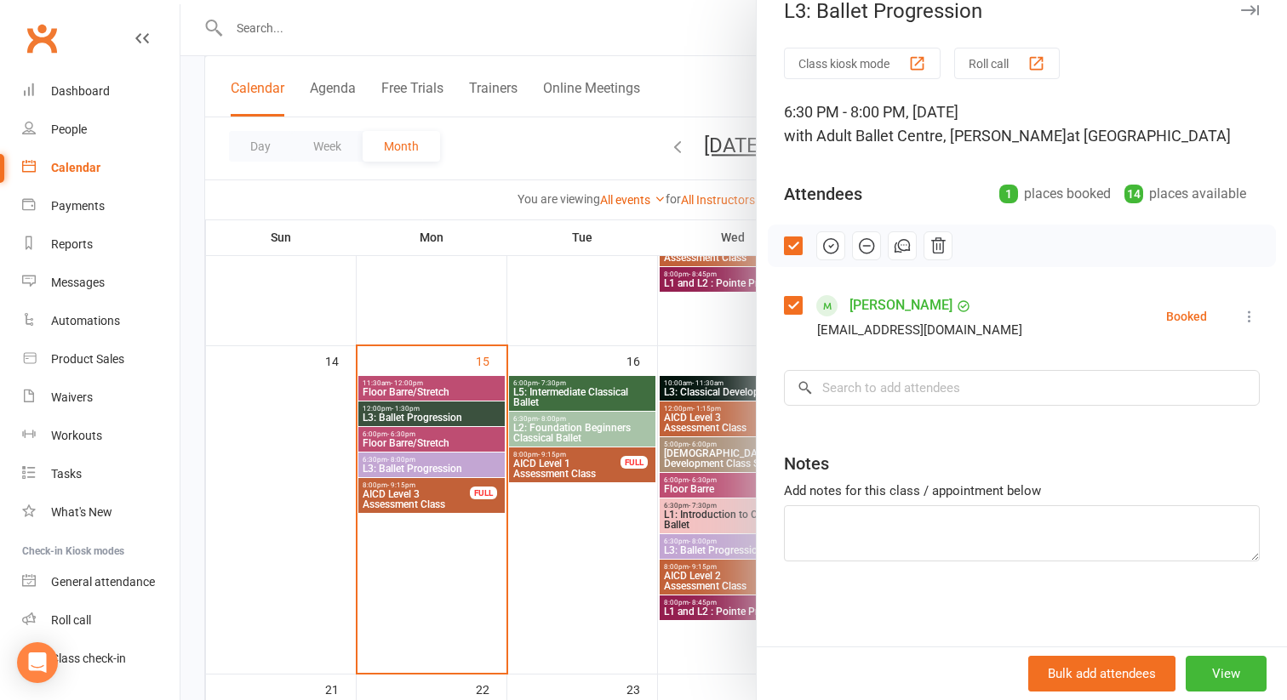
click at [1250, 317] on icon at bounding box center [1249, 316] width 17 height 17
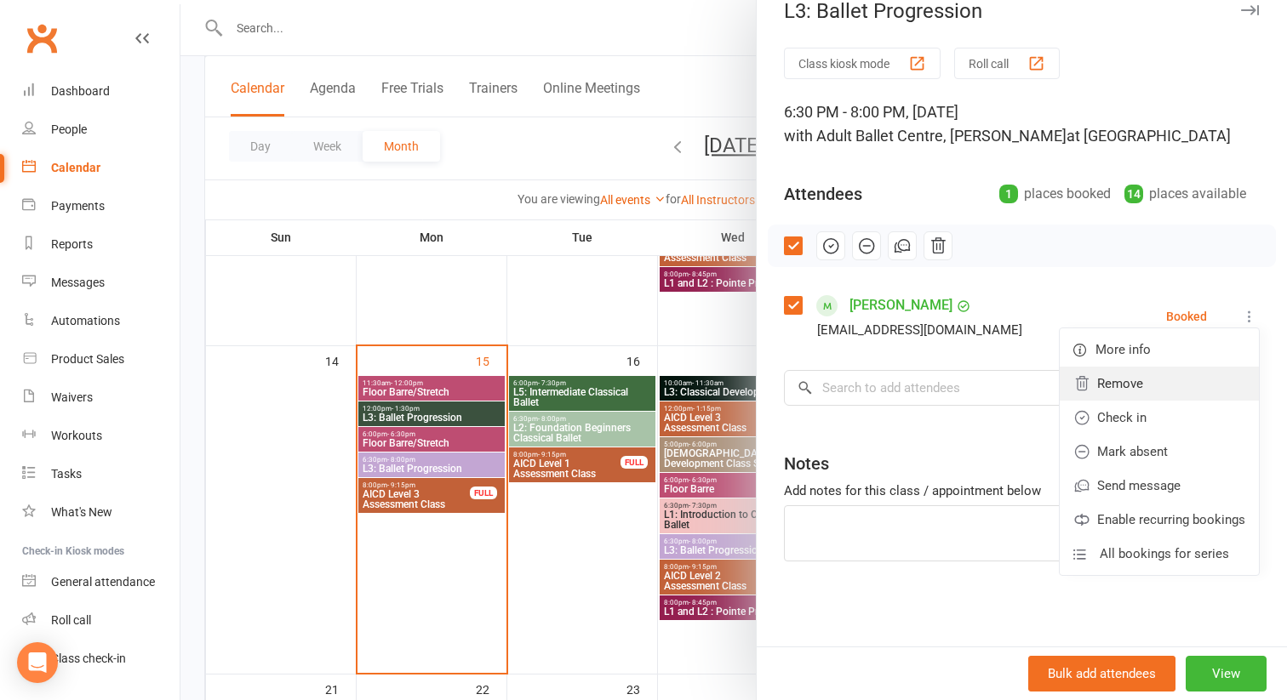
click at [1149, 384] on link "Remove" at bounding box center [1158, 384] width 199 height 34
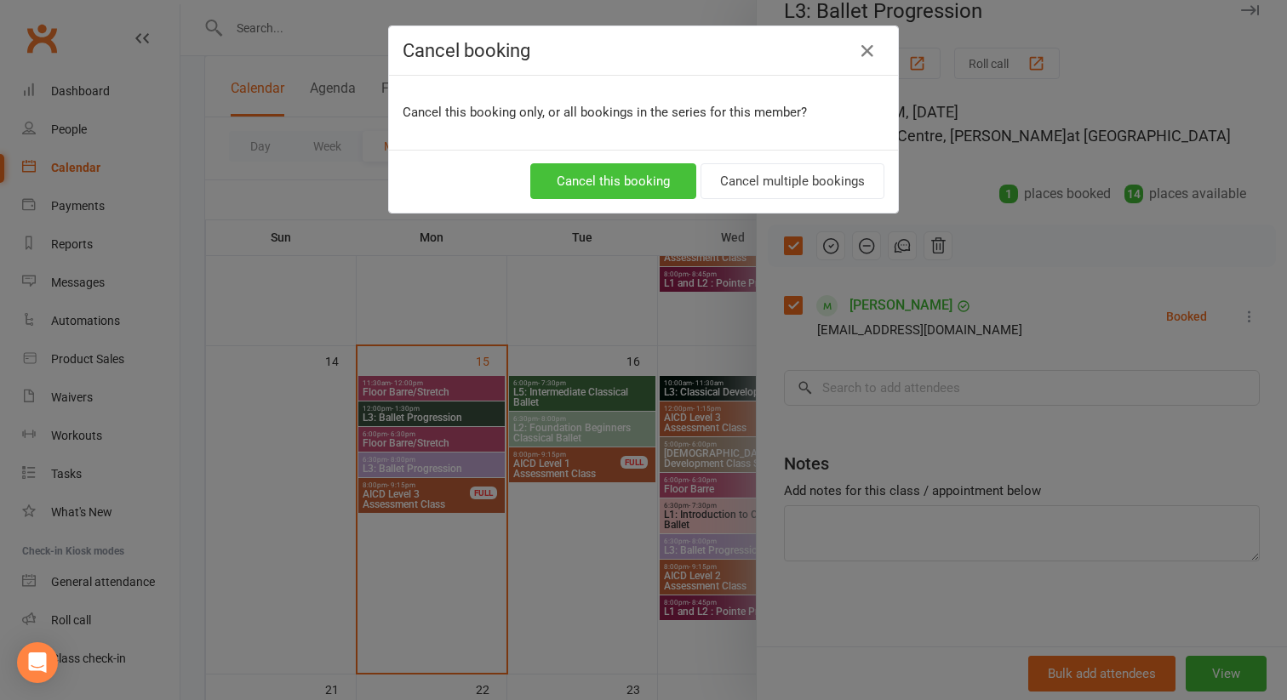
click at [579, 178] on button "Cancel this booking" at bounding box center [613, 181] width 166 height 36
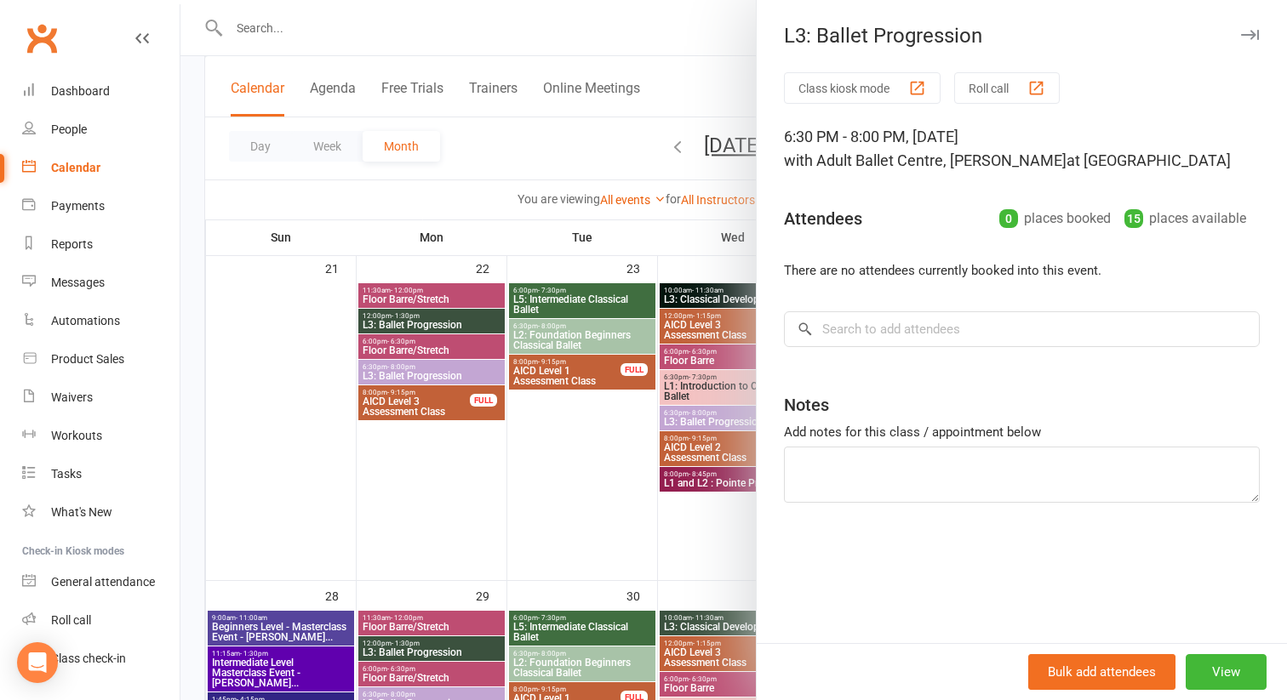
scroll to position [1146, 0]
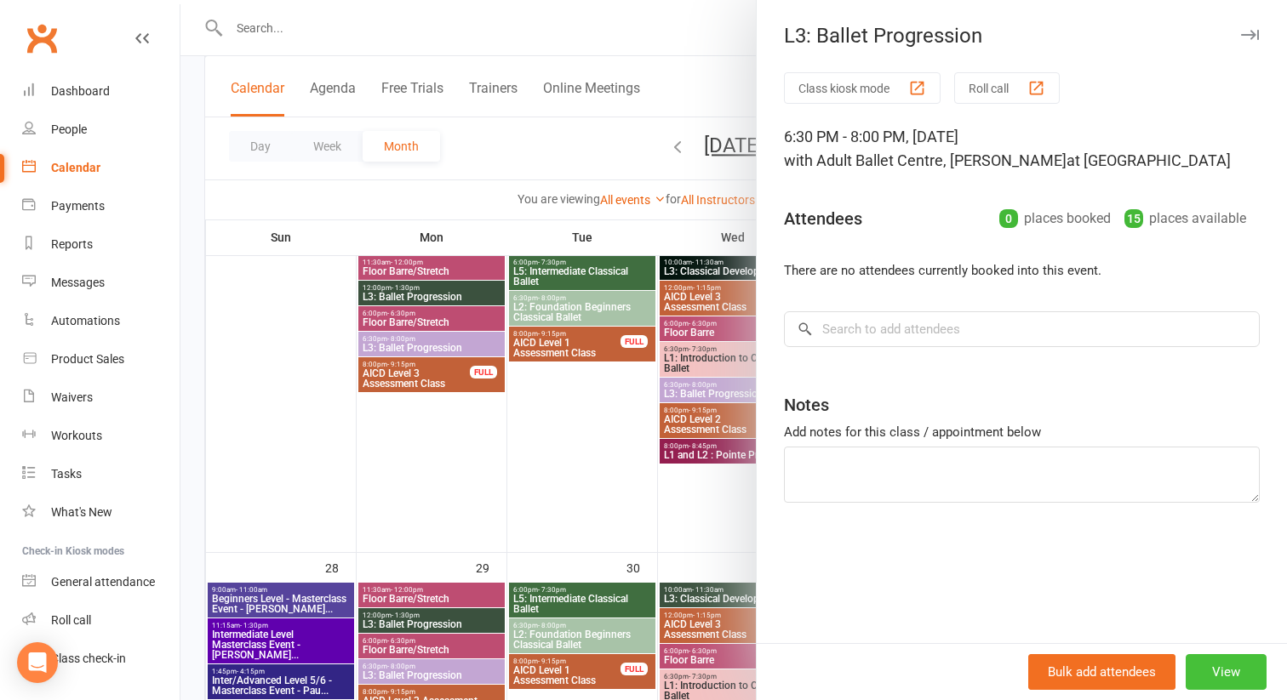
click at [1210, 671] on button "View" at bounding box center [1225, 672] width 81 height 36
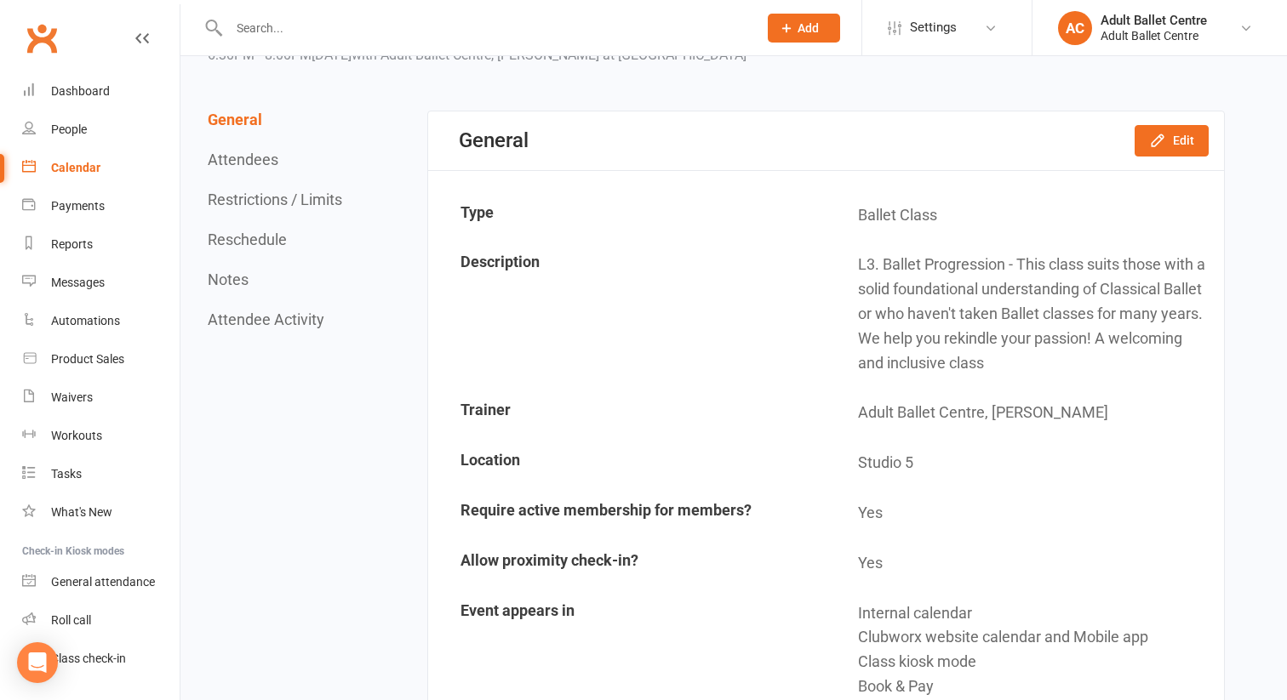
scroll to position [157, 0]
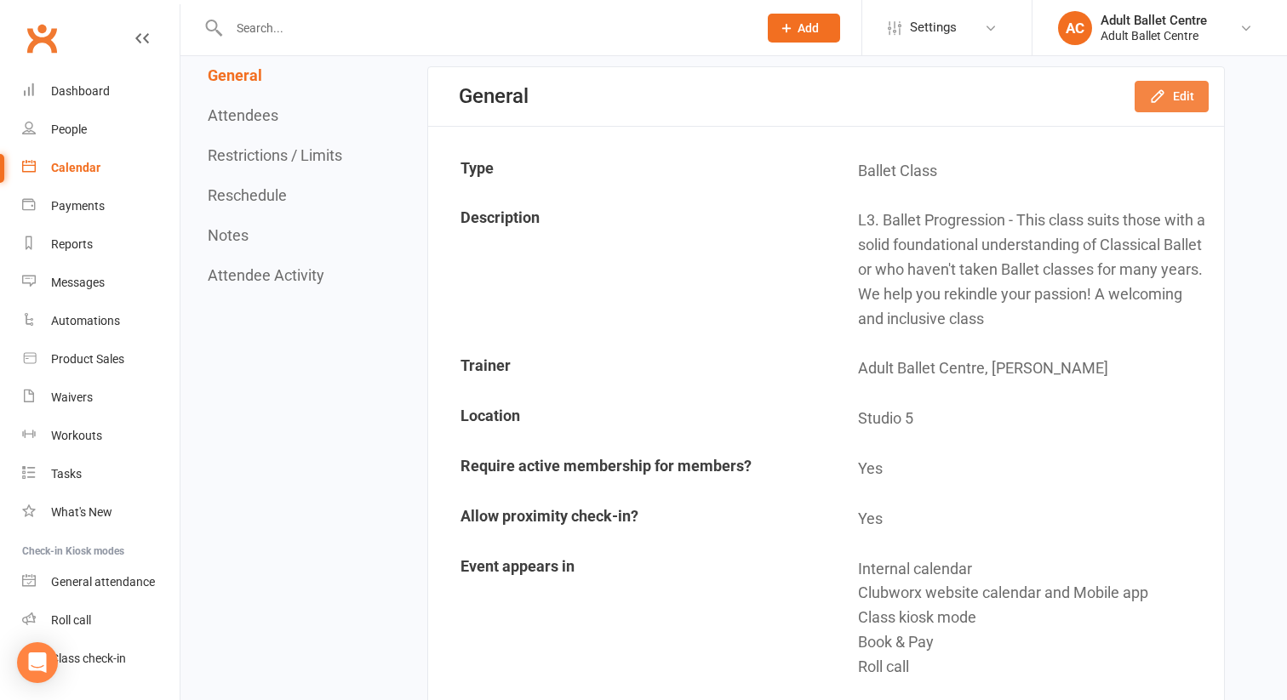
click at [1162, 99] on icon "button" at bounding box center [1157, 96] width 17 height 17
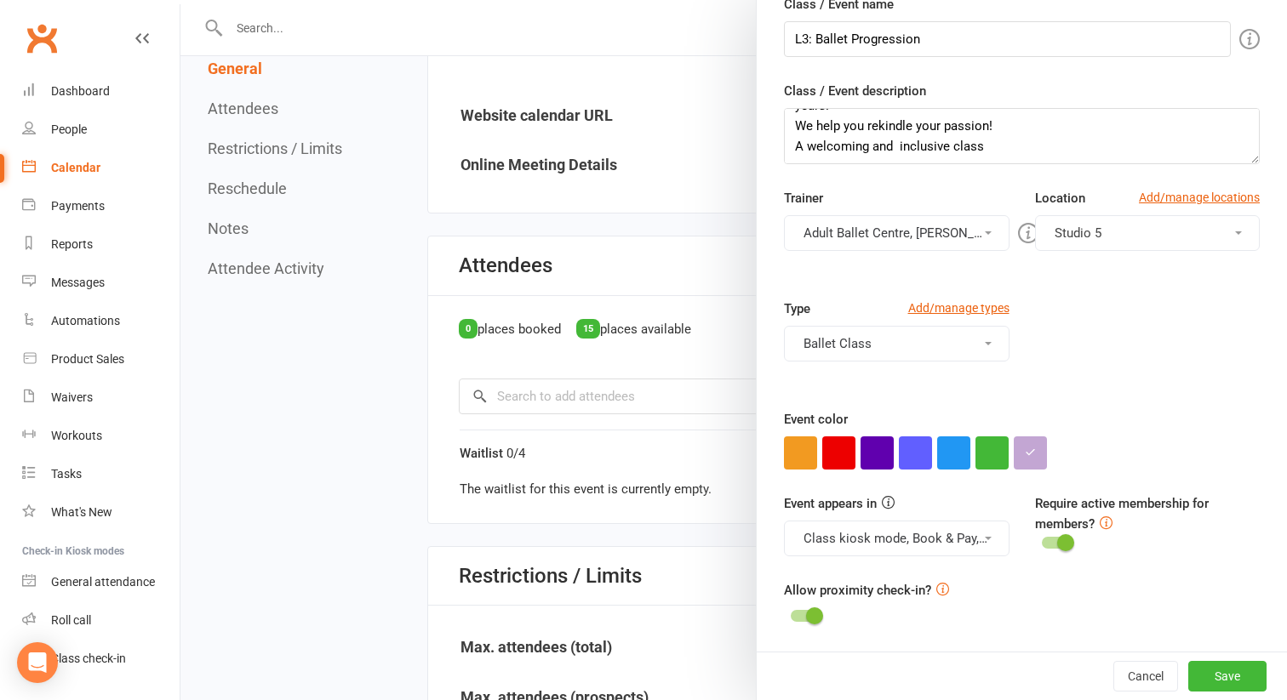
scroll to position [840, 0]
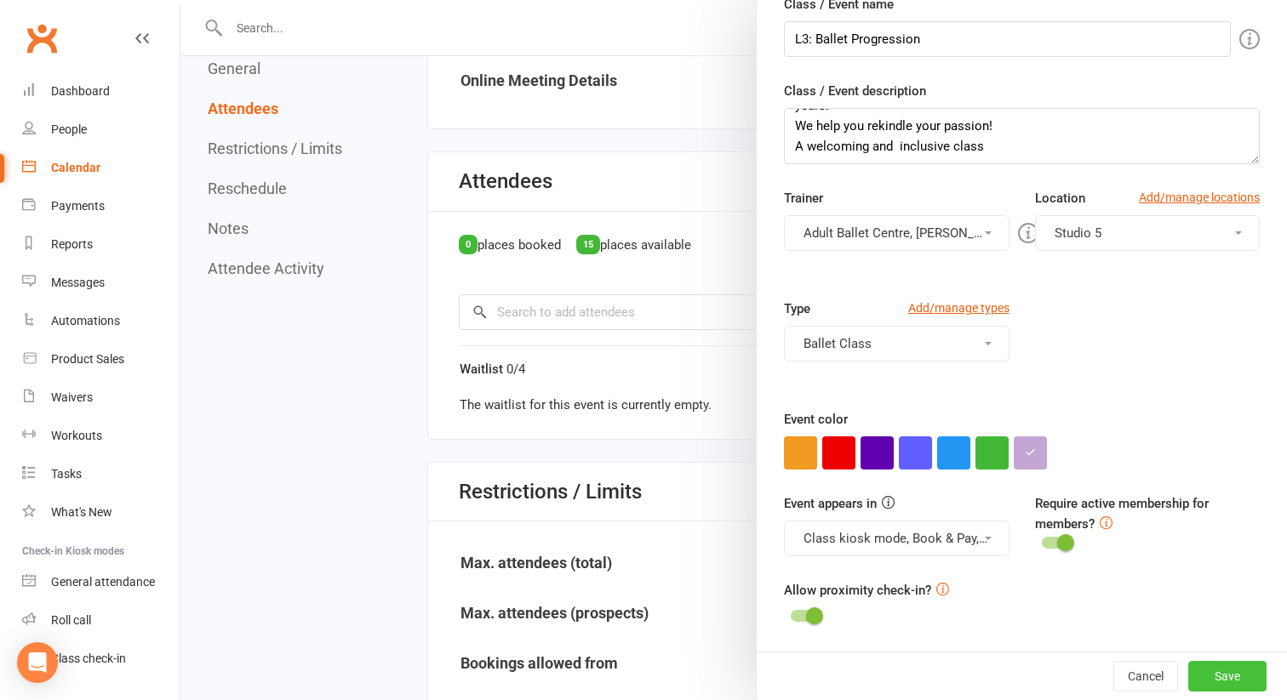
click at [1207, 678] on button "Save" at bounding box center [1227, 676] width 78 height 31
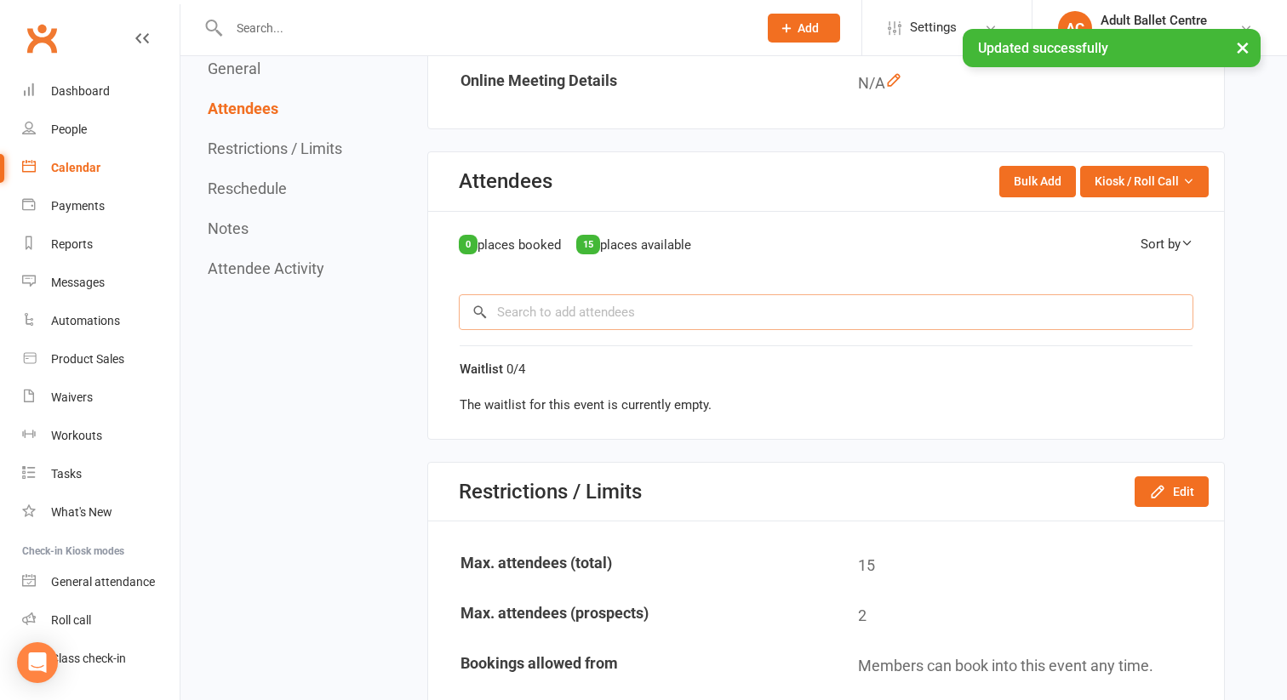
click at [705, 311] on input "search" at bounding box center [826, 312] width 734 height 36
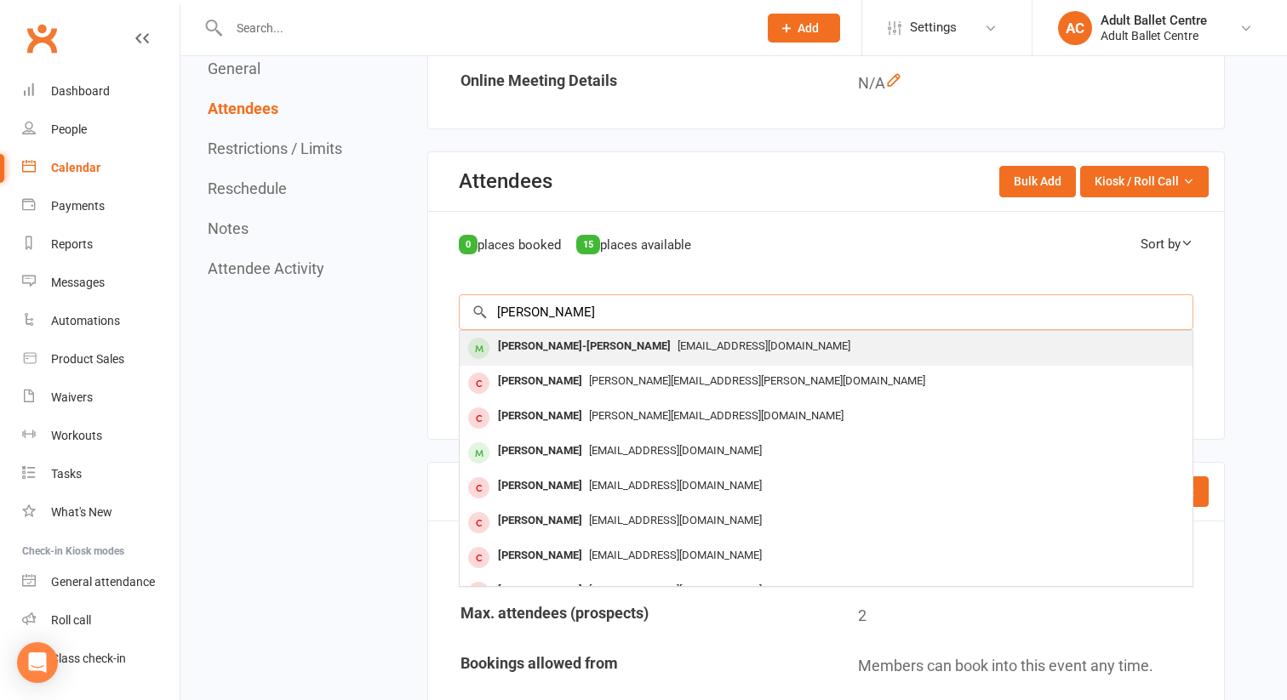
type input "[PERSON_NAME]"
click at [693, 350] on span "[EMAIL_ADDRESS][DOMAIN_NAME]" at bounding box center [763, 346] width 173 height 13
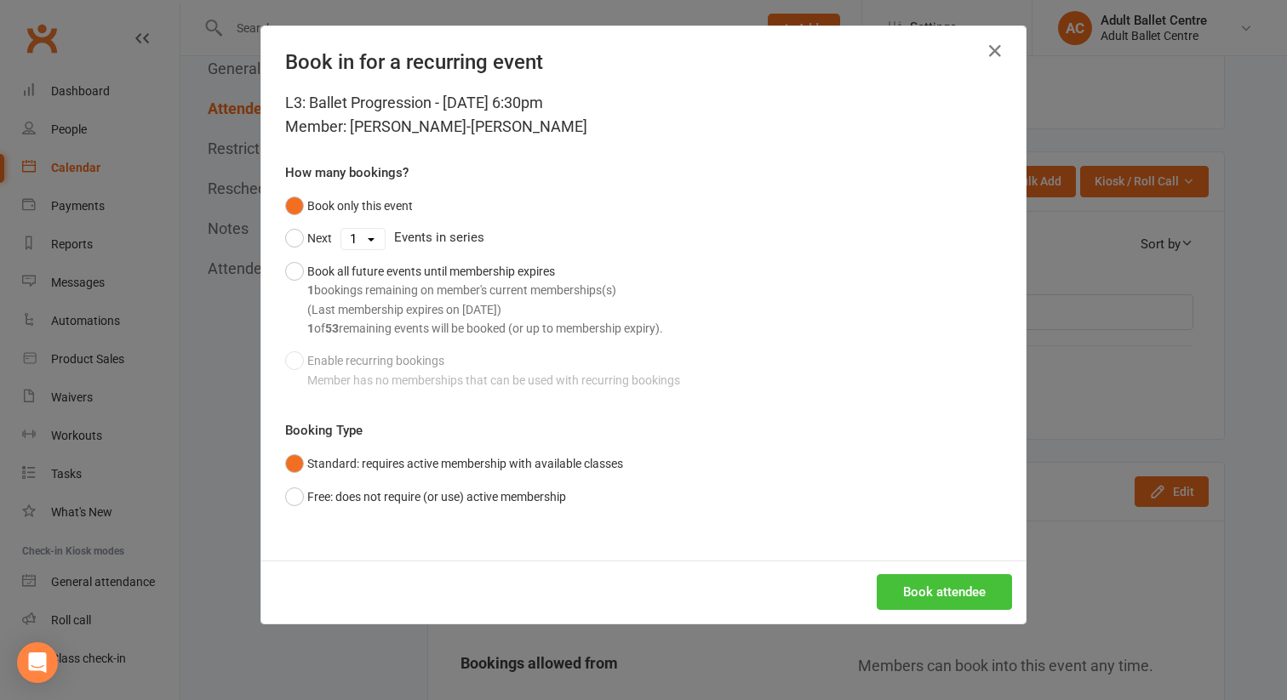
click at [933, 591] on button "Book attendee" at bounding box center [943, 592] width 135 height 36
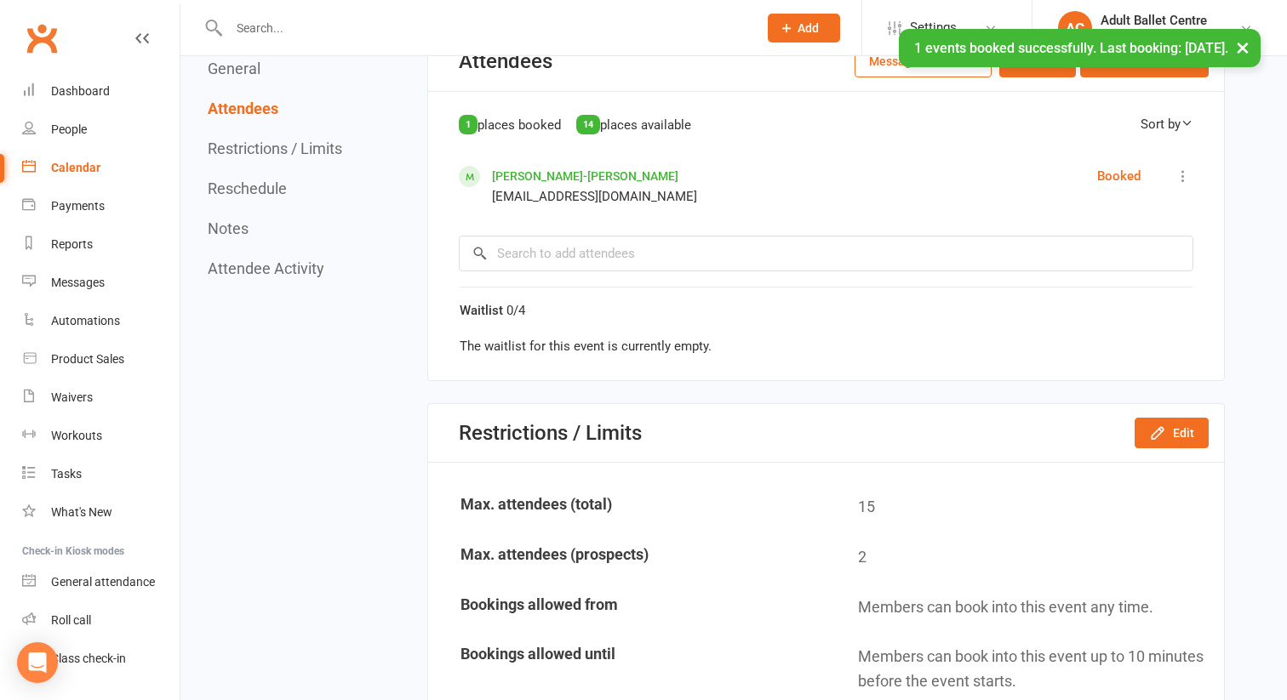
scroll to position [970, 0]
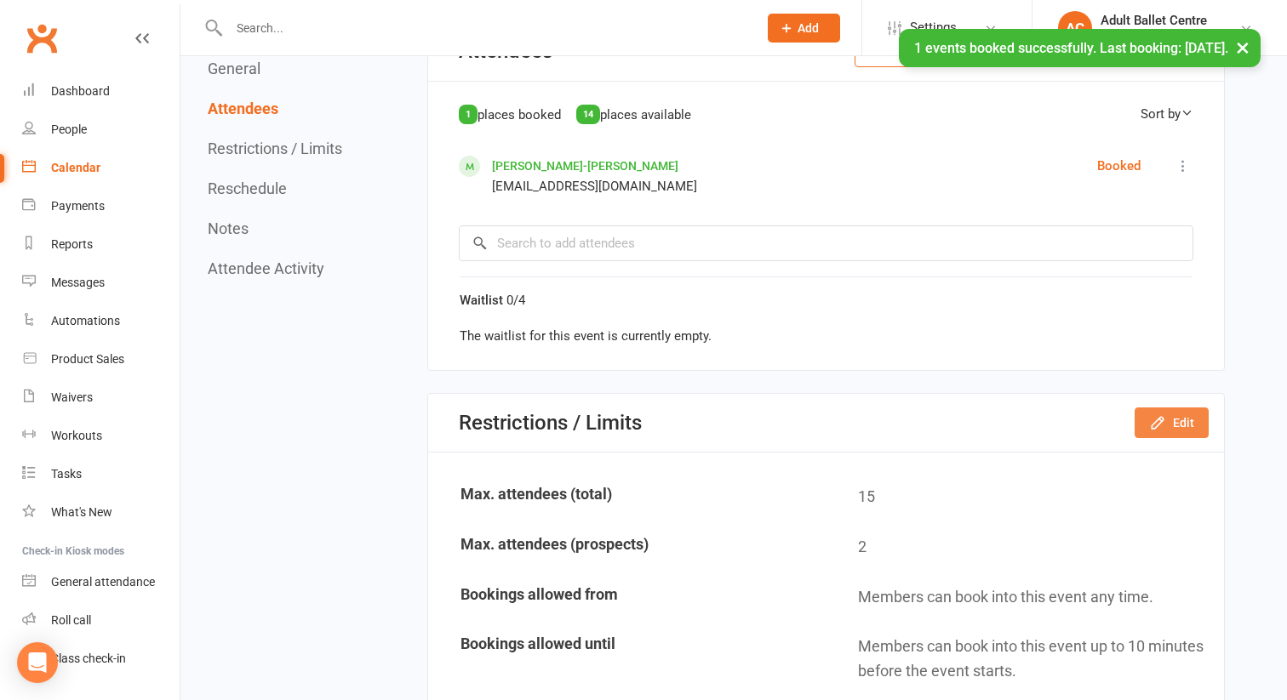
click at [1143, 421] on button "Edit" at bounding box center [1171, 423] width 74 height 31
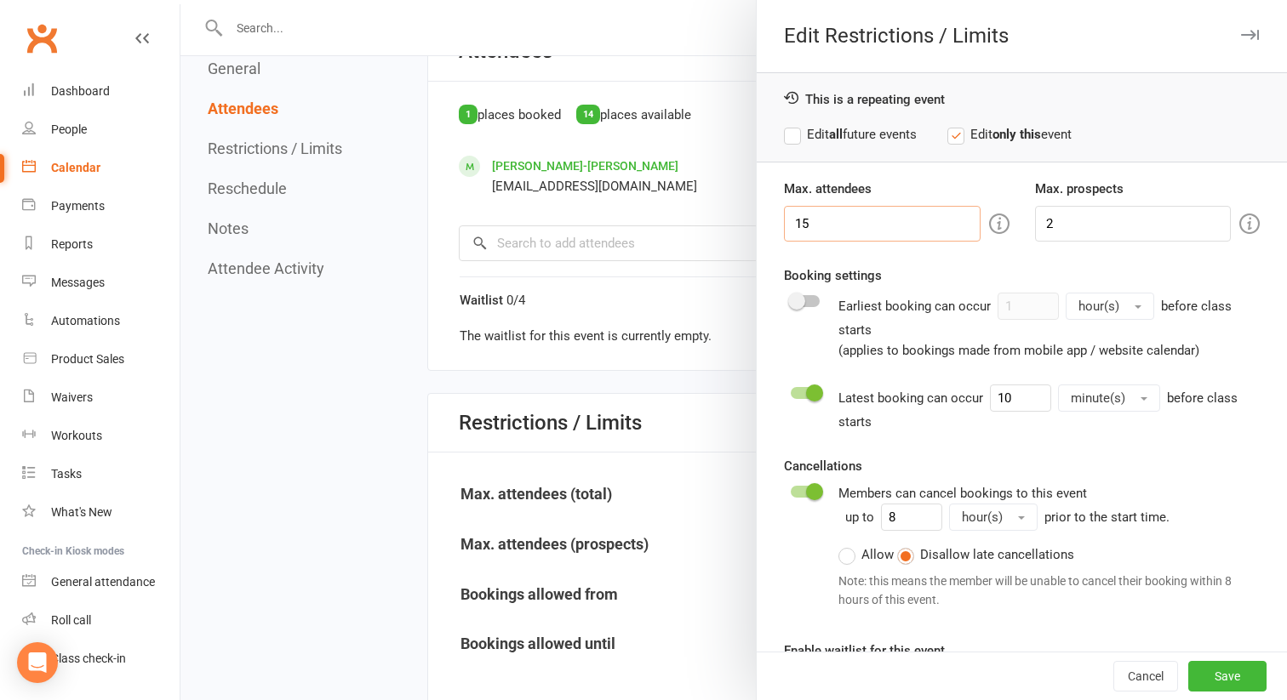
click at [825, 230] on input "15" at bounding box center [882, 224] width 197 height 36
type input "1"
click at [1059, 224] on input "2" at bounding box center [1133, 224] width 197 height 36
type input "0"
click at [1208, 680] on button "Save" at bounding box center [1227, 676] width 78 height 31
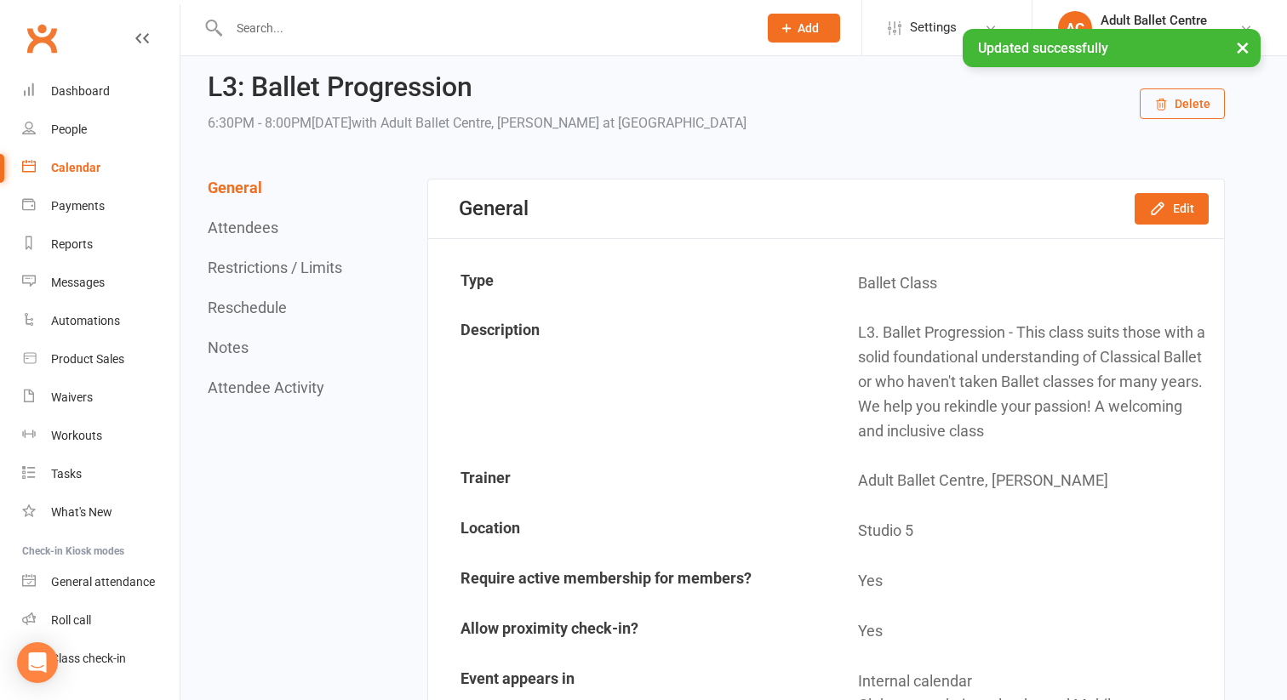
scroll to position [0, 0]
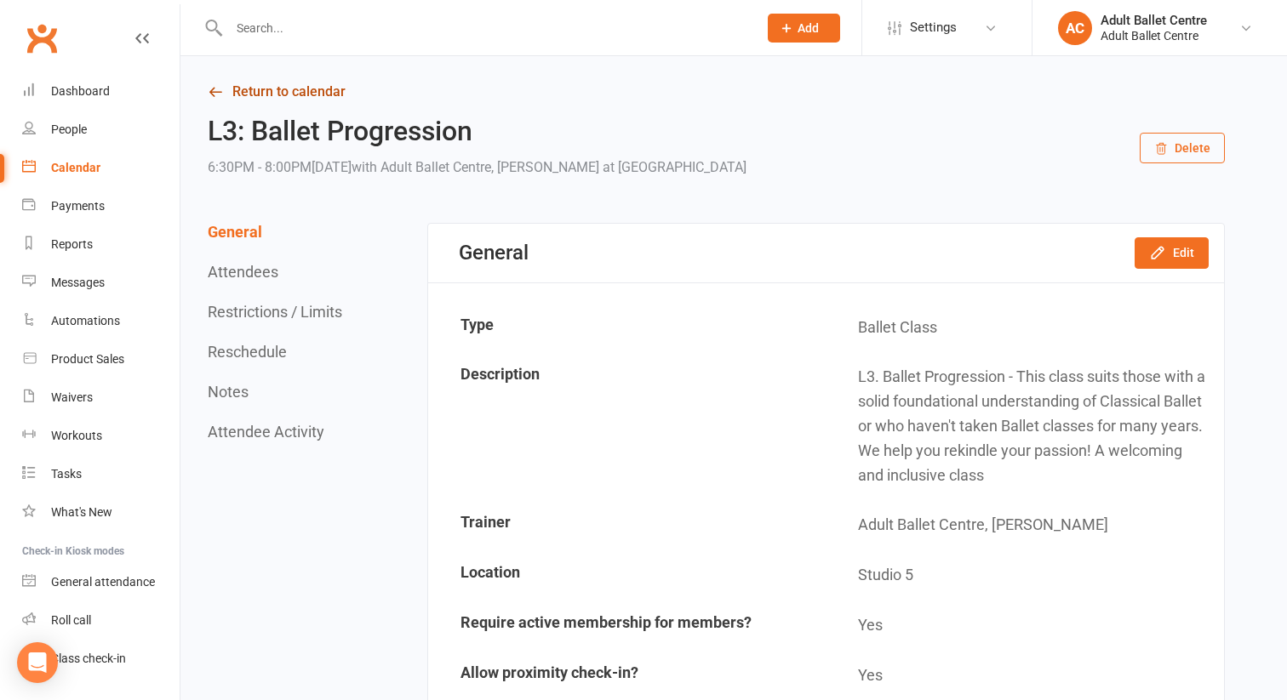
click at [277, 91] on link "Return to calendar" at bounding box center [716, 92] width 1017 height 24
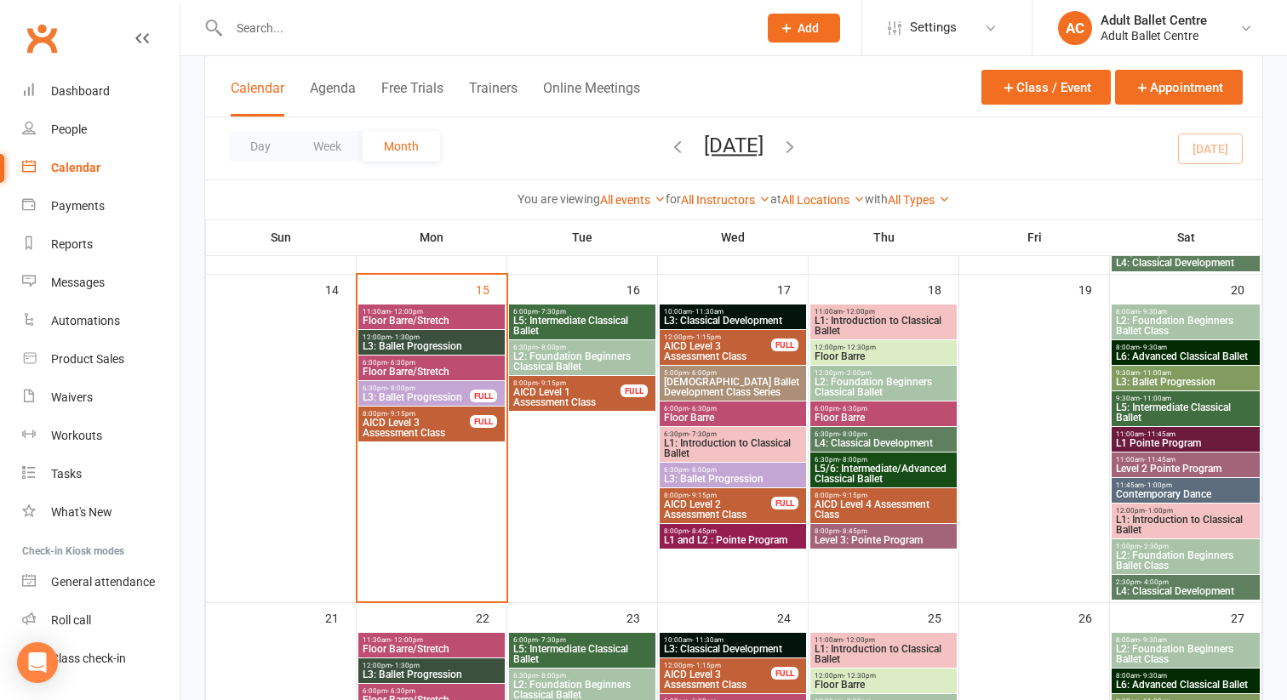
scroll to position [767, 0]
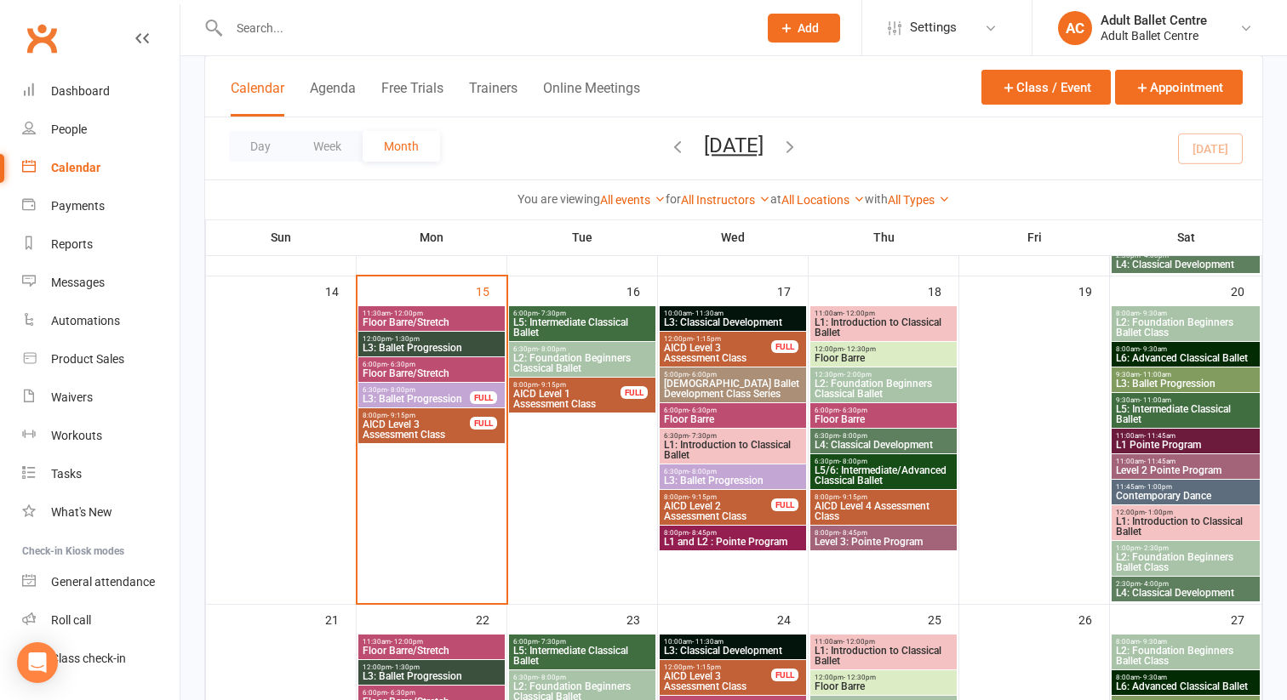
click at [388, 368] on span "Floor Barre/Stretch" at bounding box center [432, 373] width 140 height 10
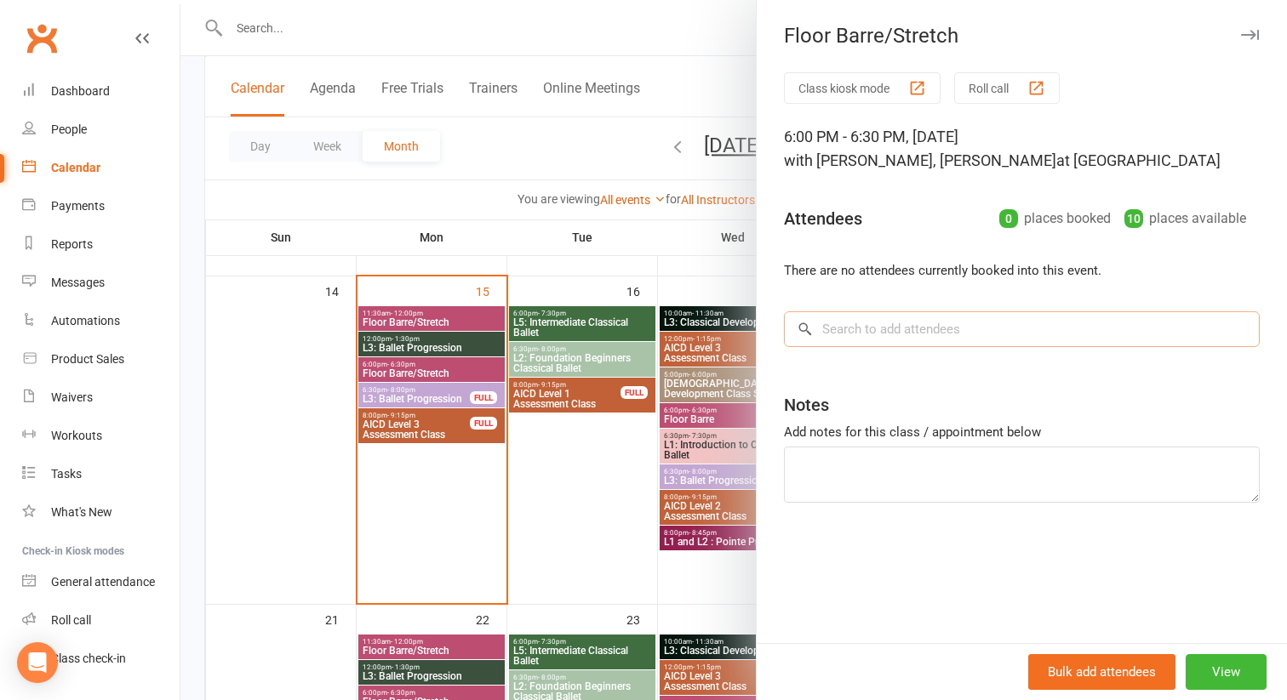
click at [973, 338] on input "search" at bounding box center [1022, 329] width 476 height 36
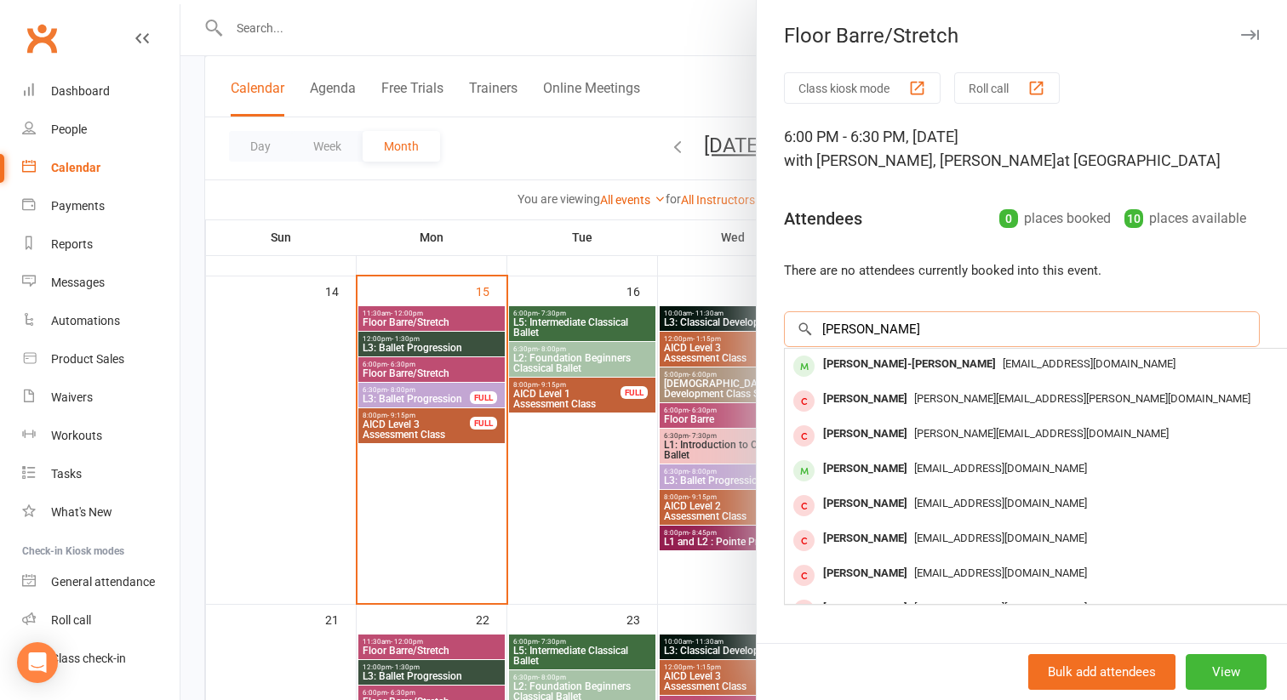
type input "[PERSON_NAME]"
click at [962, 469] on span "[EMAIL_ADDRESS][DOMAIN_NAME]" at bounding box center [1000, 468] width 173 height 13
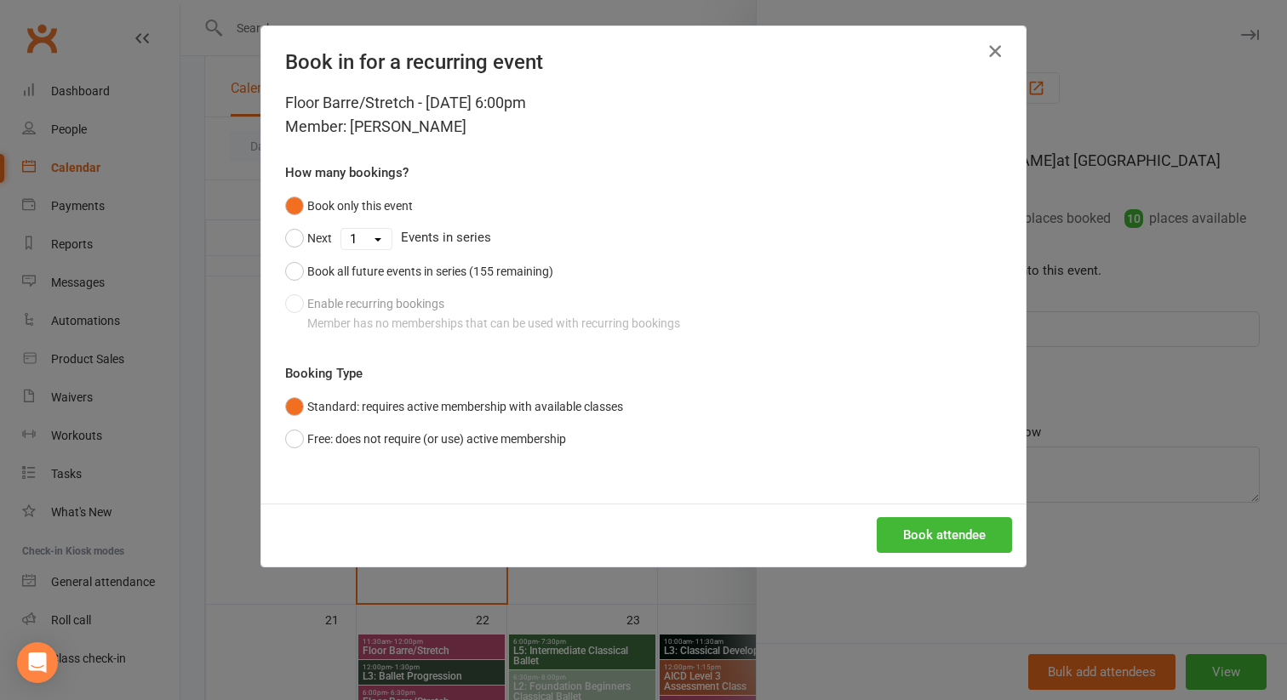
click at [996, 58] on icon "button" at bounding box center [995, 51] width 20 height 20
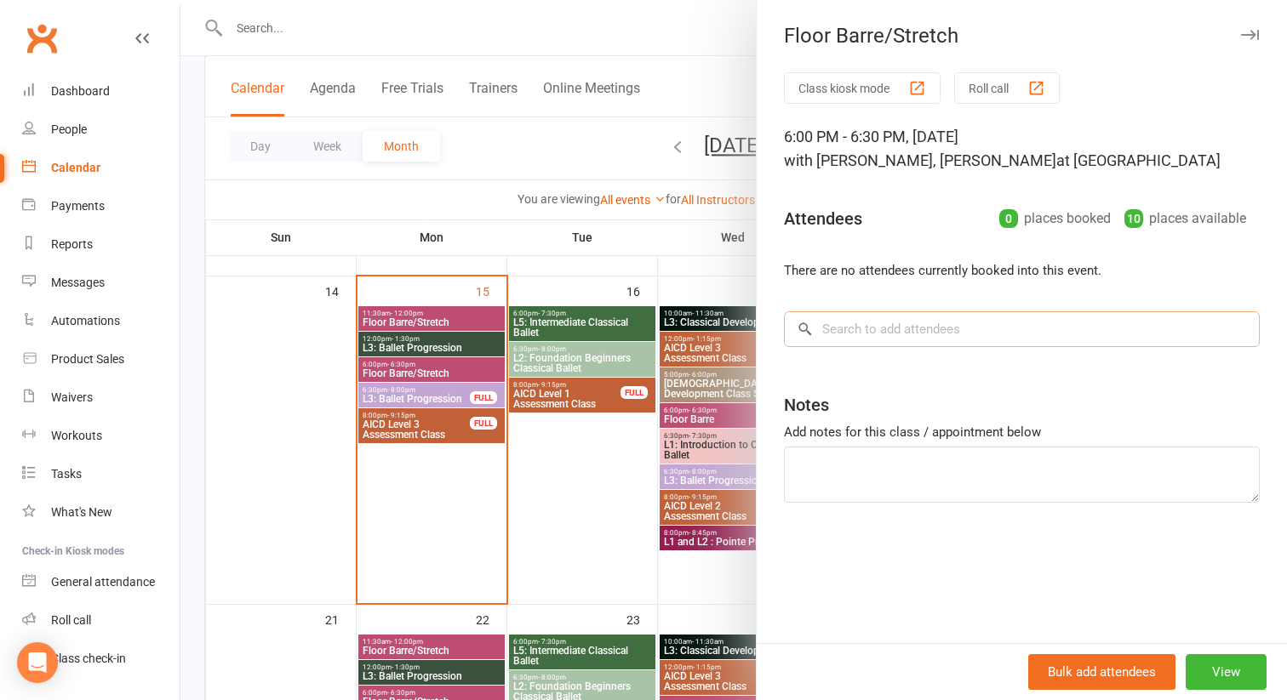
click at [865, 328] on input "search" at bounding box center [1022, 329] width 476 height 36
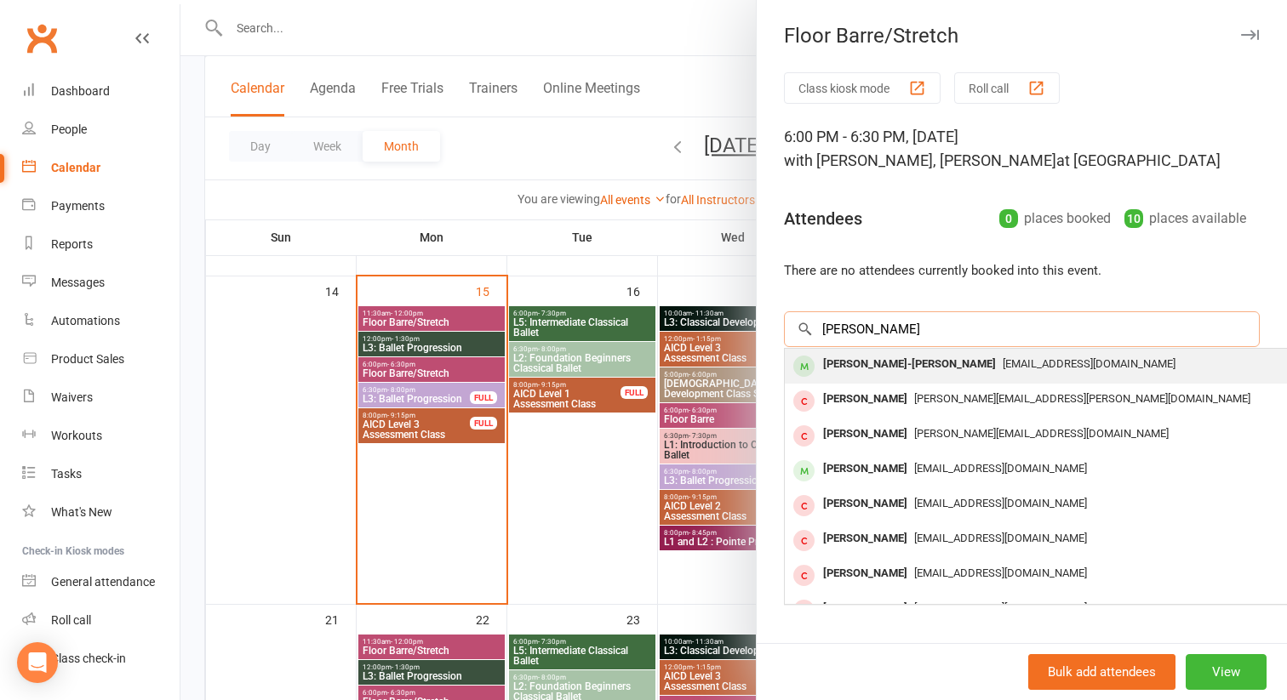
type input "[PERSON_NAME]"
click at [864, 360] on div "[PERSON_NAME]-[PERSON_NAME]" at bounding box center [909, 364] width 186 height 25
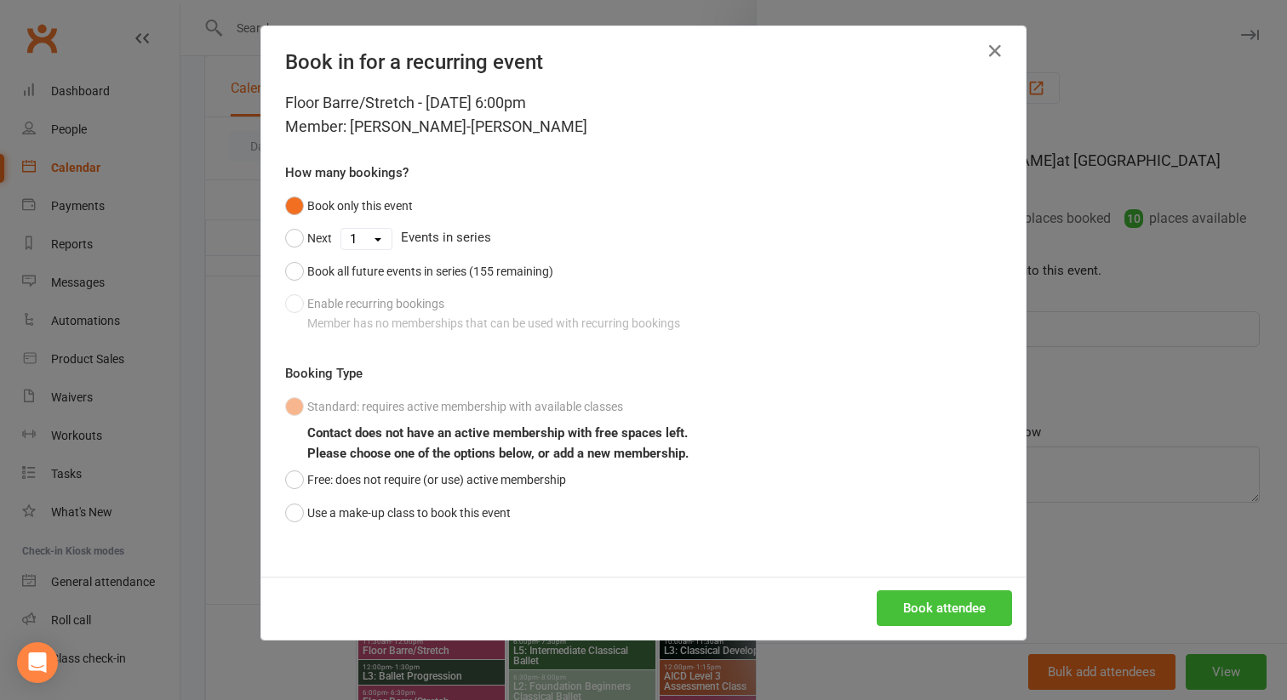
click at [979, 605] on button "Book attendee" at bounding box center [943, 609] width 135 height 36
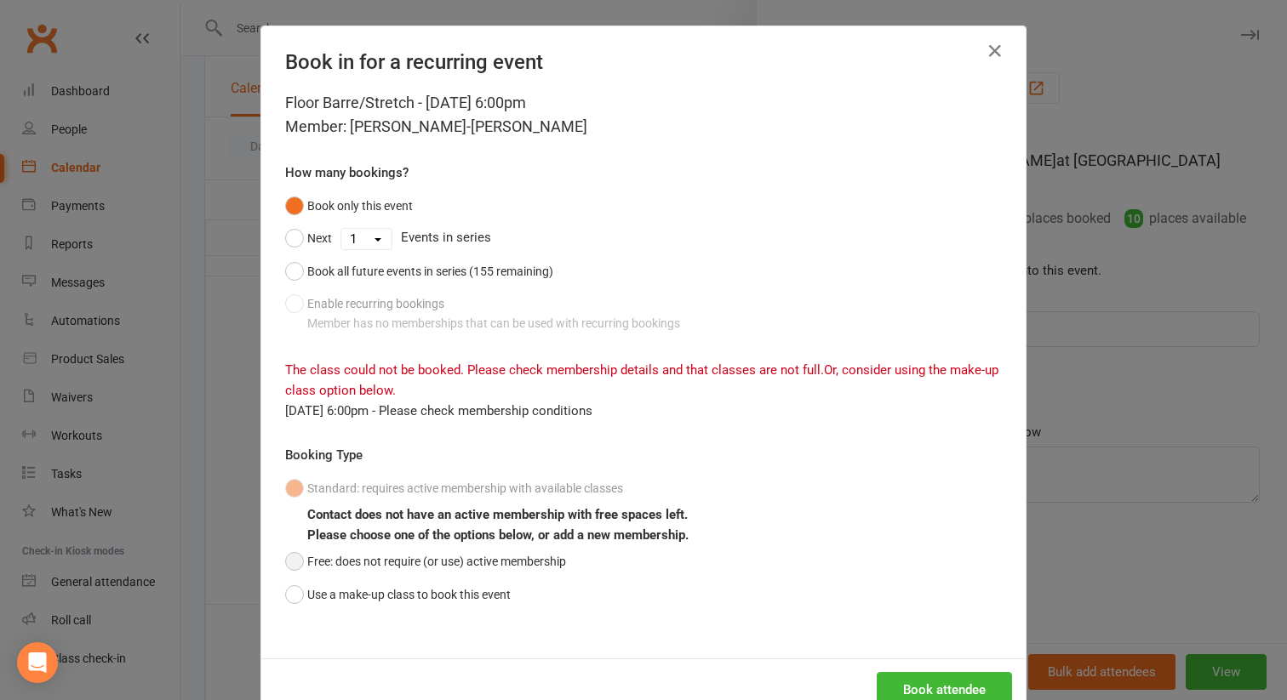
click at [293, 563] on button "Free: does not require (or use) active membership" at bounding box center [425, 561] width 281 height 32
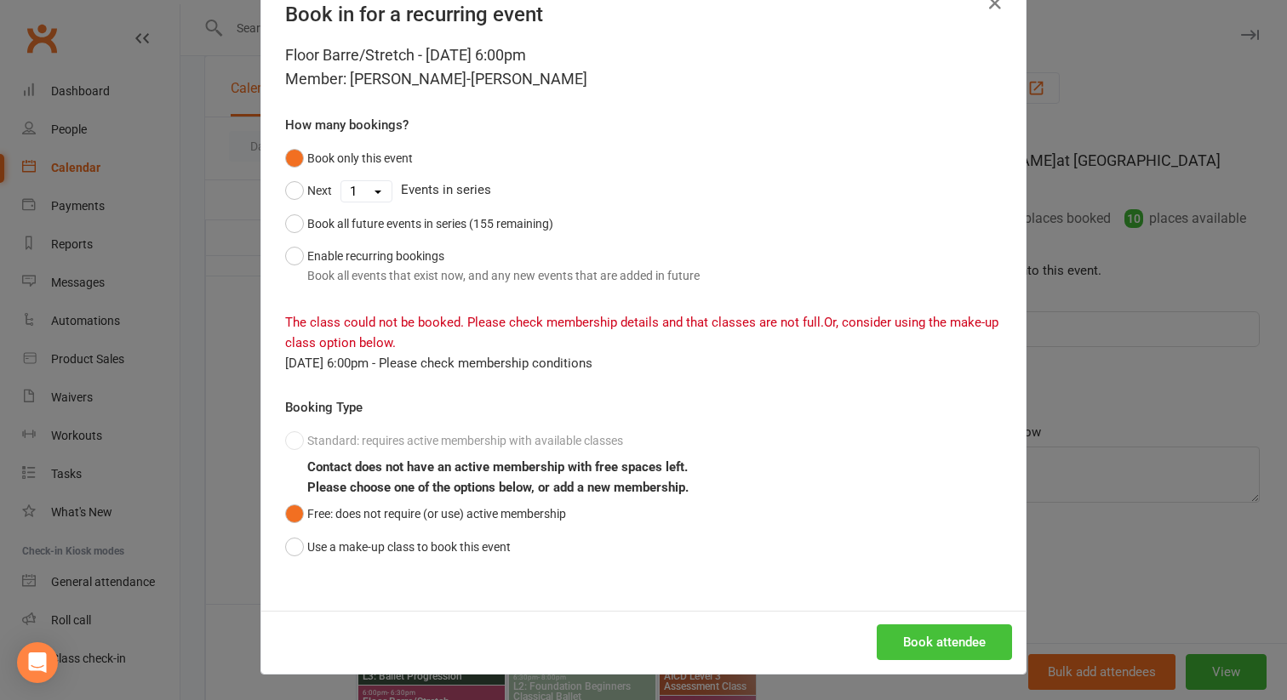
click at [927, 643] on button "Book attendee" at bounding box center [943, 643] width 135 height 36
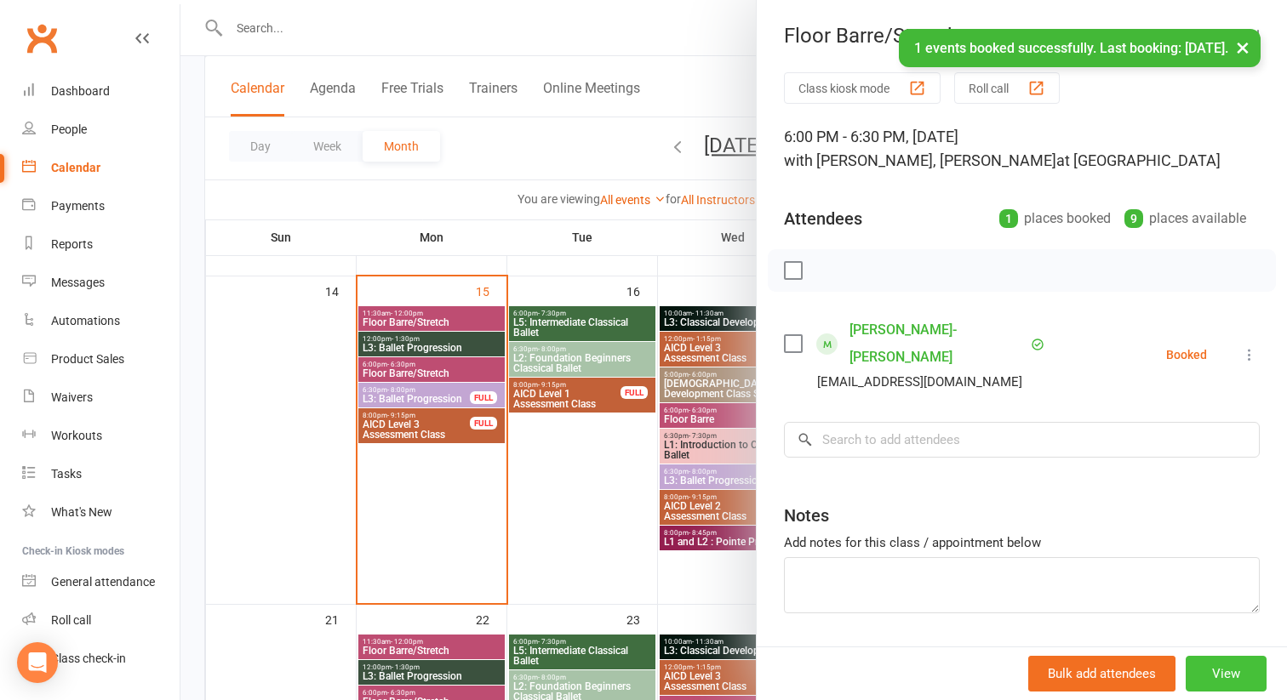
click at [1204, 669] on button "View" at bounding box center [1225, 674] width 81 height 36
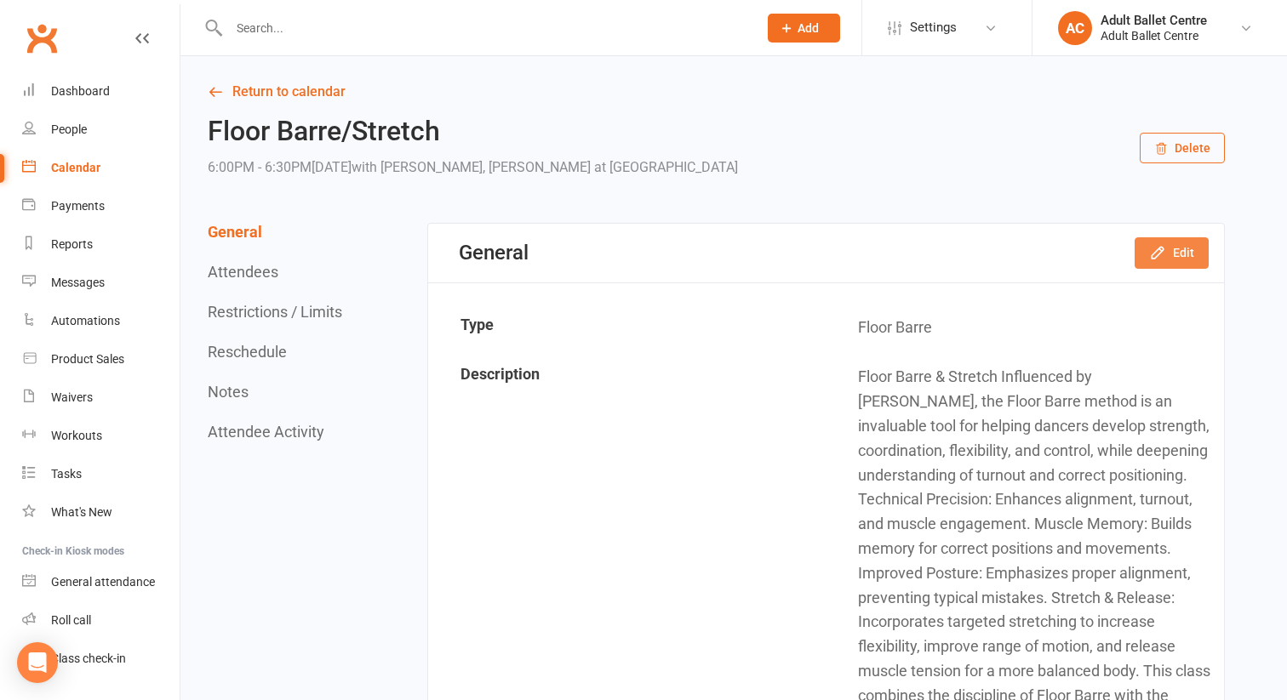
click at [1185, 248] on button "Edit" at bounding box center [1171, 252] width 74 height 31
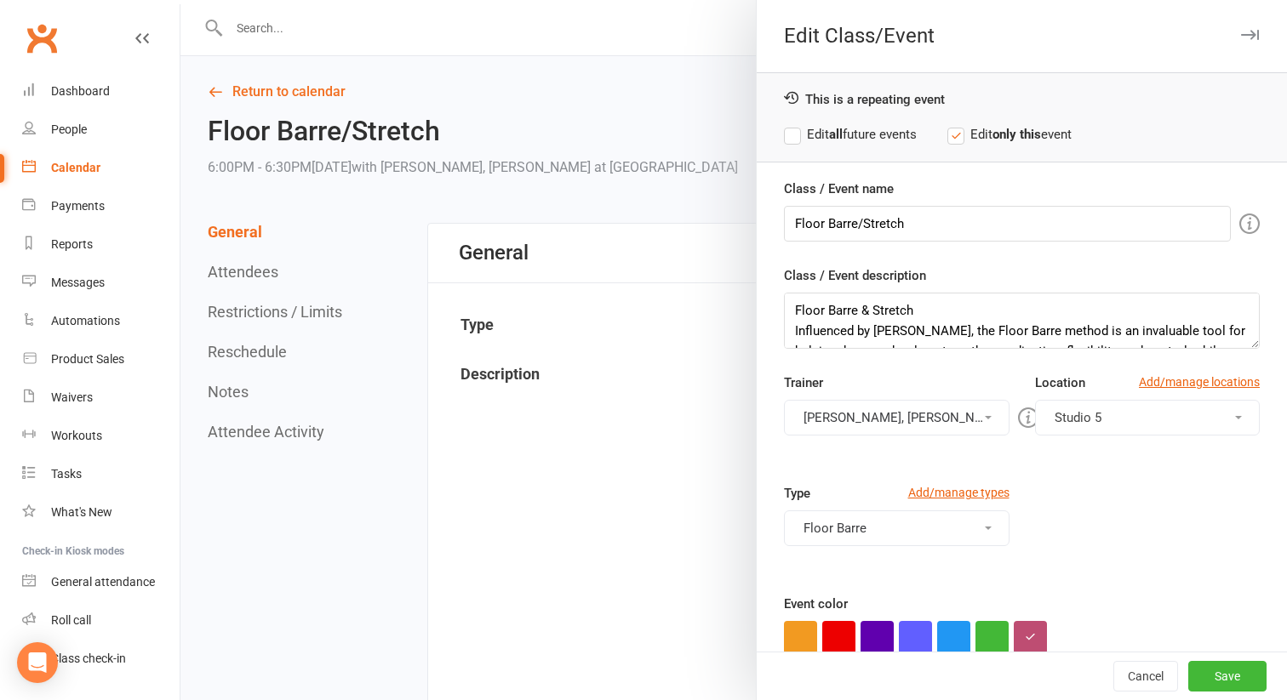
scroll to position [185, 0]
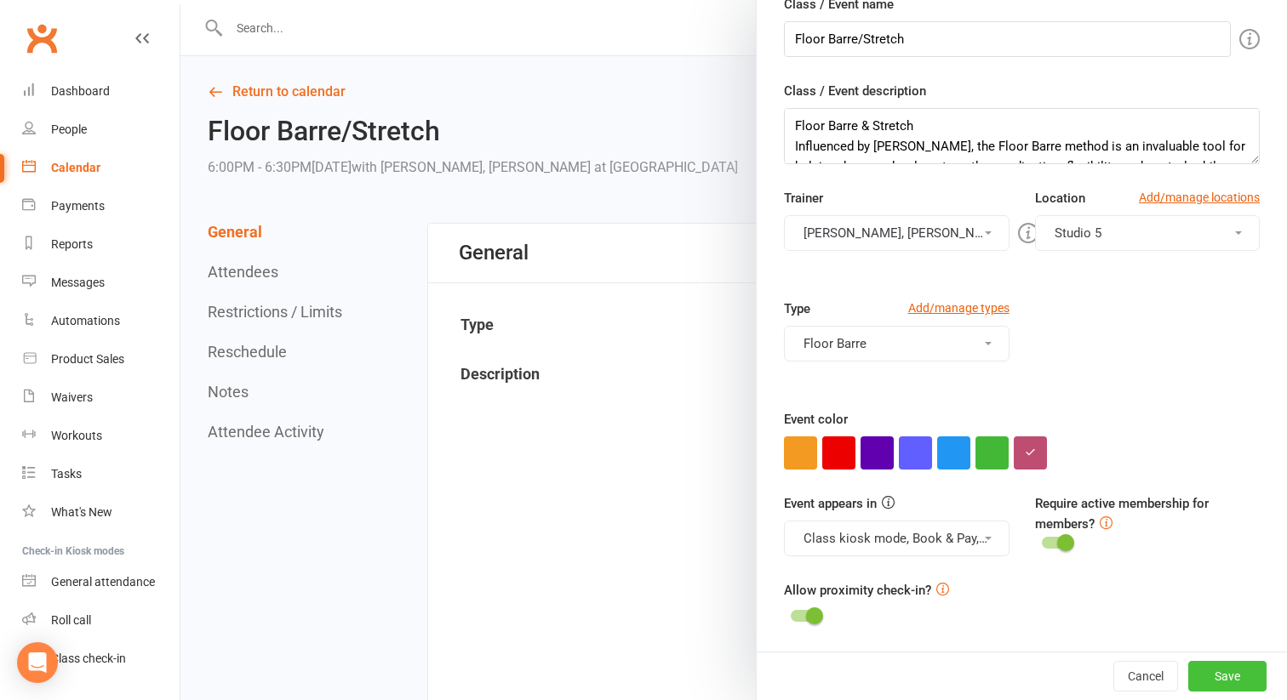
click at [1207, 676] on button "Save" at bounding box center [1227, 676] width 78 height 31
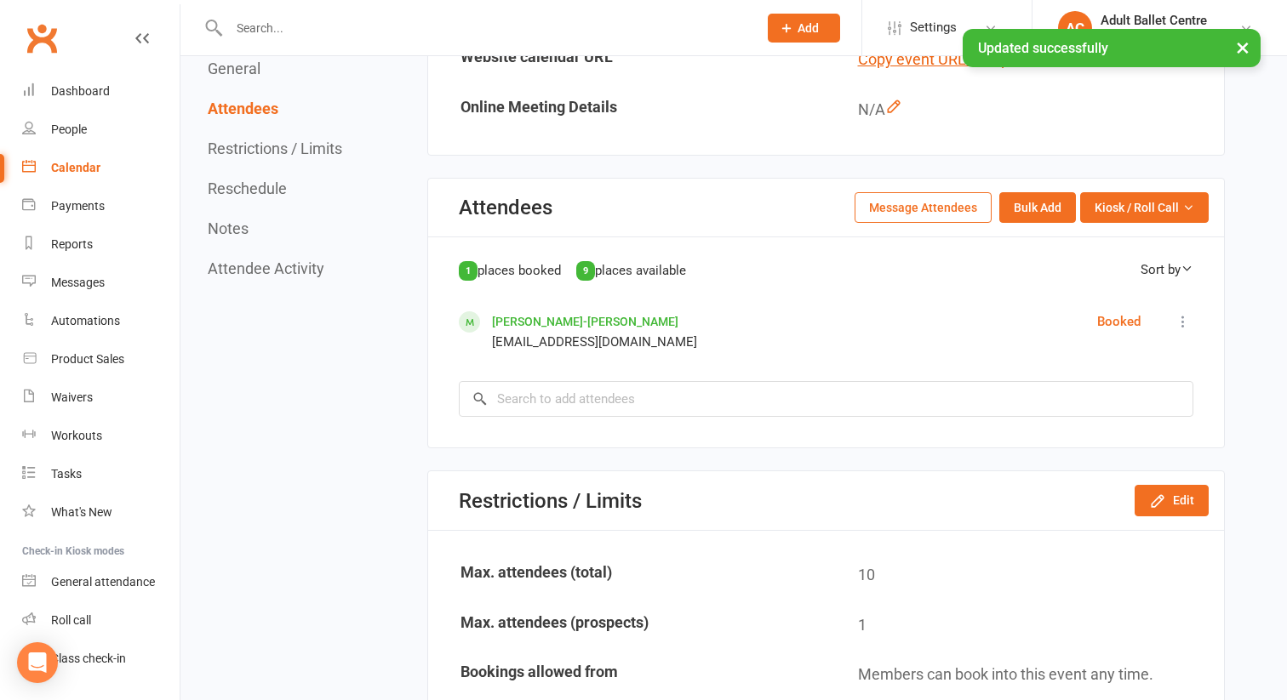
scroll to position [1106, 0]
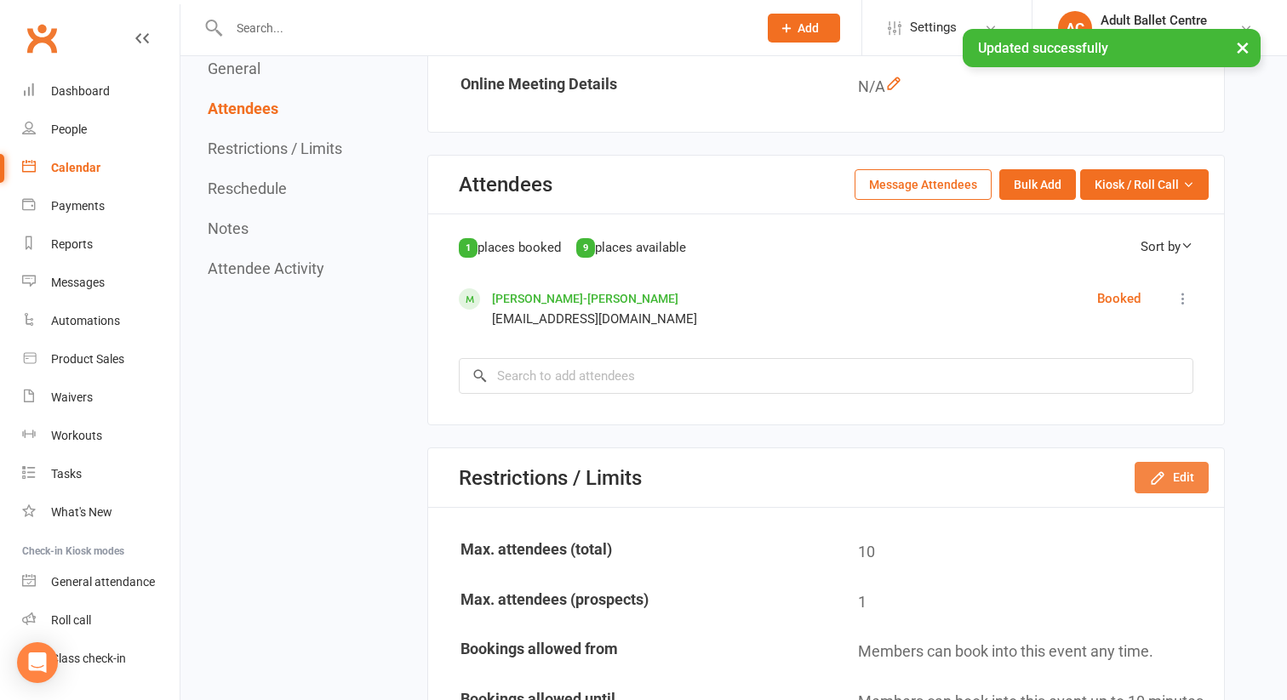
click at [1164, 473] on icon "button" at bounding box center [1157, 478] width 17 height 17
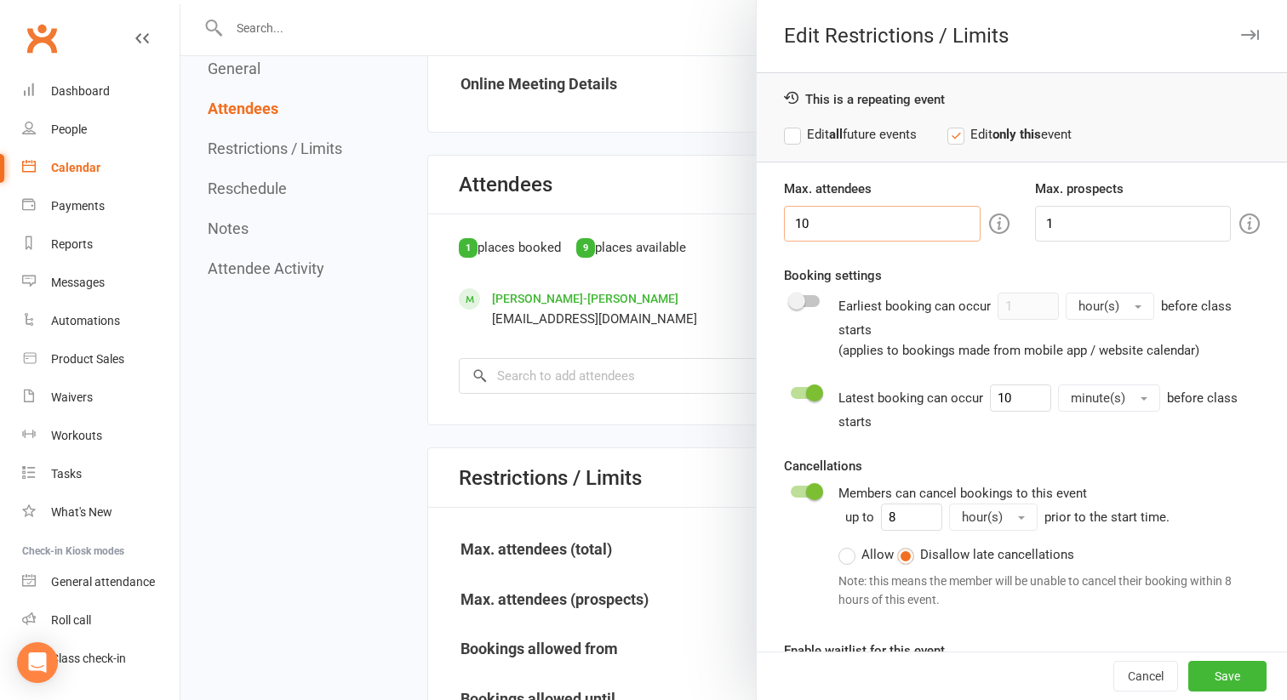
click at [841, 220] on input "10" at bounding box center [882, 224] width 197 height 36
type input "1"
click at [1071, 218] on input "1" at bounding box center [1133, 224] width 197 height 36
type input "0"
click at [1210, 681] on button "Save" at bounding box center [1227, 676] width 78 height 31
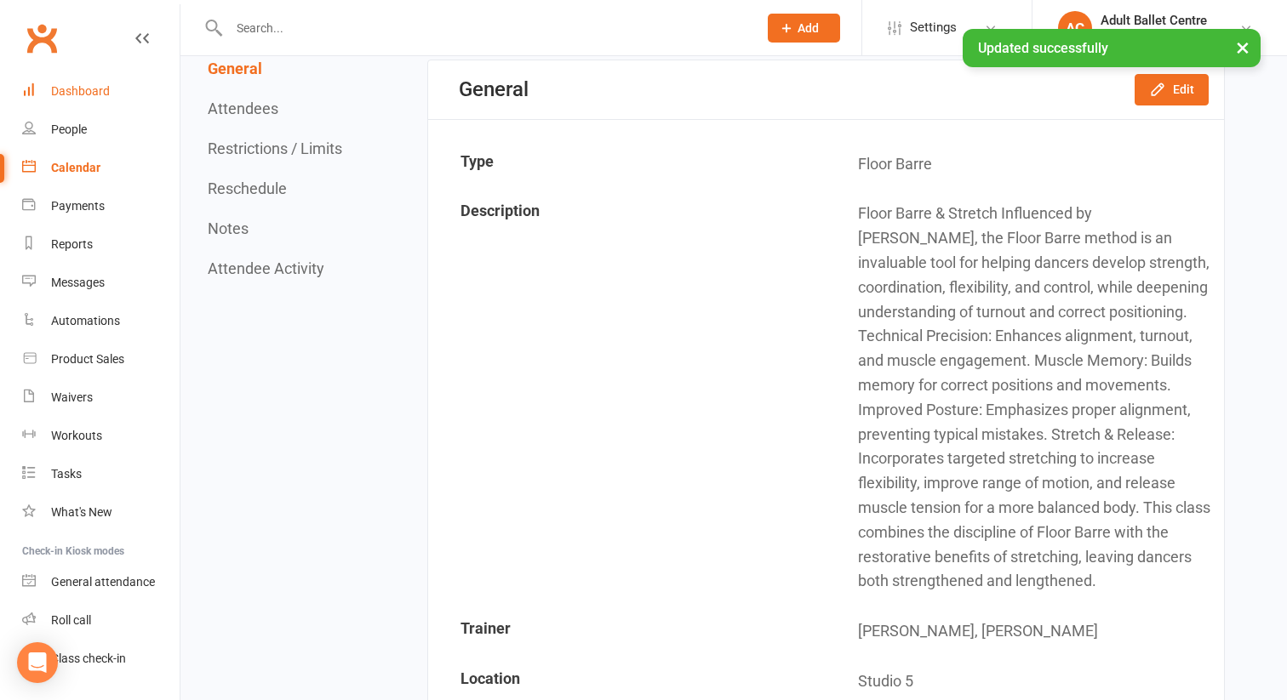
scroll to position [115, 0]
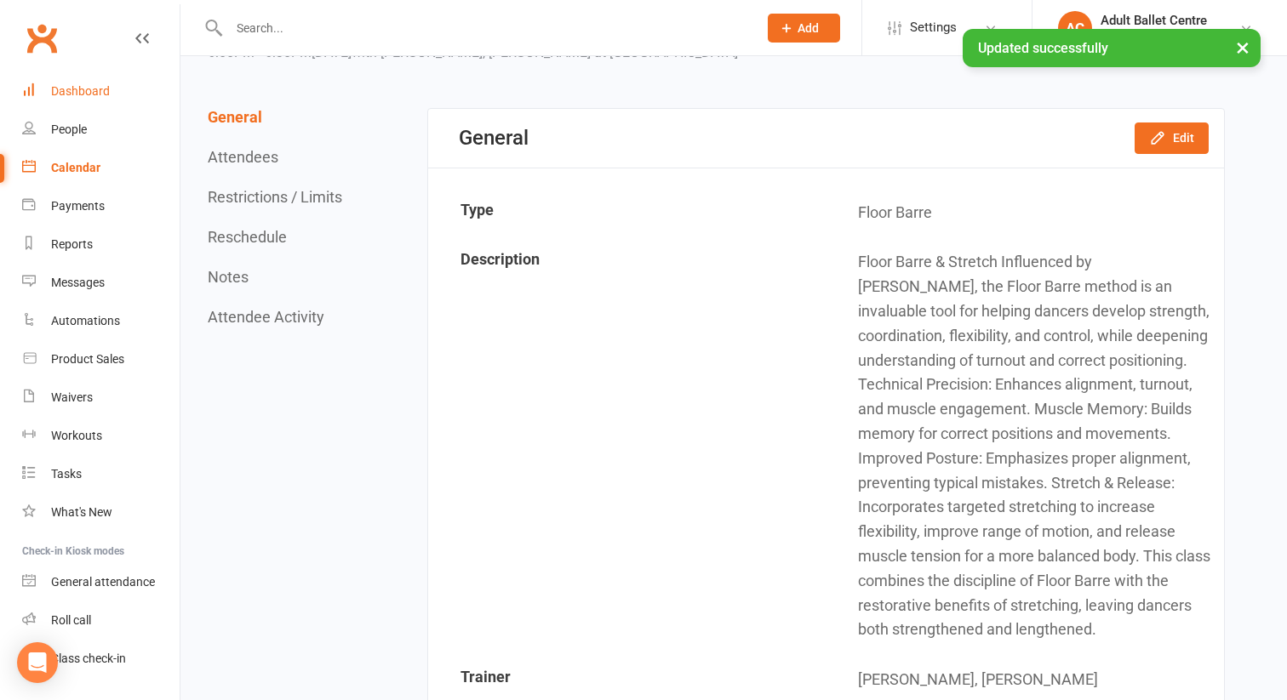
click at [90, 91] on div "Dashboard" at bounding box center [80, 91] width 59 height 14
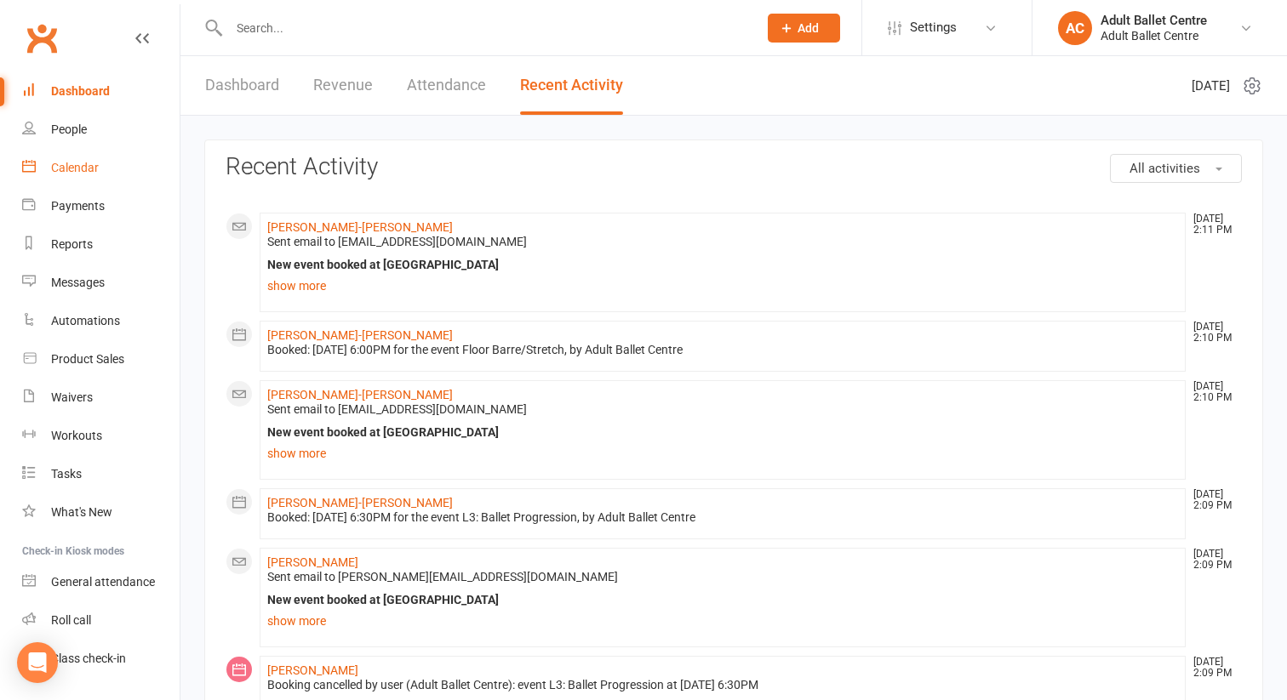
click at [80, 169] on div "Calendar" at bounding box center [75, 168] width 48 height 14
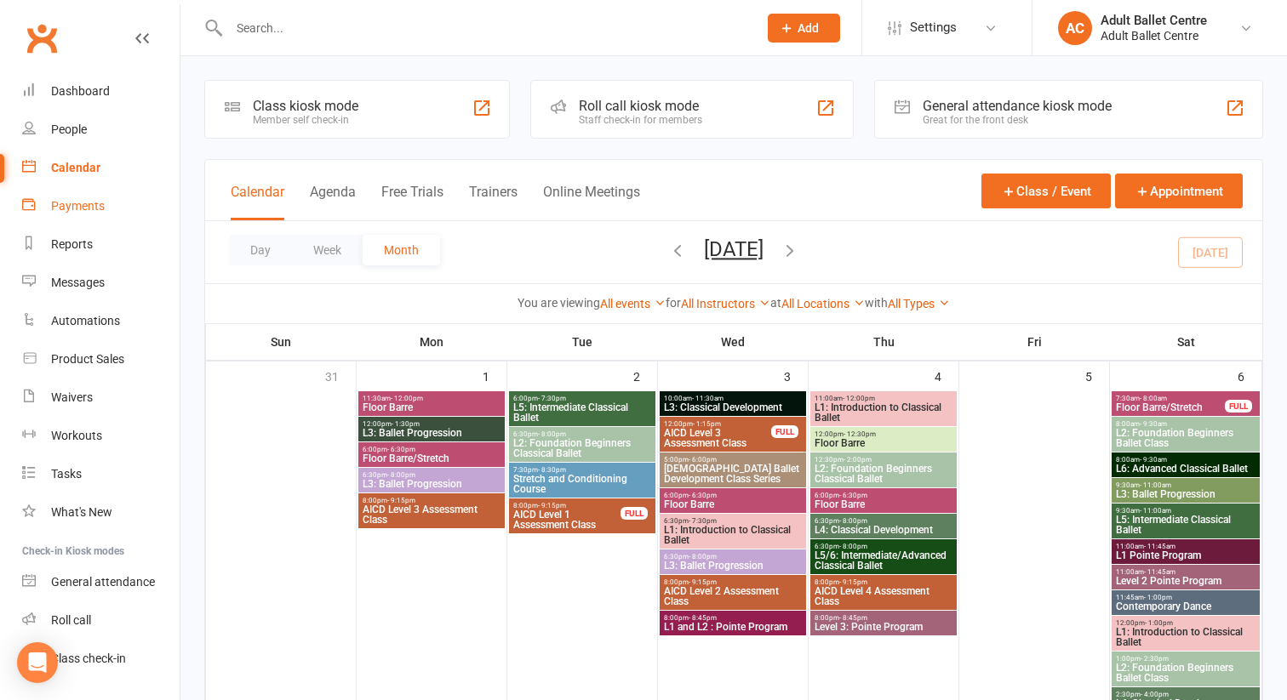
click at [70, 210] on div "Payments" at bounding box center [78, 206] width 54 height 14
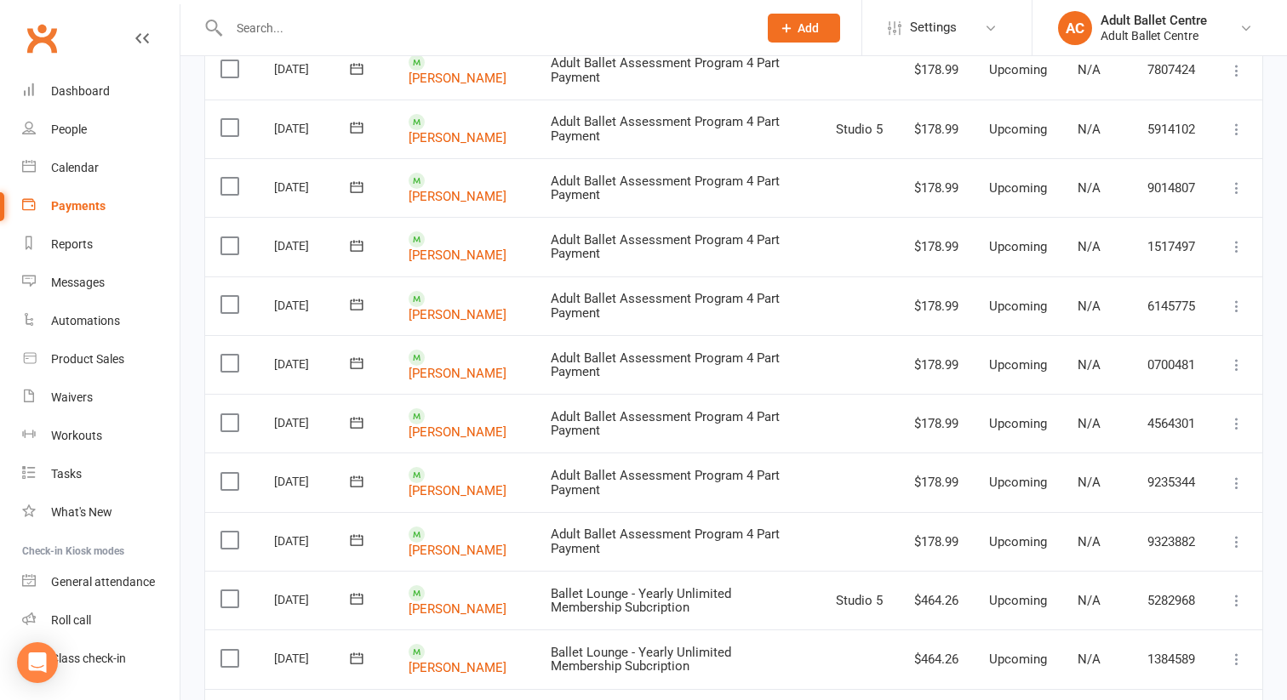
scroll to position [890, 0]
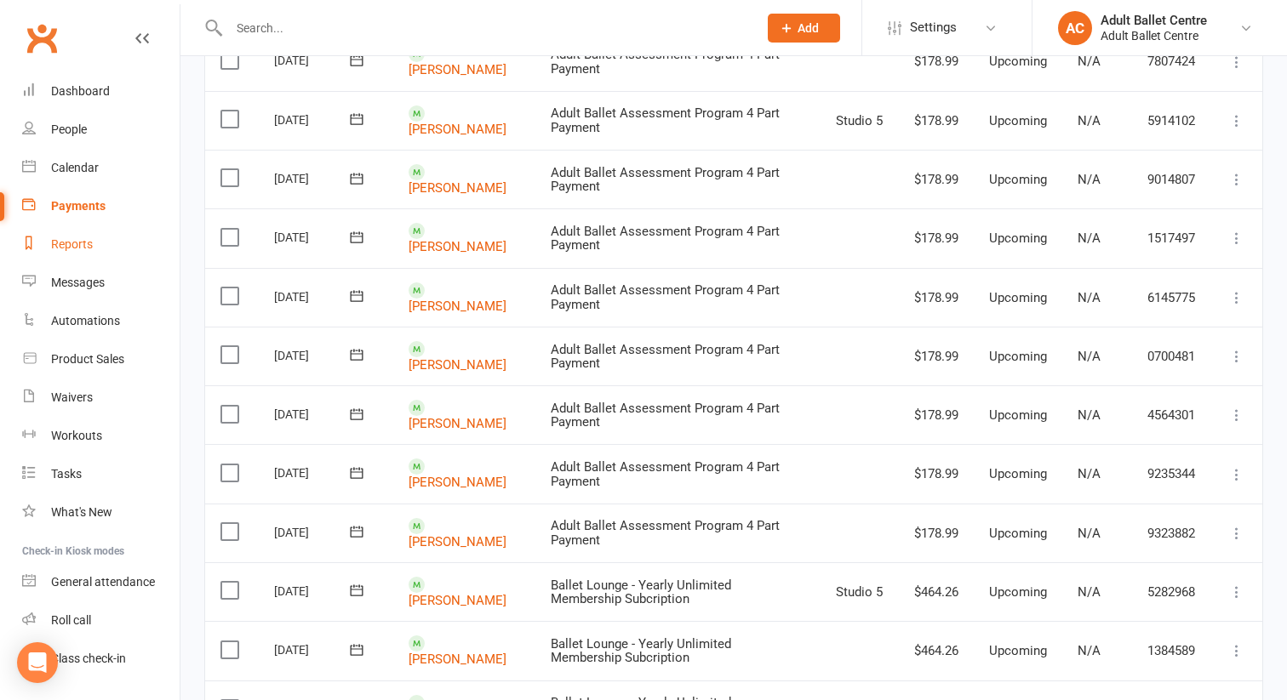
click at [71, 256] on link "Reports" at bounding box center [100, 244] width 157 height 38
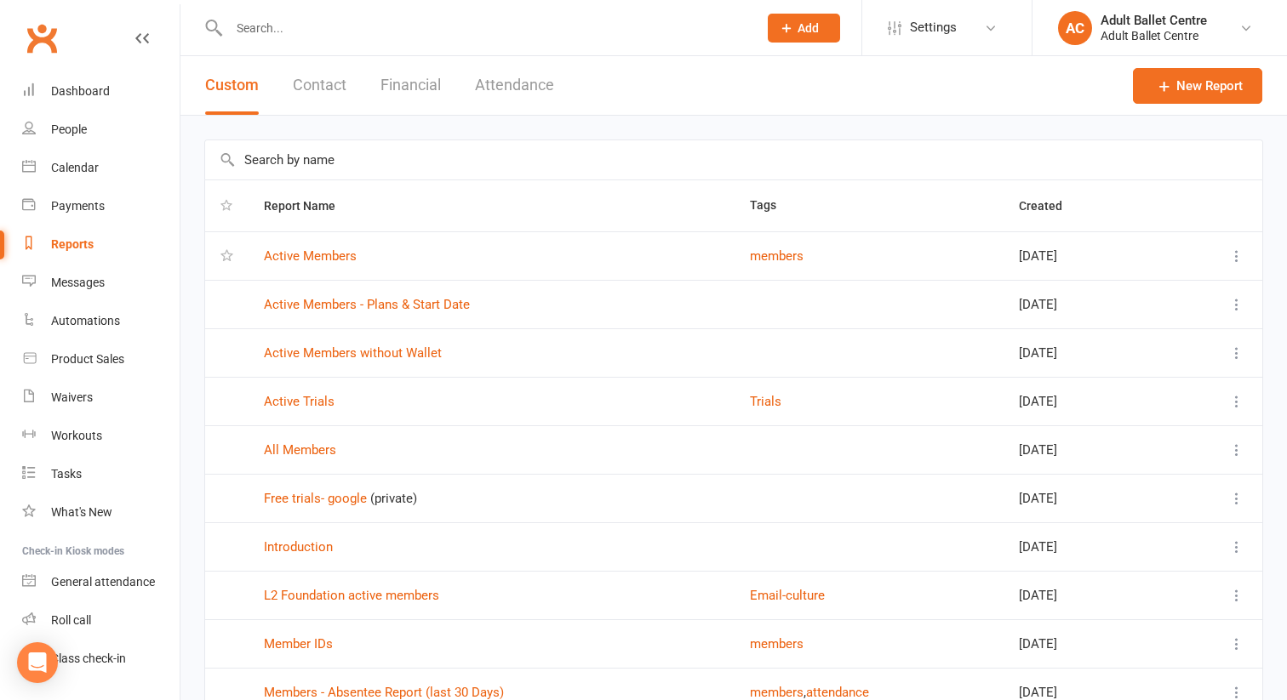
click at [404, 70] on button "Financial" at bounding box center [410, 85] width 60 height 59
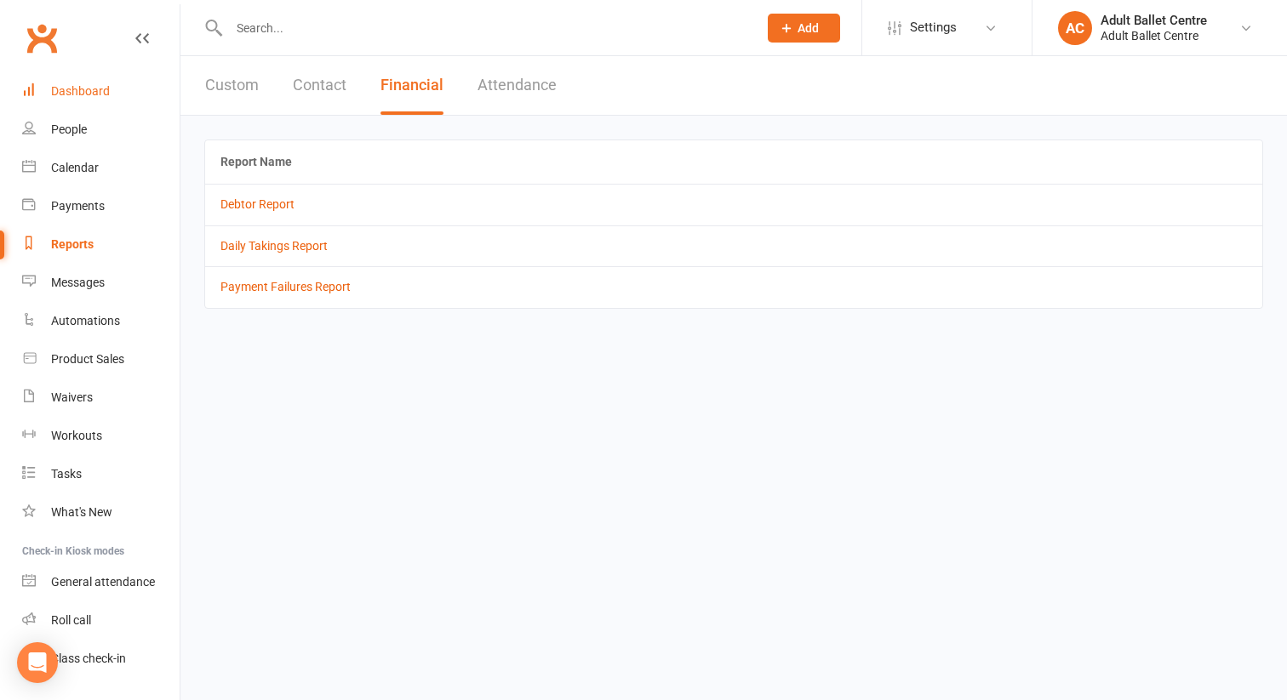
click at [82, 91] on div "Dashboard" at bounding box center [80, 91] width 59 height 14
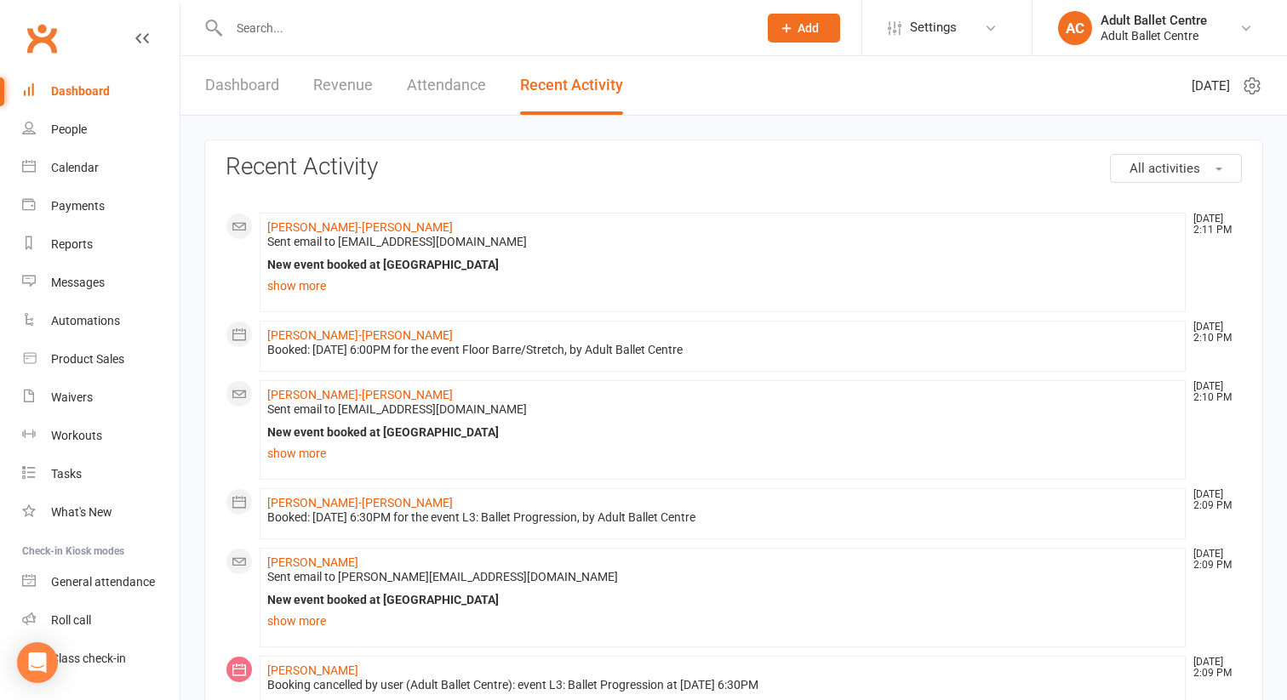
click at [349, 90] on link "Revenue" at bounding box center [343, 85] width 60 height 59
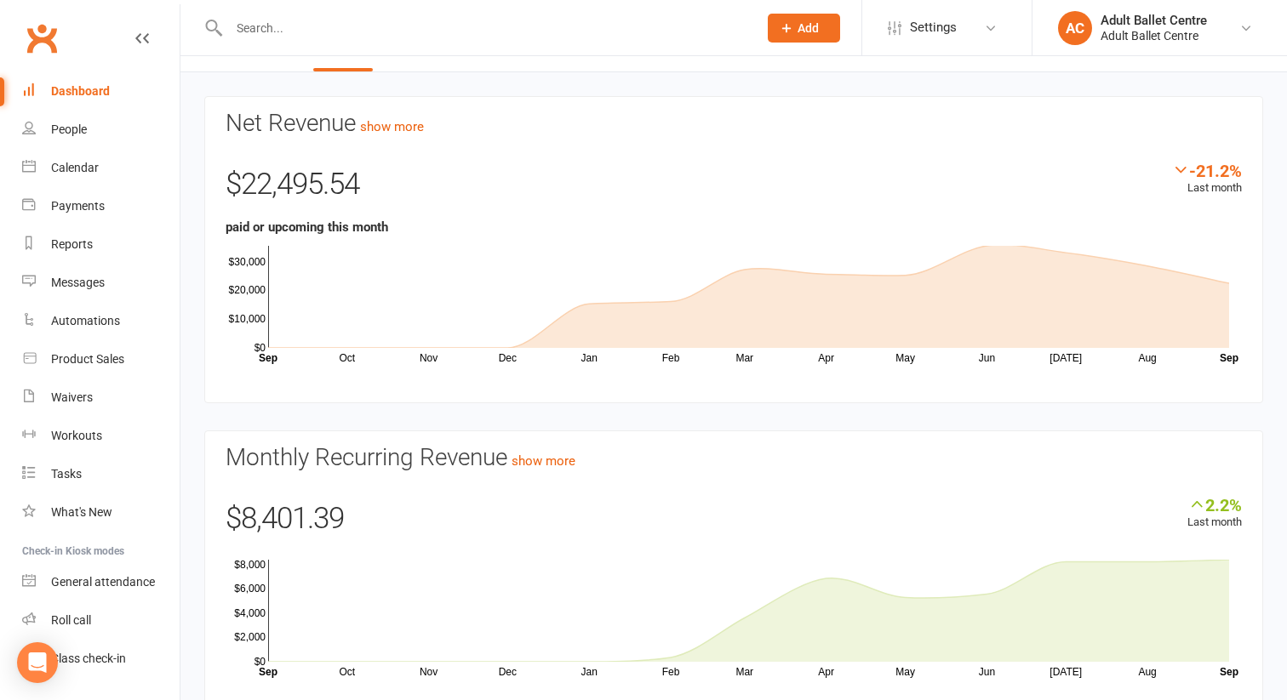
scroll to position [111, 0]
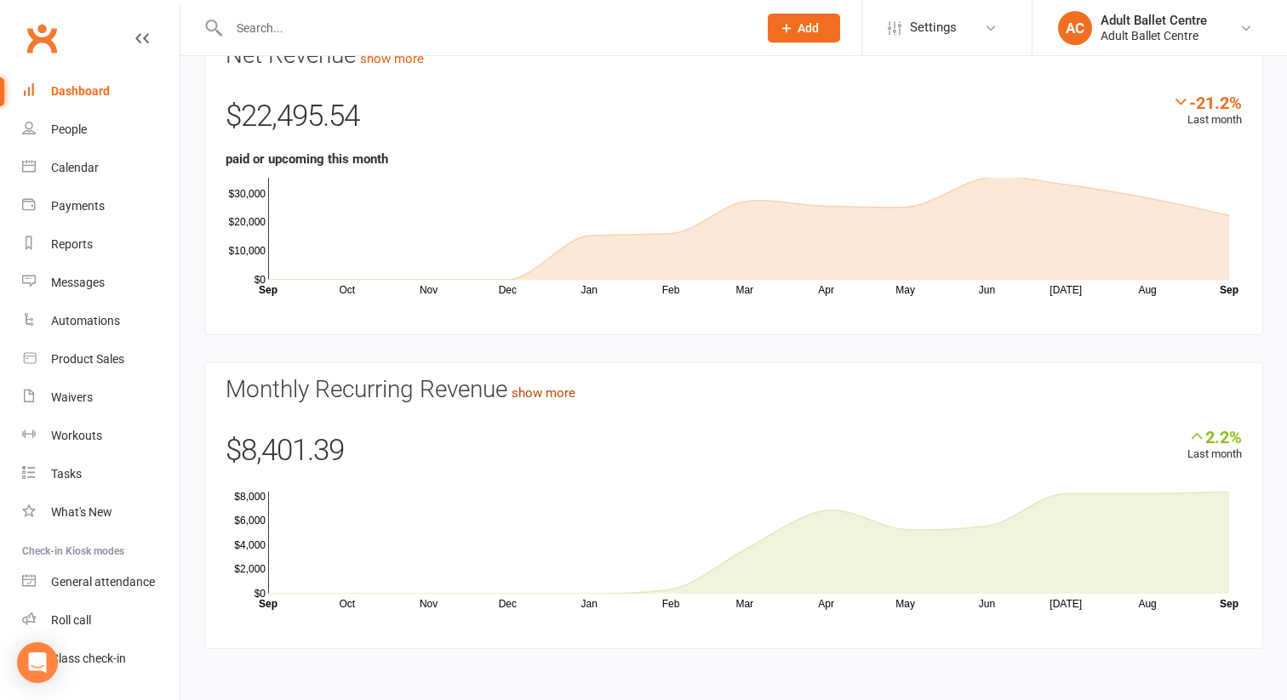
click at [547, 387] on link "show more" at bounding box center [543, 392] width 64 height 15
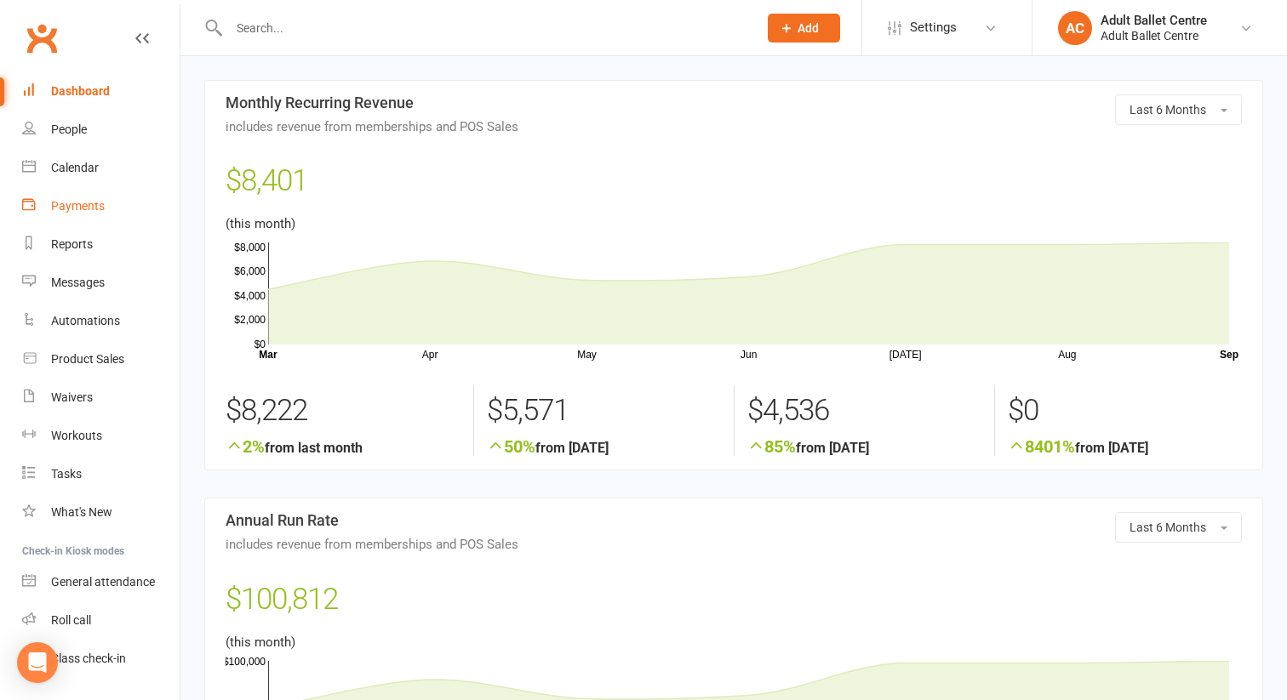
click at [72, 200] on div "Payments" at bounding box center [78, 206] width 54 height 14
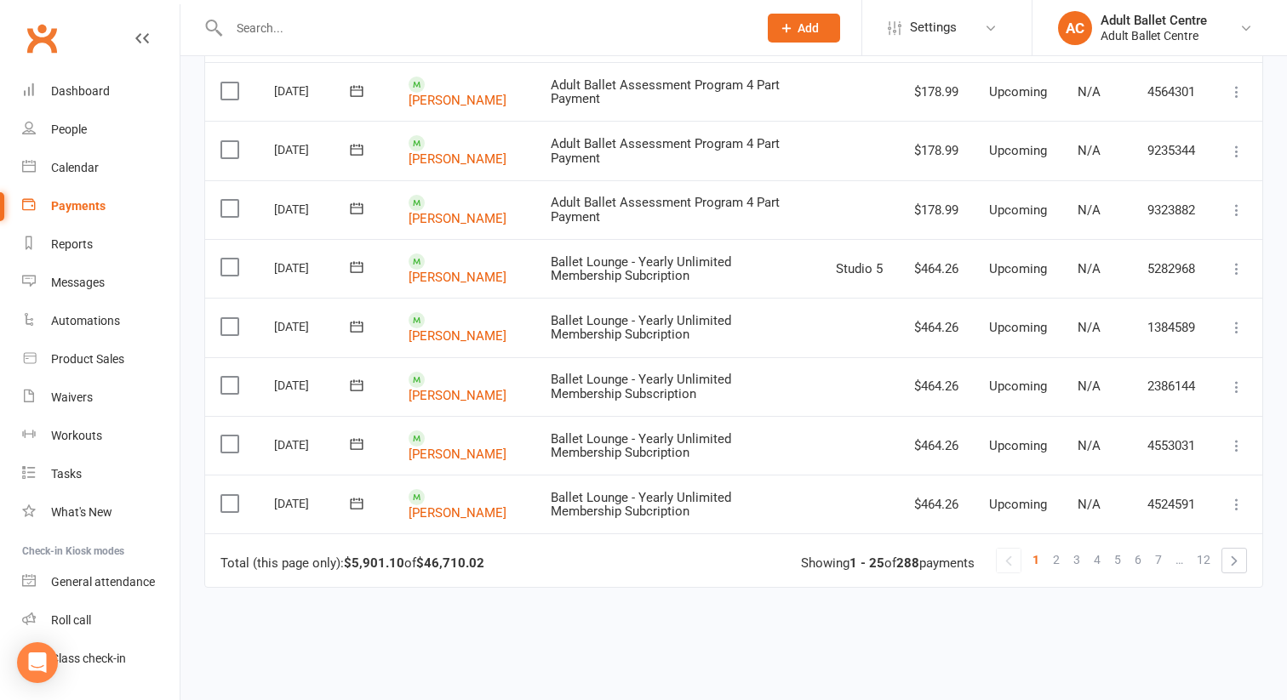
scroll to position [1214, 0]
click at [1057, 547] on span "2" at bounding box center [1056, 559] width 7 height 24
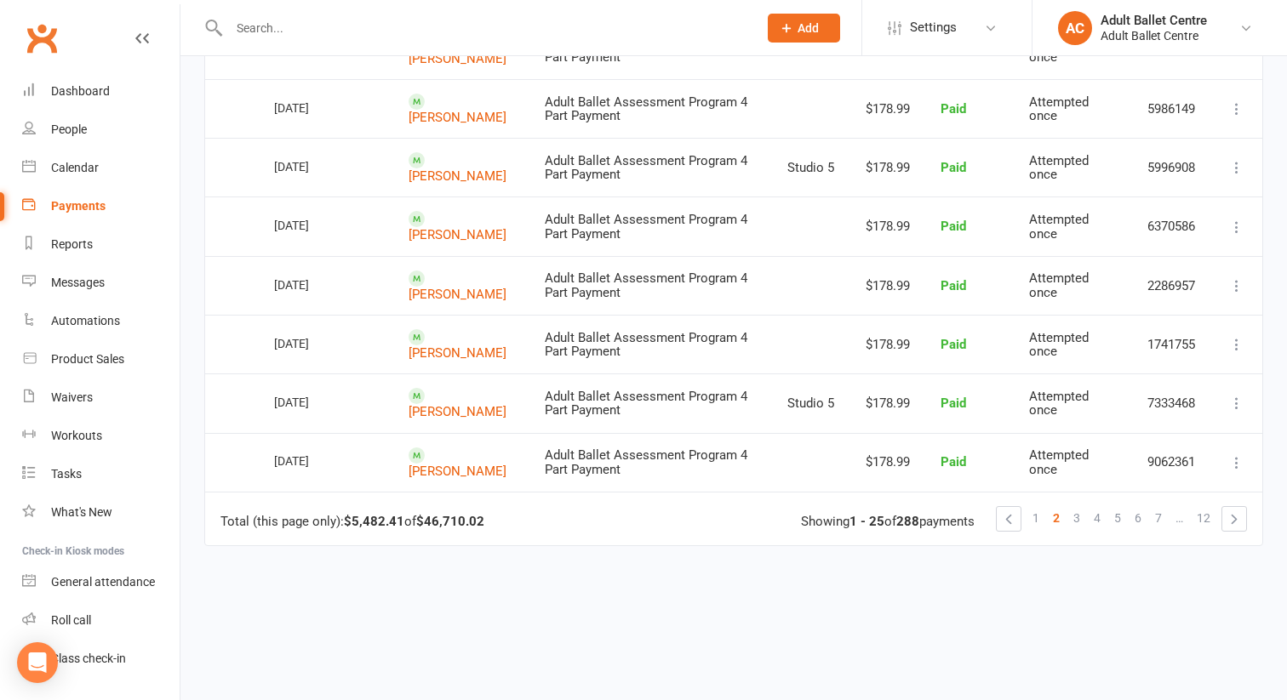
scroll to position [1269, 0]
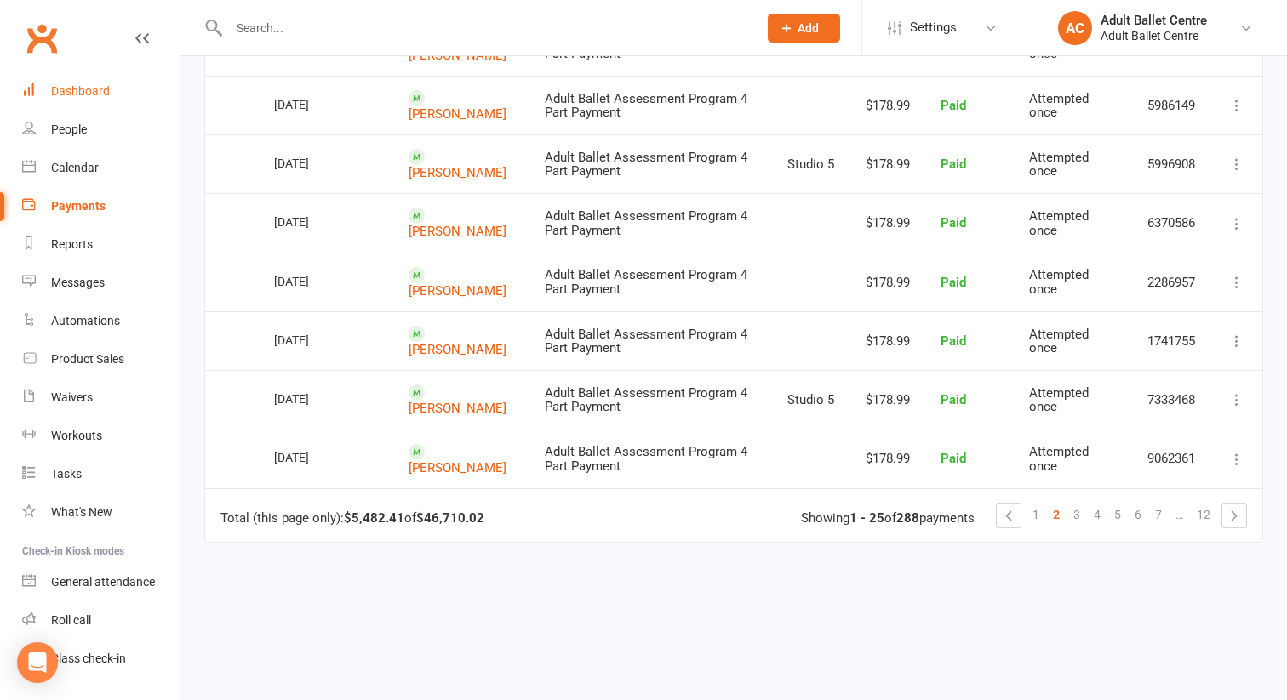
click at [100, 85] on div "Dashboard" at bounding box center [80, 91] width 59 height 14
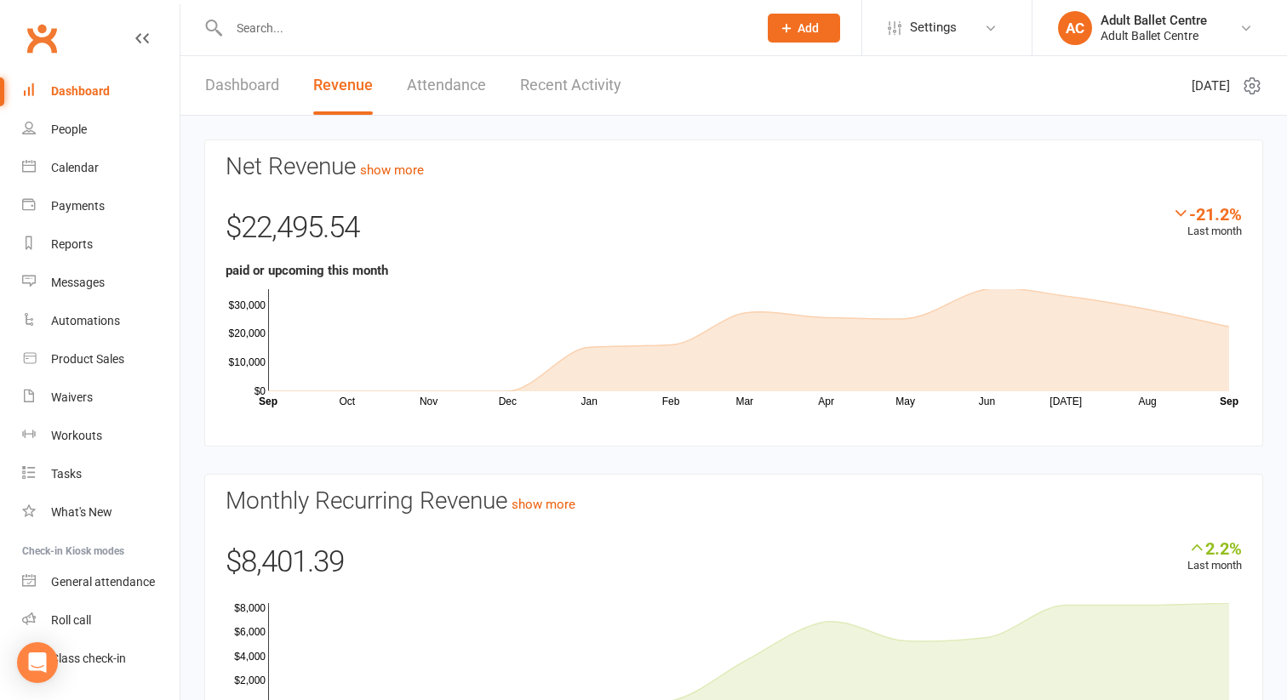
scroll to position [111, 0]
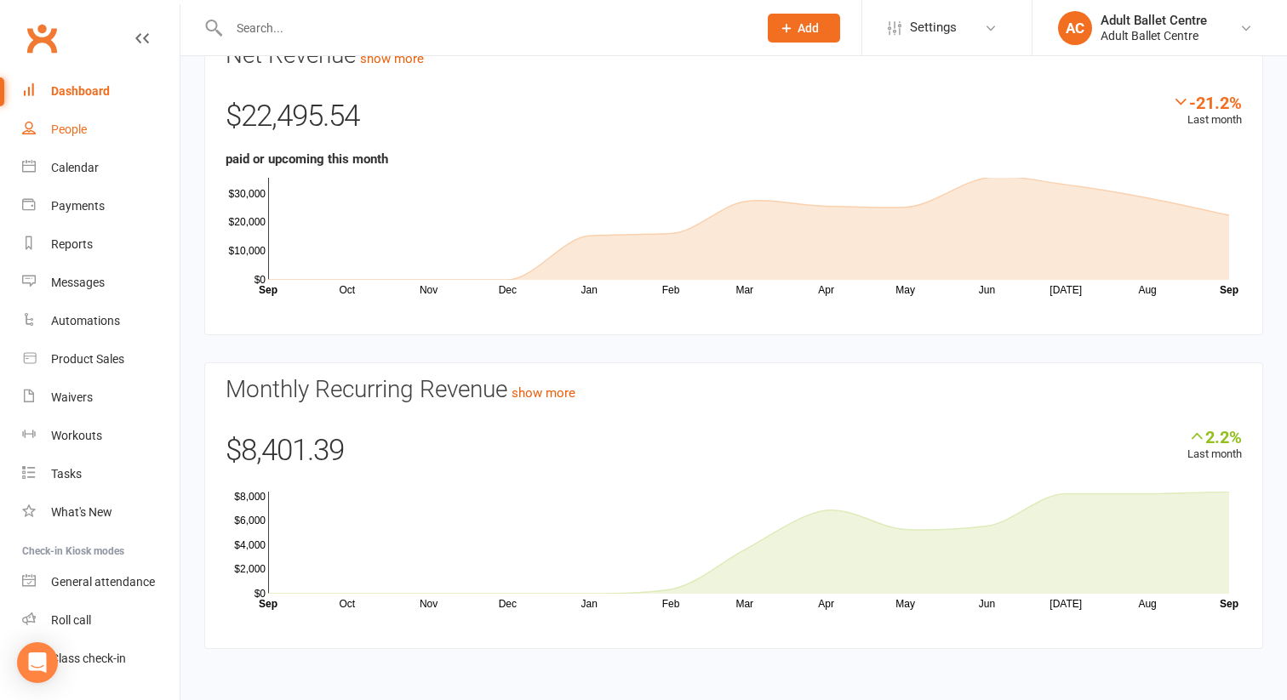
click at [60, 128] on div "People" at bounding box center [69, 130] width 36 height 14
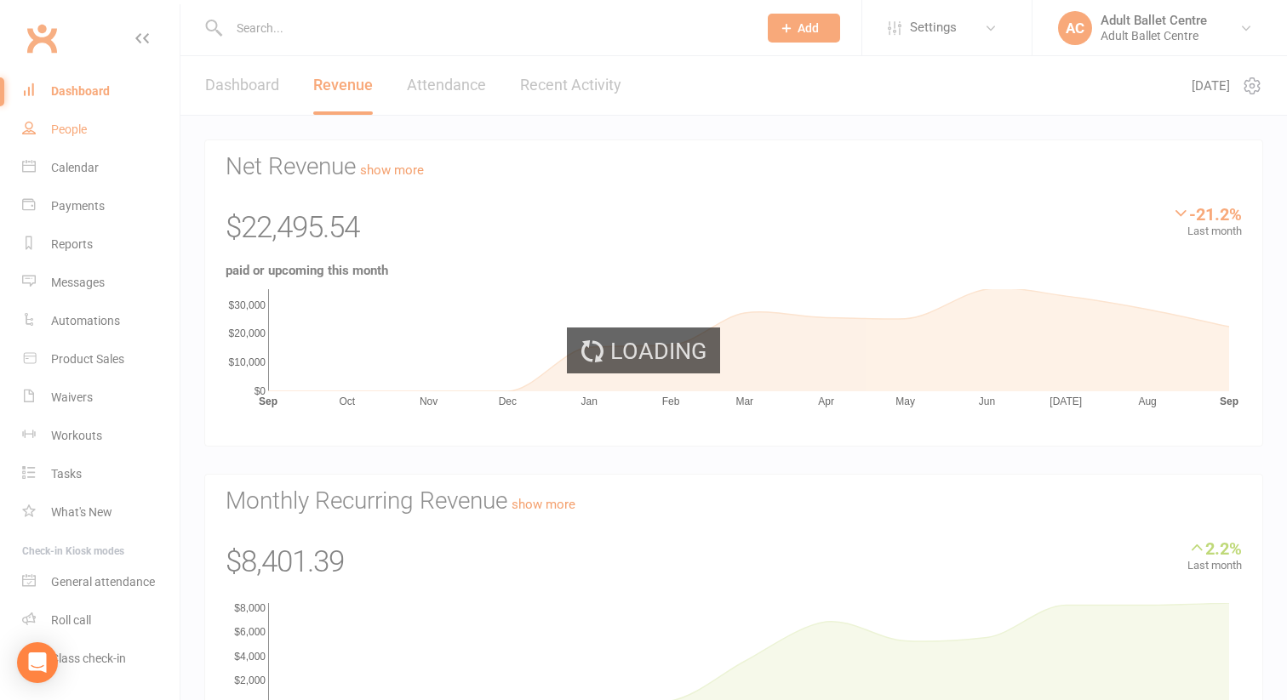
select select "100"
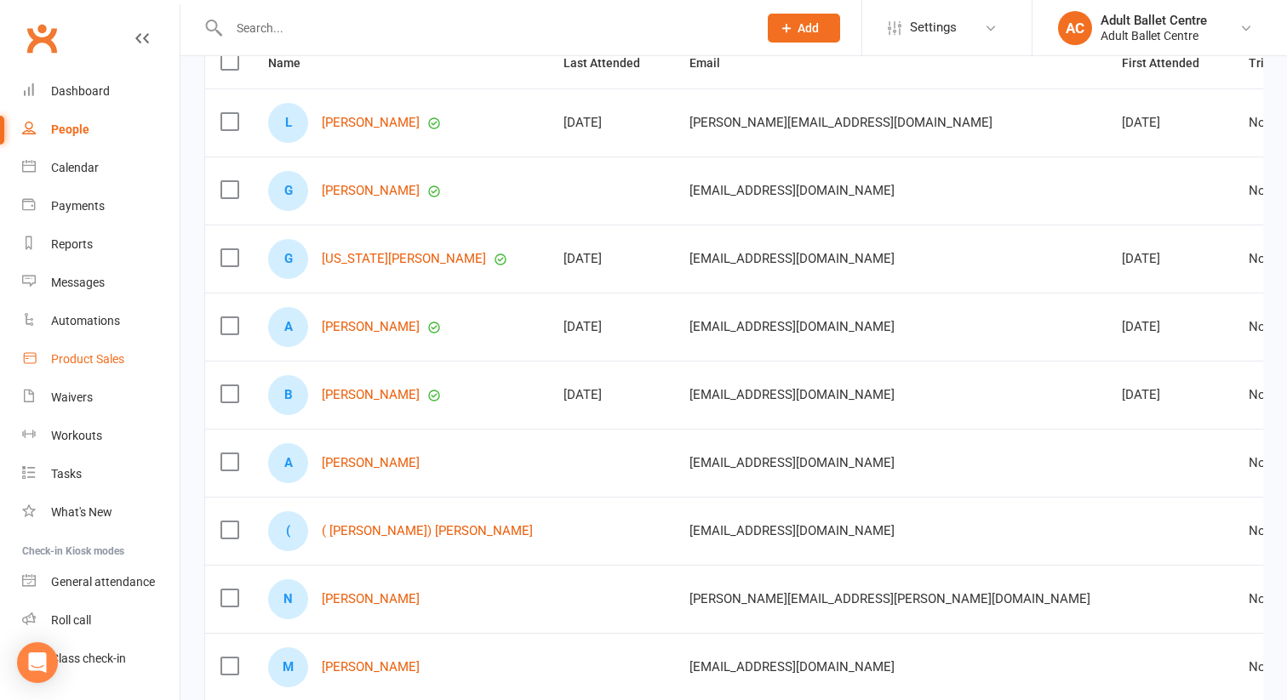
scroll to position [236, 0]
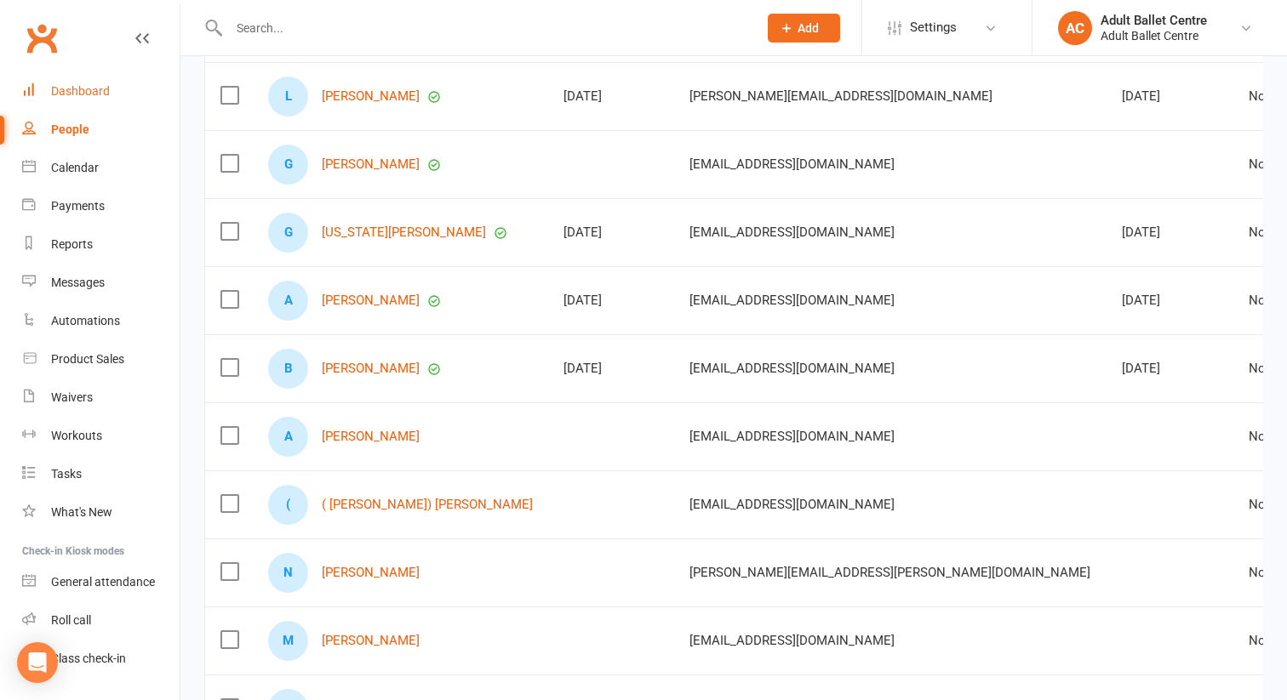
click at [68, 93] on div "Dashboard" at bounding box center [80, 91] width 59 height 14
